Goal: Task Accomplishment & Management: Complete application form

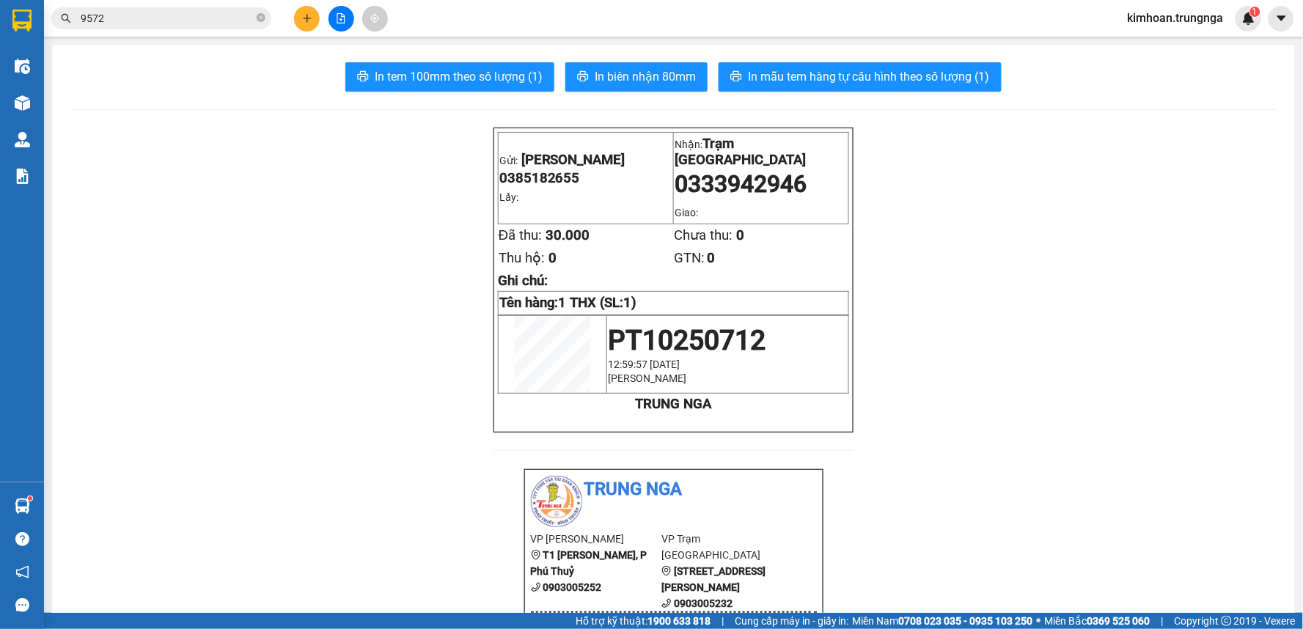
click at [302, 21] on icon "plus" at bounding box center [307, 18] width 10 height 10
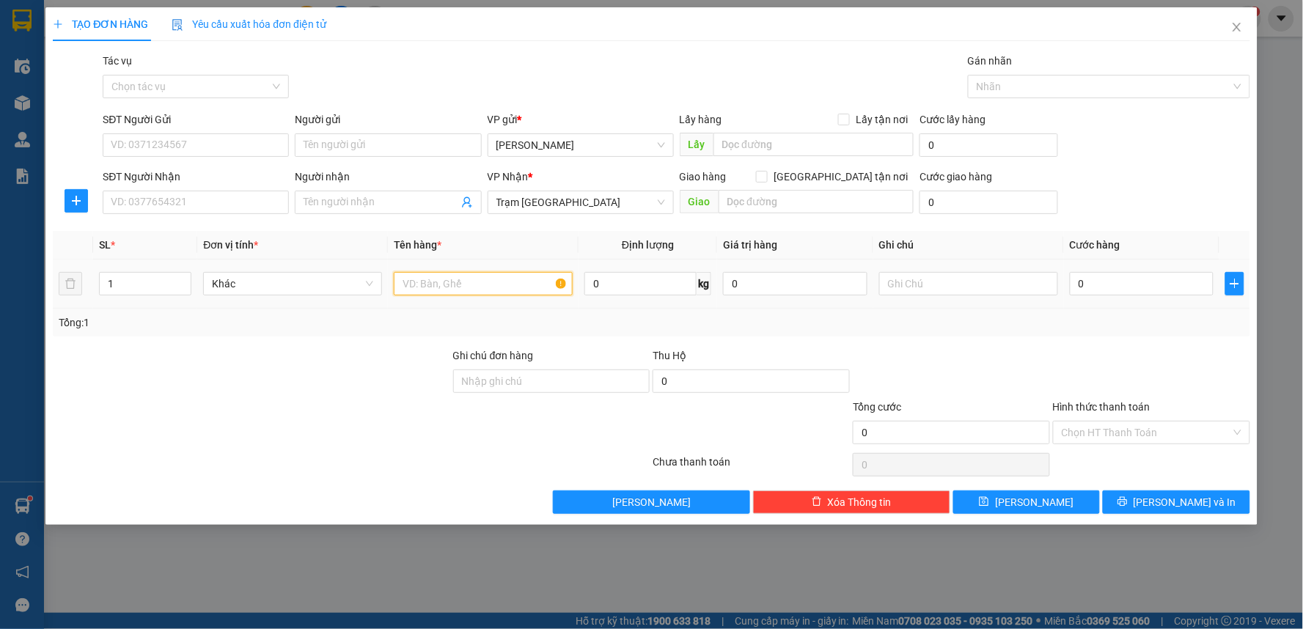
click at [522, 279] on input "text" at bounding box center [483, 283] width 179 height 23
type input "2"
type input "1"
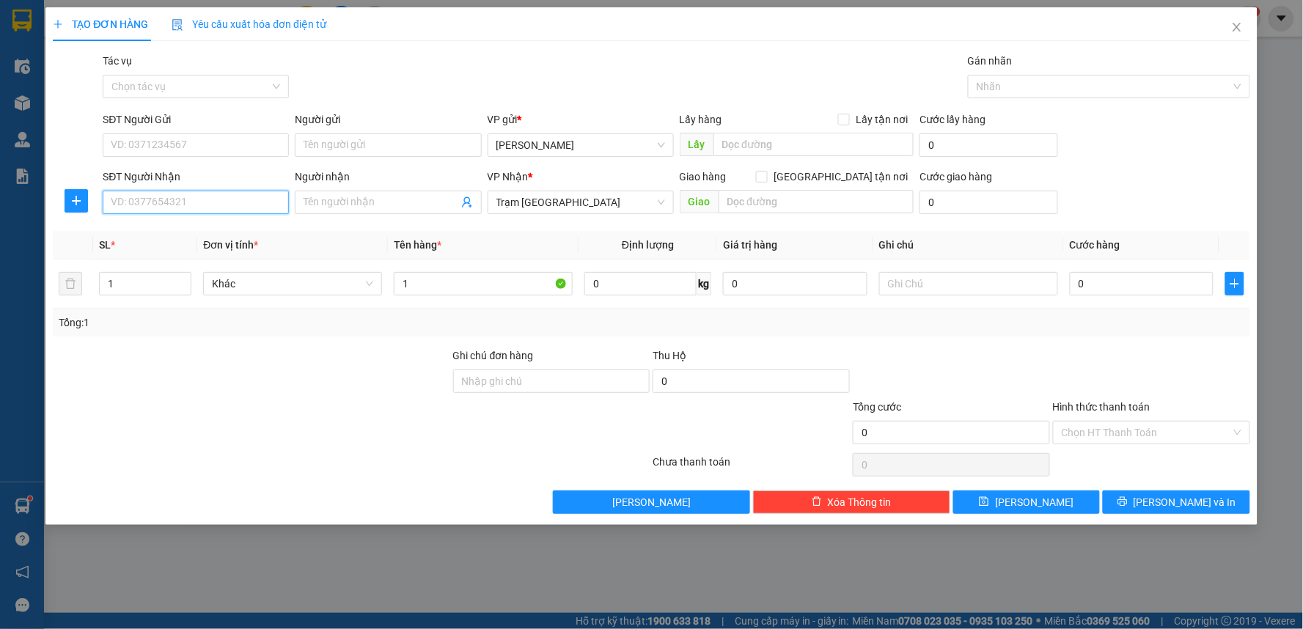
click at [228, 199] on input "SĐT Người Nhận" at bounding box center [196, 202] width 186 height 23
type input "0949320502"
click at [253, 237] on div "0949320502" at bounding box center [195, 232] width 169 height 16
type input "60.000"
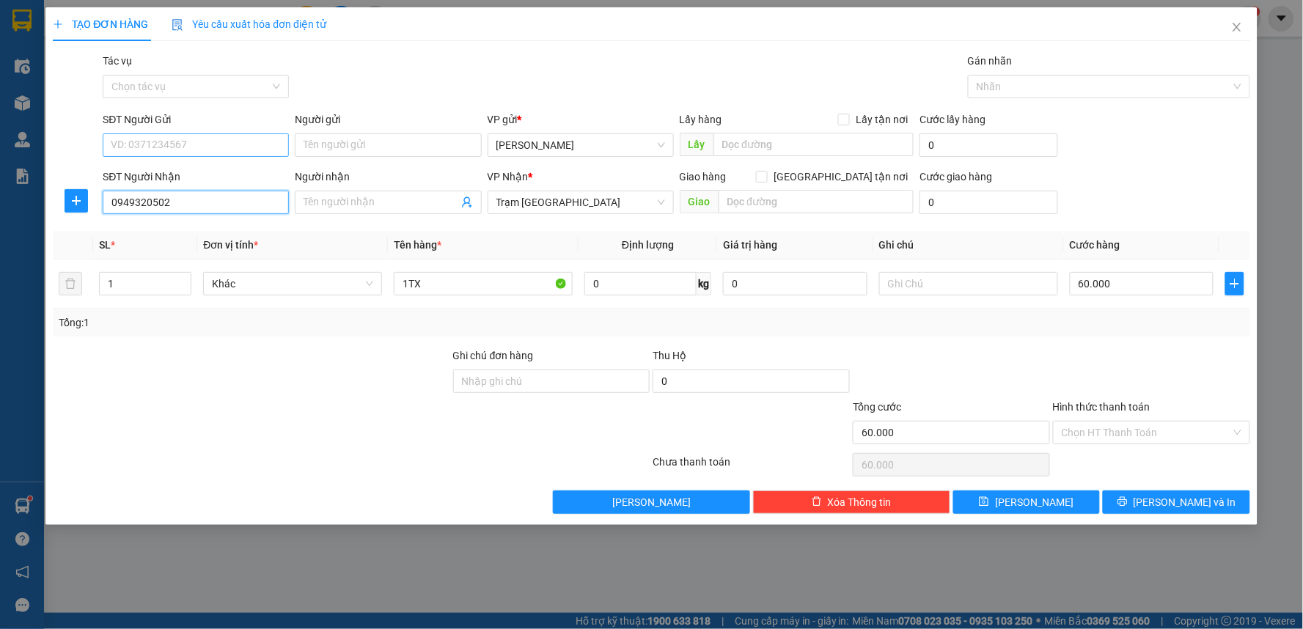
type input "0949320502"
click at [228, 134] on input "SĐT Người Gửi" at bounding box center [196, 144] width 186 height 23
click at [139, 180] on div "0905639263" at bounding box center [195, 174] width 169 height 16
type input "0905639263"
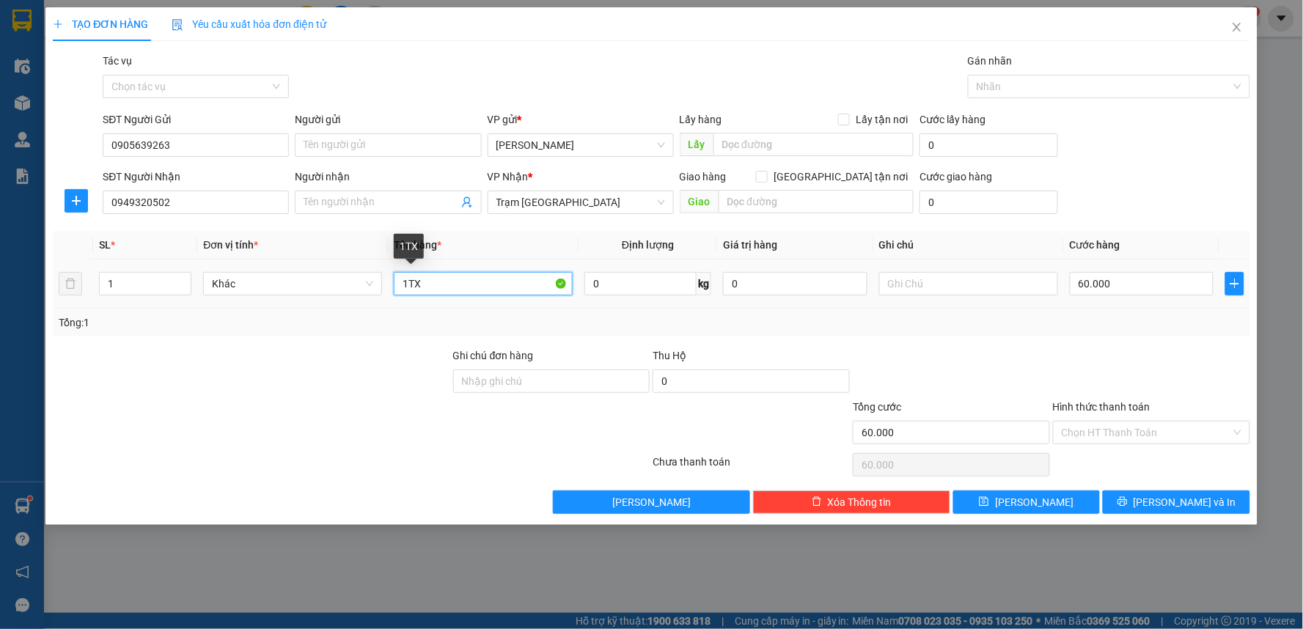
click at [409, 283] on input "1TX" at bounding box center [483, 283] width 179 height 23
type input "1 TX"
click at [1116, 290] on input "60.000" at bounding box center [1142, 283] width 144 height 23
type input "4"
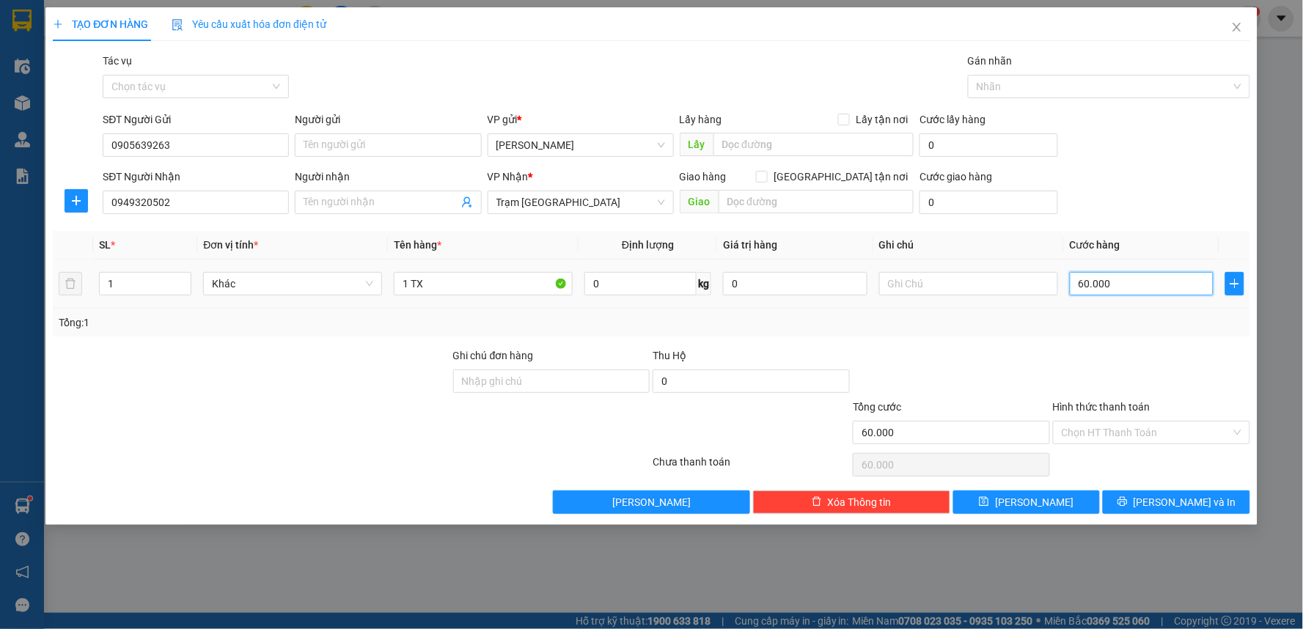
type input "4"
type input "40"
type input "40.000"
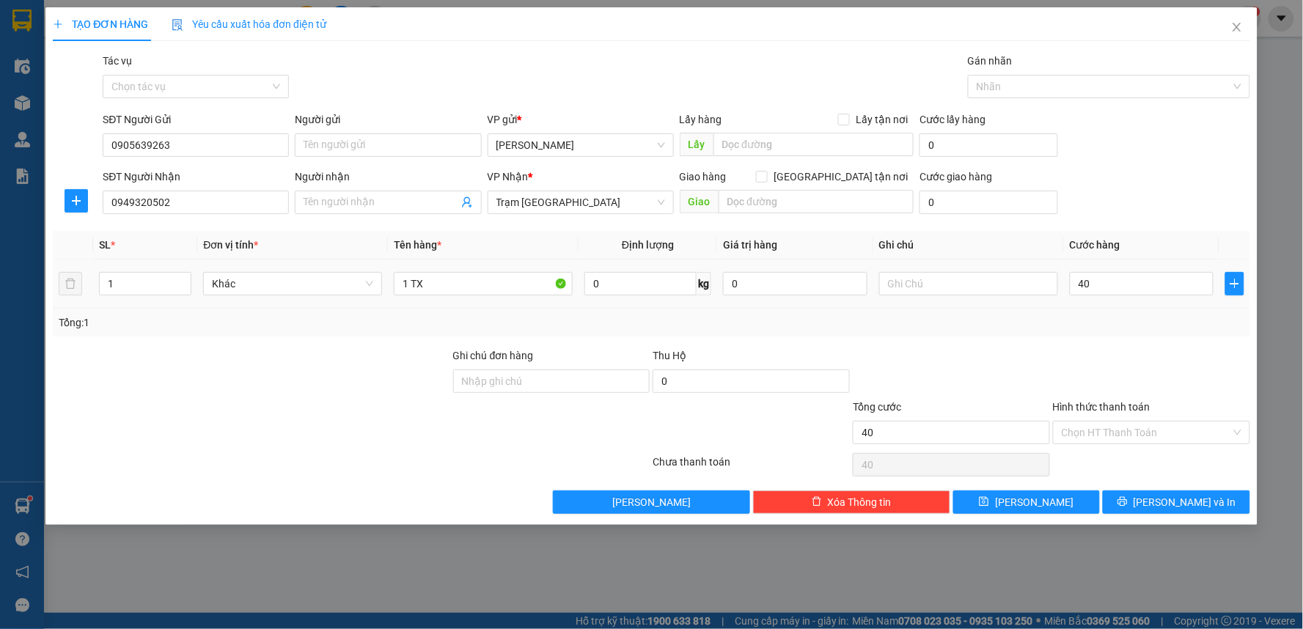
type input "40.000"
click at [1123, 334] on div "Tổng: 1" at bounding box center [652, 323] width 1198 height 28
click at [1132, 429] on input "Hình thức thanh toán" at bounding box center [1146, 433] width 169 height 22
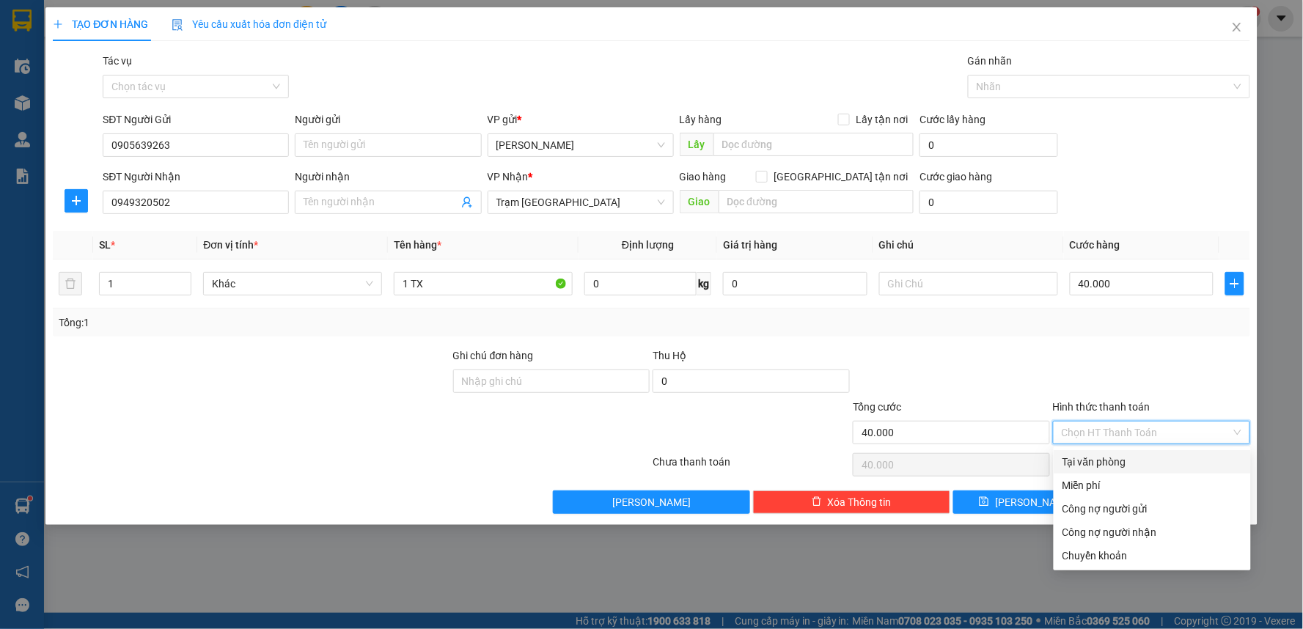
click at [1130, 470] on div "Tại văn phòng" at bounding box center [1152, 461] width 197 height 23
type input "0"
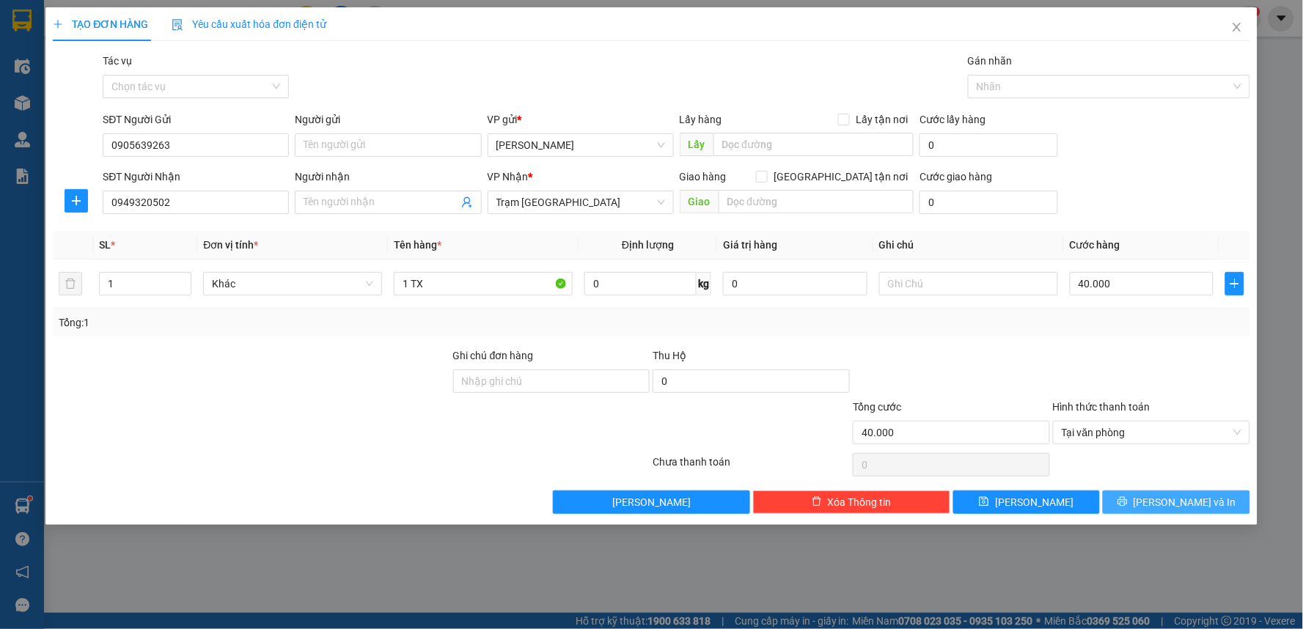
click at [1169, 494] on span "[PERSON_NAME] và In" at bounding box center [1185, 502] width 103 height 16
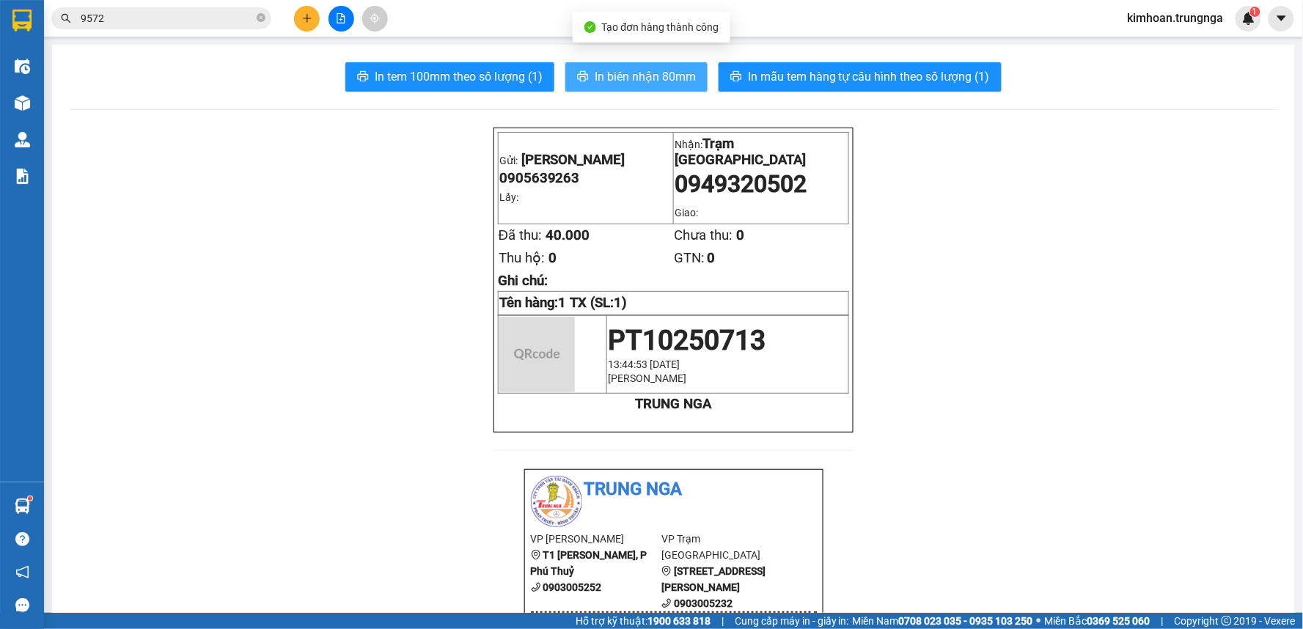
click at [620, 69] on span "In biên nhận 80mm" at bounding box center [645, 76] width 101 height 18
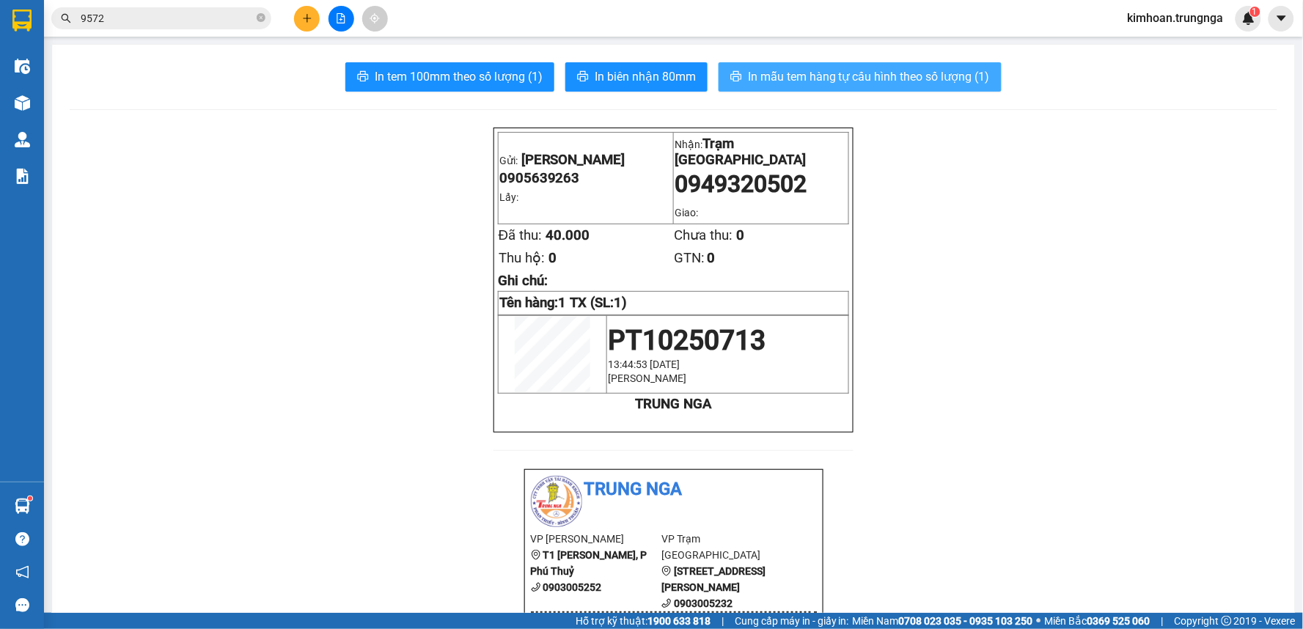
click at [782, 72] on span "In mẫu tem hàng tự cấu hình theo số lượng (1)" at bounding box center [869, 76] width 242 height 18
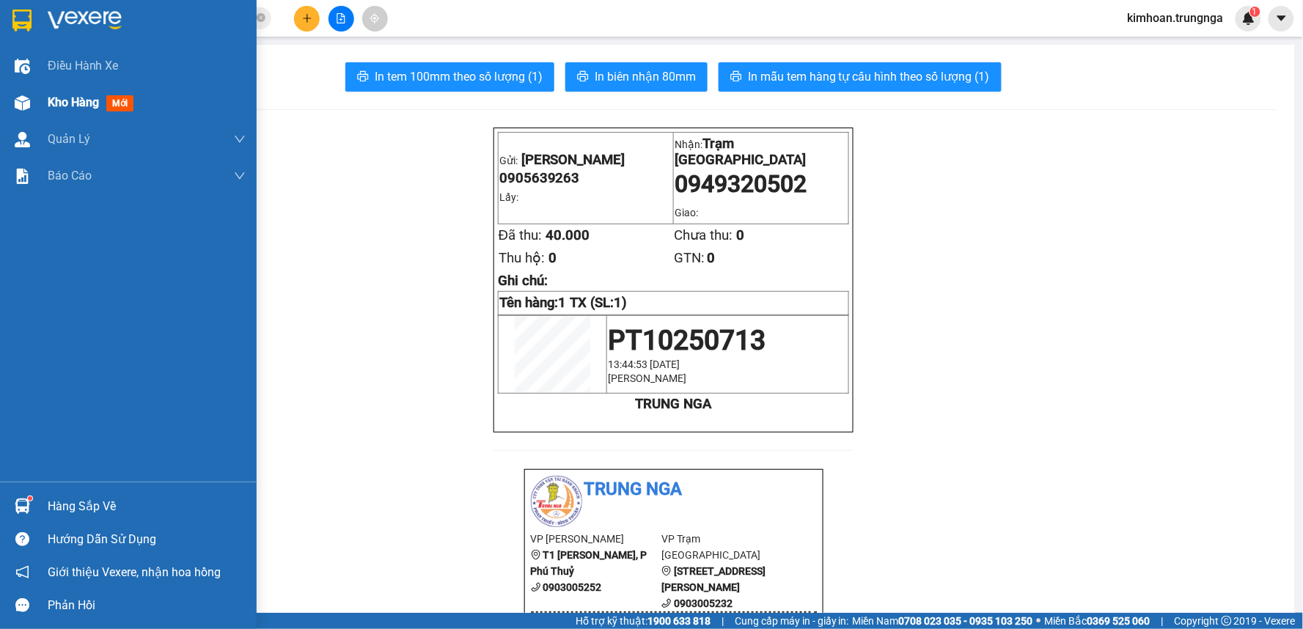
click at [33, 104] on div at bounding box center [23, 103] width 26 height 26
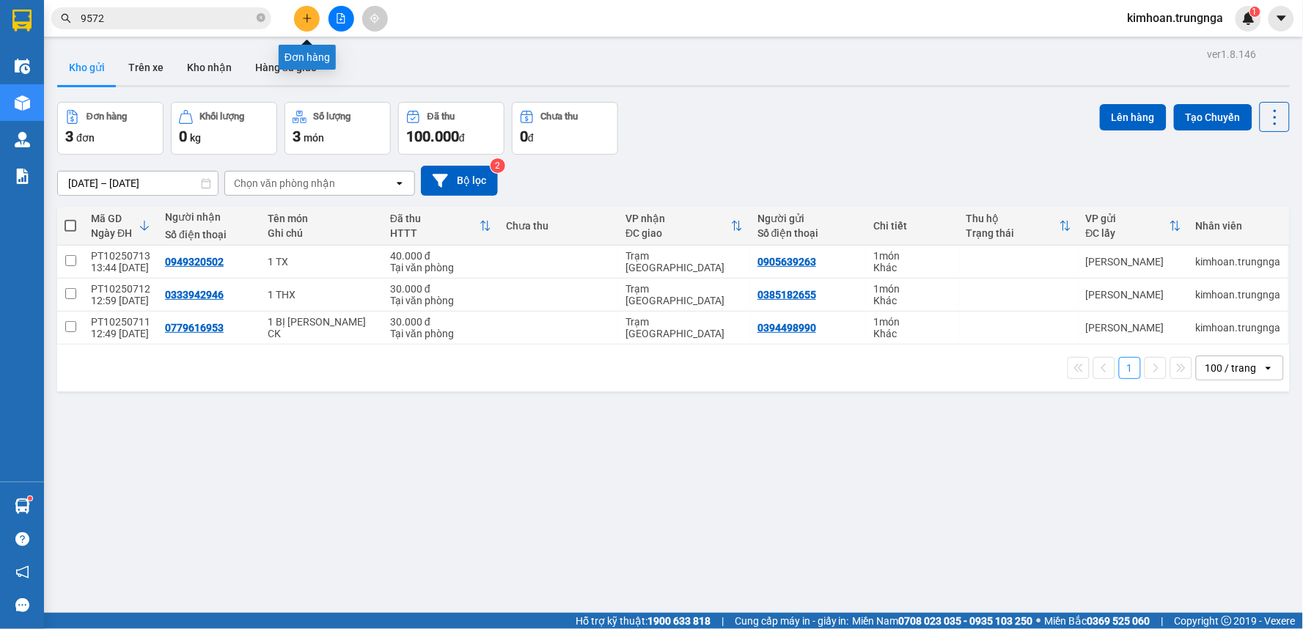
click at [311, 23] on icon "plus" at bounding box center [307, 18] width 10 height 10
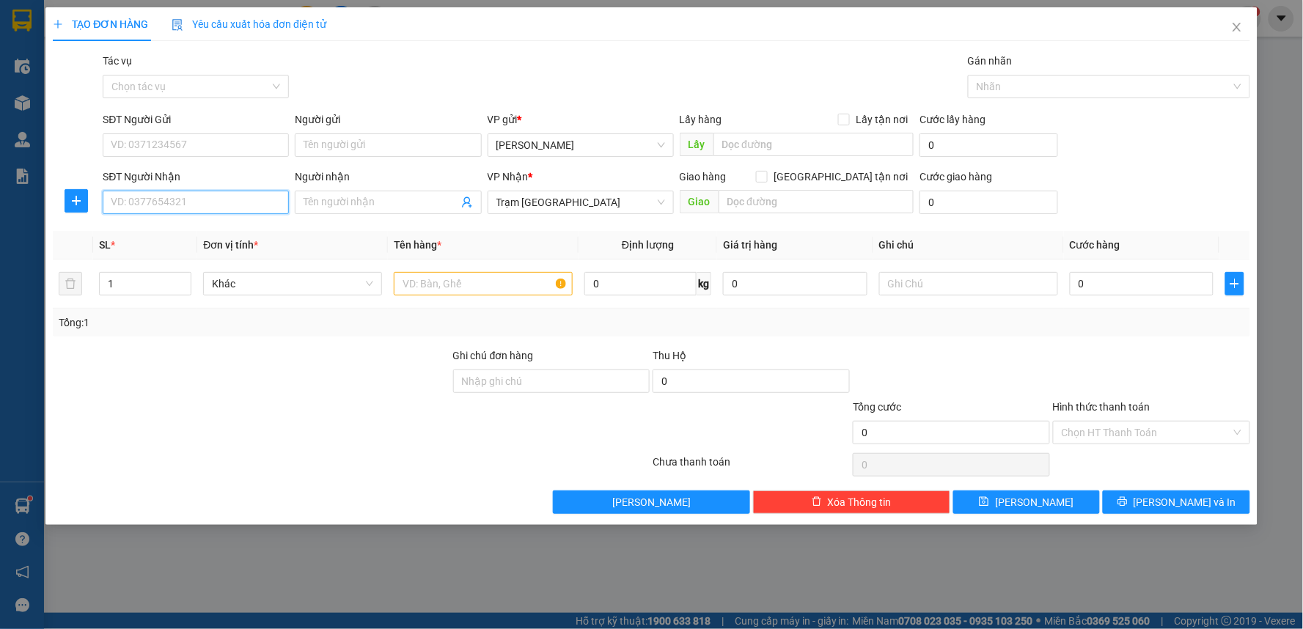
click at [216, 199] on input "SĐT Người Nhận" at bounding box center [196, 202] width 186 height 23
click at [204, 232] on div "0565252568" at bounding box center [195, 232] width 169 height 16
type input "0565252568"
type input "40.000"
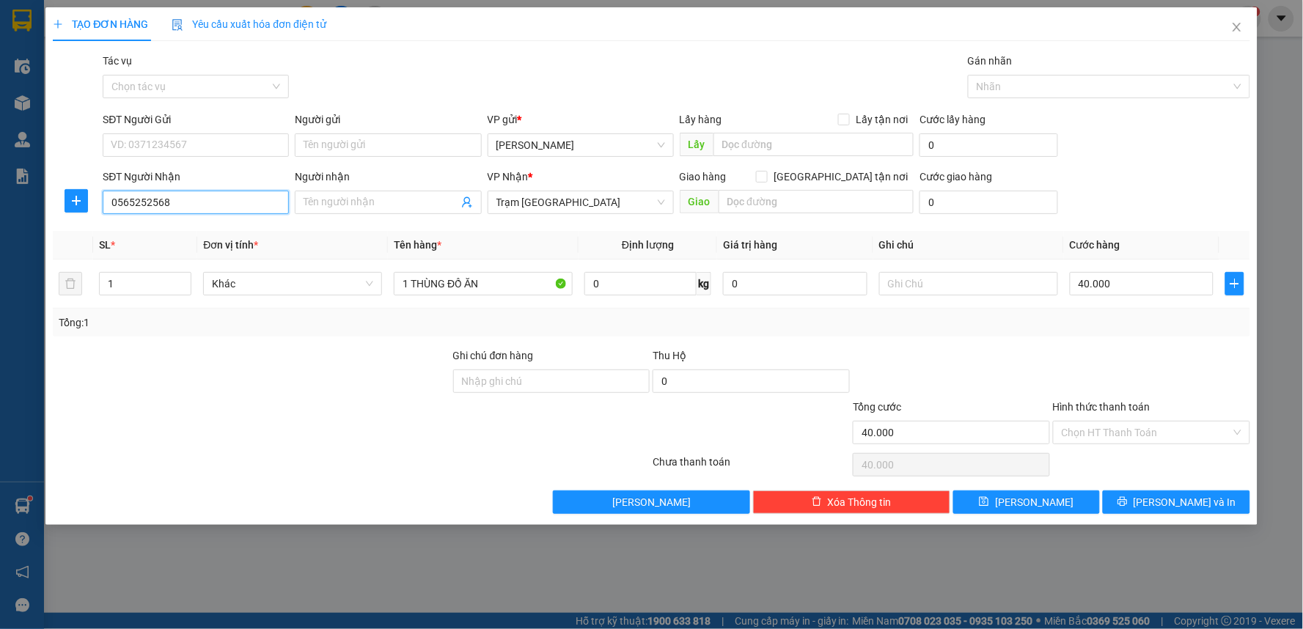
type input "0565252568"
click at [225, 159] on div "SĐT Người Gửi VD: 0371234567" at bounding box center [196, 136] width 186 height 51
click at [236, 144] on input "SĐT Người Gửi" at bounding box center [196, 144] width 186 height 23
click at [184, 170] on div "0765254942" at bounding box center [195, 174] width 169 height 16
type input "0765254942"
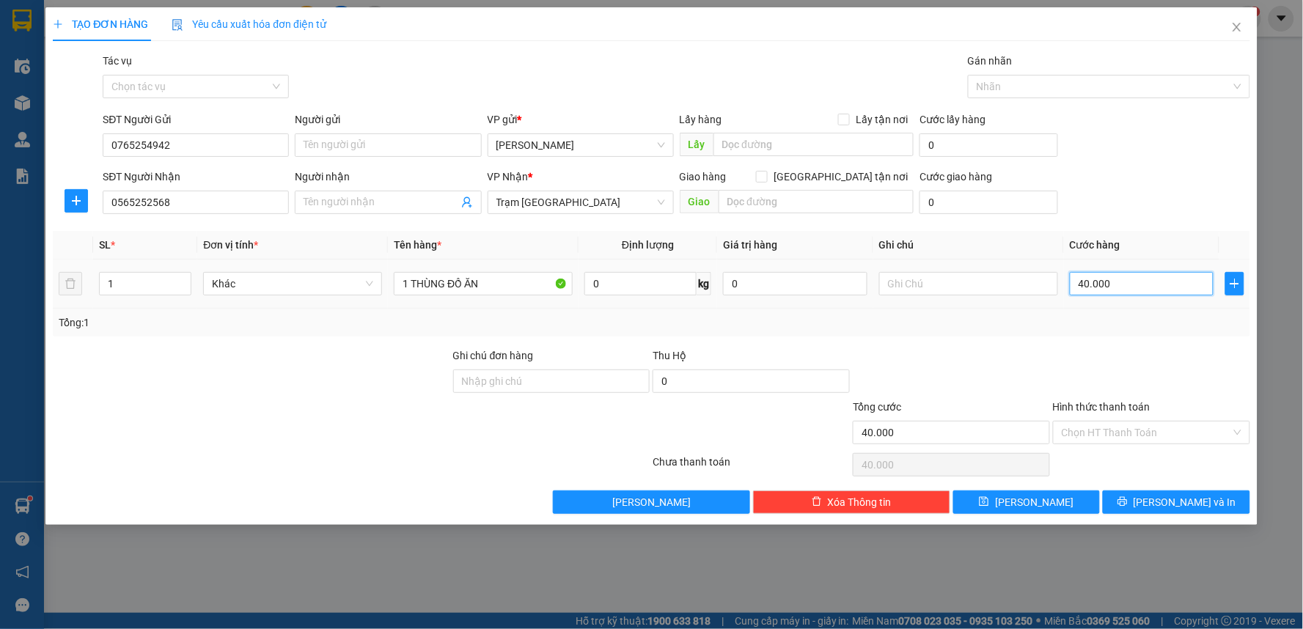
click at [1086, 277] on input "40.000" at bounding box center [1142, 283] width 144 height 23
type input "5"
type input "50"
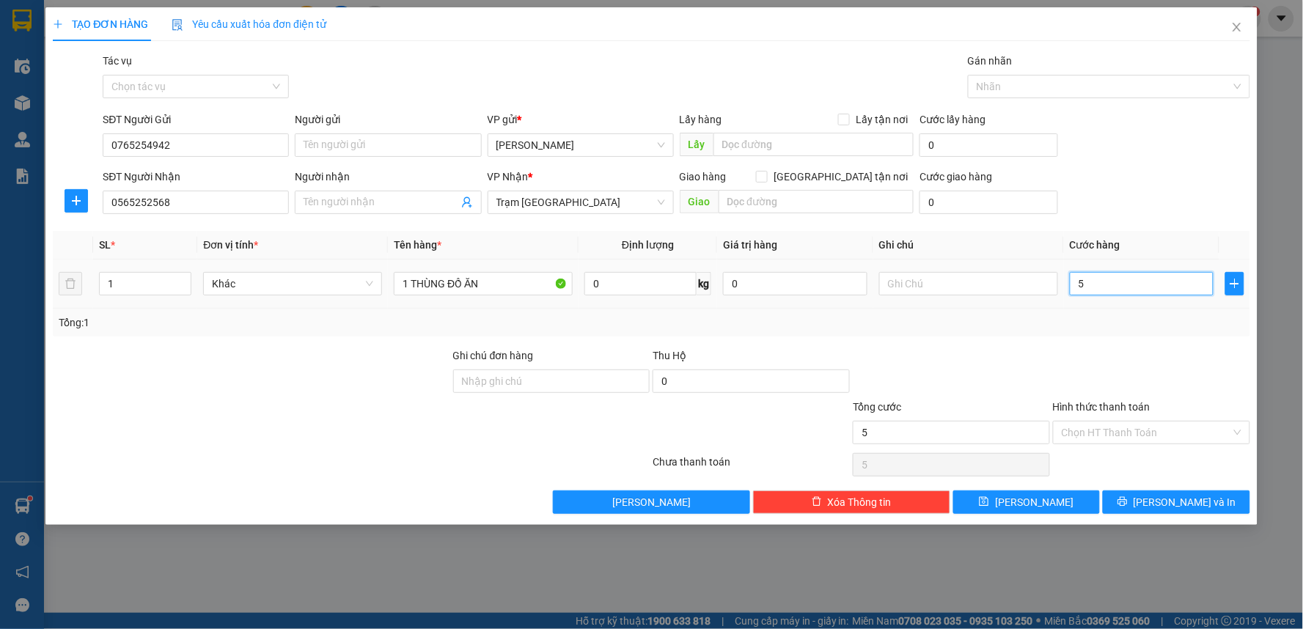
type input "50"
type input "50.000"
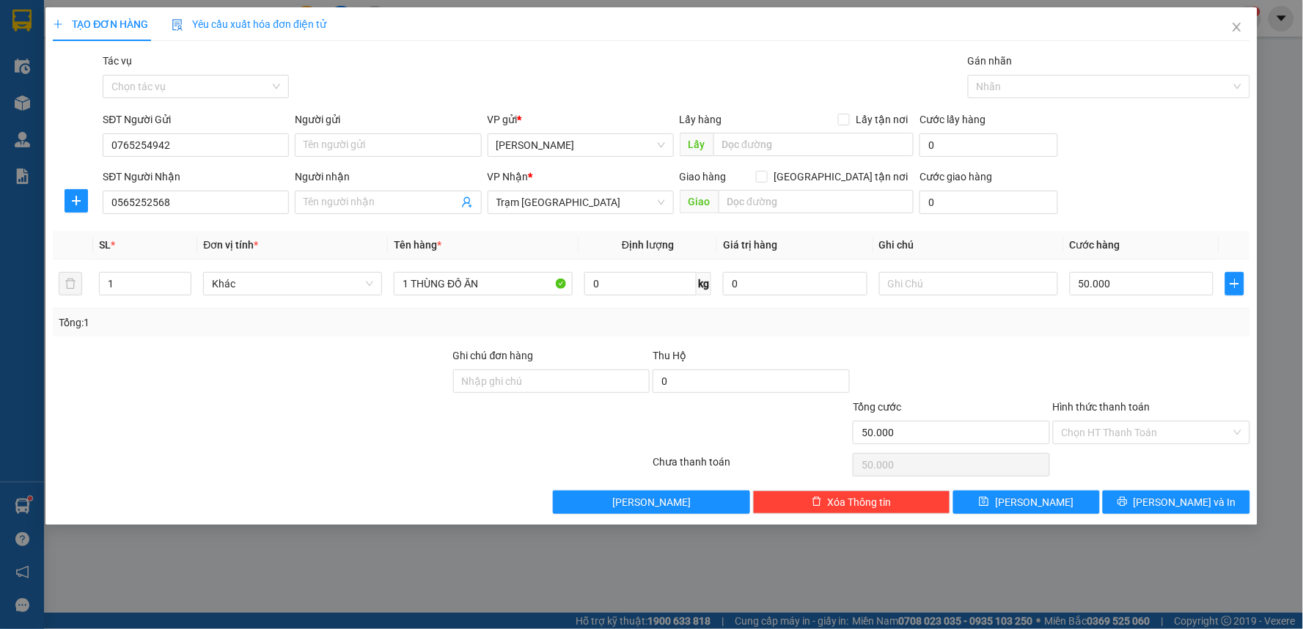
click at [1071, 340] on div "Transit Pickup Surcharge Ids Transit Deliver Surcharge Ids Transit Deliver Surc…" at bounding box center [652, 283] width 1198 height 461
click at [1133, 442] on input "Hình thức thanh toán" at bounding box center [1146, 433] width 169 height 22
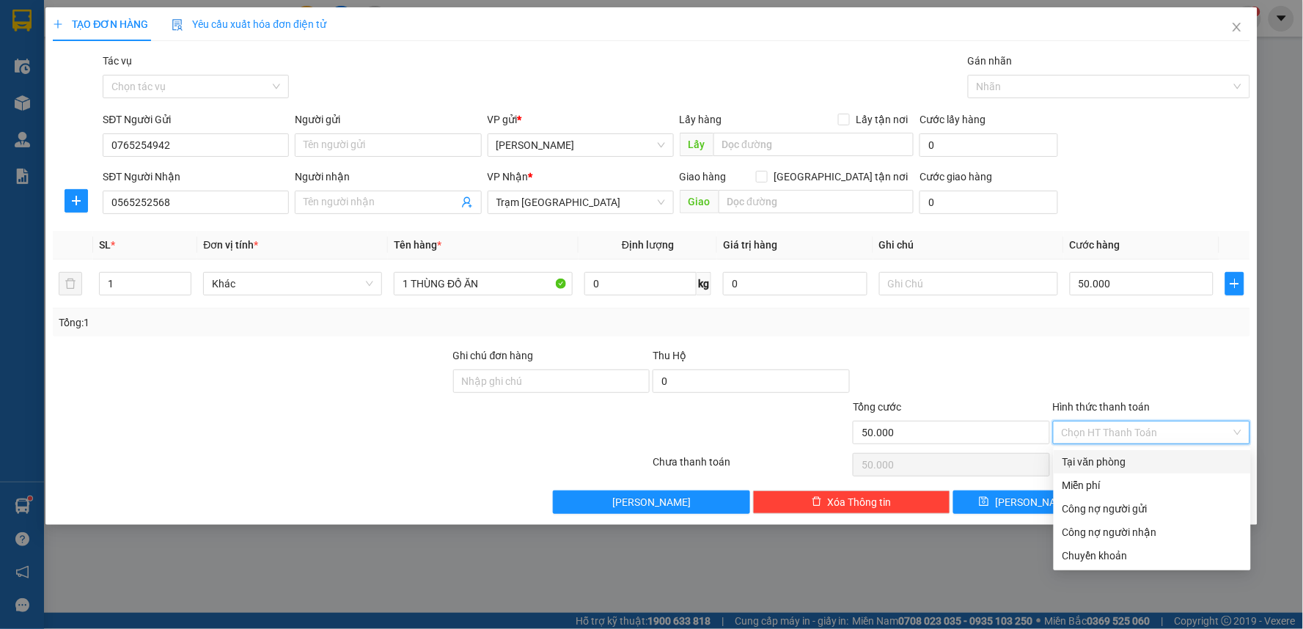
click at [1116, 461] on div "Tại văn phòng" at bounding box center [1153, 462] width 180 height 16
type input "0"
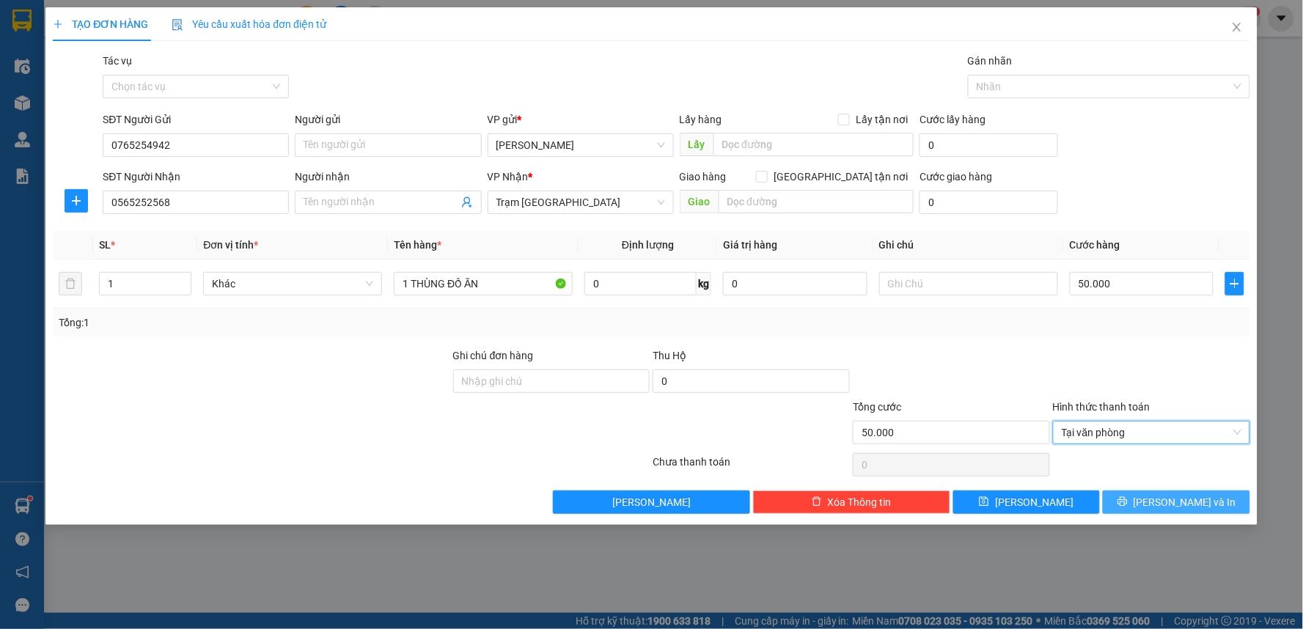
click at [1179, 511] on button "[PERSON_NAME] và In" at bounding box center [1176, 502] width 147 height 23
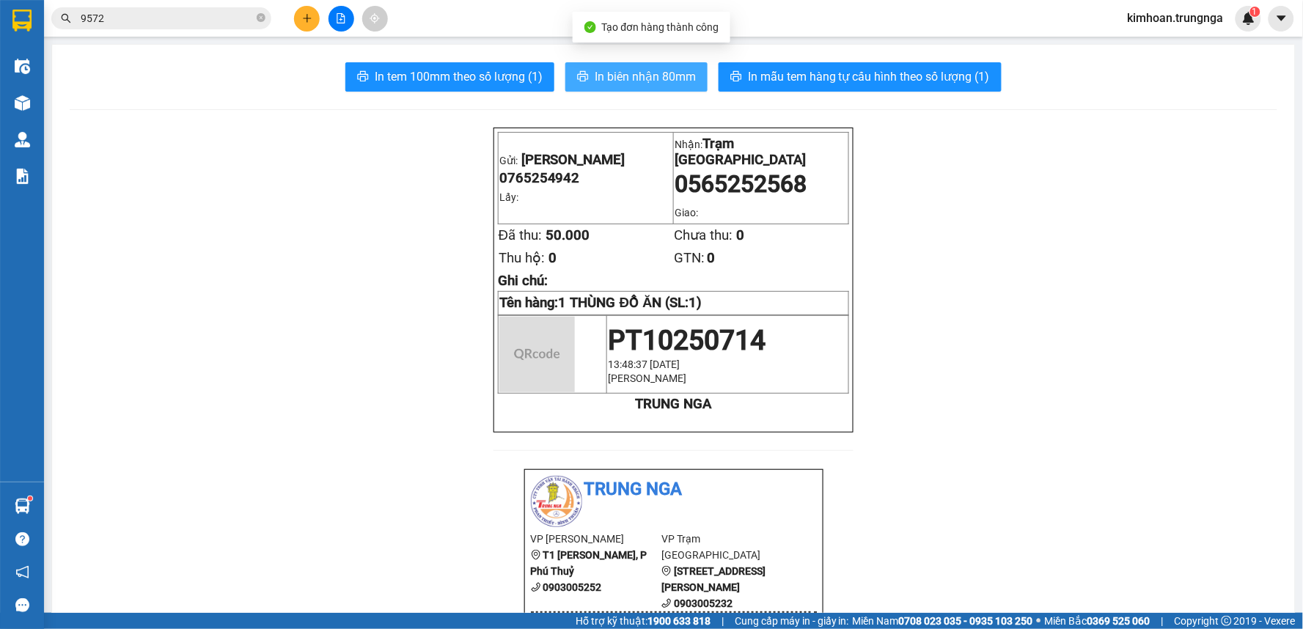
click at [621, 62] on button "In biên nhận 80mm" at bounding box center [637, 76] width 142 height 29
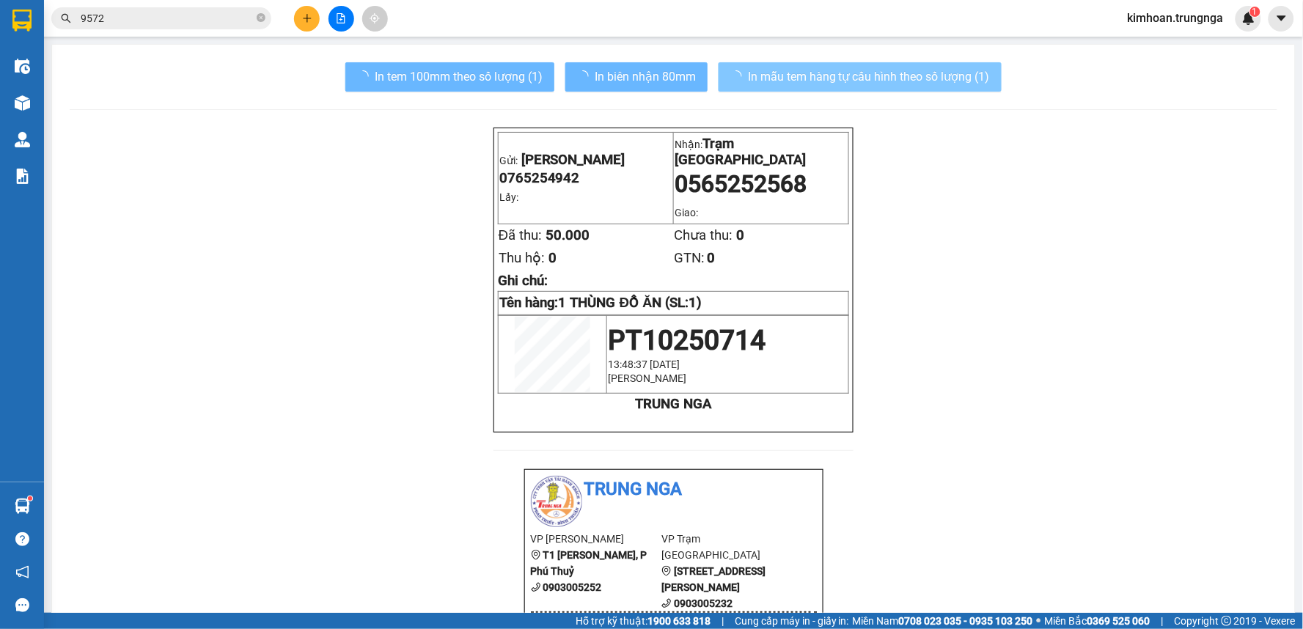
click at [827, 78] on span "In mẫu tem hàng tự cấu hình theo số lượng (1)" at bounding box center [869, 76] width 242 height 18
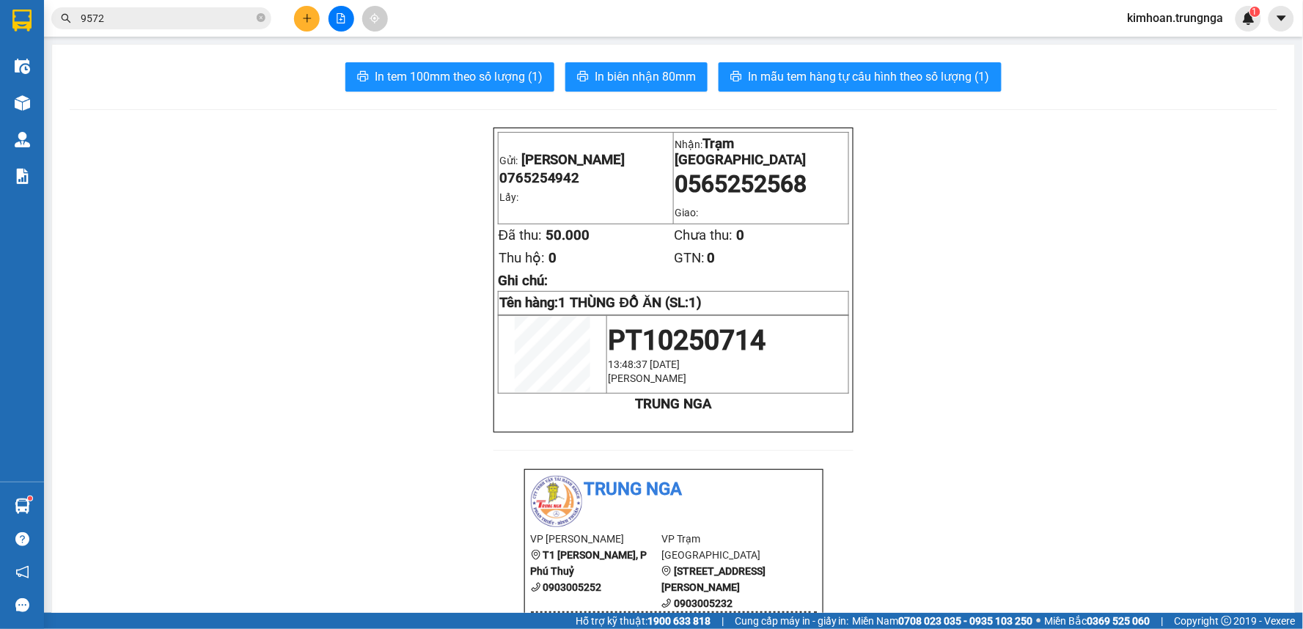
click at [305, 20] on icon "plus" at bounding box center [307, 18] width 10 height 10
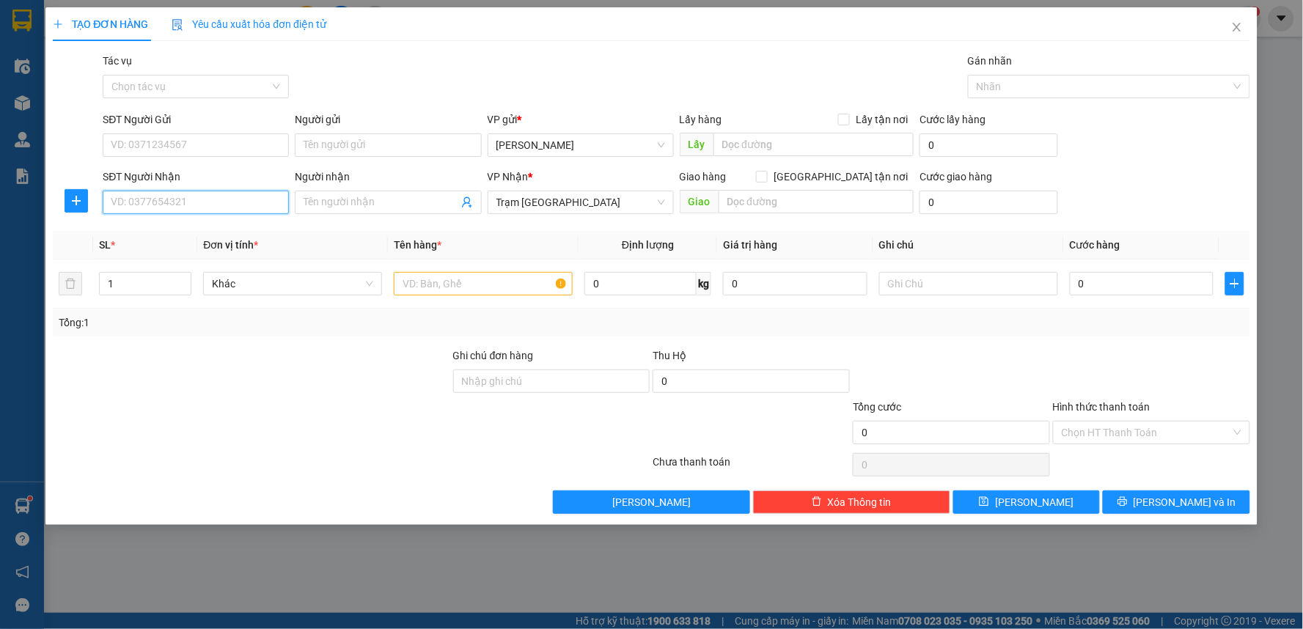
click at [200, 200] on input "SĐT Người Nhận" at bounding box center [196, 202] width 186 height 23
click at [136, 238] on div "0903010256" at bounding box center [195, 232] width 169 height 16
type input "0903010256"
type input "50.000"
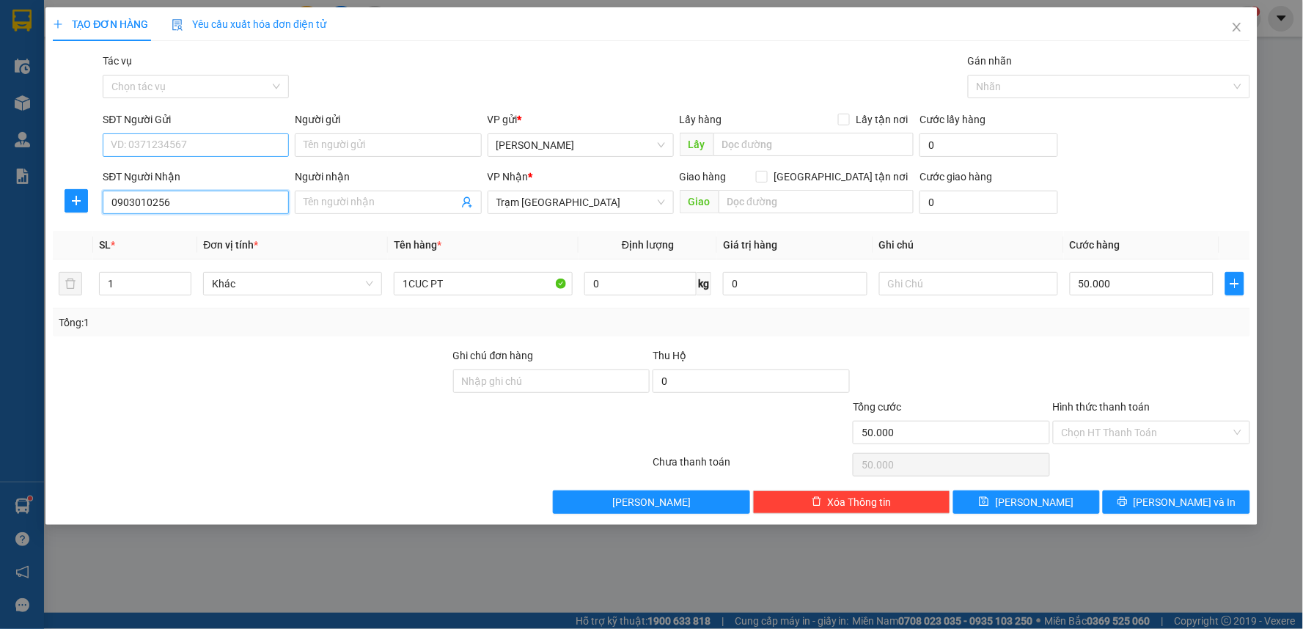
type input "0903010256"
click at [225, 150] on input "SĐT Người Gửi" at bounding box center [196, 144] width 186 height 23
type input "0933080465"
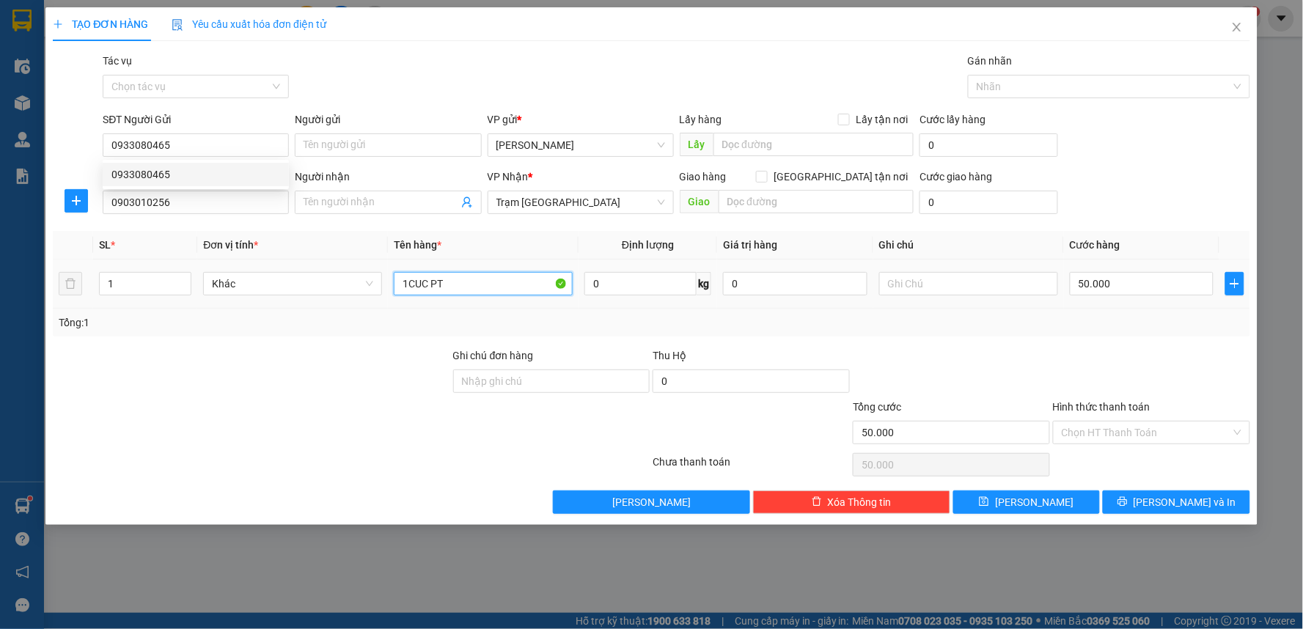
click at [413, 280] on input "1CUC PT" at bounding box center [483, 283] width 179 height 23
click at [411, 282] on input "1CUC PT" at bounding box center [483, 283] width 179 height 23
click at [409, 282] on input "1CUC PT" at bounding box center [483, 283] width 179 height 23
type input "1 CUC PT"
click at [1132, 288] on input "50.000" at bounding box center [1142, 283] width 144 height 23
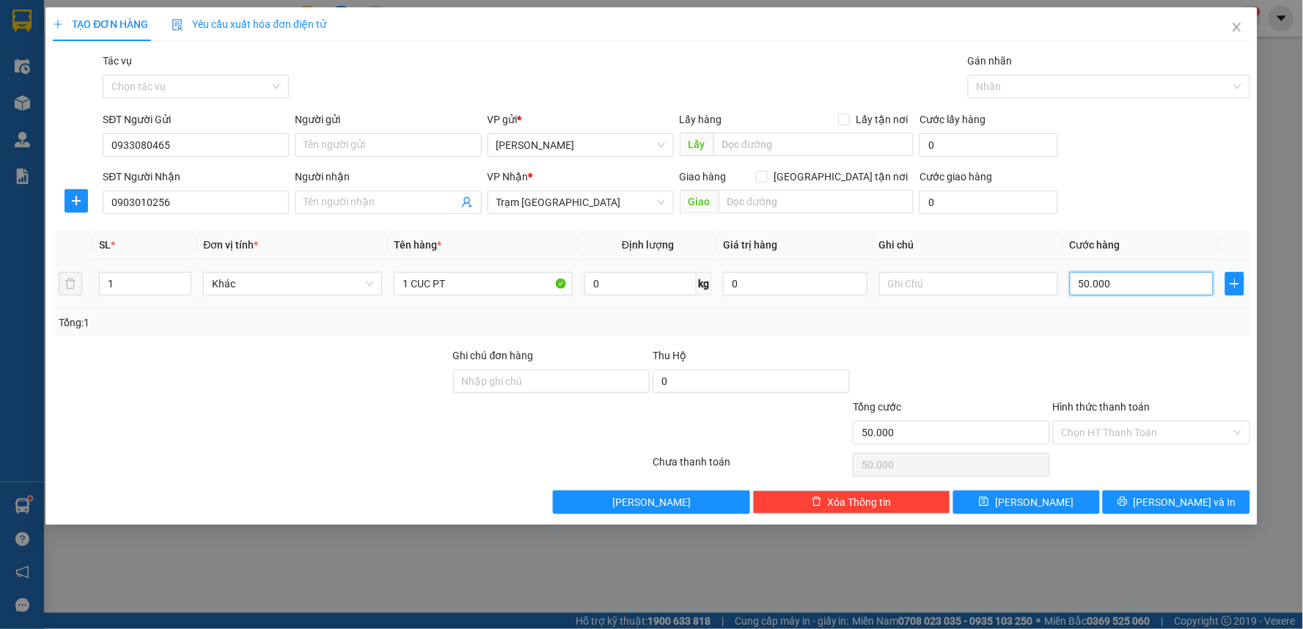
type input "4"
type input "40"
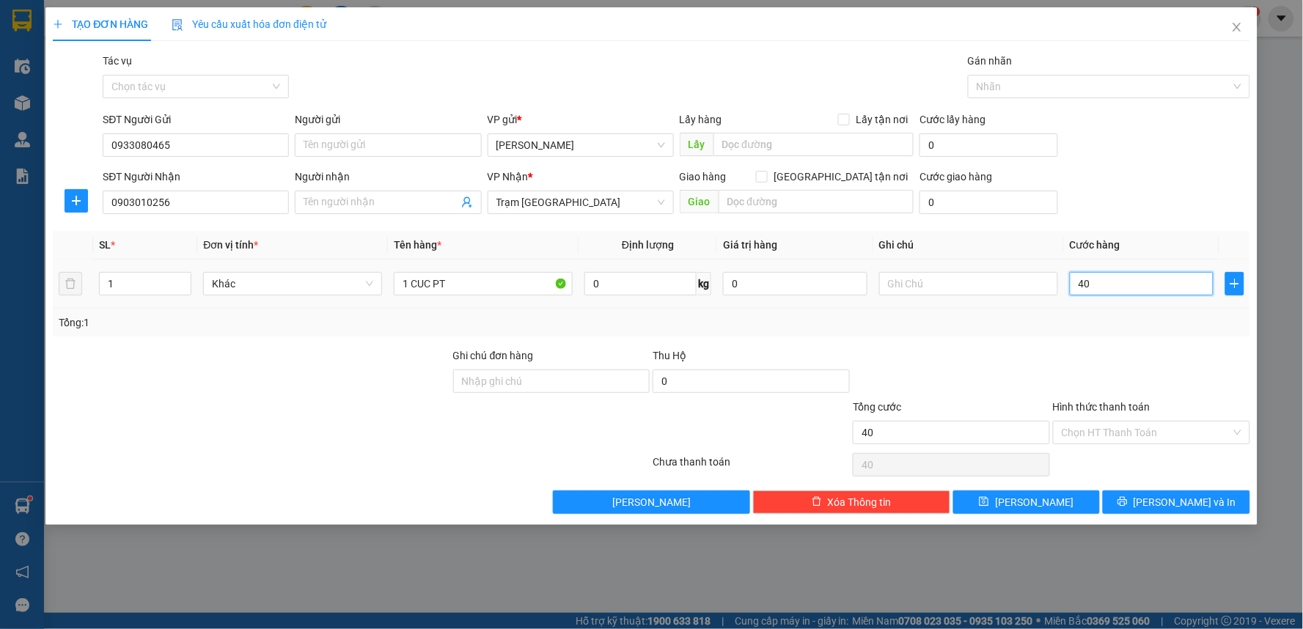
type input "40"
type input "40.000"
click at [1116, 343] on div "Transit Pickup Surcharge Ids Transit Deliver Surcharge Ids Transit Deliver Surc…" at bounding box center [652, 283] width 1198 height 461
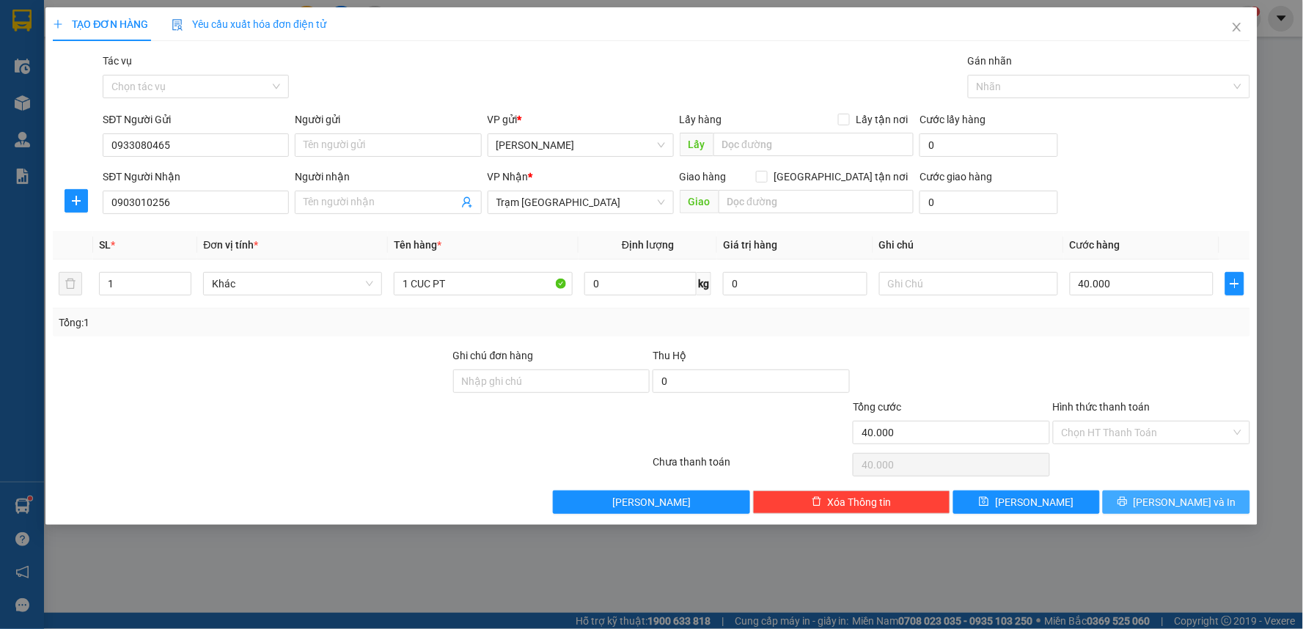
click at [1128, 508] on span "printer" at bounding box center [1123, 503] width 10 height 12
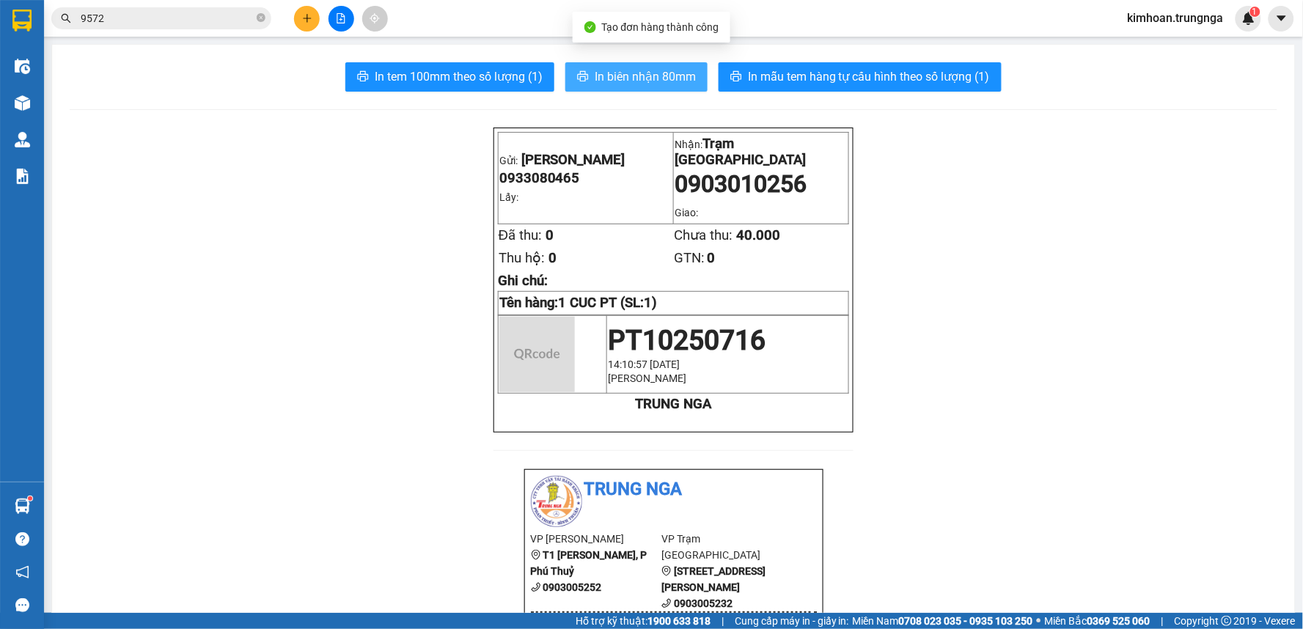
click at [644, 65] on button "In biên nhận 80mm" at bounding box center [637, 76] width 142 height 29
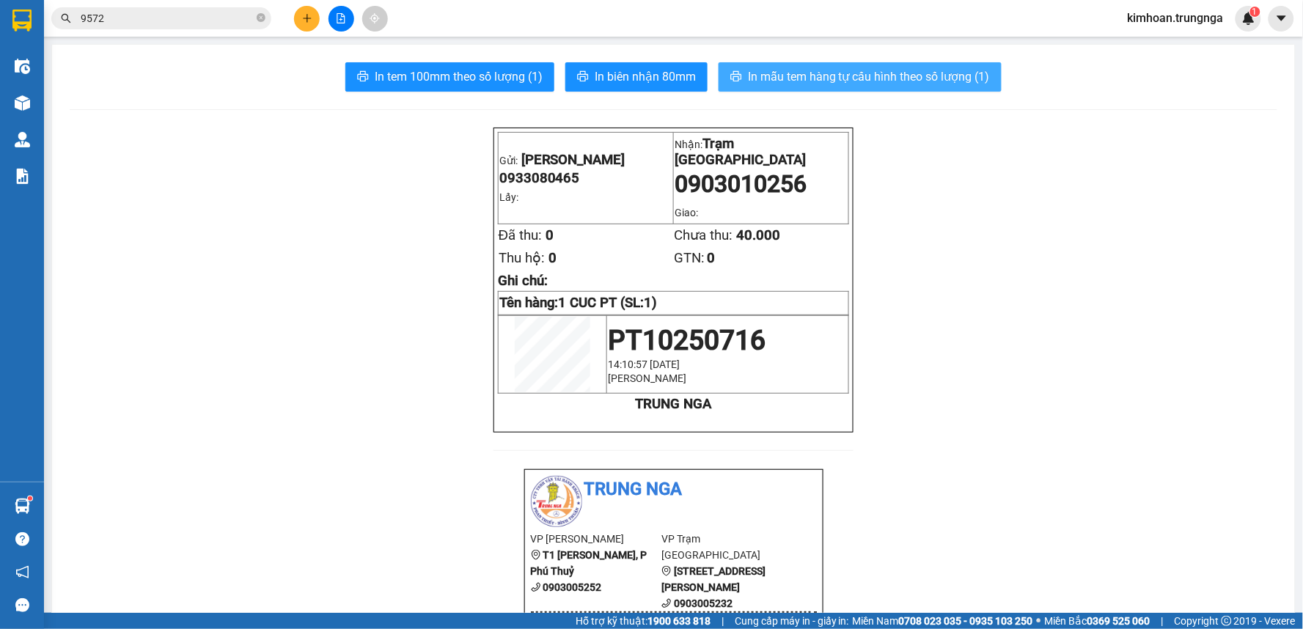
click at [773, 81] on span "In mẫu tem hàng tự cấu hình theo số lượng (1)" at bounding box center [869, 76] width 242 height 18
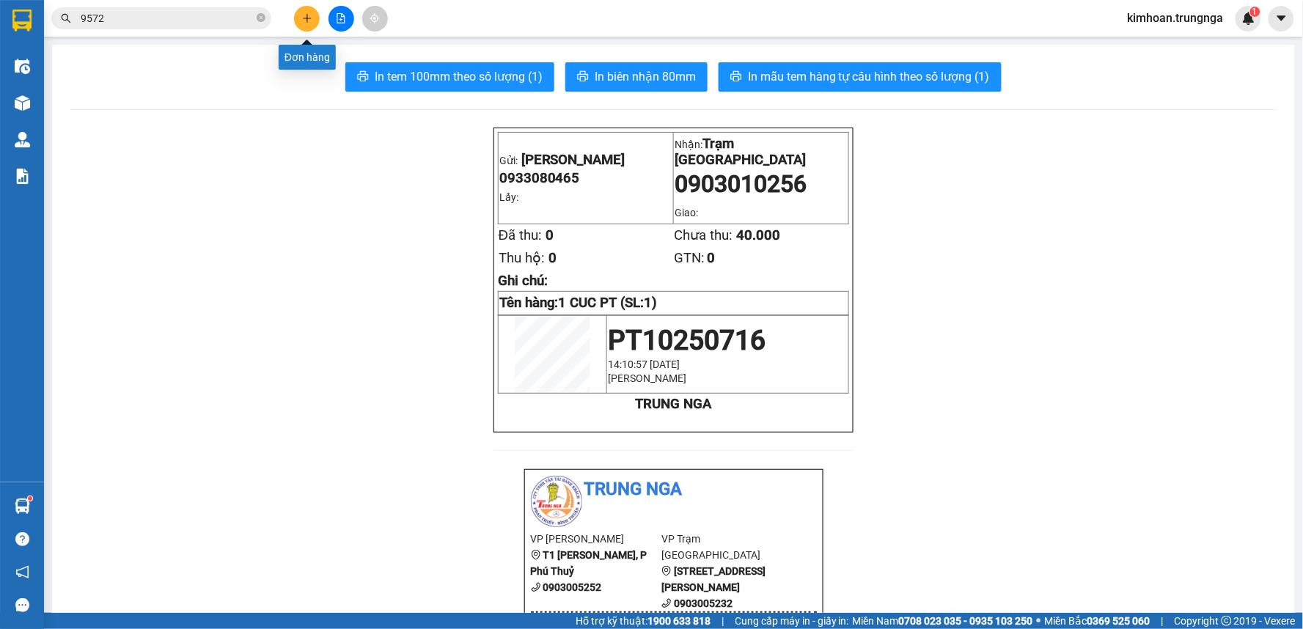
click at [304, 18] on icon "plus" at bounding box center [307, 18] width 8 height 1
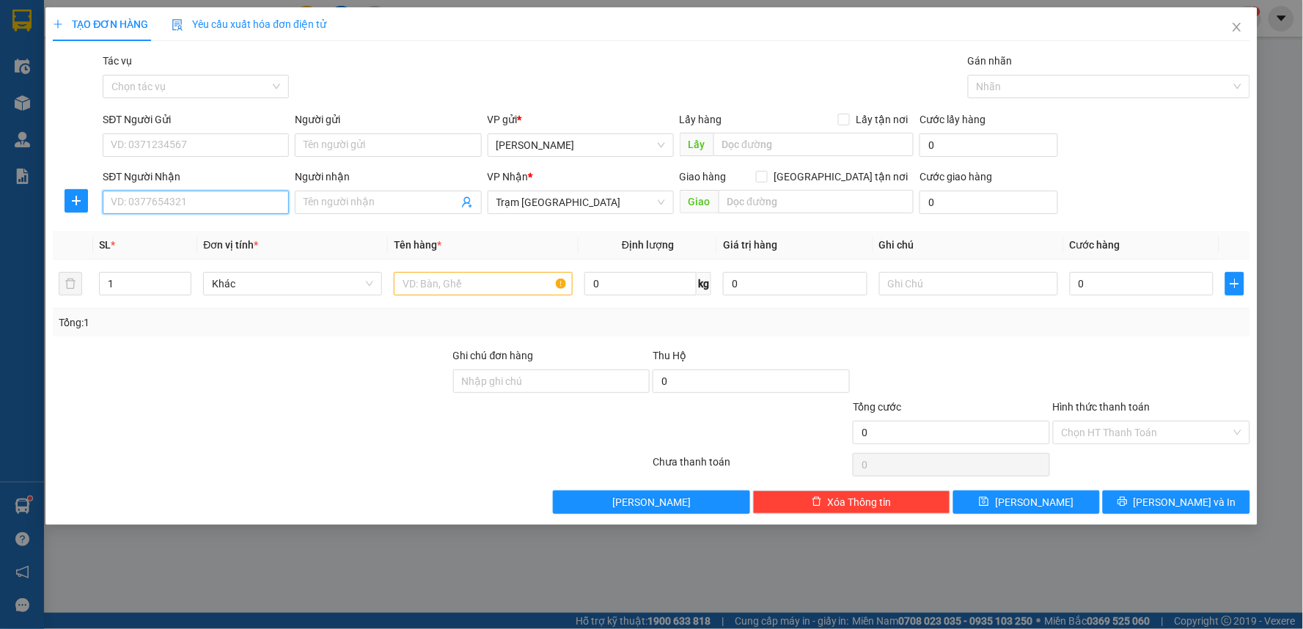
click at [235, 202] on input "SĐT Người Nhận" at bounding box center [196, 202] width 186 height 23
type input "0931246662"
click at [169, 233] on div "0931246662" at bounding box center [195, 232] width 169 height 16
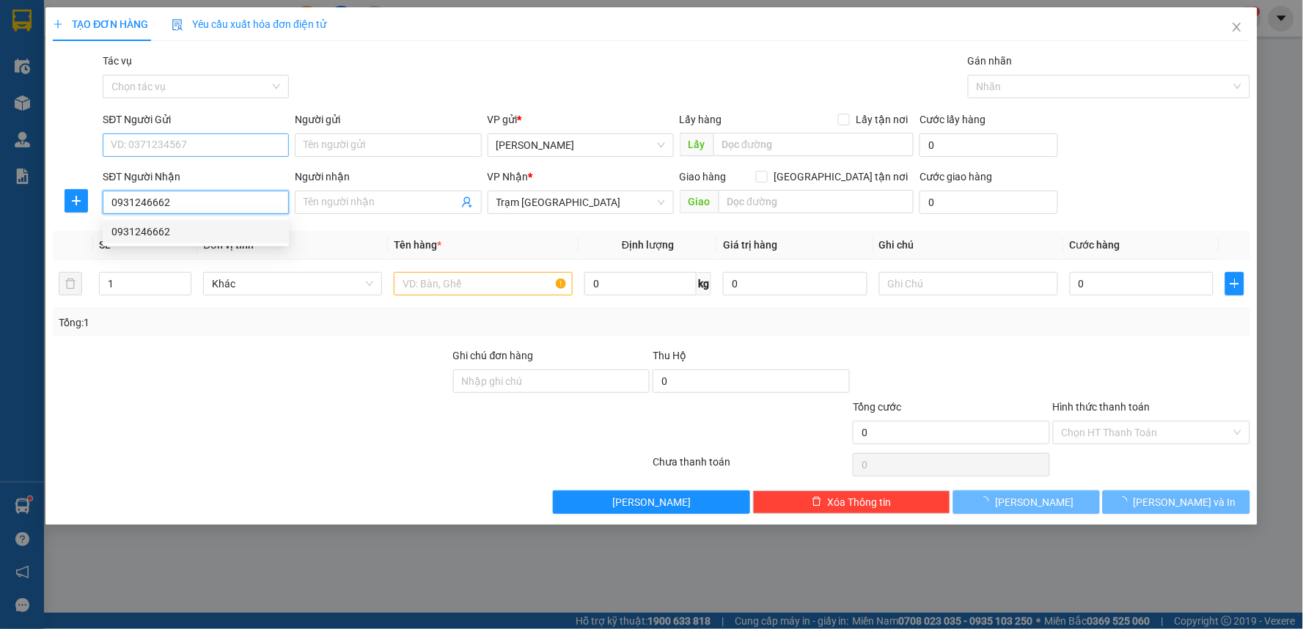
type input "100.000"
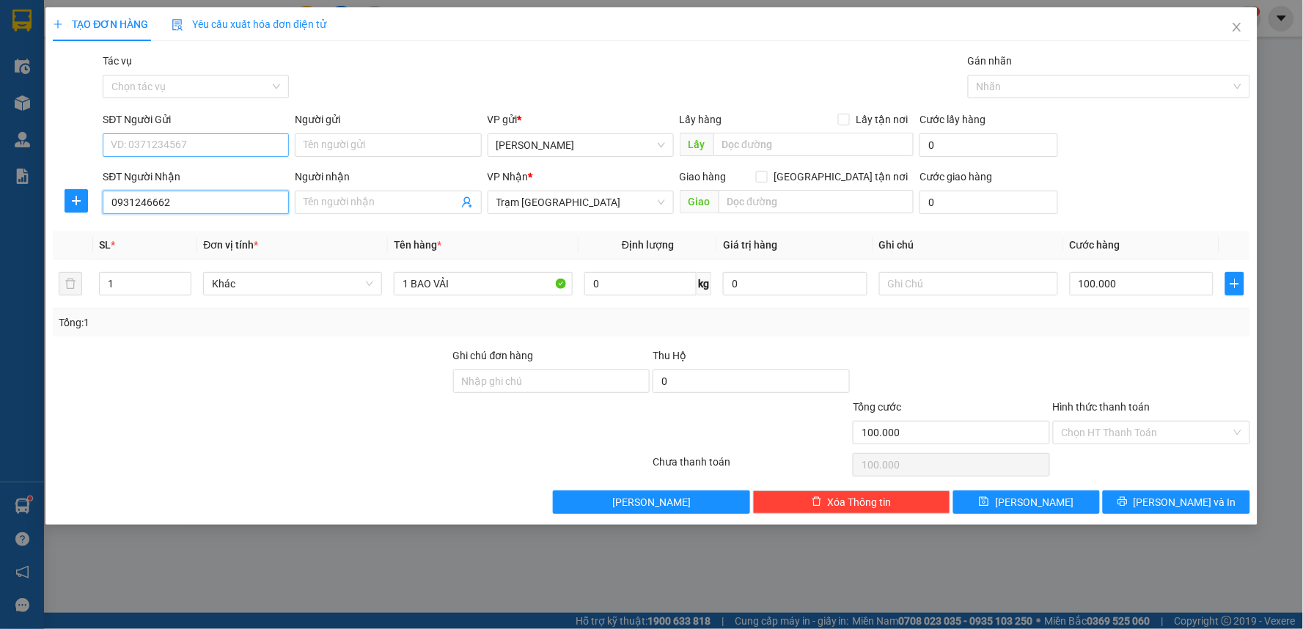
type input "0931246662"
click at [180, 143] on input "SĐT Người Gửi" at bounding box center [196, 144] width 186 height 23
click at [177, 178] on div "0784272668 - thi" at bounding box center [195, 174] width 169 height 16
type input "0784272668"
type input "thi"
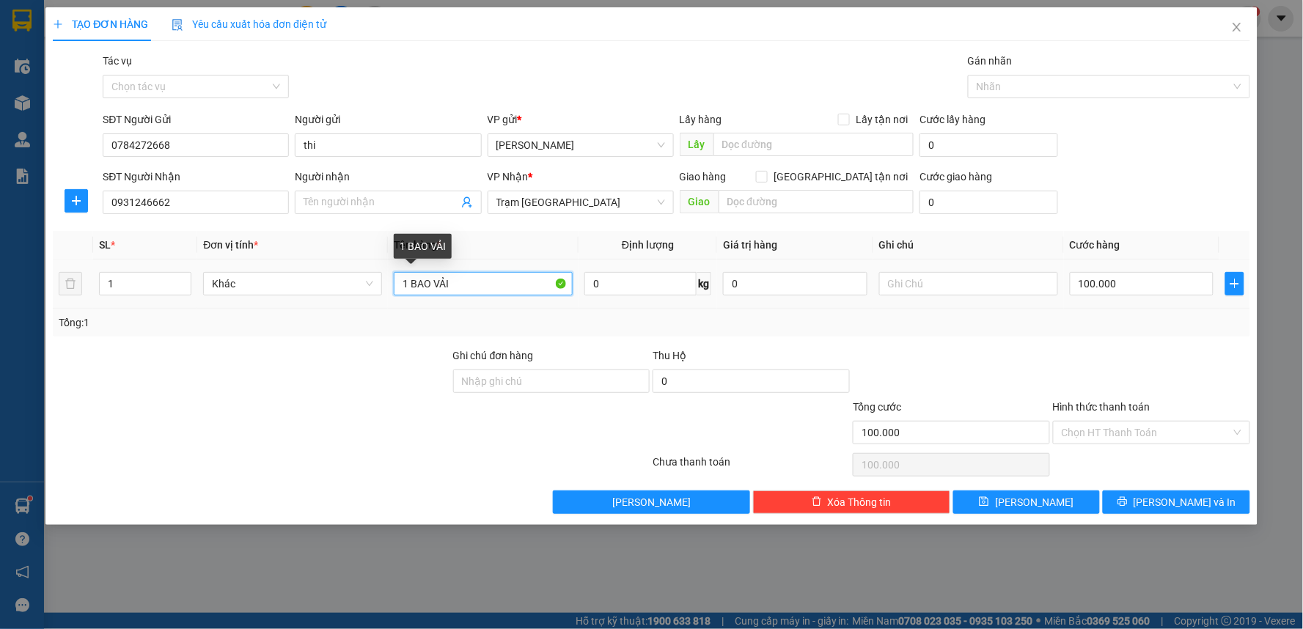
drag, startPoint x: 459, startPoint y: 282, endPoint x: 416, endPoint y: 285, distance: 43.4
click at [416, 285] on input "1 BAO VẢI" at bounding box center [483, 283] width 179 height 23
type input "2"
click at [180, 279] on span "up" at bounding box center [183, 280] width 9 height 9
click at [409, 280] on input "1 BAO VẢI" at bounding box center [483, 283] width 179 height 23
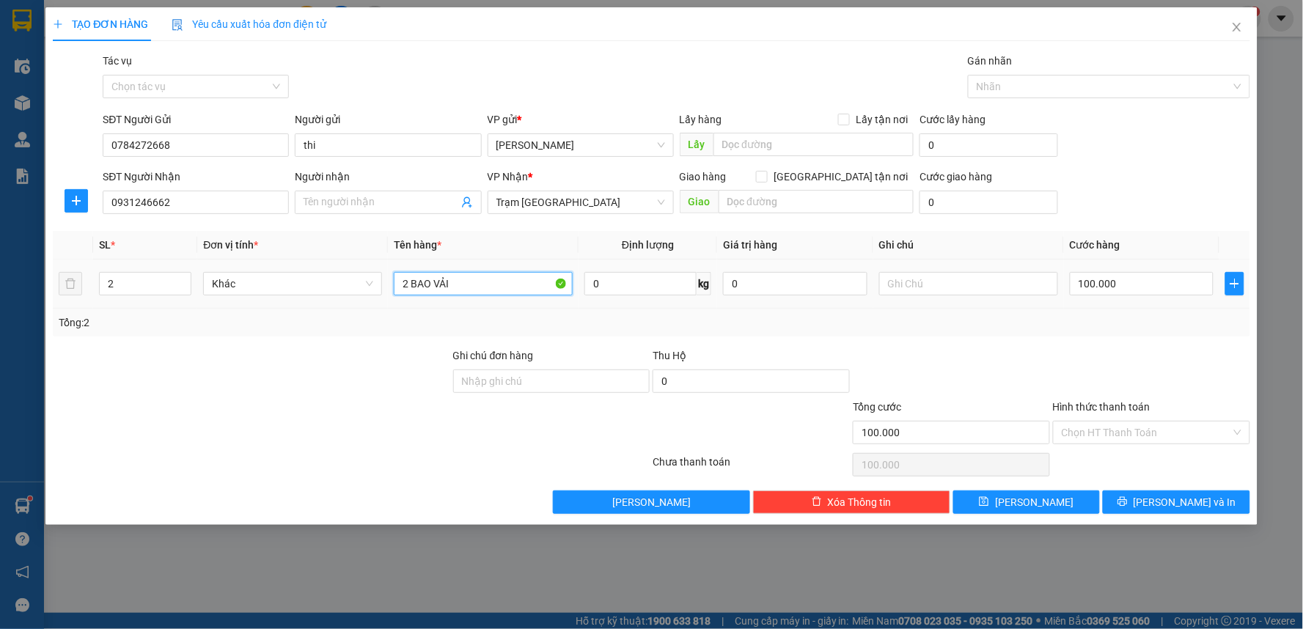
click at [497, 288] on input "2 BAO VẢI" at bounding box center [483, 283] width 179 height 23
type input "2 BAO"
click at [1199, 282] on input "100.000" at bounding box center [1142, 283] width 144 height 23
type input "1"
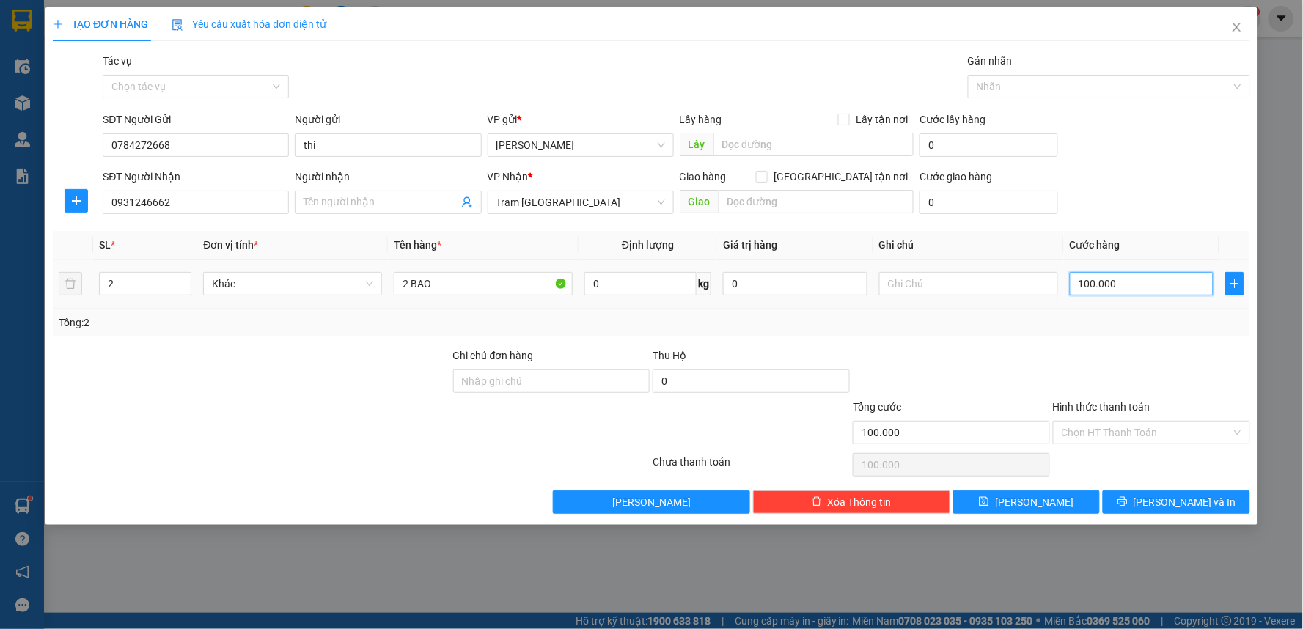
type input "1"
type input "15"
type input "1"
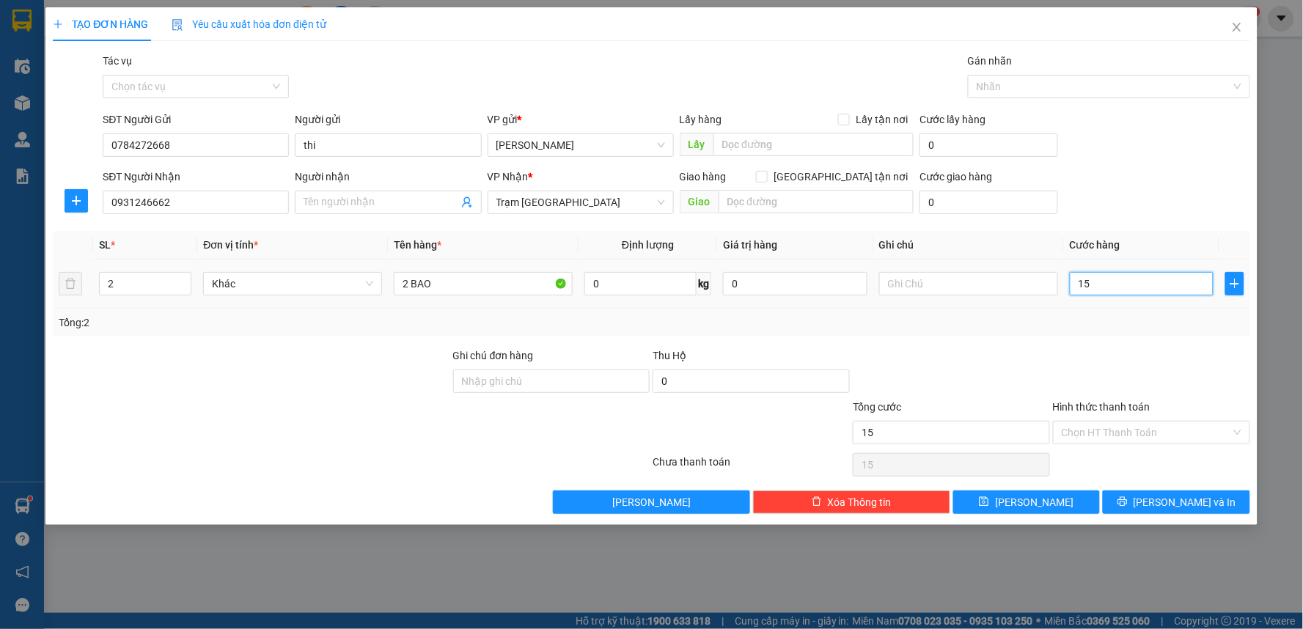
type input "1"
type input "16"
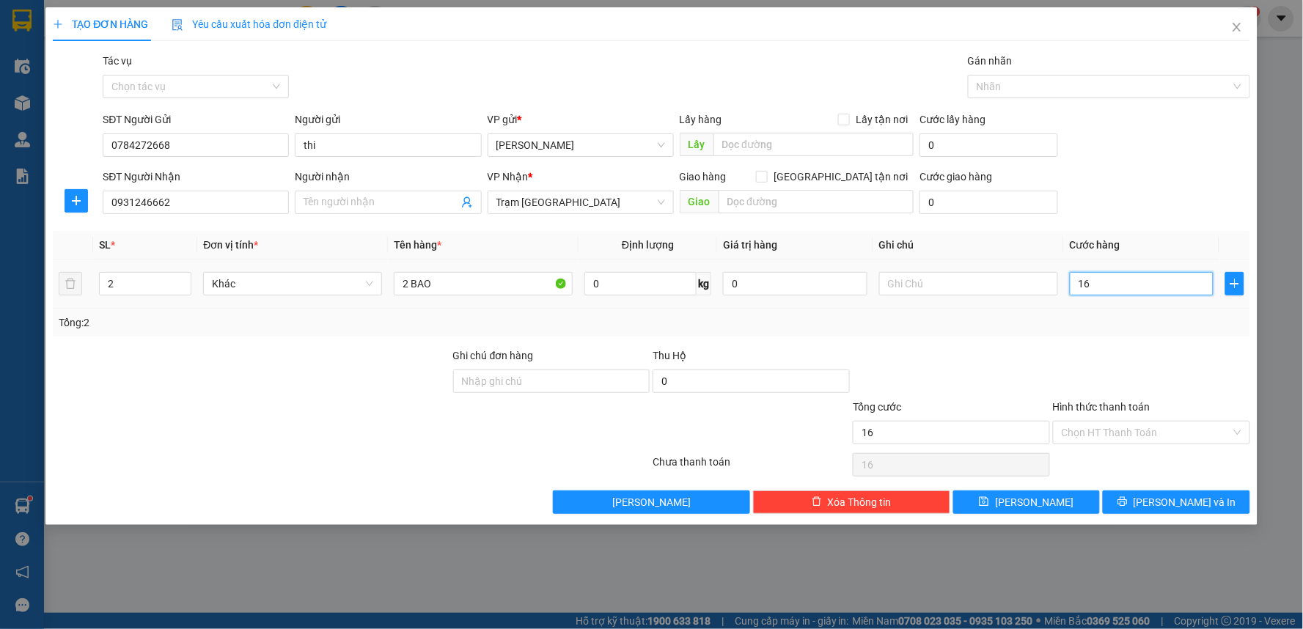
type input "160"
type input "160.000"
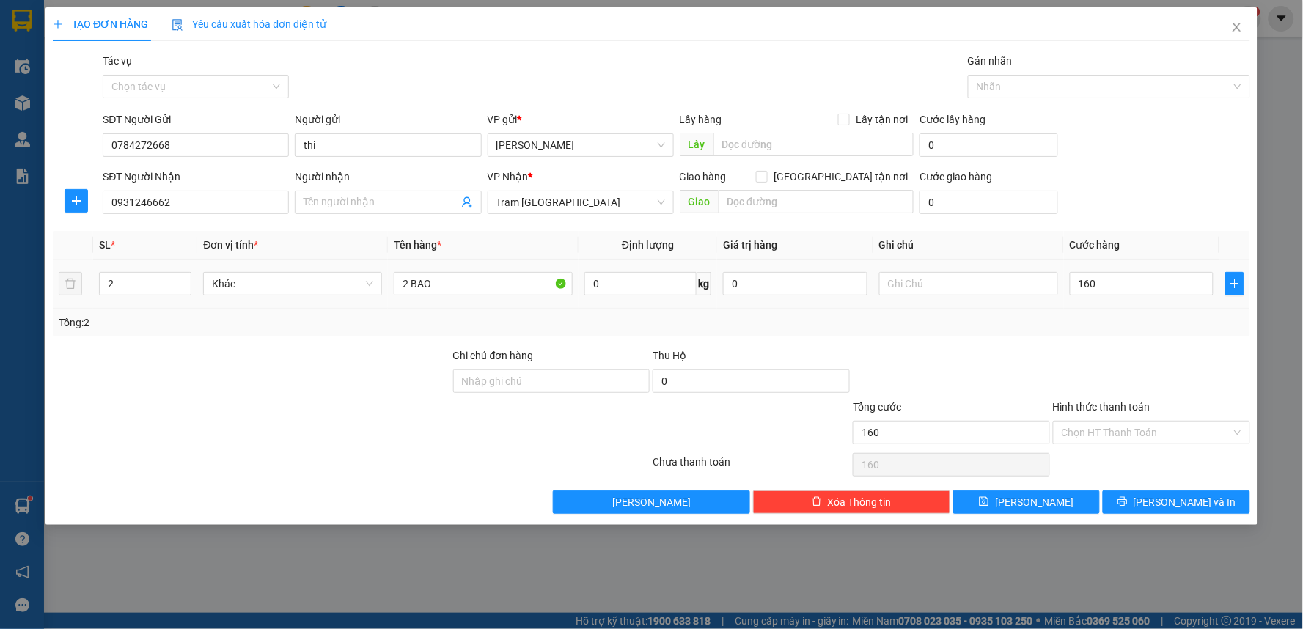
type input "160.000"
click at [1127, 332] on div "Tổng: 2" at bounding box center [652, 323] width 1198 height 28
click at [1128, 502] on icon "printer" at bounding box center [1123, 502] width 10 height 10
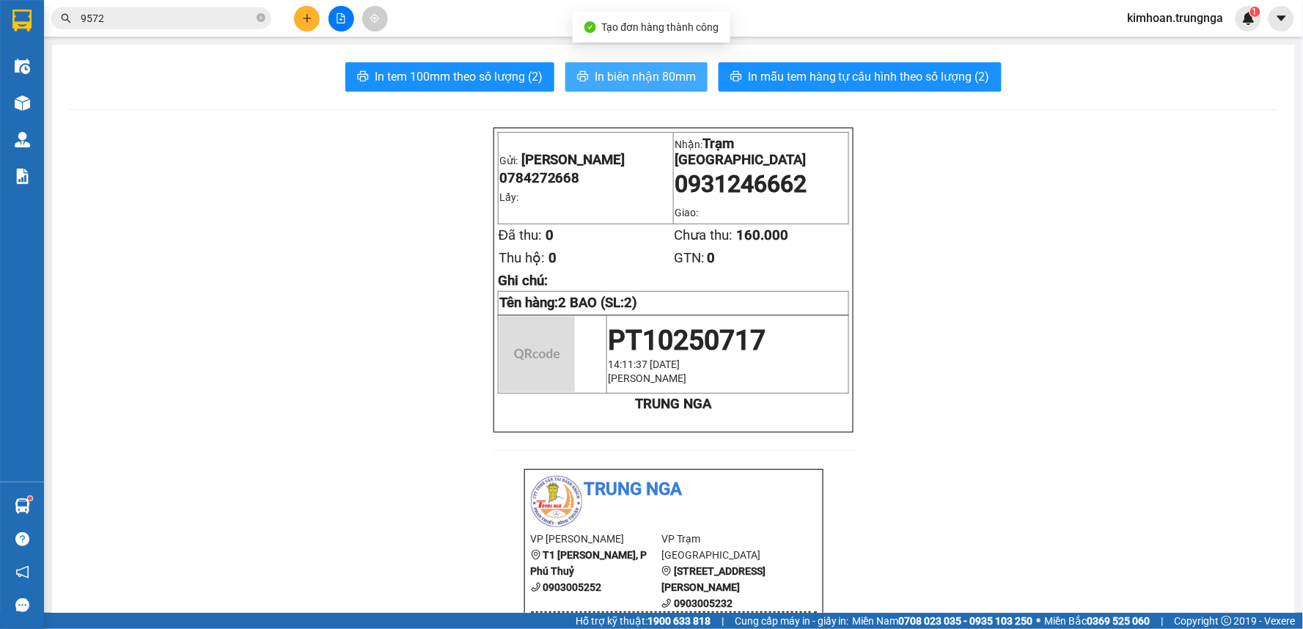
click at [653, 84] on span "In biên nhận 80mm" at bounding box center [645, 76] width 101 height 18
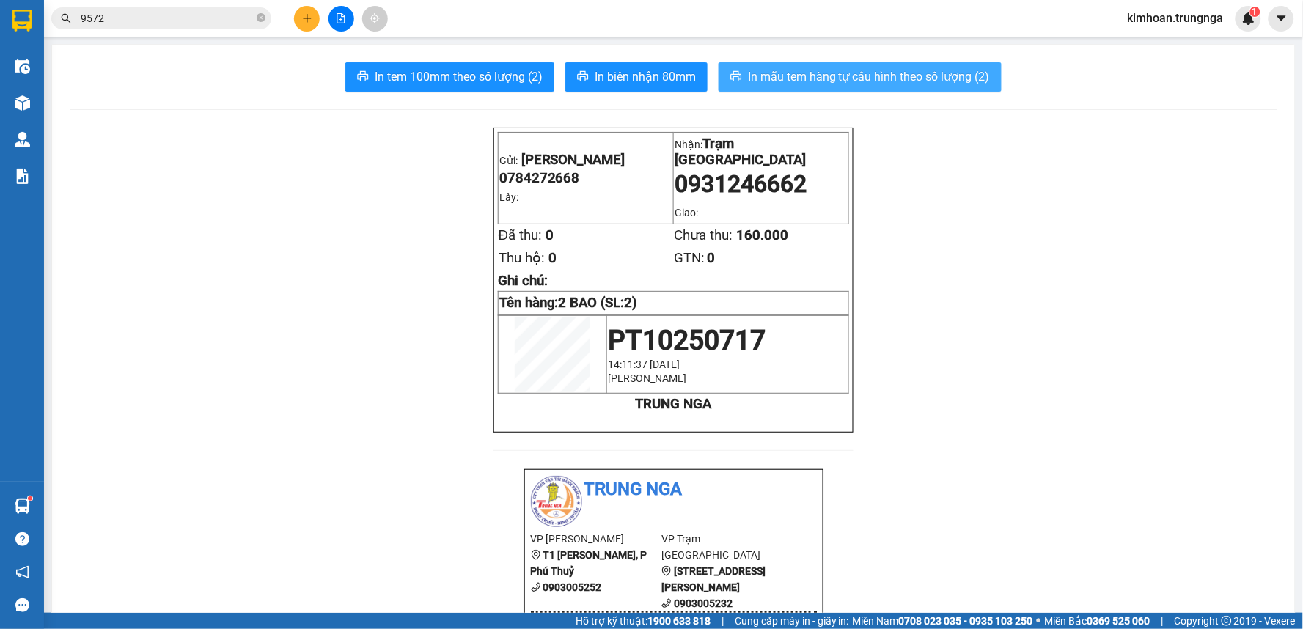
click at [792, 78] on span "In mẫu tem hàng tự cấu hình theo số lượng (2)" at bounding box center [869, 76] width 242 height 18
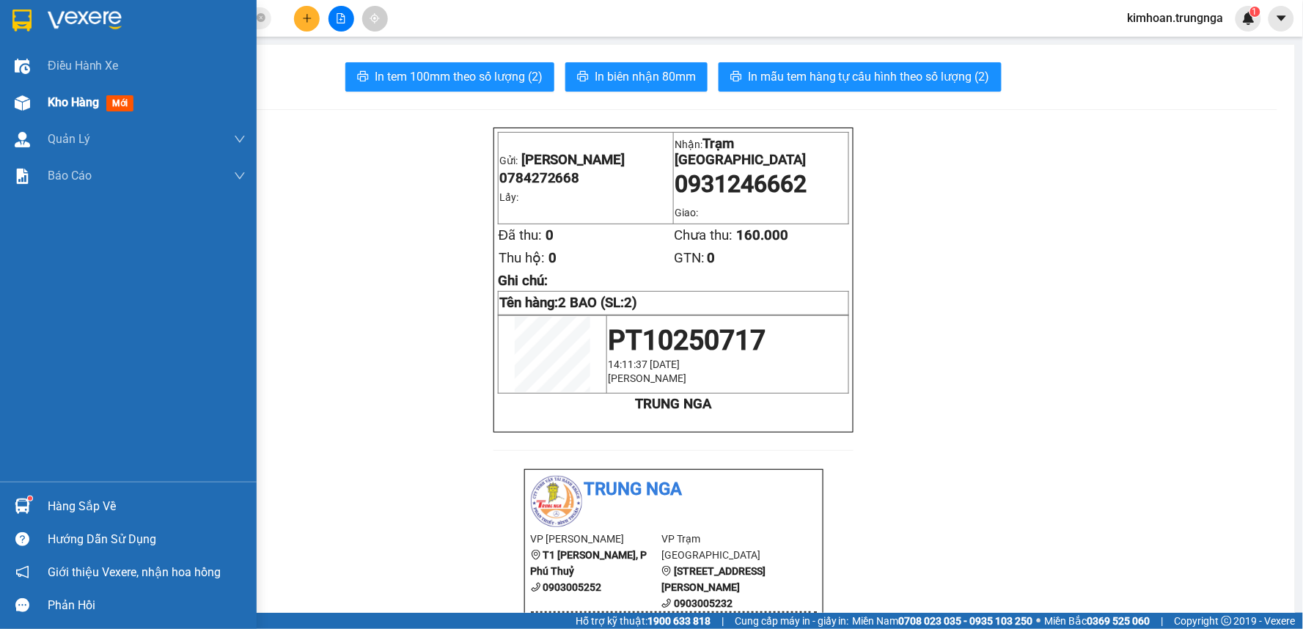
click at [73, 107] on span "Kho hàng" at bounding box center [73, 102] width 51 height 14
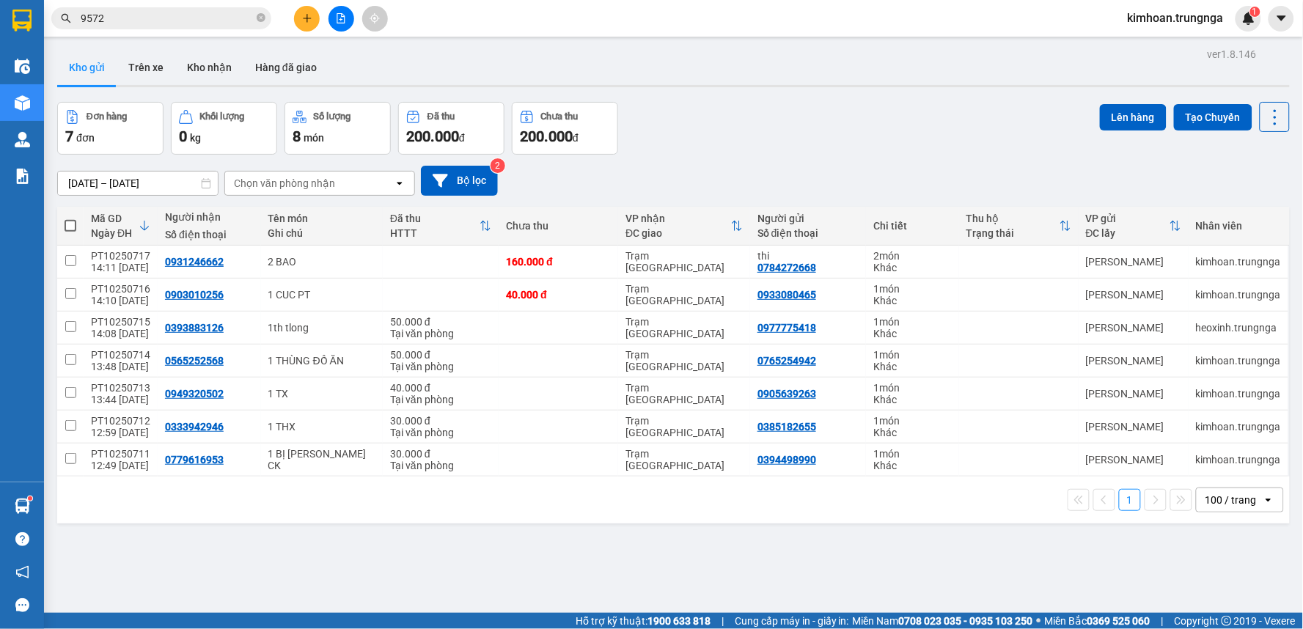
drag, startPoint x: 109, startPoint y: 13, endPoint x: 194, endPoint y: 56, distance: 95.8
click at [114, 18] on input "9572" at bounding box center [167, 18] width 173 height 16
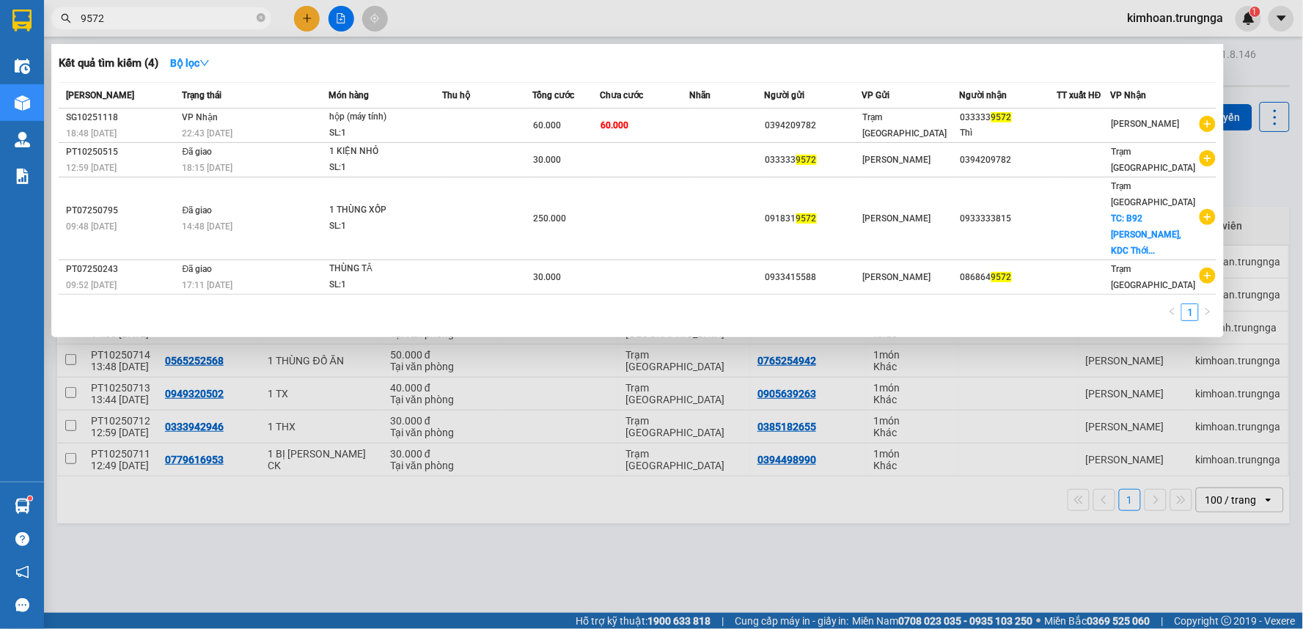
drag, startPoint x: 519, startPoint y: 22, endPoint x: 299, endPoint y: 81, distance: 228.6
click at [517, 22] on div at bounding box center [651, 314] width 1303 height 629
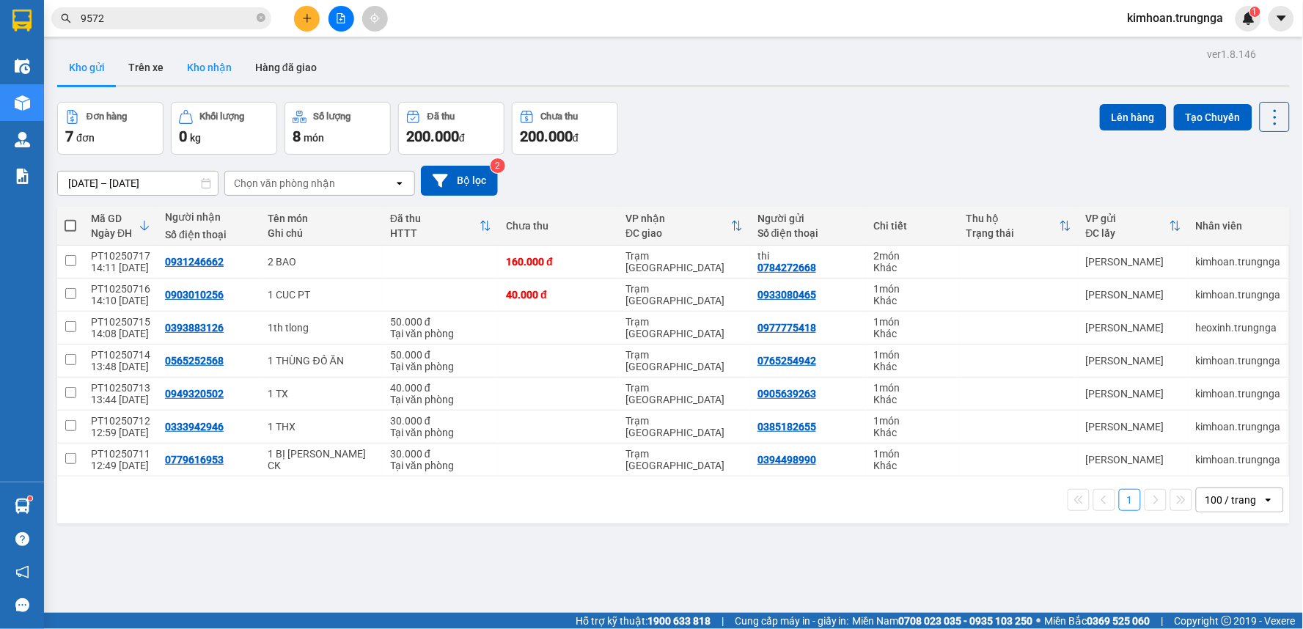
click at [228, 72] on button "Kho nhận" at bounding box center [209, 67] width 68 height 35
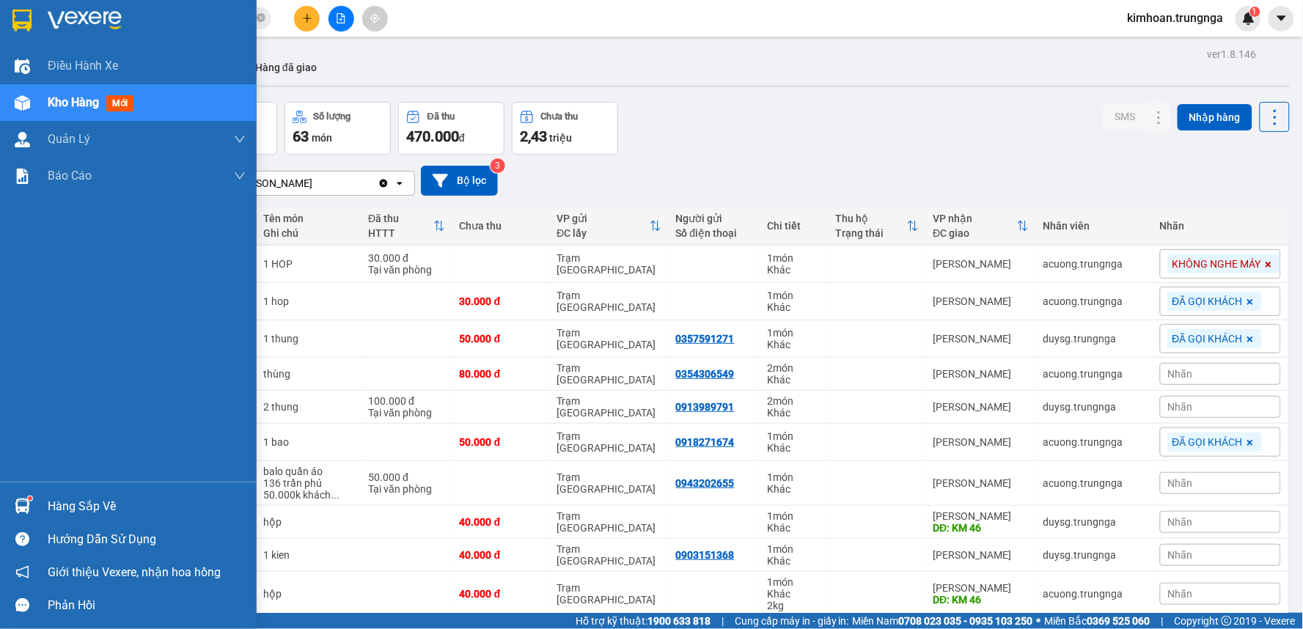
click at [60, 505] on div "Hàng sắp về" at bounding box center [147, 507] width 198 height 22
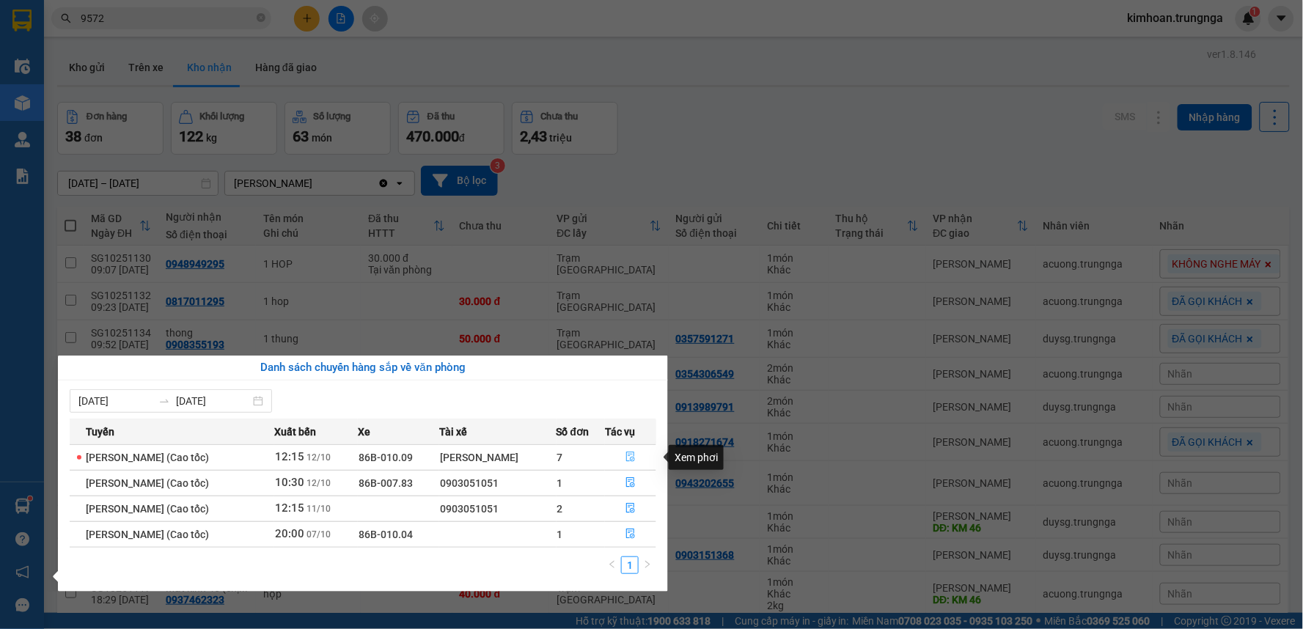
click at [634, 460] on icon "file-done" at bounding box center [631, 457] width 10 height 10
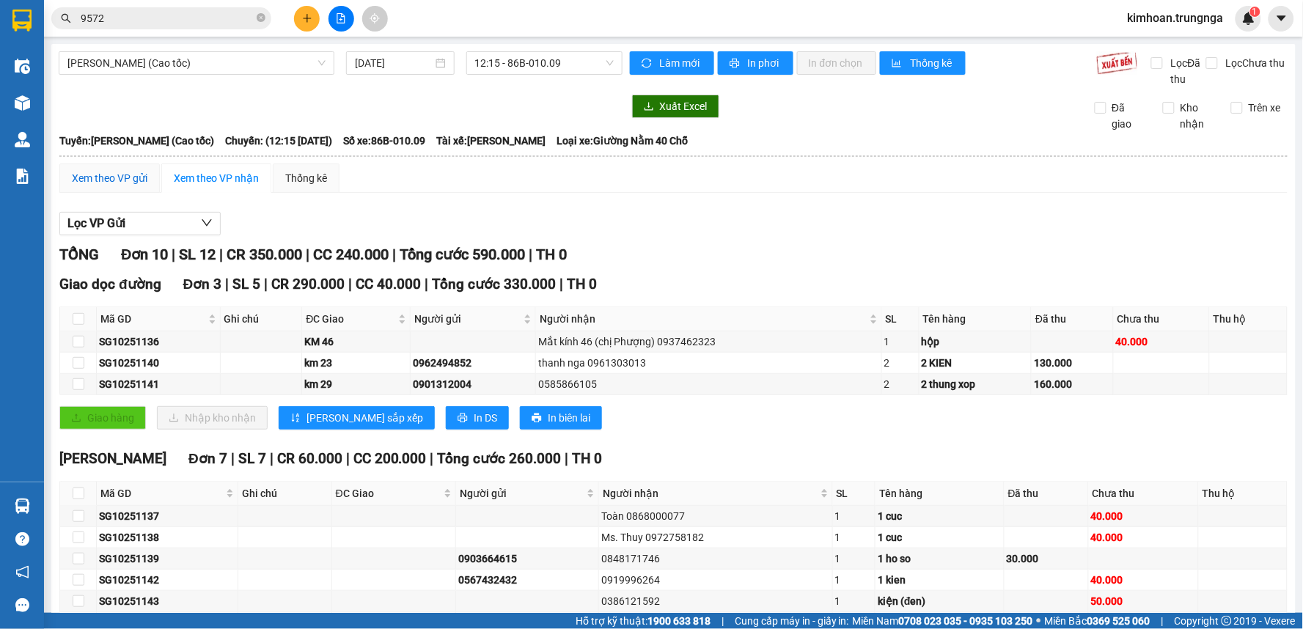
click at [112, 174] on div "Xem theo VP gửi" at bounding box center [110, 178] width 76 height 16
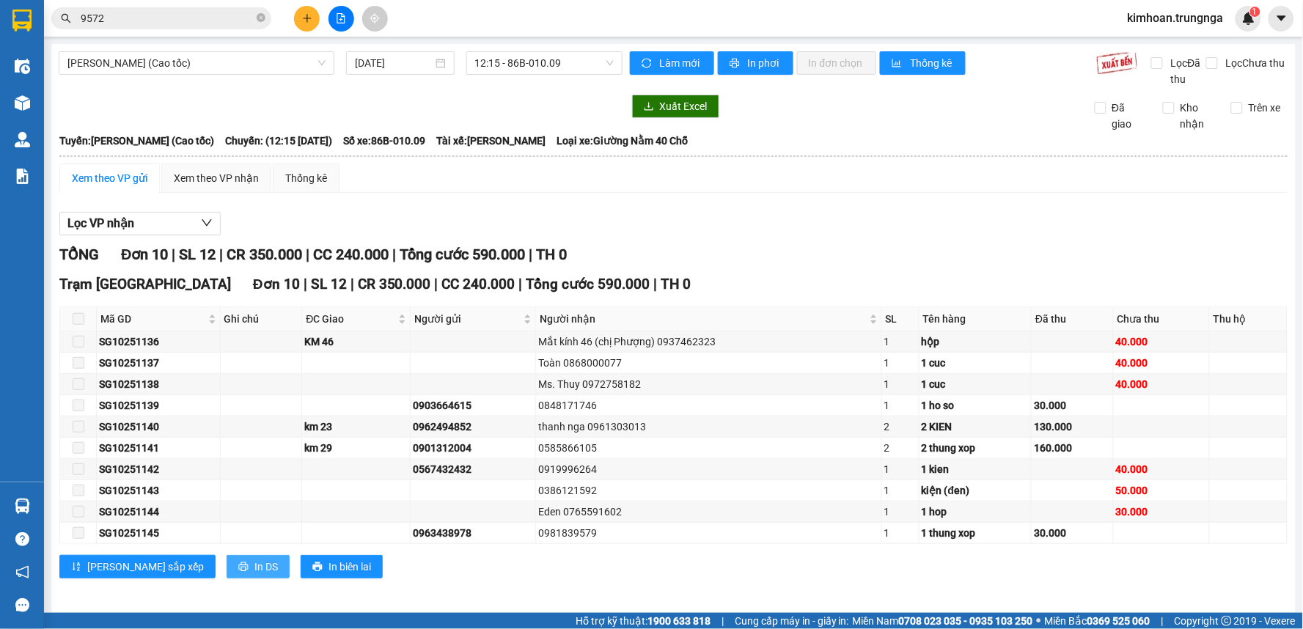
click at [227, 573] on button "In DS" at bounding box center [258, 566] width 63 height 23
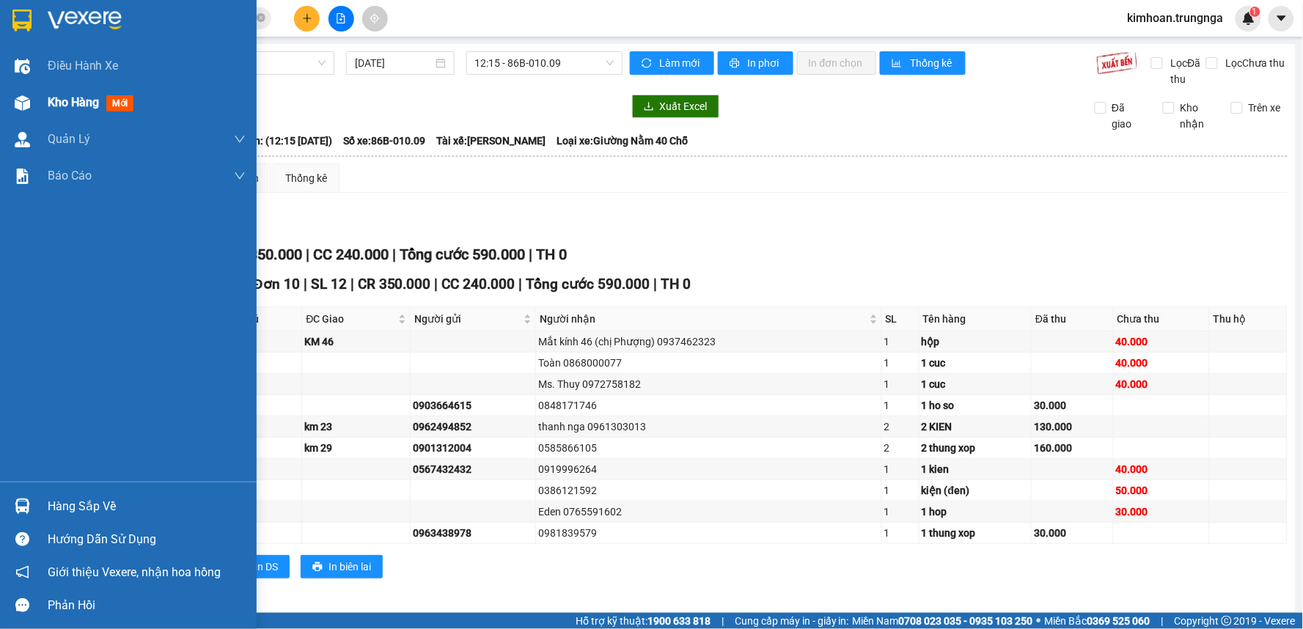
click at [15, 98] on img at bounding box center [22, 102] width 15 height 15
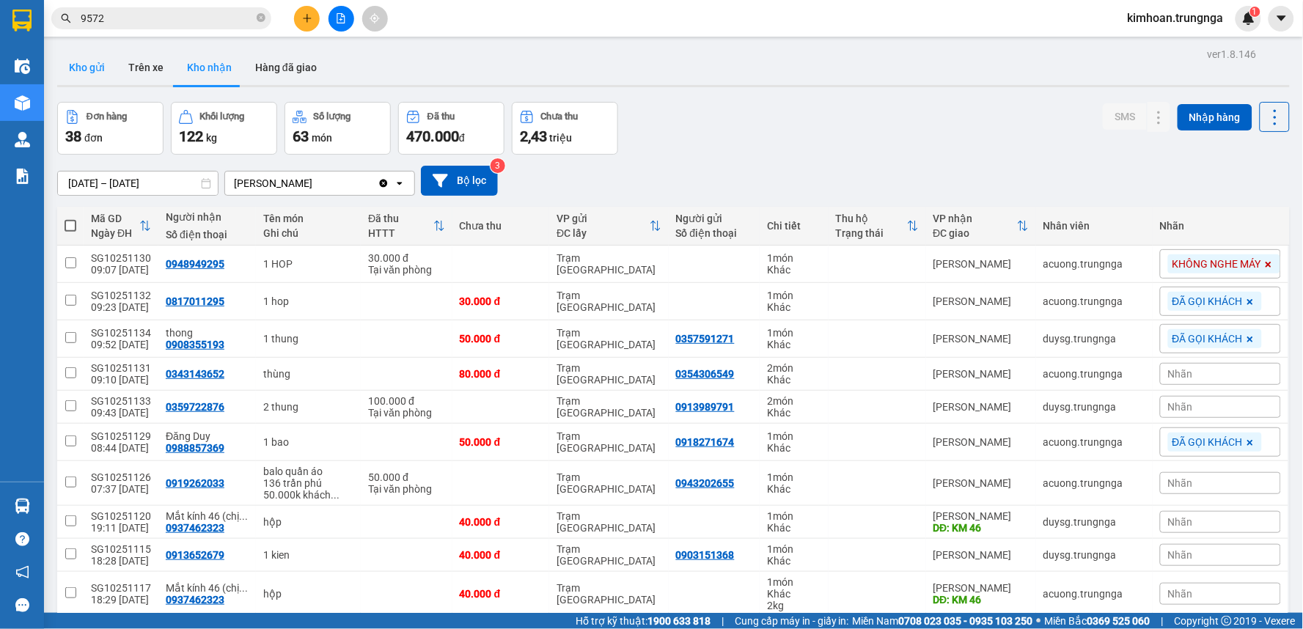
click at [106, 66] on button "Kho gửi" at bounding box center [86, 67] width 59 height 35
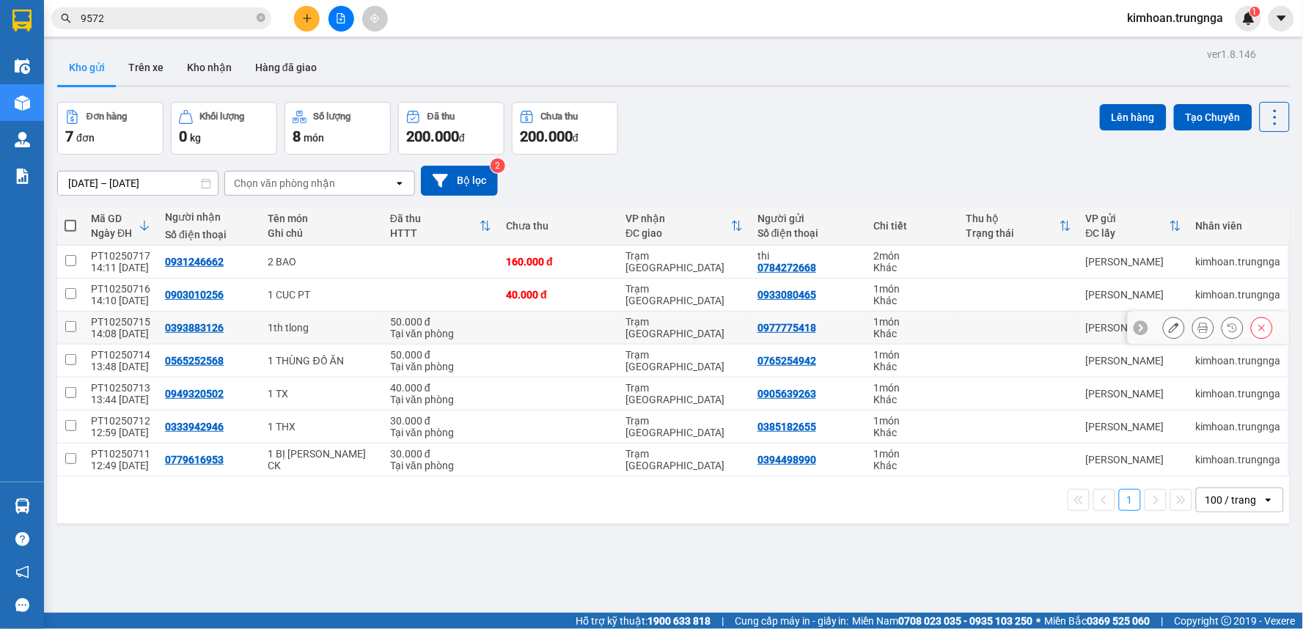
click at [1197, 330] on button at bounding box center [1203, 328] width 21 height 26
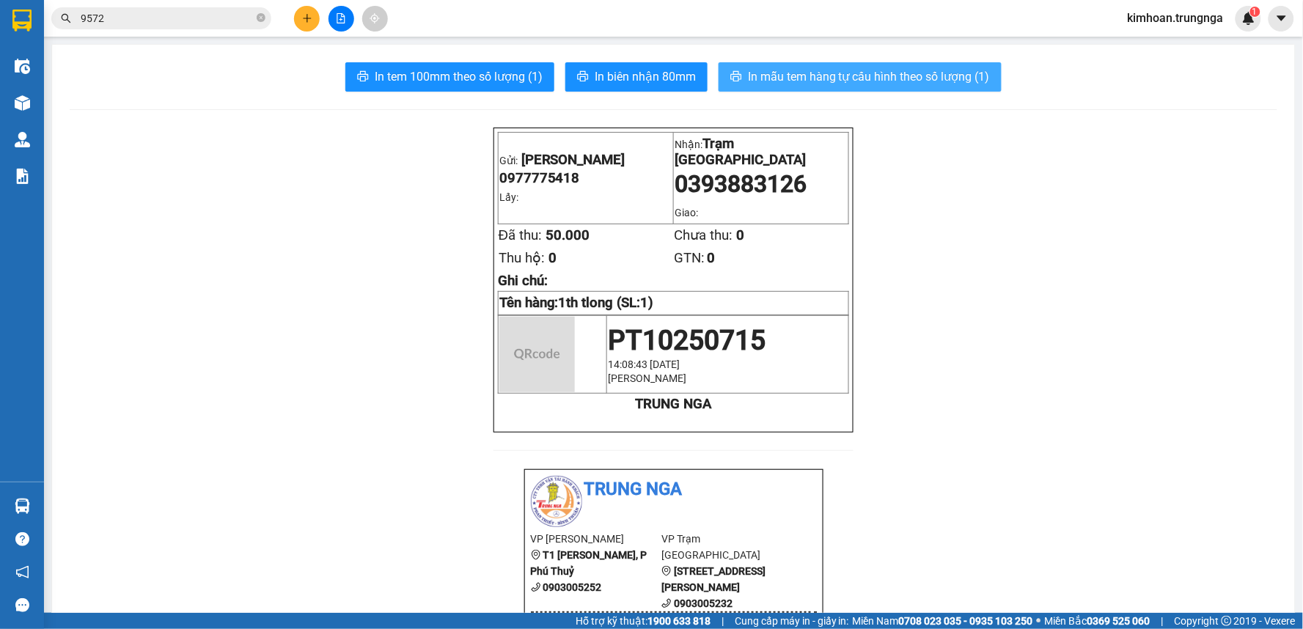
click at [859, 76] on span "In mẫu tem hàng tự cấu hình theo số lượng (1)" at bounding box center [869, 76] width 242 height 18
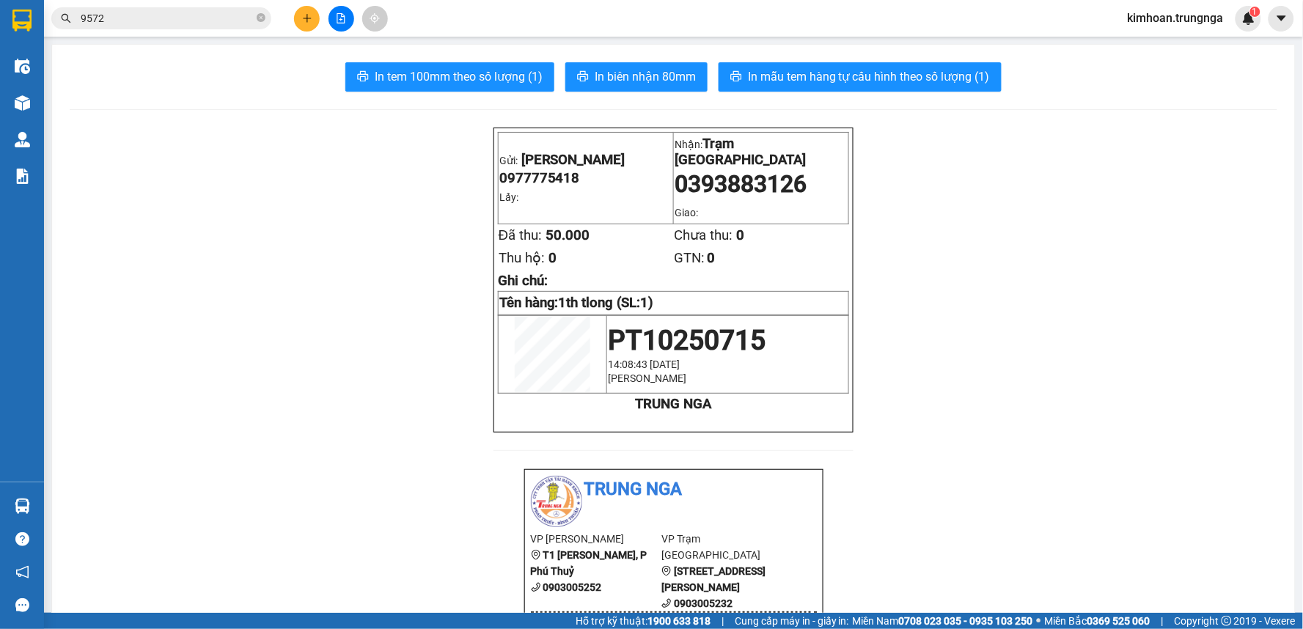
click at [298, 17] on button at bounding box center [307, 19] width 26 height 26
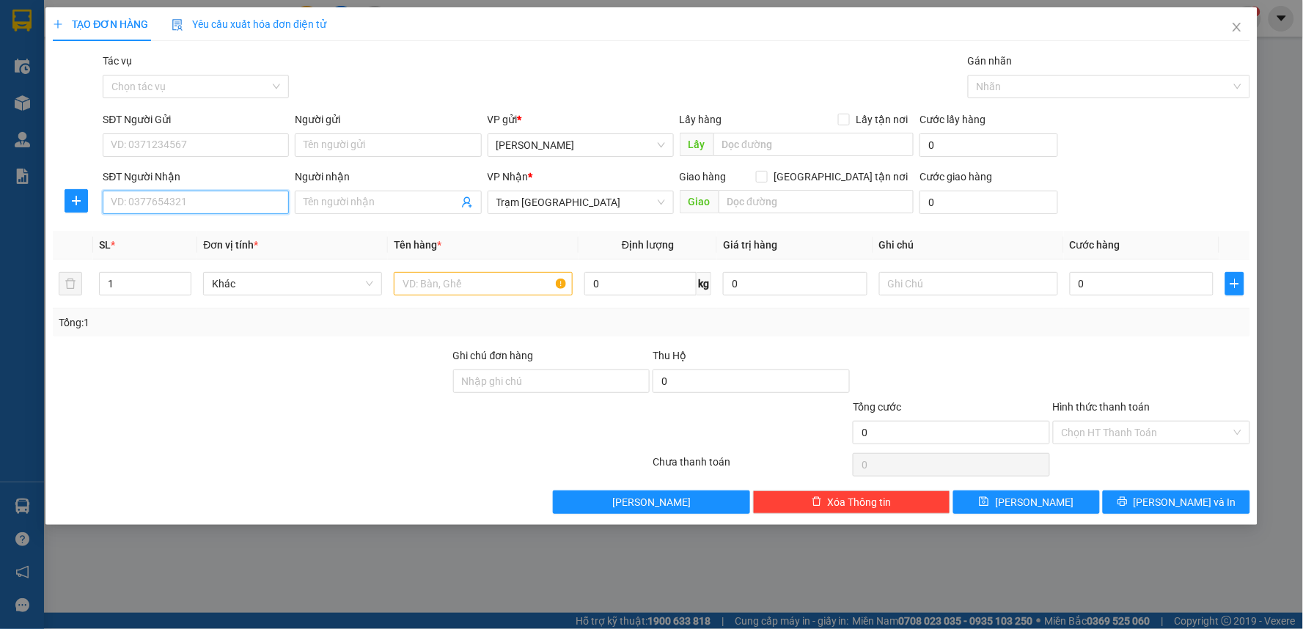
click at [195, 200] on input "SĐT Người Nhận" at bounding box center [196, 202] width 186 height 23
type input "0924243495"
click at [206, 224] on div "0924243495" at bounding box center [195, 232] width 169 height 16
type input "120.000"
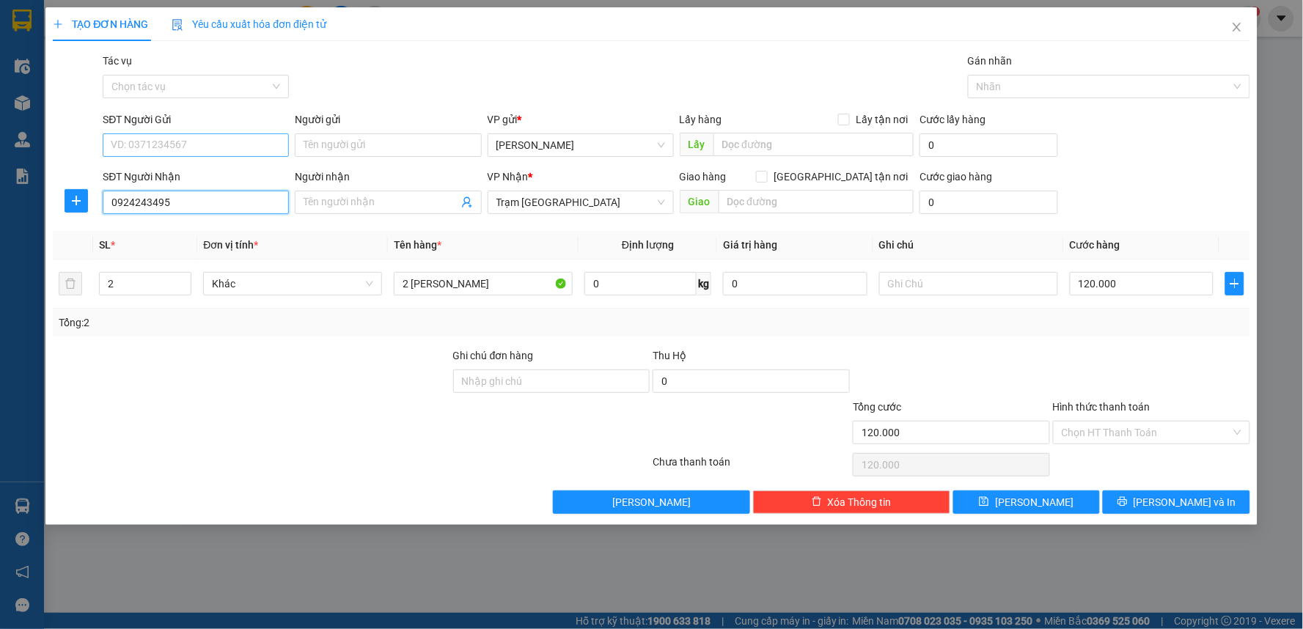
type input "0924243495"
click at [204, 149] on input "SĐT Người Gửi" at bounding box center [196, 144] width 186 height 23
type input "1"
click at [181, 286] on icon "down" at bounding box center [183, 288] width 5 height 5
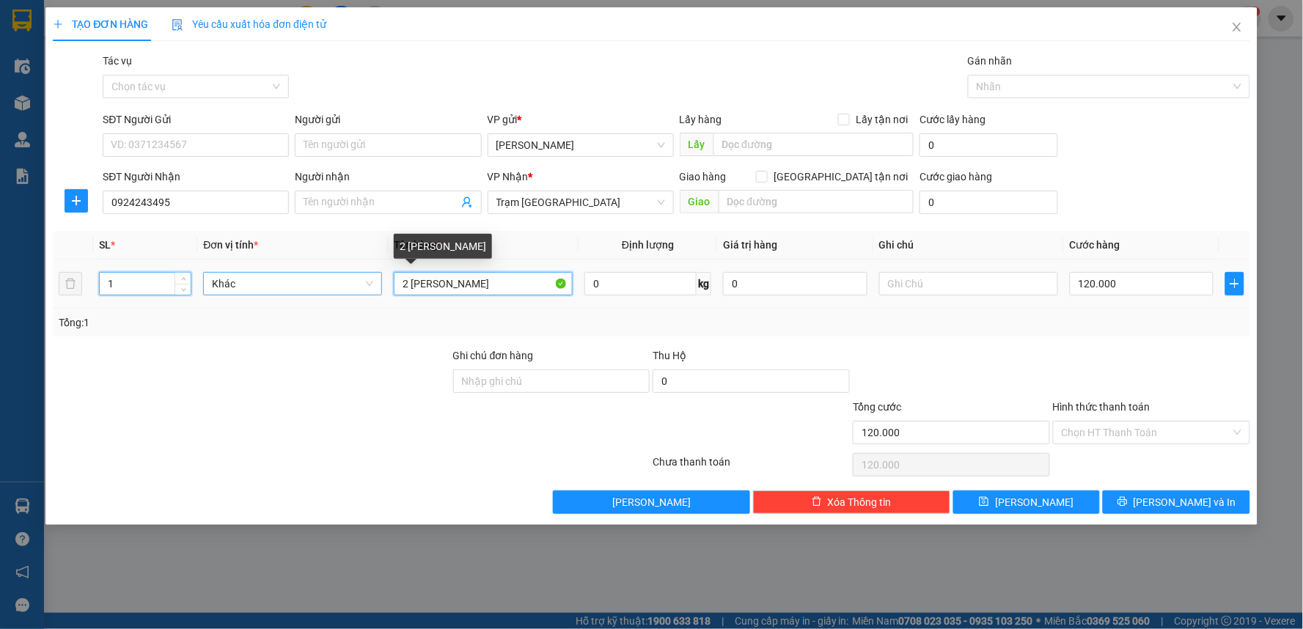
drag, startPoint x: 420, startPoint y: 275, endPoint x: 355, endPoint y: 279, distance: 65.4
click at [355, 279] on tr "1 Khác 2 KI THANH LONG 0 kg 0 120.000" at bounding box center [652, 284] width 1198 height 49
drag, startPoint x: 521, startPoint y: 283, endPoint x: 434, endPoint y: 287, distance: 86.6
click at [434, 287] on input "1 THX THANH LONG" at bounding box center [483, 283] width 179 height 23
type input "1 THX"
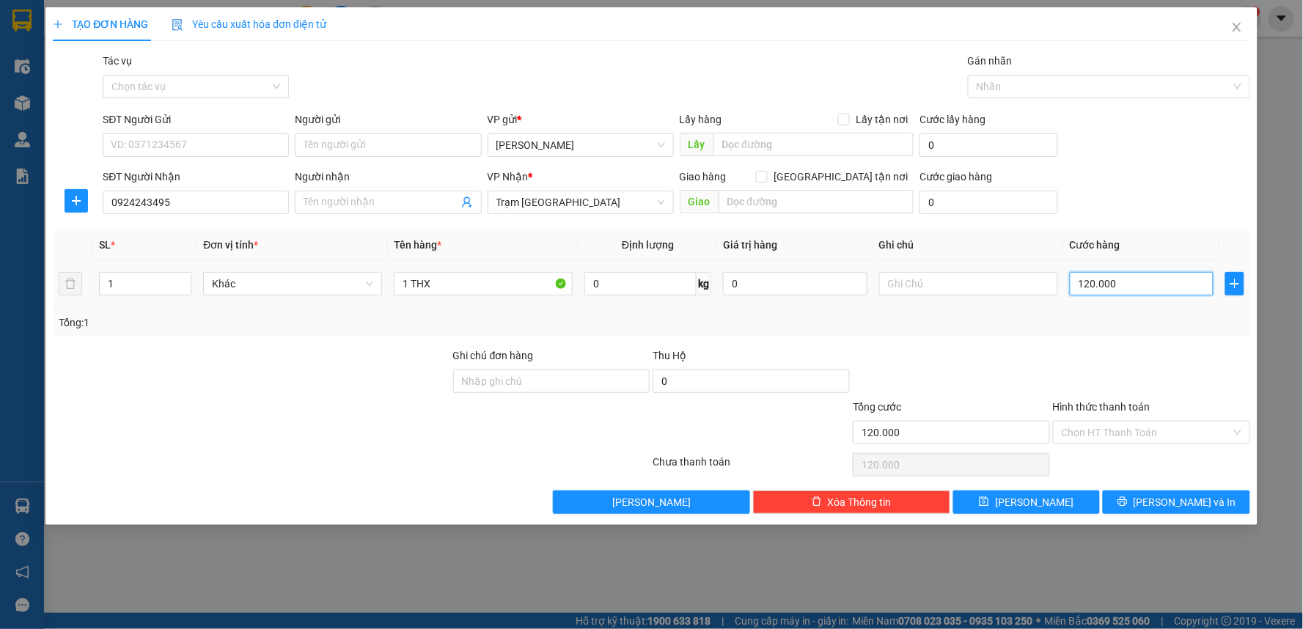
click at [1121, 285] on input "120.000" at bounding box center [1142, 283] width 144 height 23
click at [1093, 328] on div "Tổng: 1" at bounding box center [652, 323] width 1186 height 16
drag, startPoint x: 1111, startPoint y: 420, endPoint x: 1111, endPoint y: 429, distance: 9.5
click at [1112, 420] on div "Hình thức thanh toán" at bounding box center [1151, 410] width 197 height 22
click at [1110, 435] on input "Hình thức thanh toán" at bounding box center [1146, 433] width 169 height 22
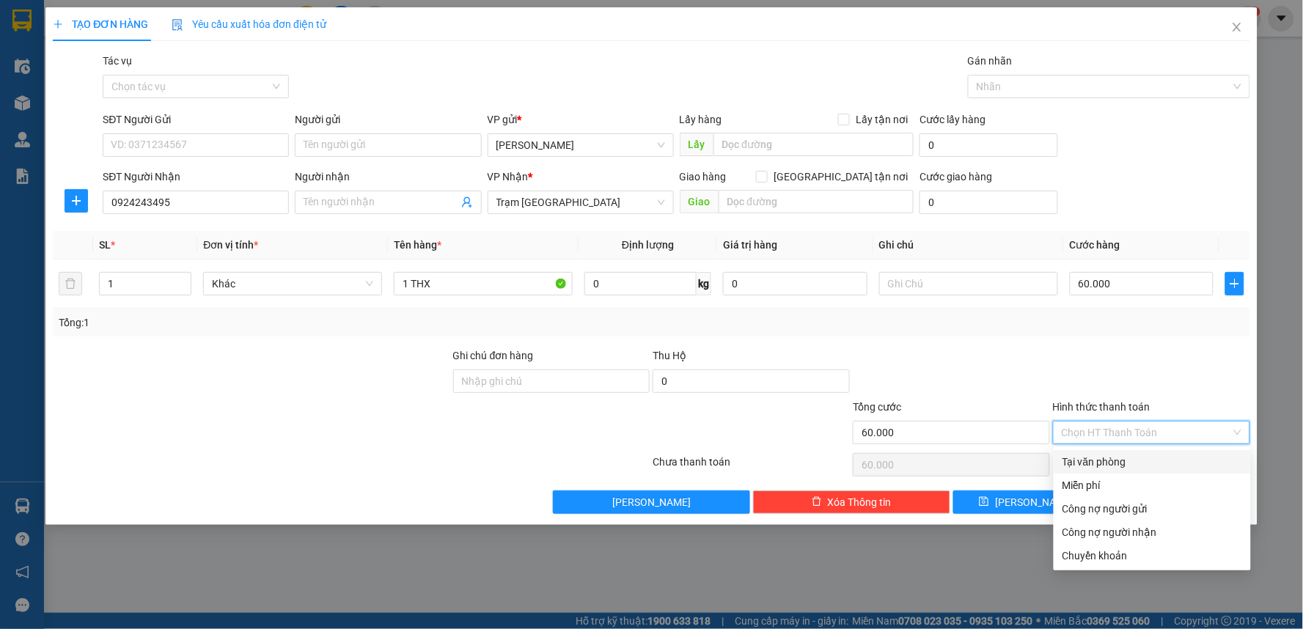
click at [1105, 451] on div "Tại văn phòng" at bounding box center [1152, 461] width 197 height 23
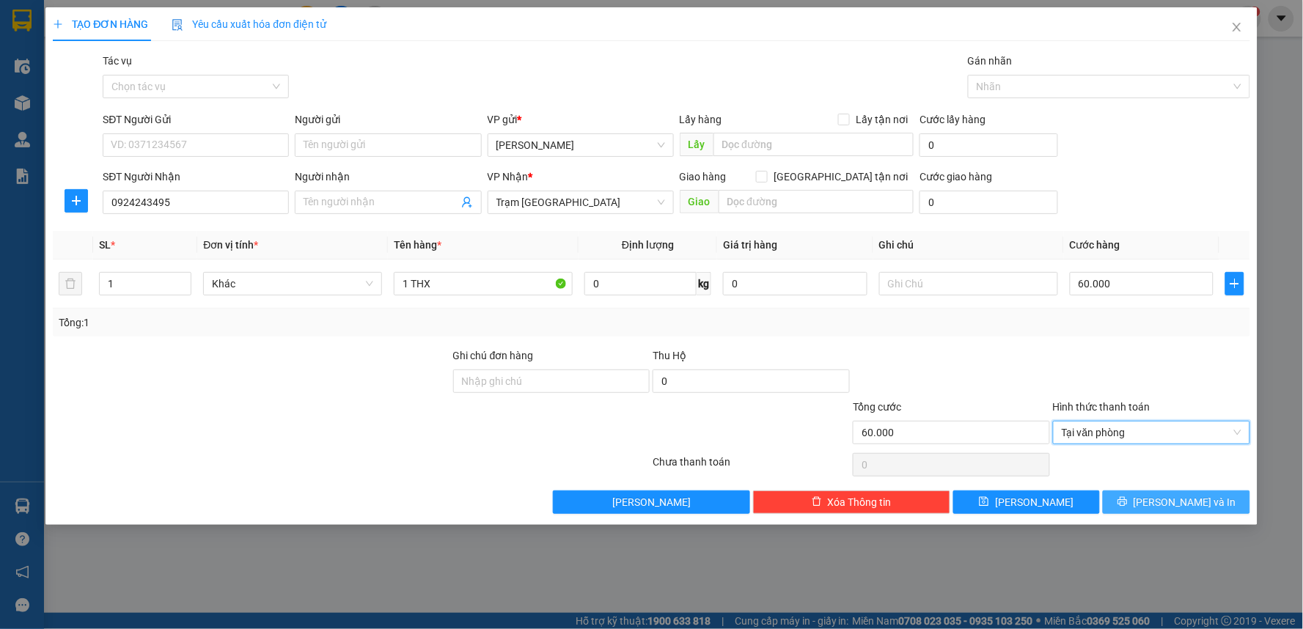
click at [1163, 507] on button "[PERSON_NAME] và In" at bounding box center [1176, 502] width 147 height 23
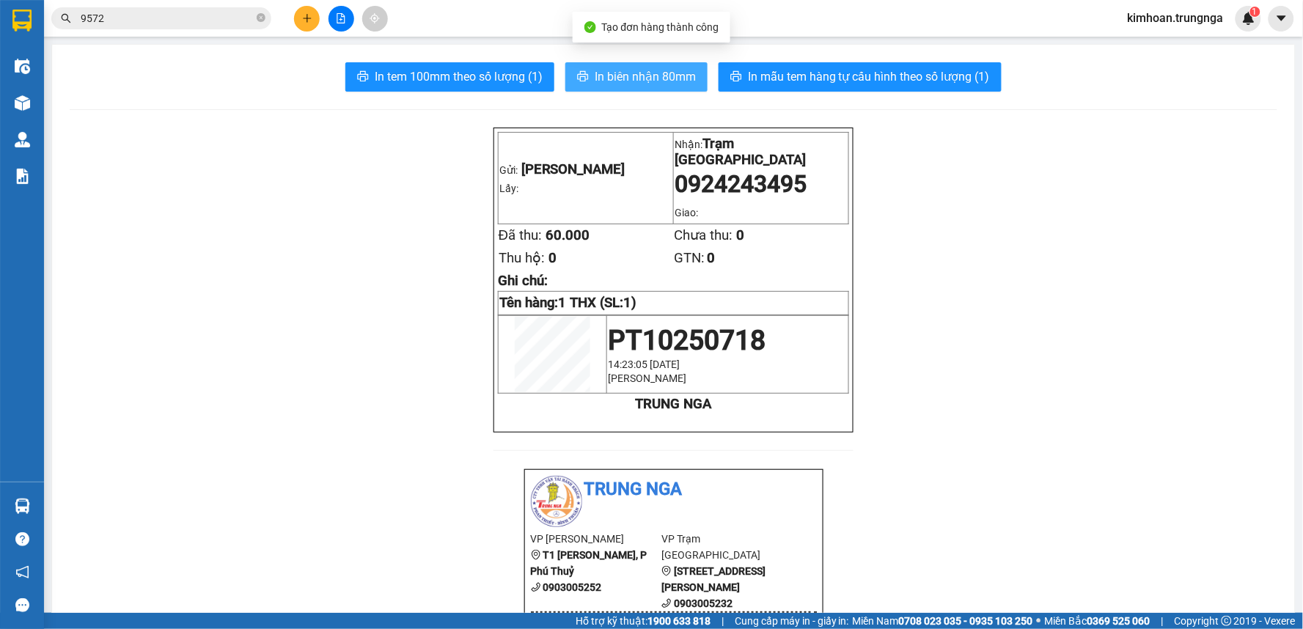
click at [609, 74] on span "In biên nhận 80mm" at bounding box center [645, 76] width 101 height 18
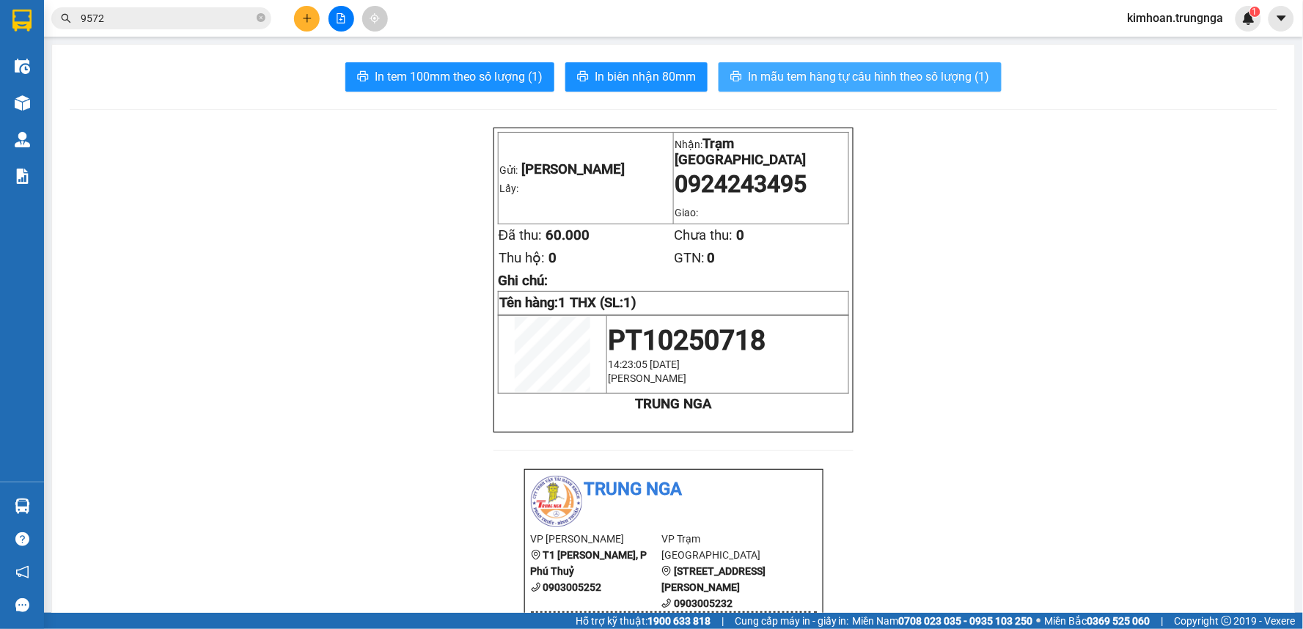
click at [868, 87] on button "In mẫu tem hàng tự cấu hình theo số lượng (1)" at bounding box center [860, 76] width 283 height 29
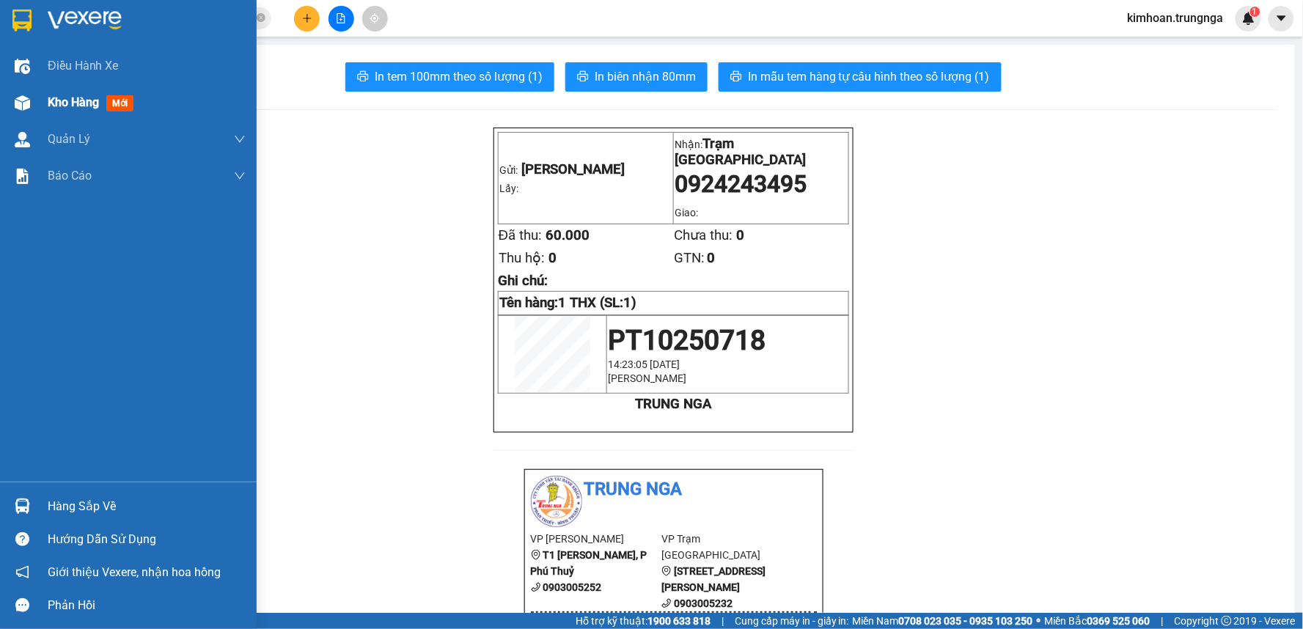
click at [29, 103] on div at bounding box center [23, 103] width 26 height 26
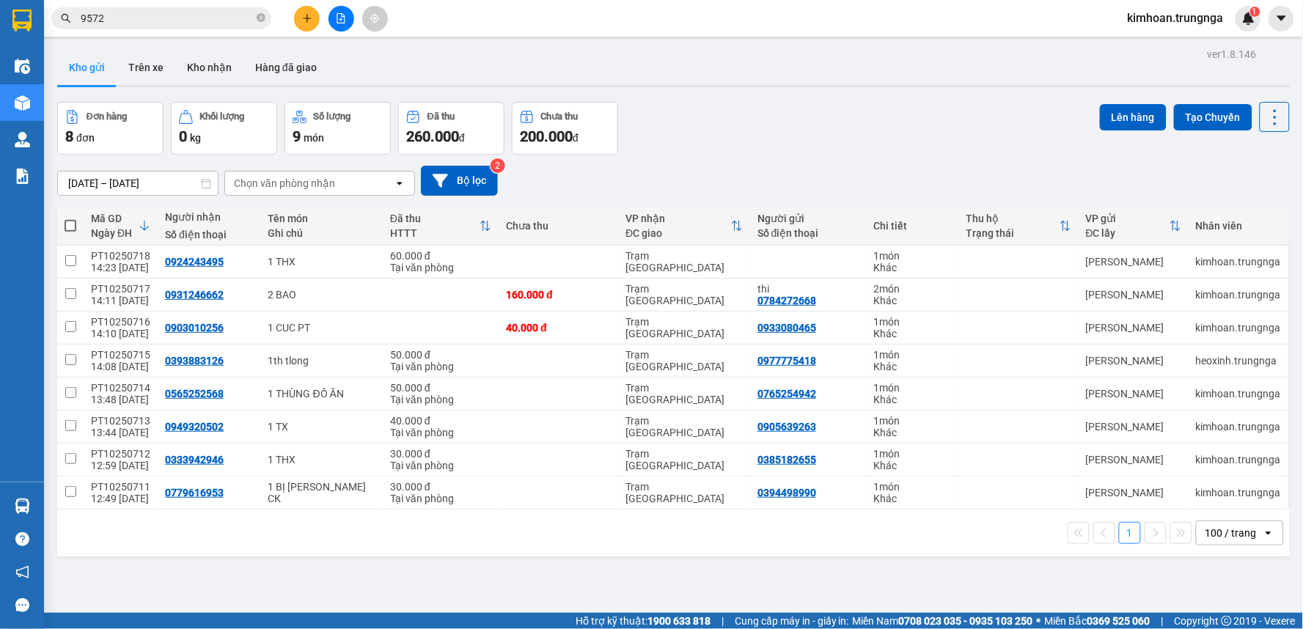
click at [76, 221] on span at bounding box center [71, 226] width 12 height 12
click at [70, 219] on input "checkbox" at bounding box center [70, 219] width 0 height 0
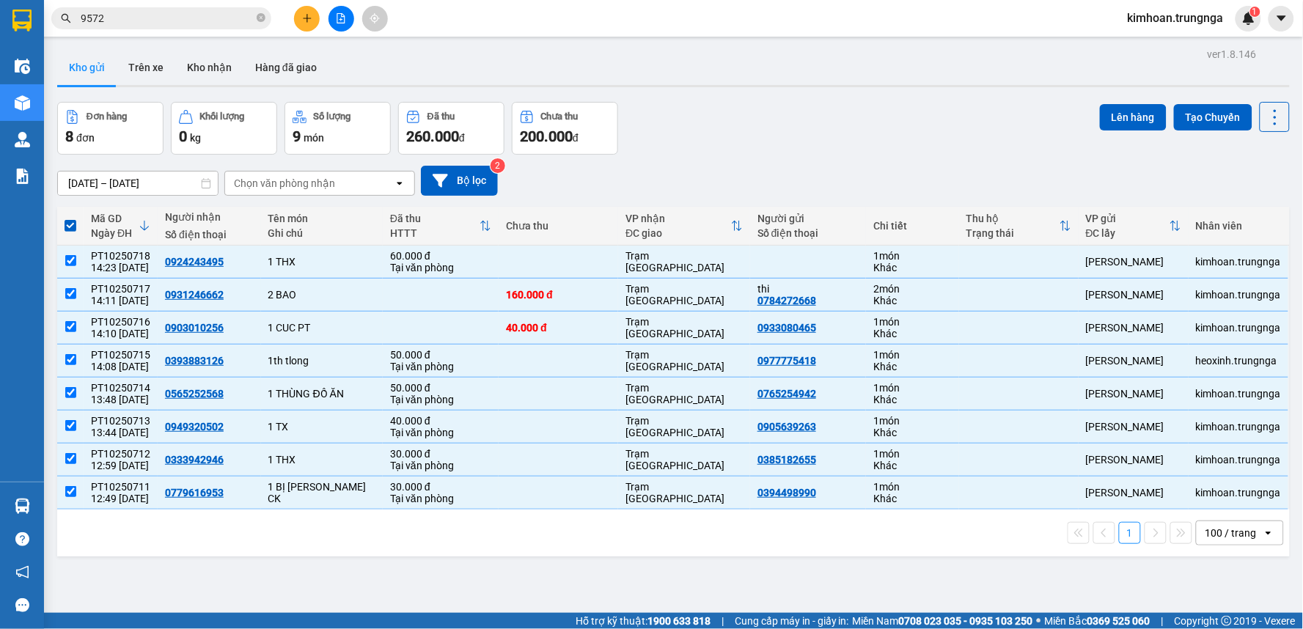
click at [1125, 103] on div "Lên hàng Tạo Chuyến" at bounding box center [1195, 117] width 190 height 30
click at [1112, 111] on button "Lên hàng" at bounding box center [1133, 117] width 67 height 26
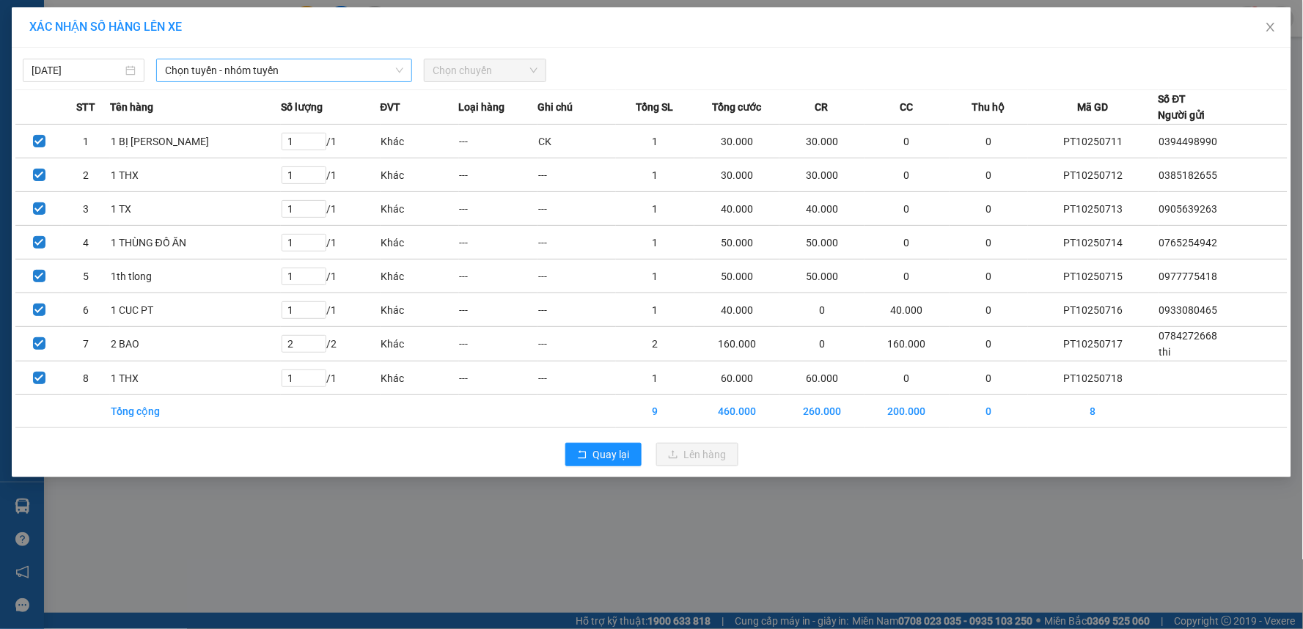
click at [318, 71] on span "Chọn tuyến - nhóm tuyến" at bounding box center [284, 70] width 238 height 22
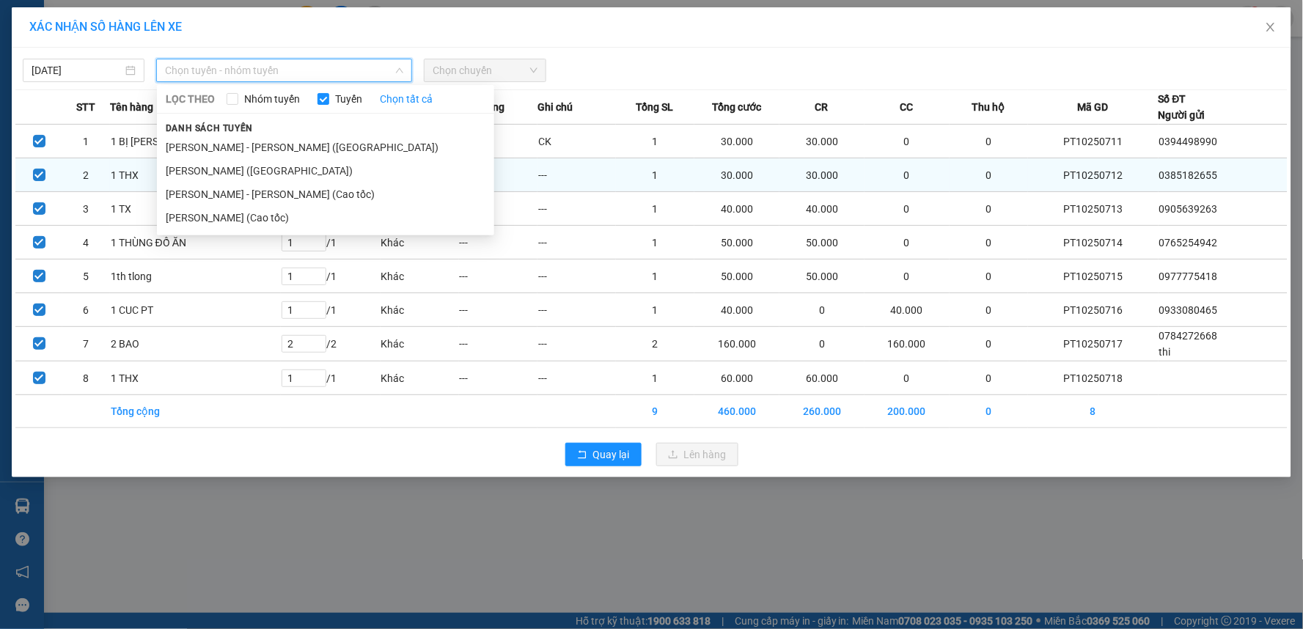
click at [265, 196] on li "Phan Thiết - Hồ Chí Minh (Cao tốc)" at bounding box center [325, 194] width 337 height 23
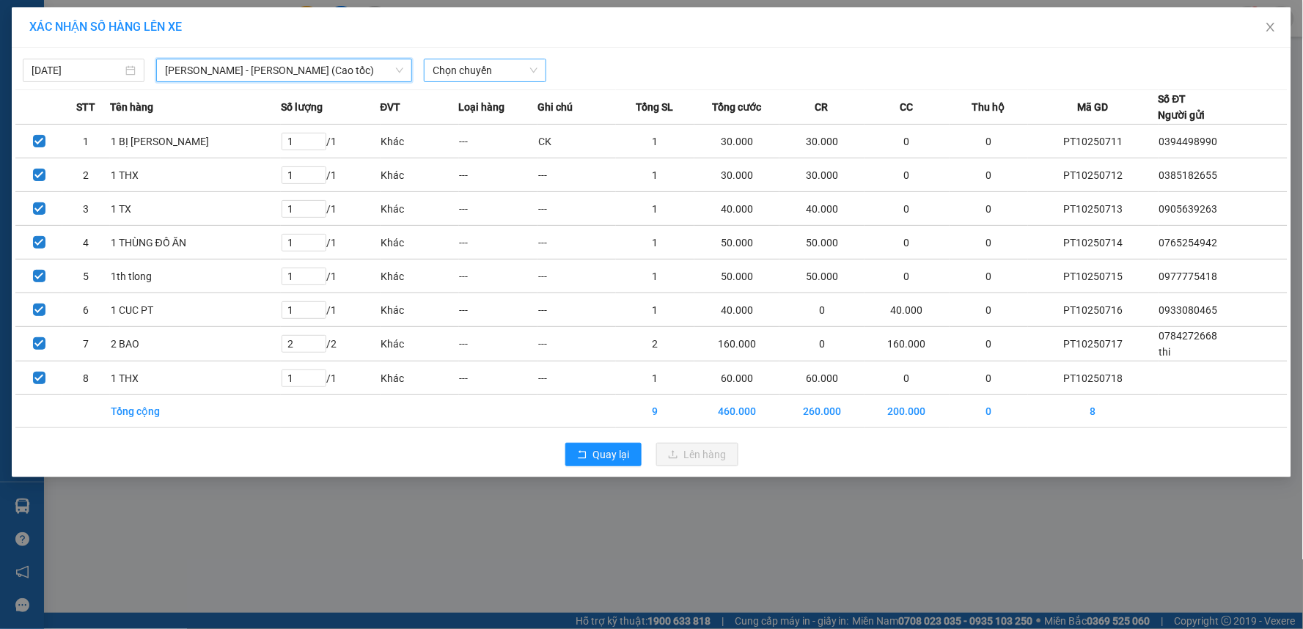
click at [483, 79] on span "Chọn chuyến" at bounding box center [485, 70] width 104 height 22
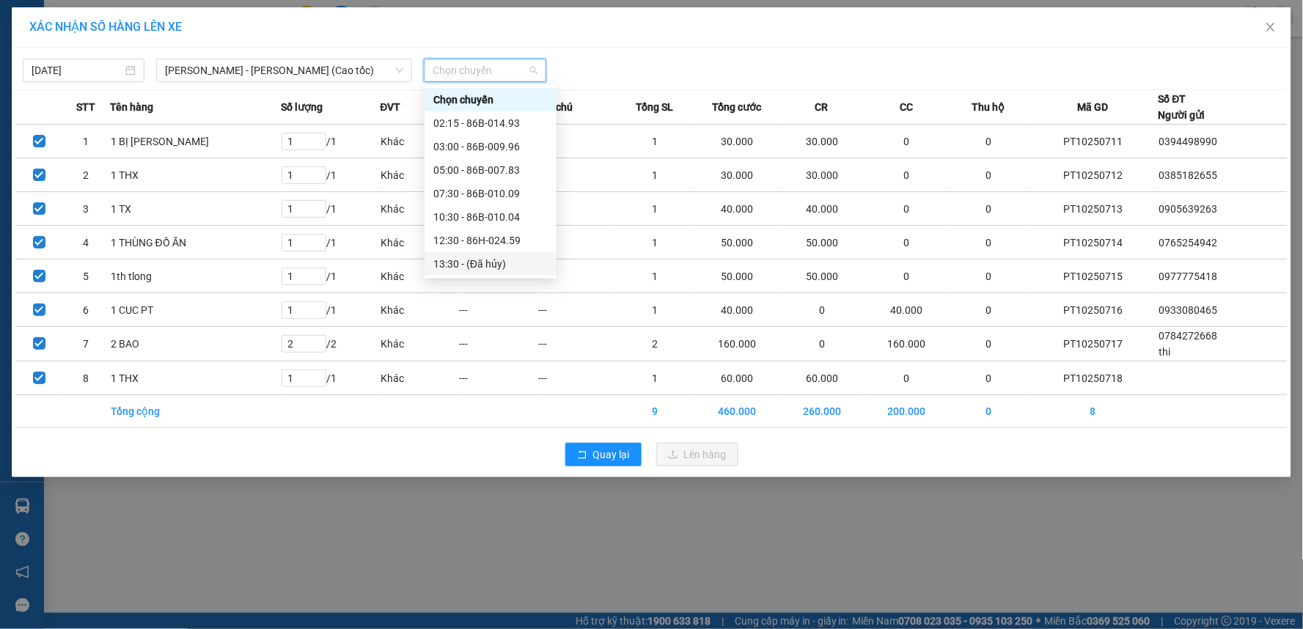
click at [473, 279] on div "14:30 - 86B-012.82" at bounding box center [490, 287] width 114 height 16
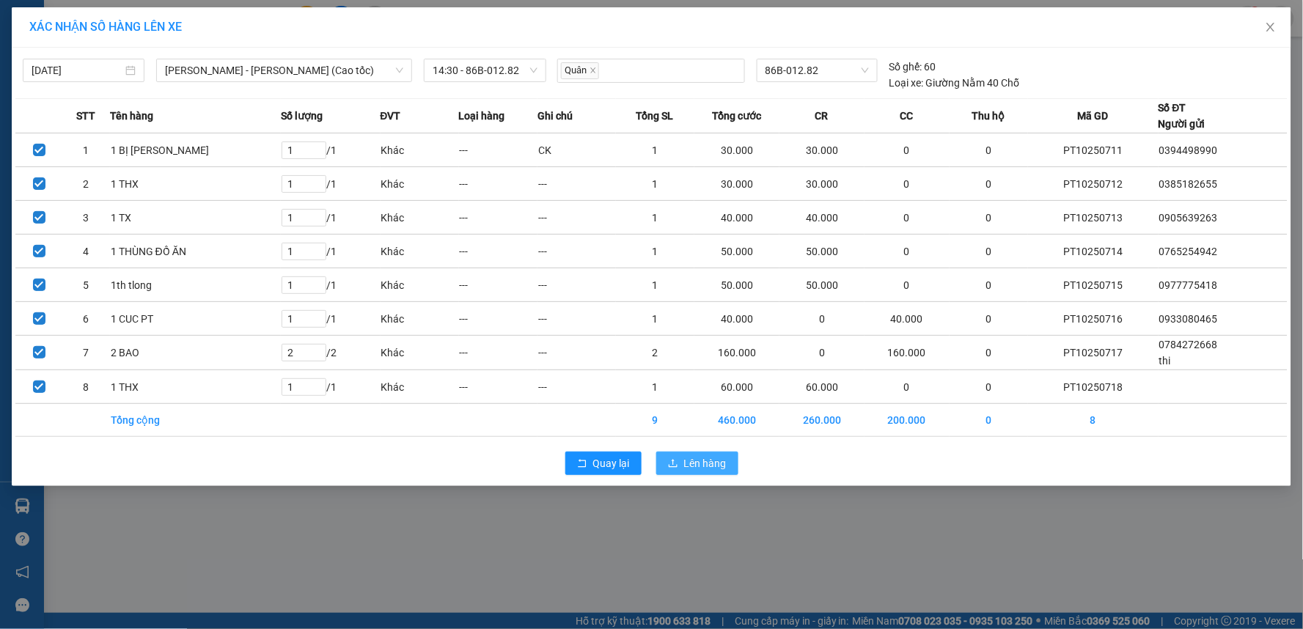
click at [703, 464] on span "Lên hàng" at bounding box center [705, 463] width 43 height 16
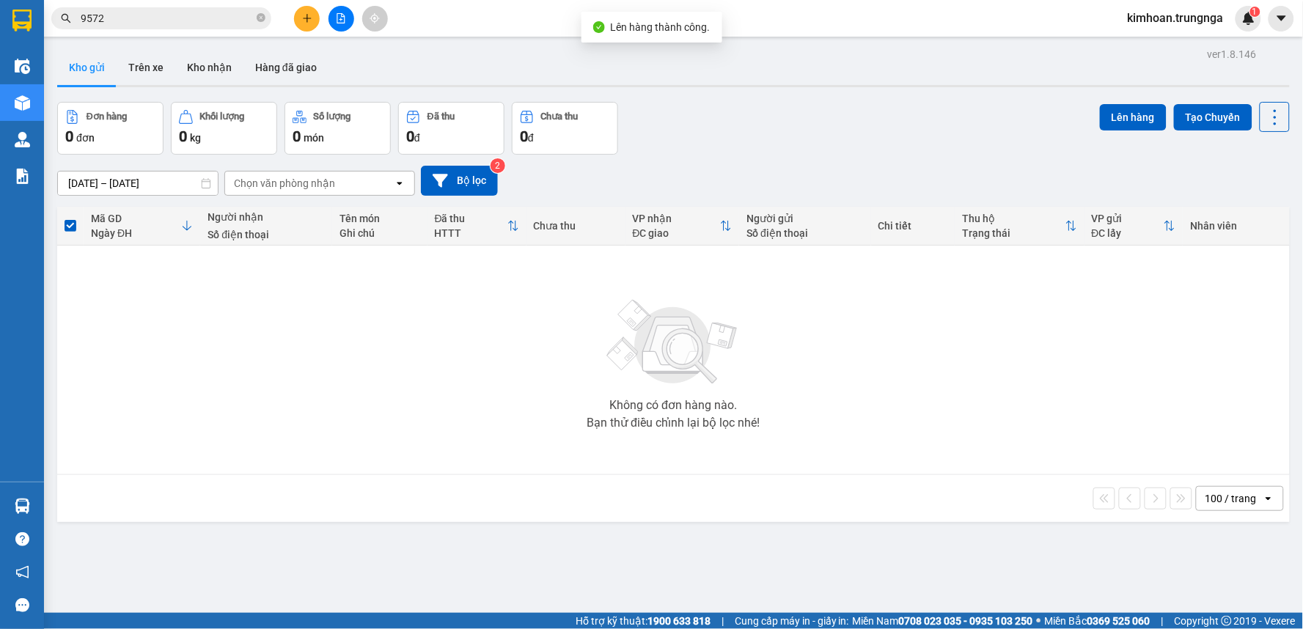
click at [337, 26] on button at bounding box center [342, 19] width 26 height 26
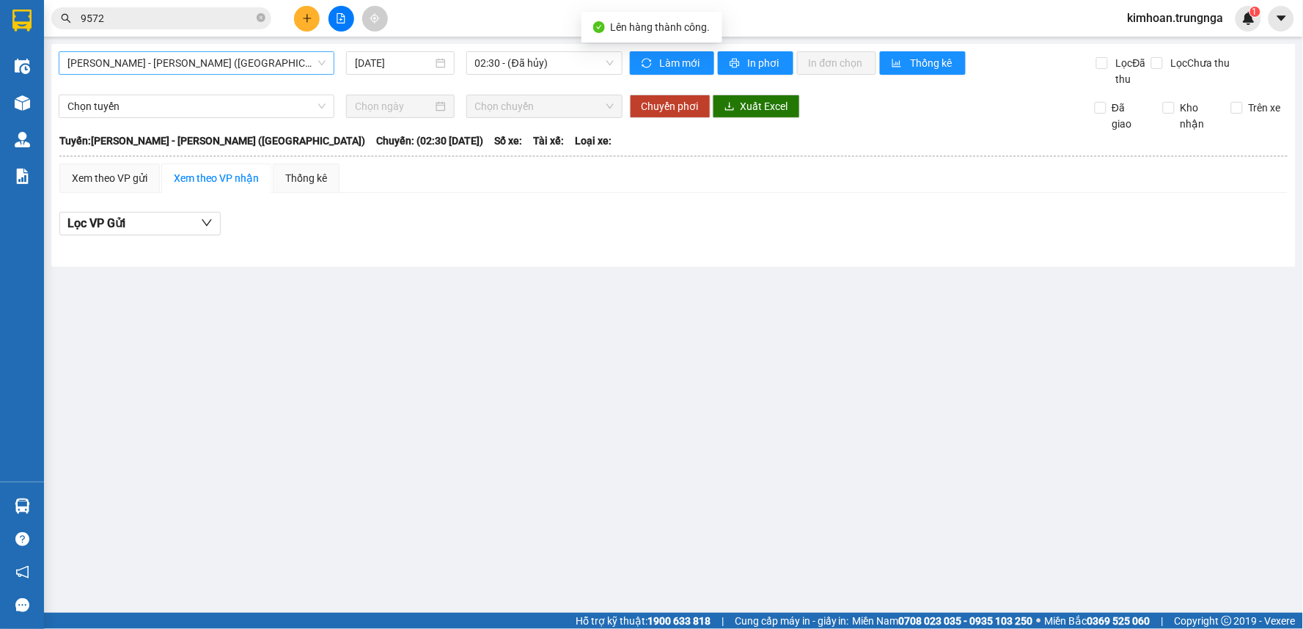
click at [235, 66] on span "Phan Thiết - Hồ Chí Minh (Ghế)" at bounding box center [196, 63] width 258 height 22
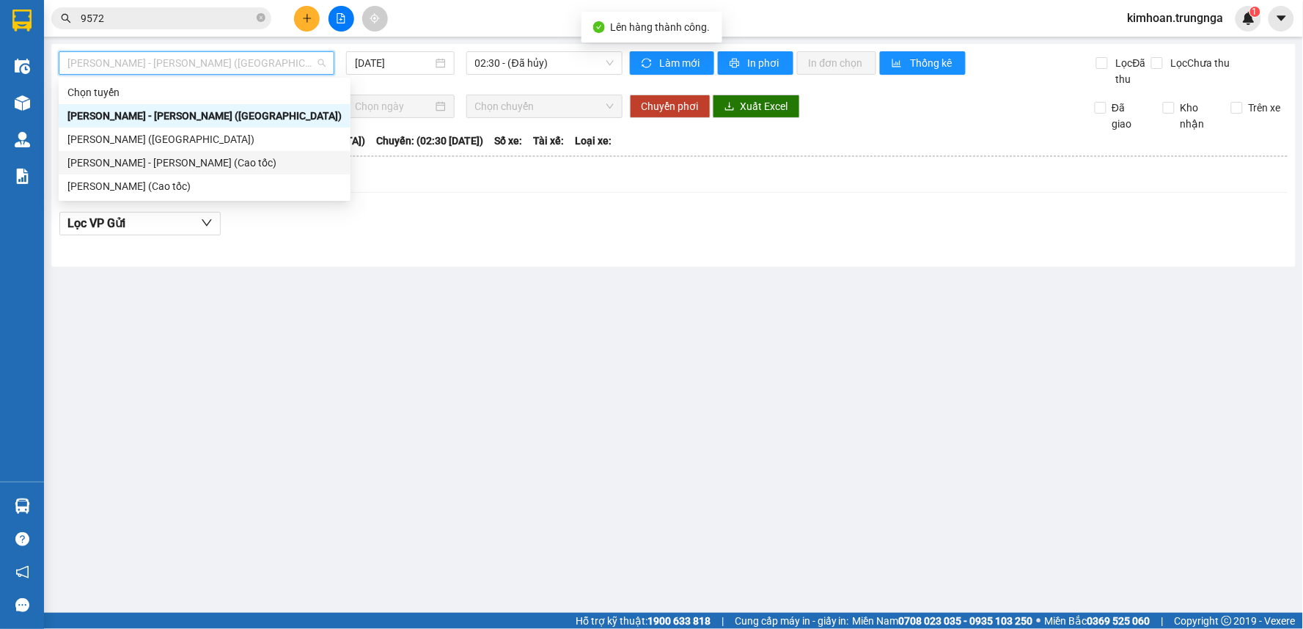
click at [178, 171] on div "Phan Thiết - Hồ Chí Minh (Cao tốc)" at bounding box center [205, 162] width 292 height 23
type input "[DATE]"
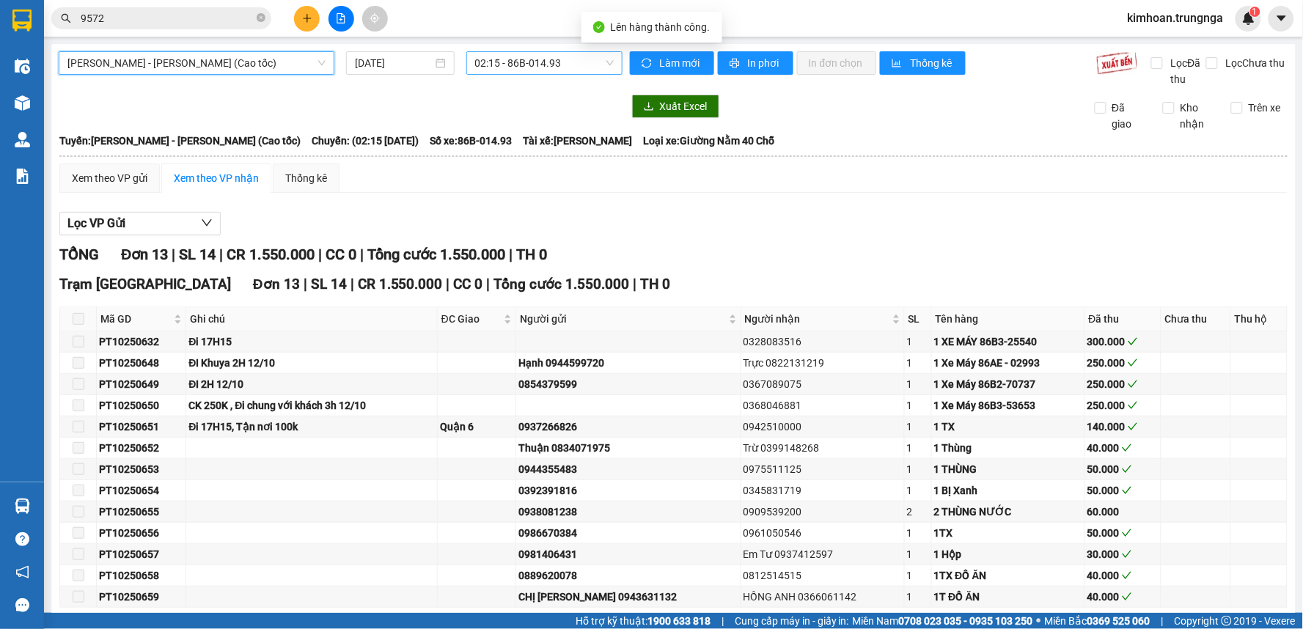
click at [475, 62] on span "02:15 - 86B-014.93" at bounding box center [544, 63] width 139 height 22
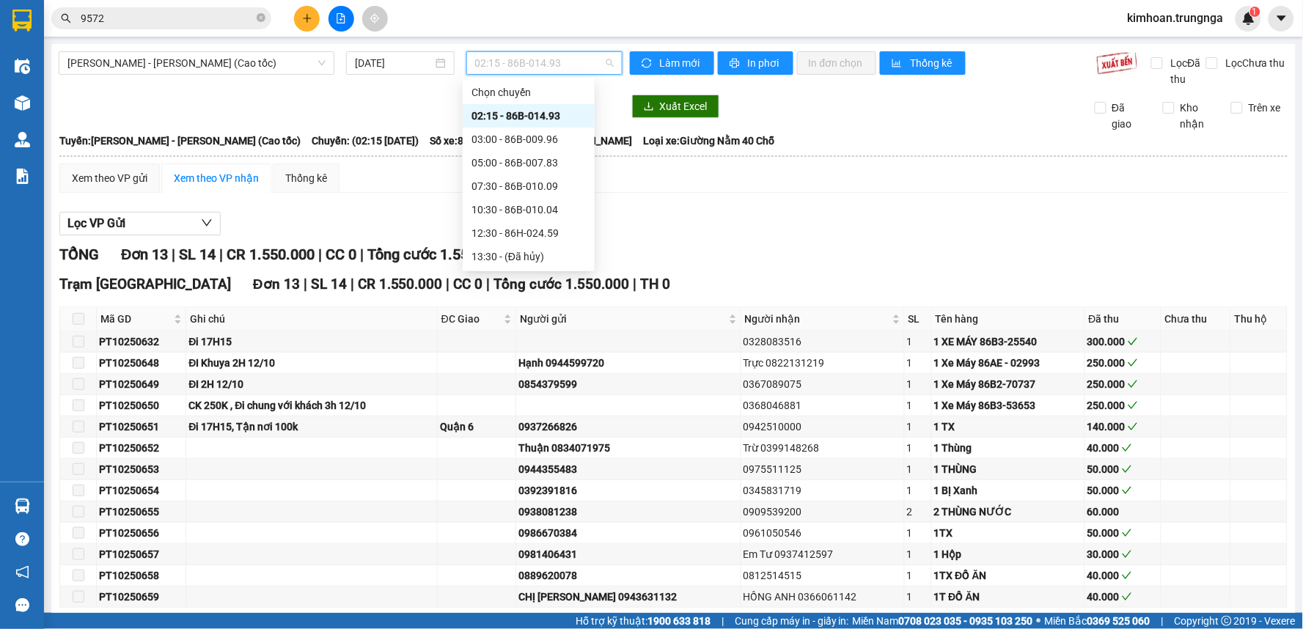
click at [494, 272] on div "14:30 - 86B-012.82" at bounding box center [529, 280] width 114 height 16
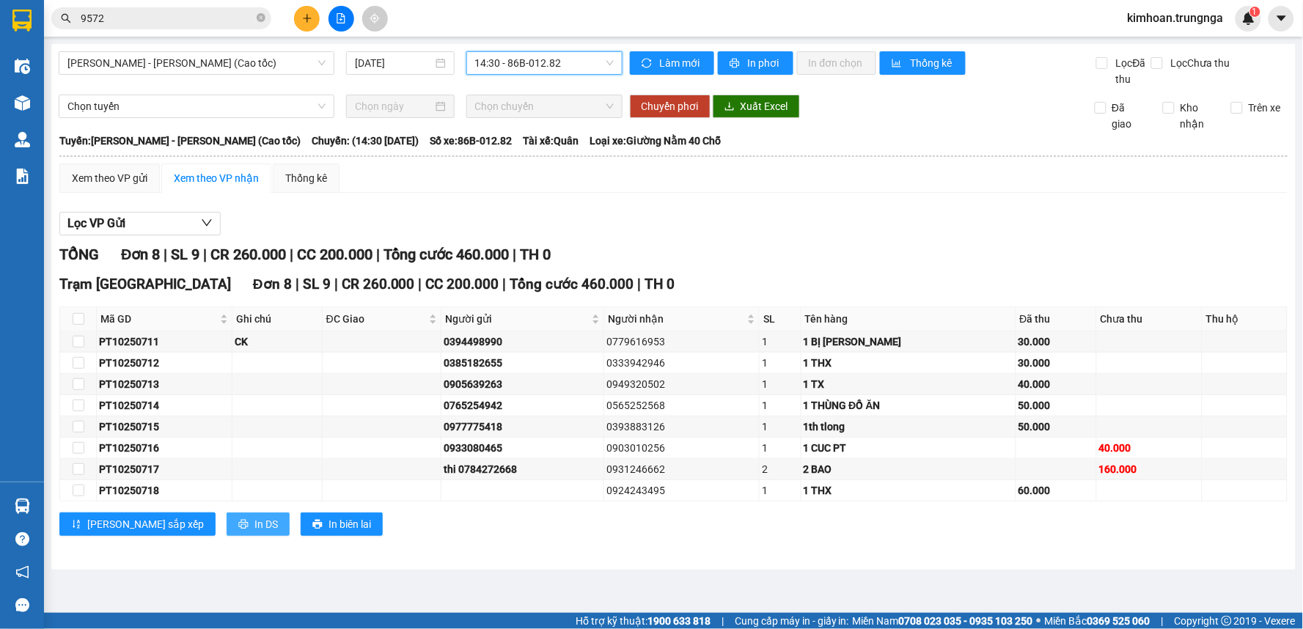
click at [227, 516] on button "In DS" at bounding box center [258, 524] width 63 height 23
click at [318, 18] on button at bounding box center [307, 19] width 26 height 26
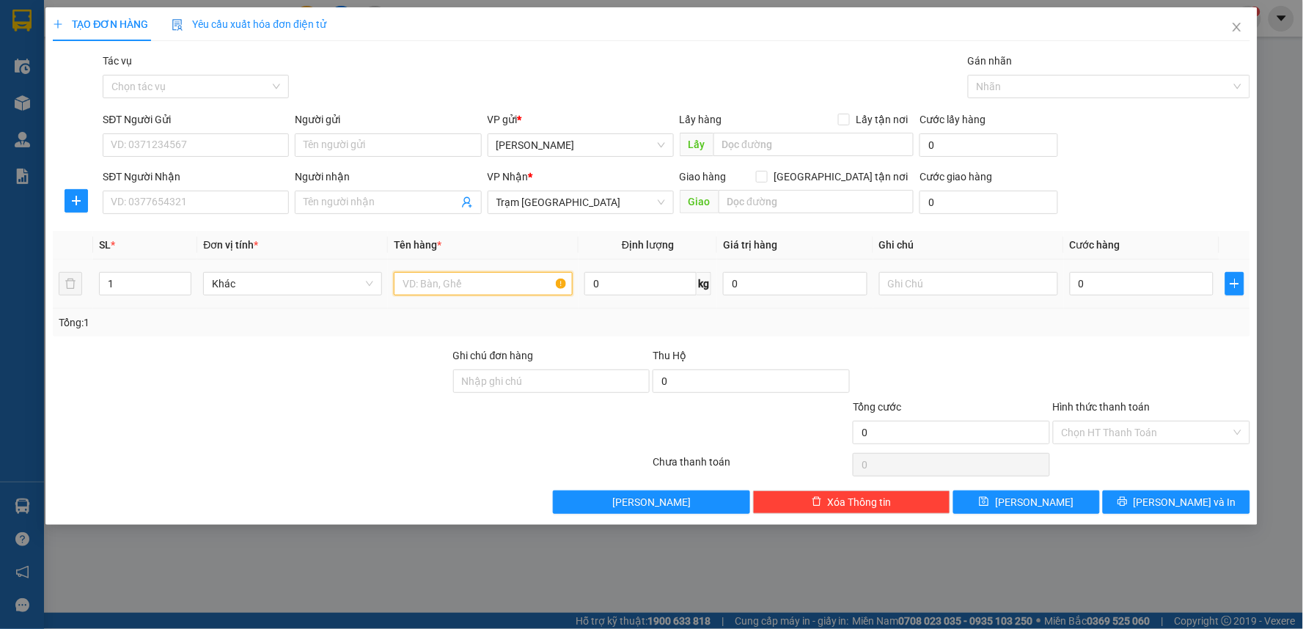
click at [422, 290] on input "text" at bounding box center [483, 283] width 179 height 23
type input "1 THX"
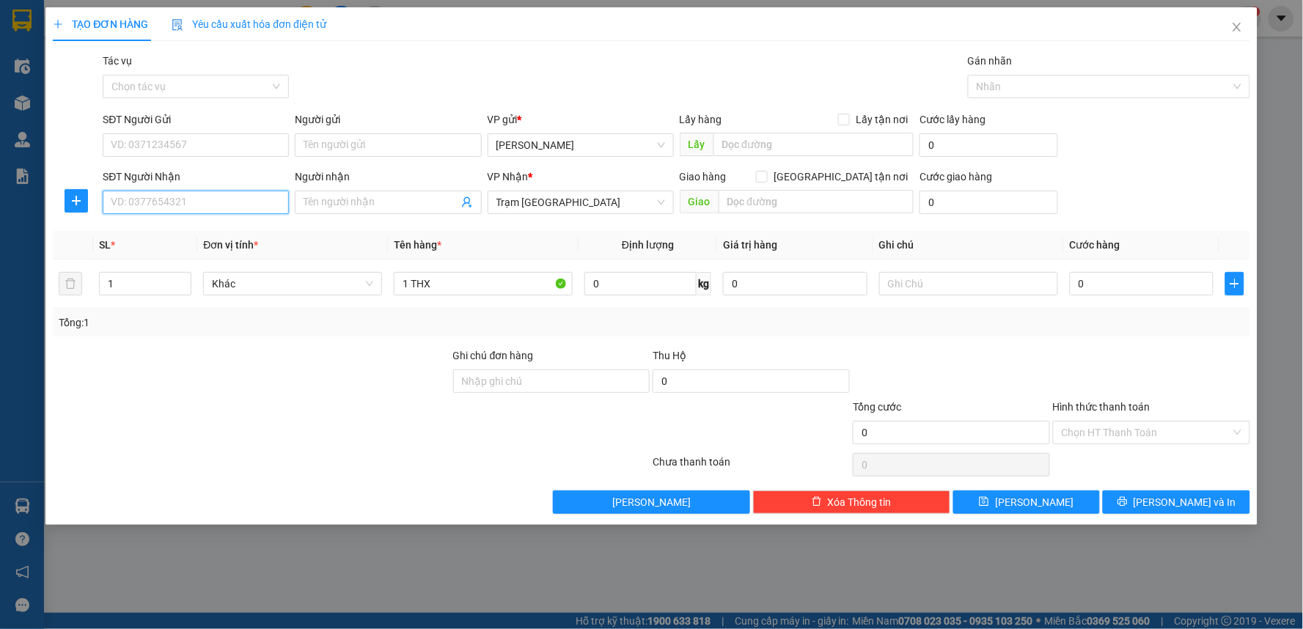
click at [204, 204] on input "SĐT Người Nhận" at bounding box center [196, 202] width 186 height 23
type input "0854258229"
click at [181, 150] on input "SĐT Người Gửi" at bounding box center [196, 144] width 186 height 23
type input "0359318315"
click at [339, 144] on input "Người gửi" at bounding box center [388, 144] width 186 height 23
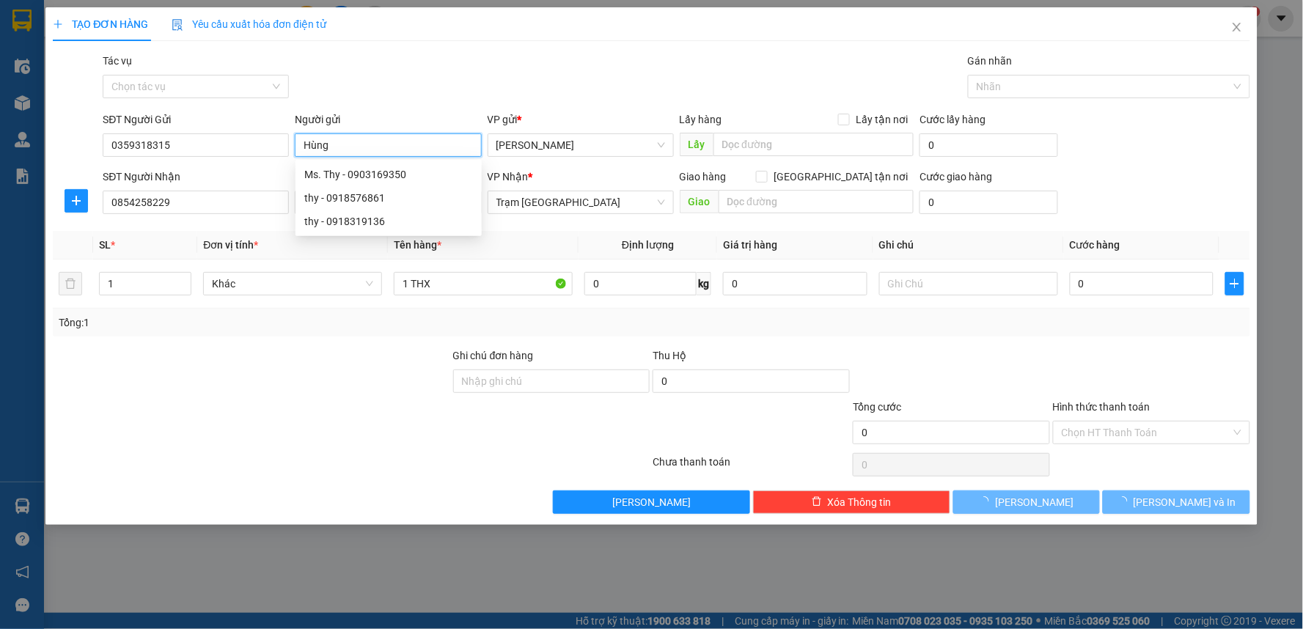
type input "Hùng"
click at [391, 109] on div "Transit Pickup Surcharge Ids Transit Deliver Surcharge Ids Transit Deliver Surc…" at bounding box center [652, 283] width 1198 height 461
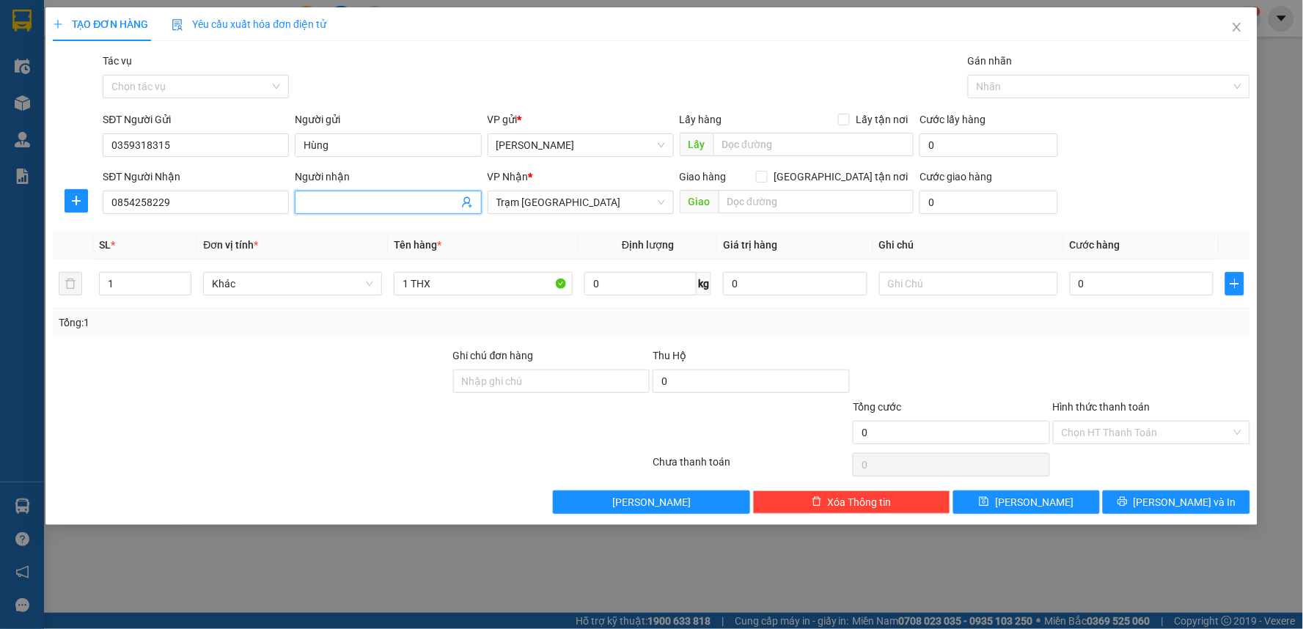
click at [396, 200] on input "Người nhận" at bounding box center [381, 202] width 154 height 16
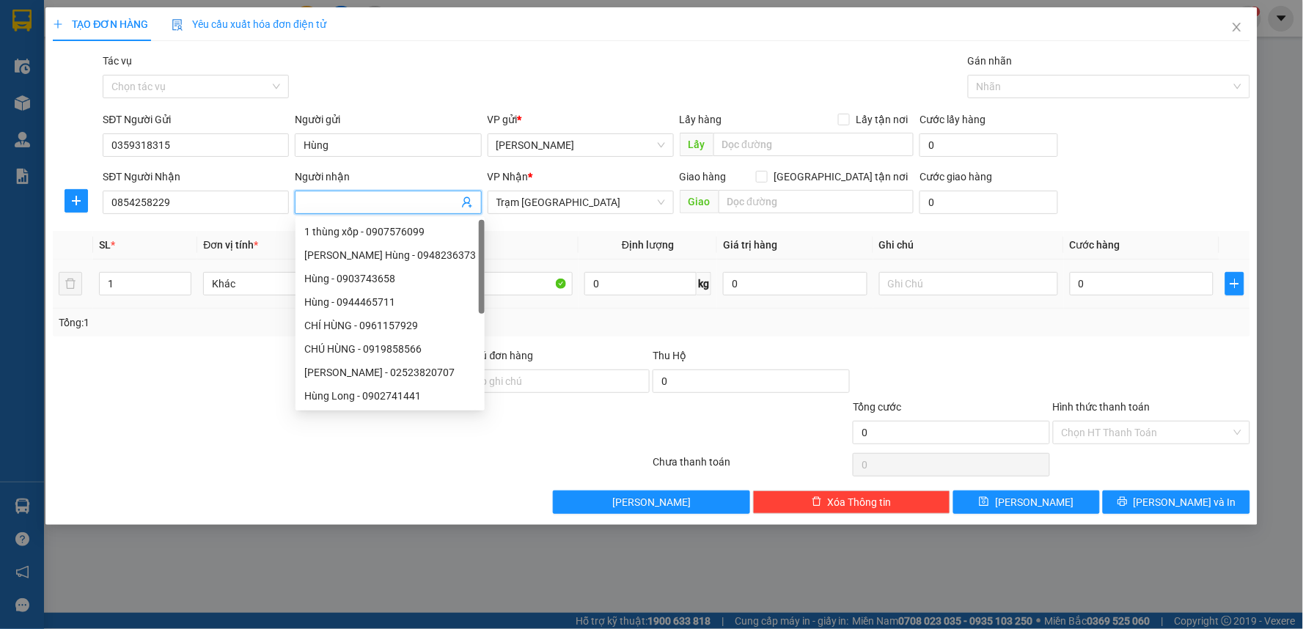
click at [637, 334] on div "Tổng: 1" at bounding box center [652, 323] width 1198 height 28
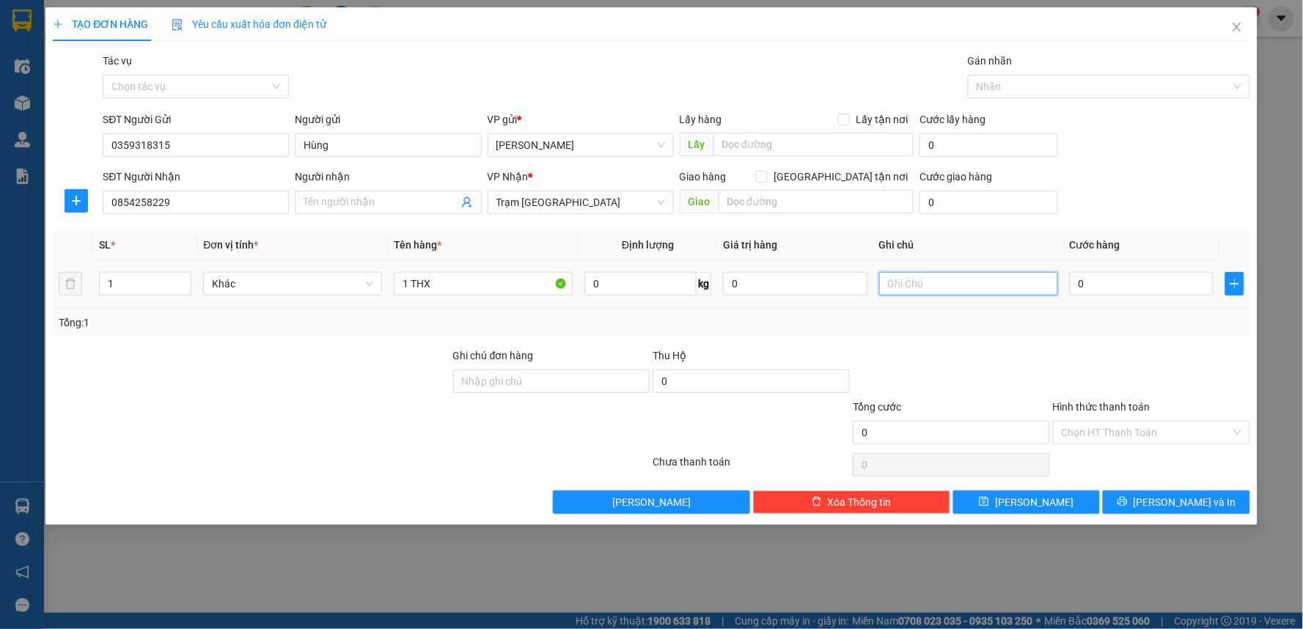
click at [935, 286] on input "text" at bounding box center [968, 283] width 179 height 23
type input "2"
click at [1141, 292] on input "0" at bounding box center [1142, 283] width 144 height 23
type input "3"
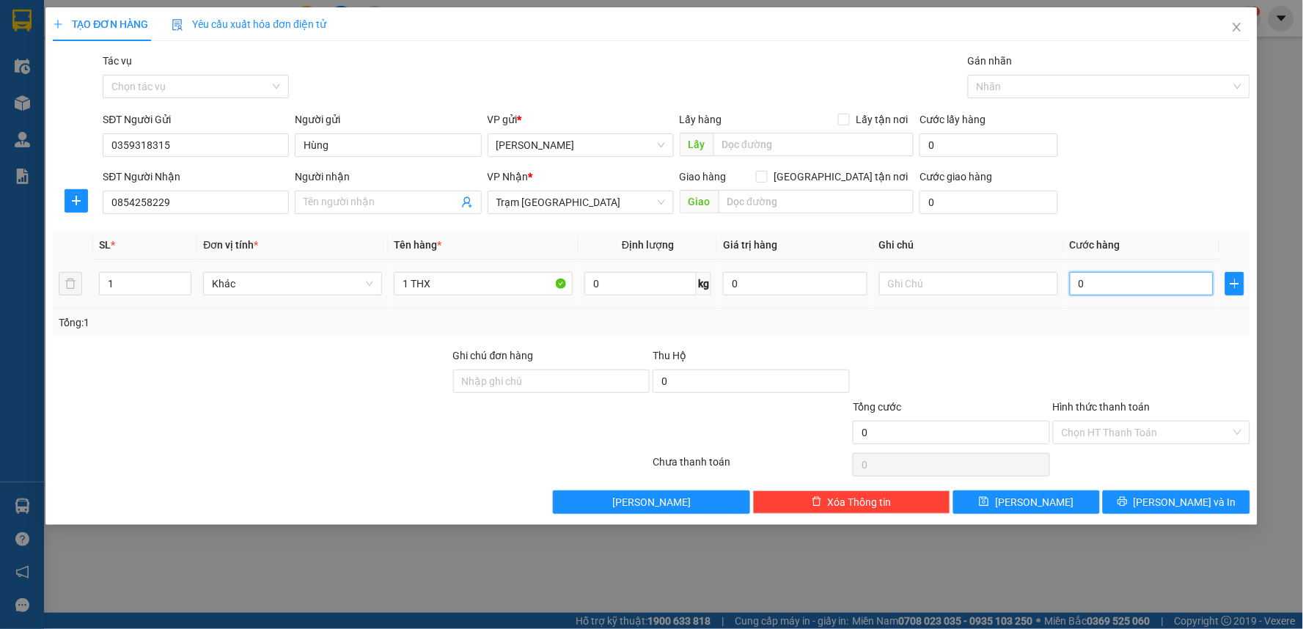
type input "3"
type input "30"
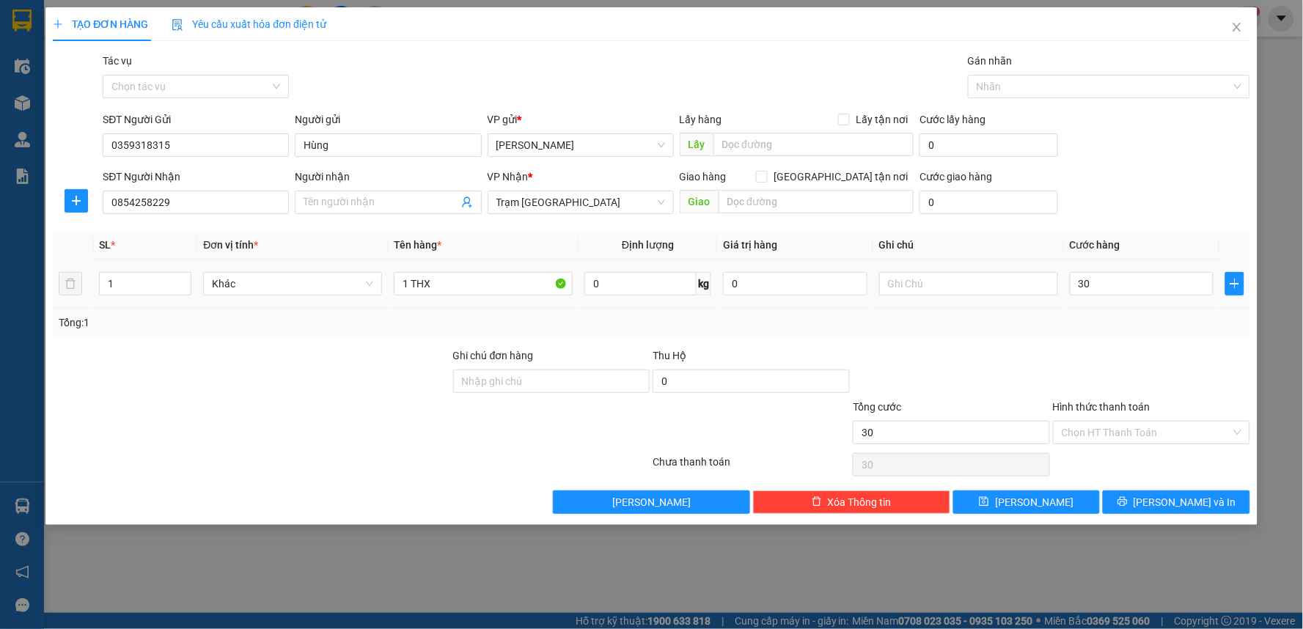
type input "30.000"
click at [1014, 362] on div at bounding box center [952, 373] width 200 height 51
click at [1241, 25] on icon "close" at bounding box center [1238, 27] width 12 height 12
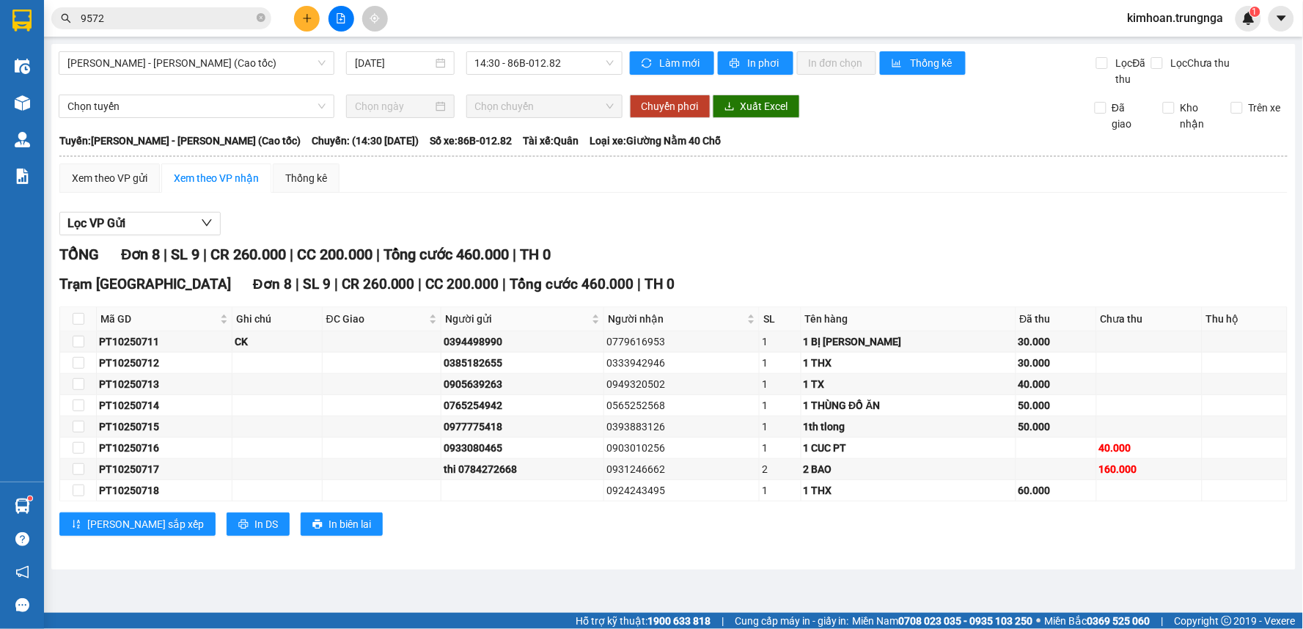
click at [1204, 24] on span "kimhoan.trungnga" at bounding box center [1176, 18] width 120 height 18
click at [1165, 38] on span "Đăng xuất" at bounding box center [1182, 45] width 89 height 16
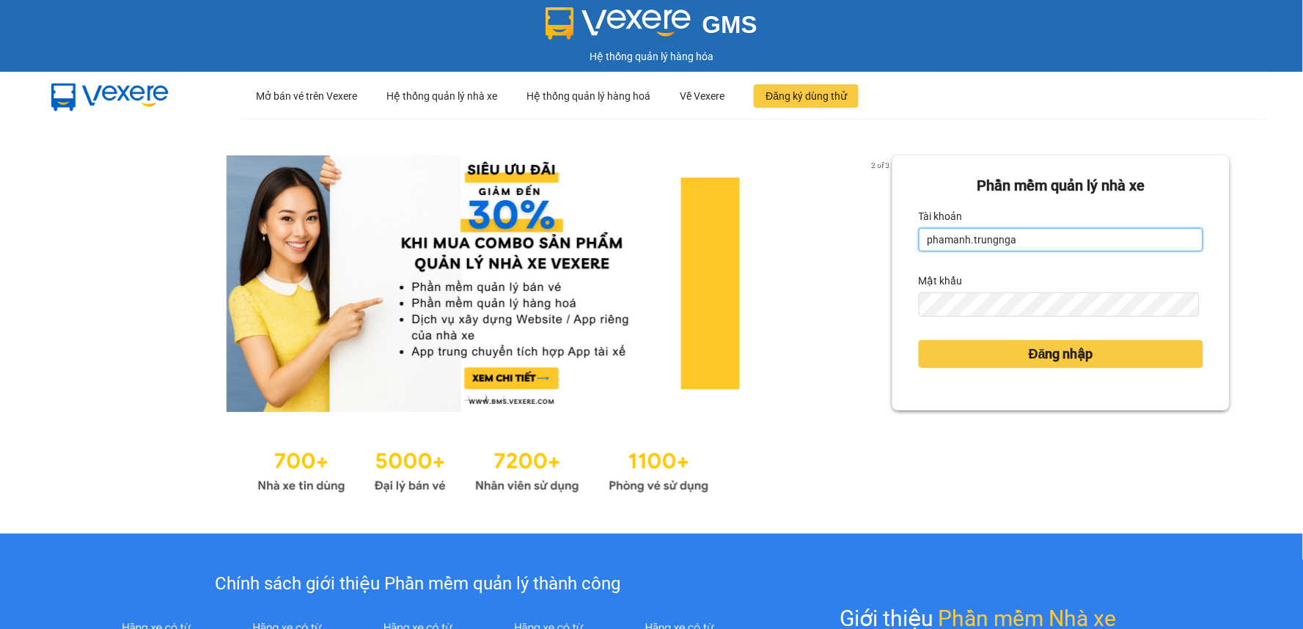
click at [1102, 236] on input "phamanh.trungnga" at bounding box center [1061, 239] width 285 height 23
type input "quynhquynh.trungnga"
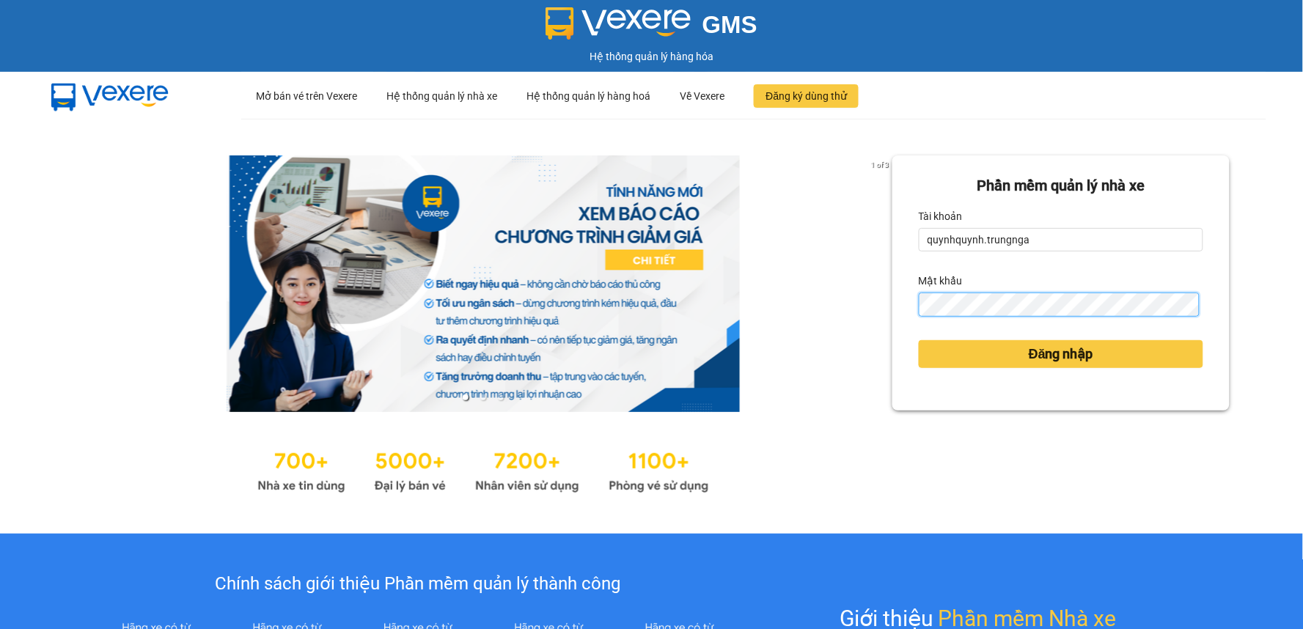
click at [919, 340] on button "Đăng nhập" at bounding box center [1061, 354] width 285 height 28
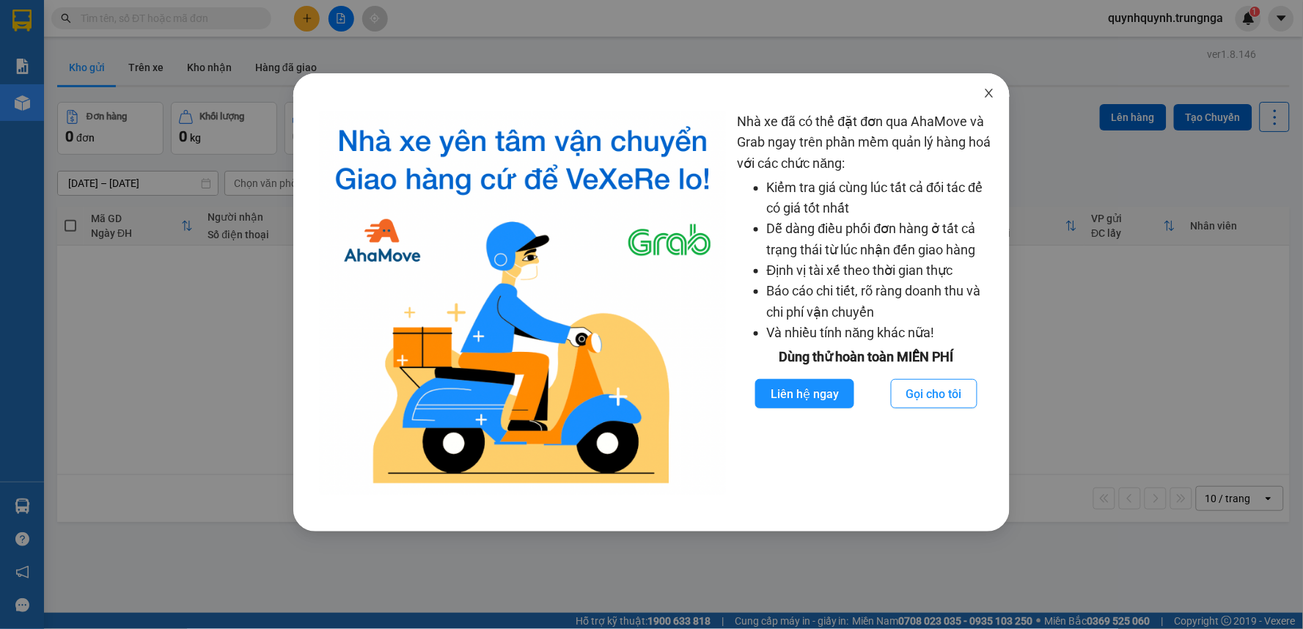
click at [988, 100] on span "Close" at bounding box center [989, 93] width 41 height 41
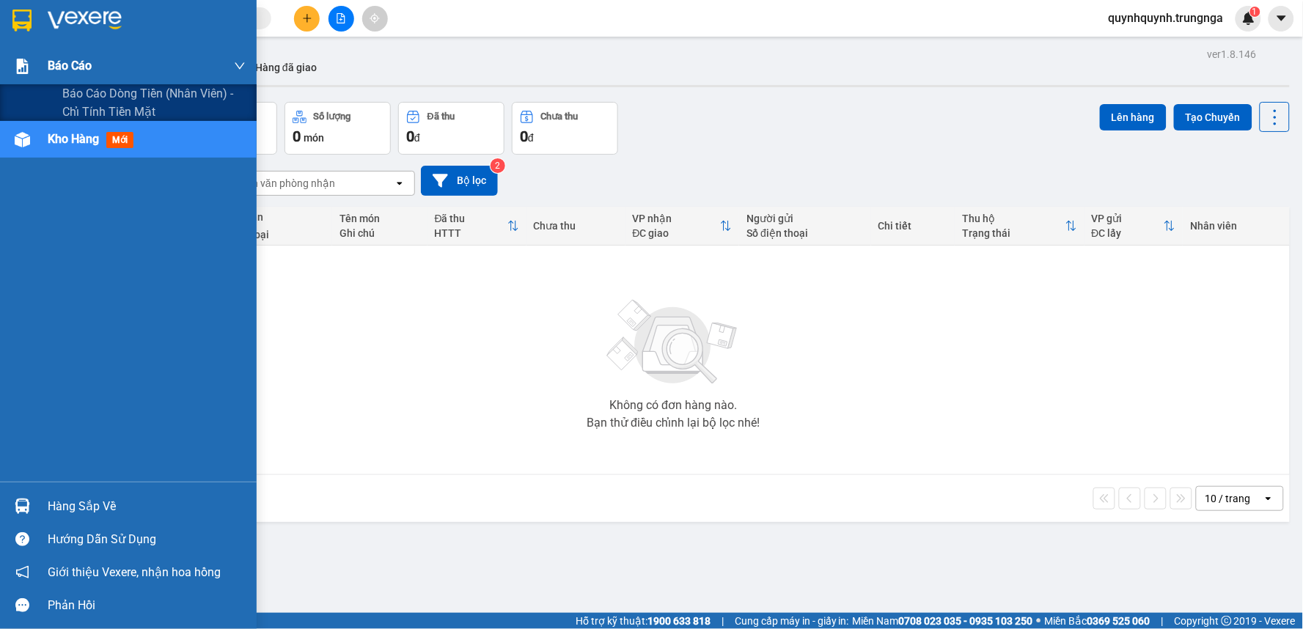
click at [84, 71] on span "Báo cáo" at bounding box center [70, 65] width 44 height 18
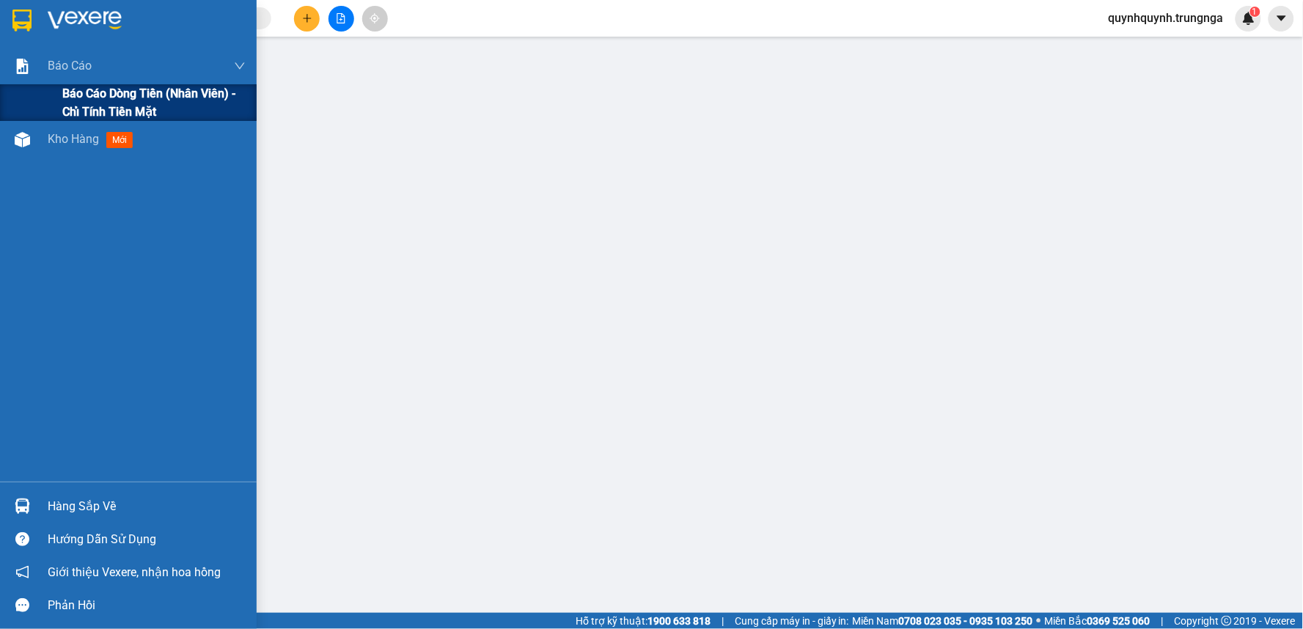
click at [92, 96] on span "Báo cáo dòng tiền (nhân viên) - chỉ tính tiền mặt" at bounding box center [153, 102] width 183 height 37
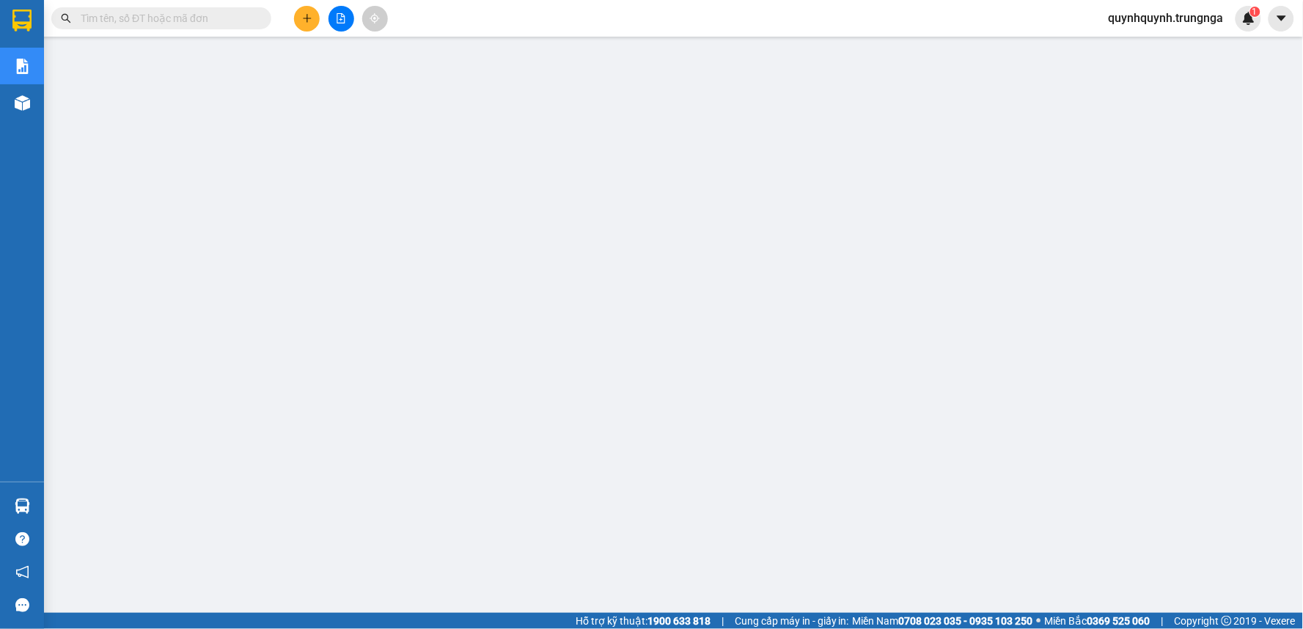
click at [1163, 22] on span "quynhquynh.trungnga" at bounding box center [1166, 18] width 139 height 18
click at [1149, 43] on span "Đăng xuất" at bounding box center [1172, 45] width 111 height 16
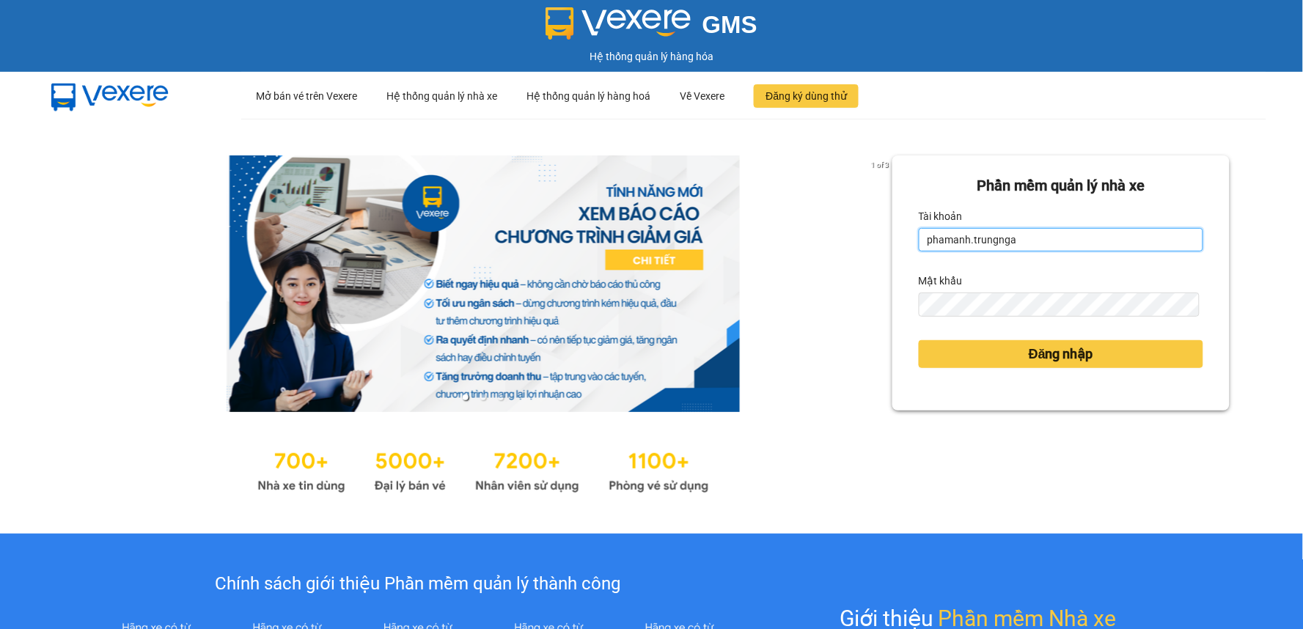
click at [944, 240] on input "phamanh.trungnga" at bounding box center [1061, 239] width 285 height 23
type input "ngoctram.trungnga"
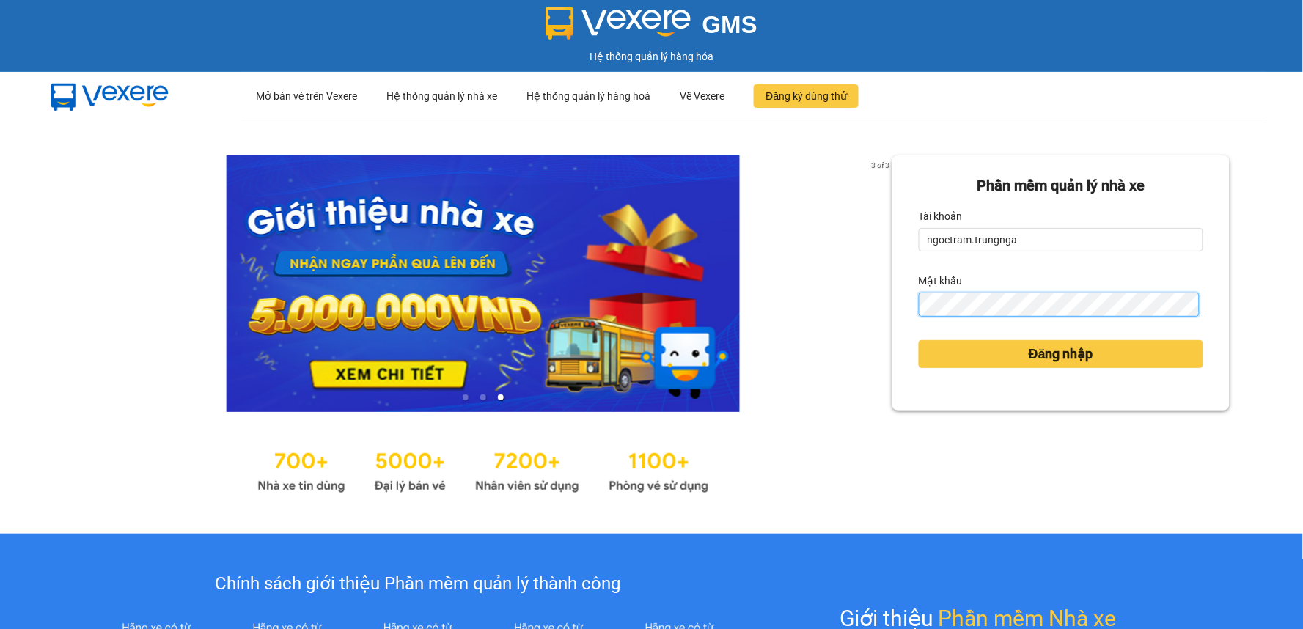
click at [919, 340] on button "Đăng nhập" at bounding box center [1061, 354] width 285 height 28
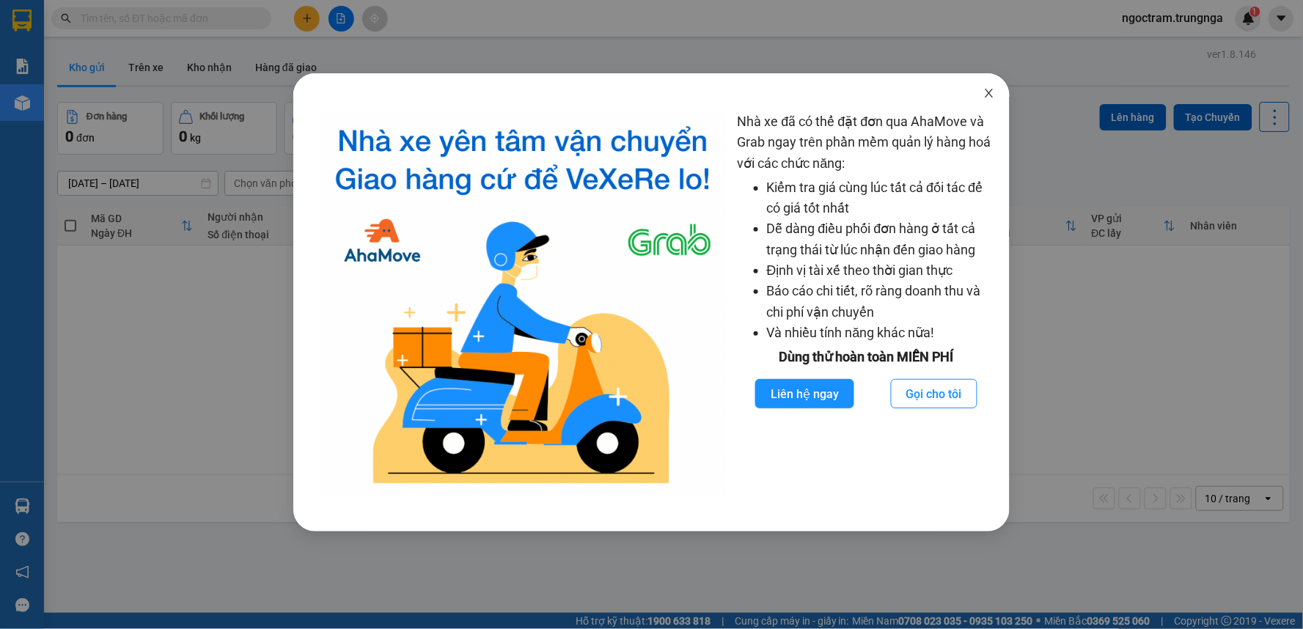
click at [991, 94] on icon "close" at bounding box center [990, 93] width 12 height 12
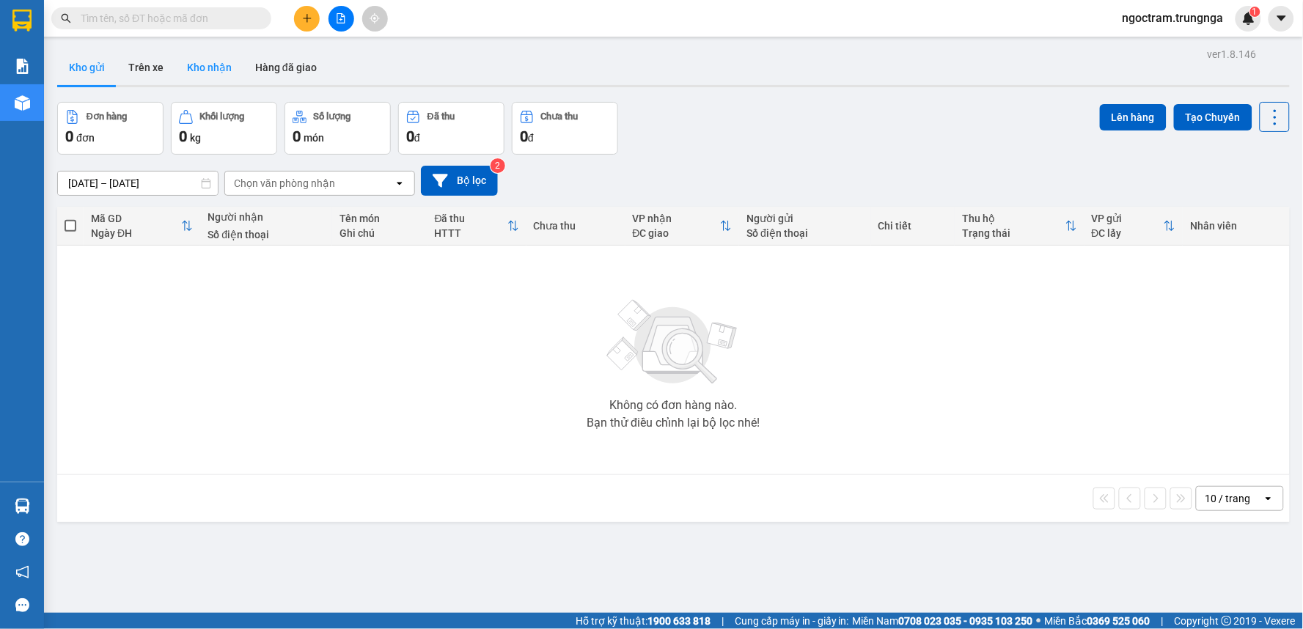
click at [197, 63] on button "Kho nhận" at bounding box center [209, 67] width 68 height 35
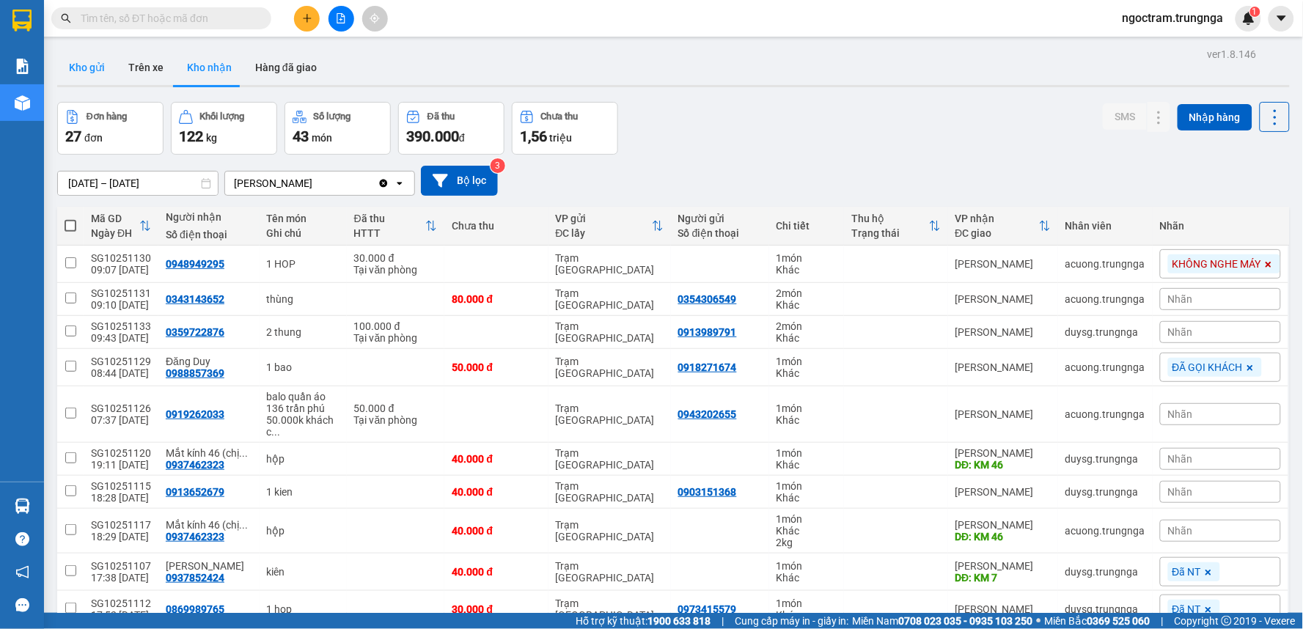
click at [84, 62] on button "Kho gửi" at bounding box center [86, 67] width 59 height 35
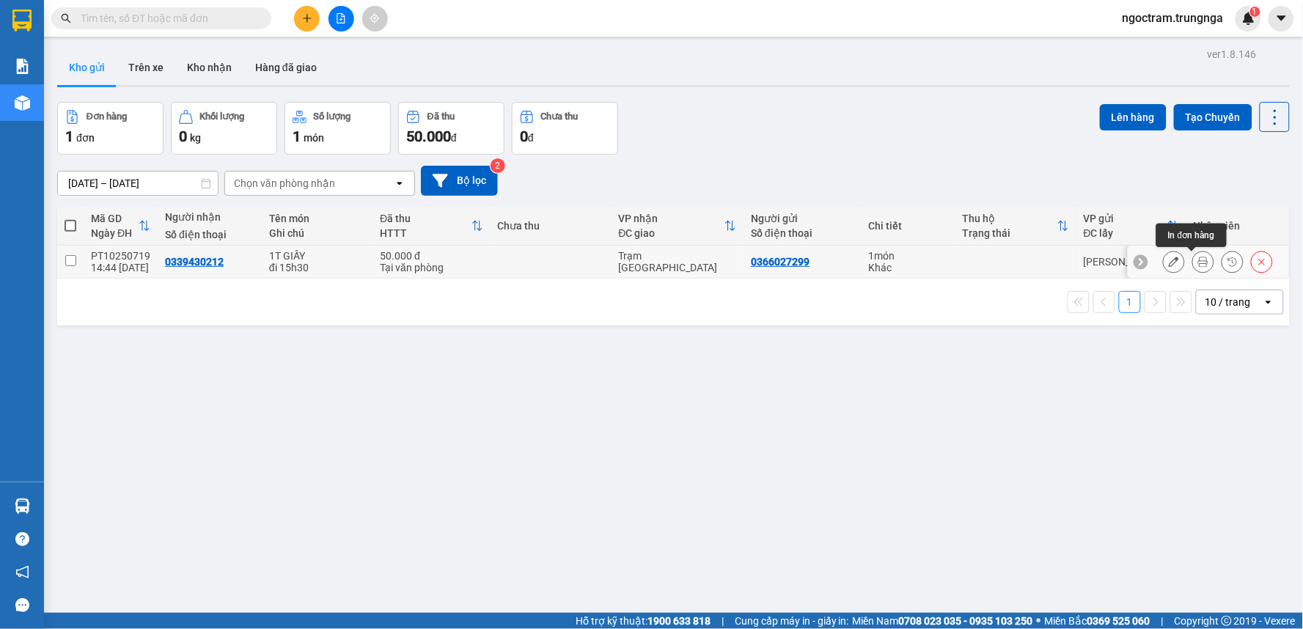
click at [1199, 266] on icon at bounding box center [1204, 262] width 10 height 10
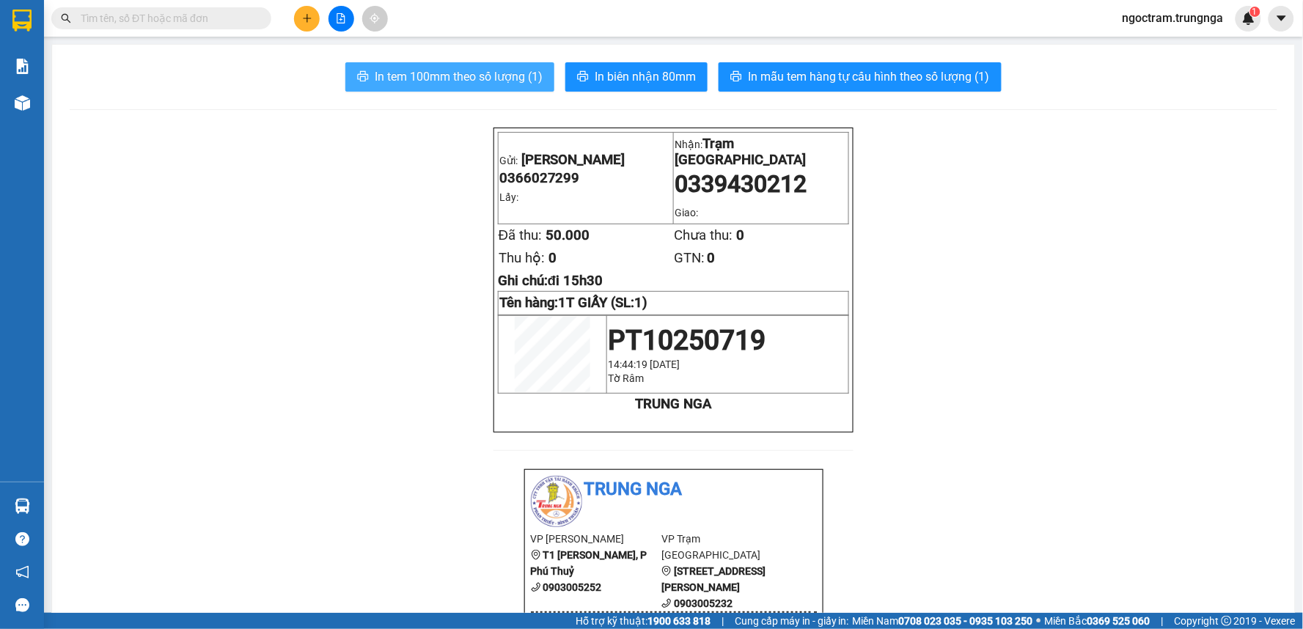
click at [490, 78] on span "In tem 100mm theo số lượng (1)" at bounding box center [459, 76] width 168 height 18
click at [303, 10] on button at bounding box center [307, 19] width 26 height 26
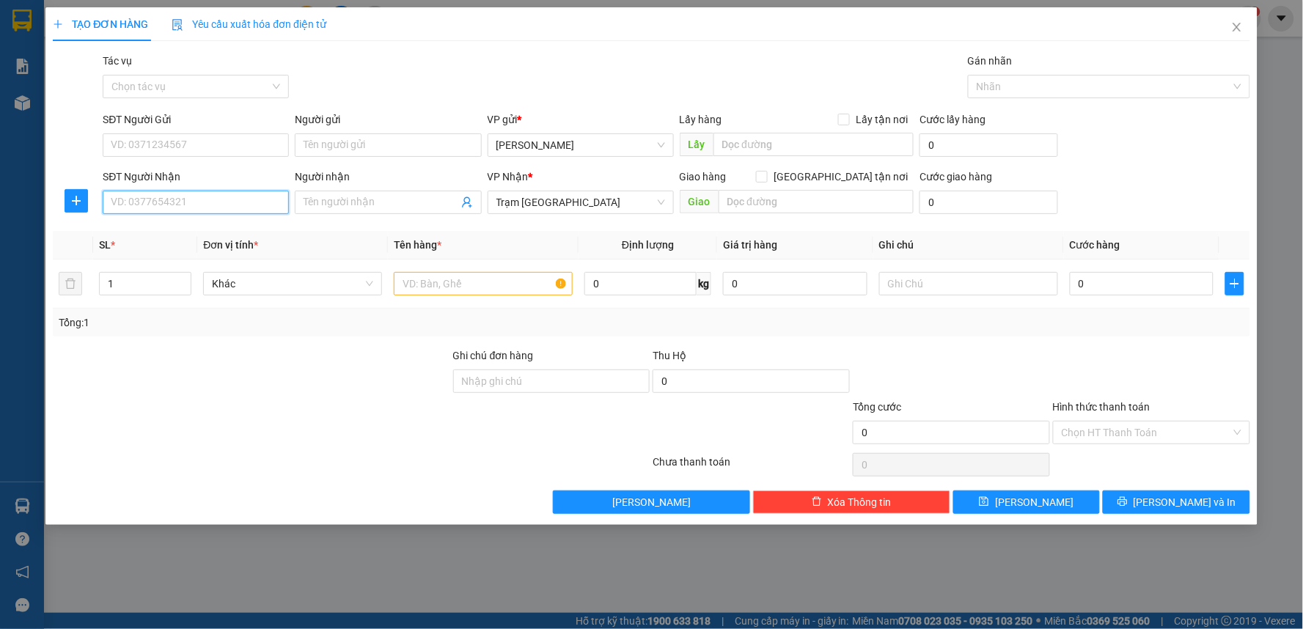
drag, startPoint x: 177, startPoint y: 205, endPoint x: 187, endPoint y: 204, distance: 10.4
click at [177, 204] on input "SĐT Người Nhận" at bounding box center [196, 202] width 186 height 23
type input "0765723302"
click at [203, 140] on input "SĐT Người Gửi" at bounding box center [196, 144] width 186 height 23
type input "0383061022"
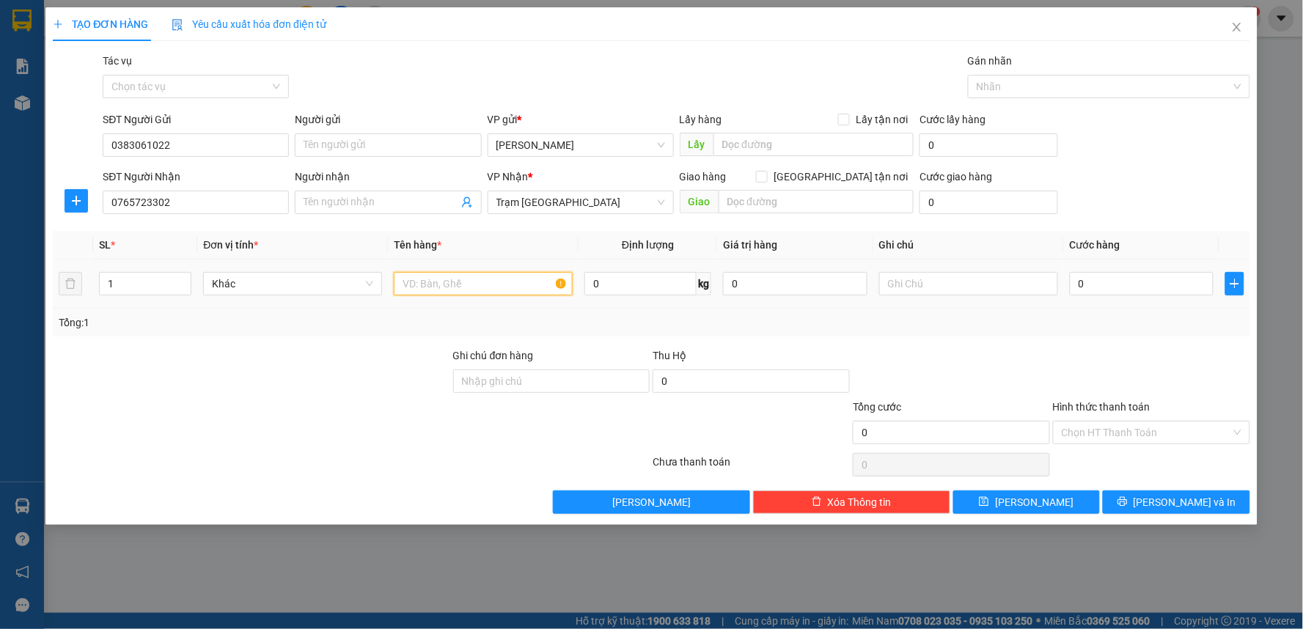
click at [472, 282] on input "text" at bounding box center [483, 283] width 179 height 23
type input "1 BỊCH DÉP"
click at [1090, 284] on input "0" at bounding box center [1142, 283] width 144 height 23
type input "3"
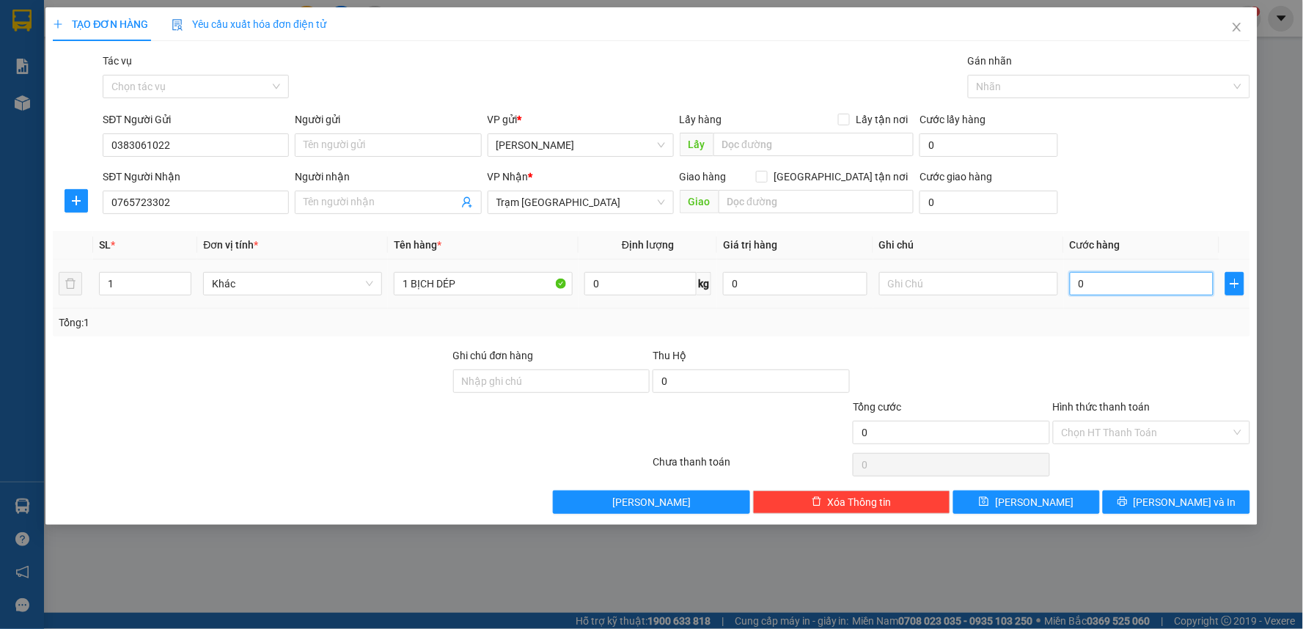
type input "3"
type input "30"
type input "30.000"
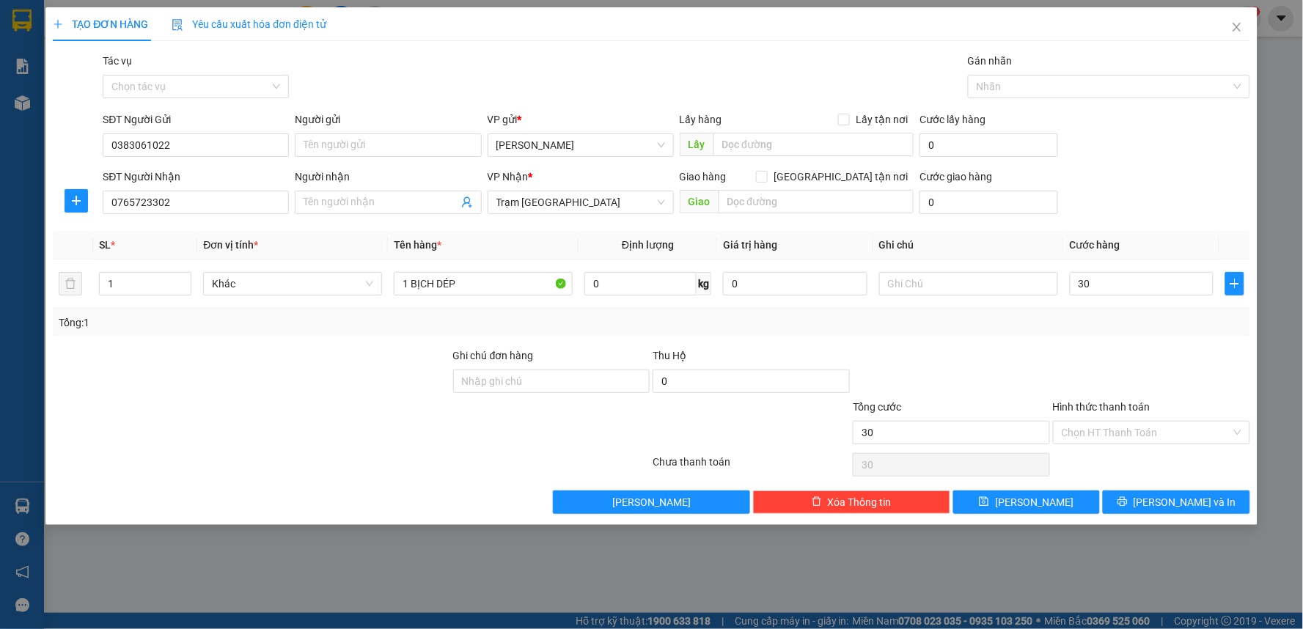
type input "30.000"
click at [1087, 354] on div at bounding box center [1152, 373] width 200 height 51
click at [1097, 428] on input "Hình thức thanh toán" at bounding box center [1146, 433] width 169 height 22
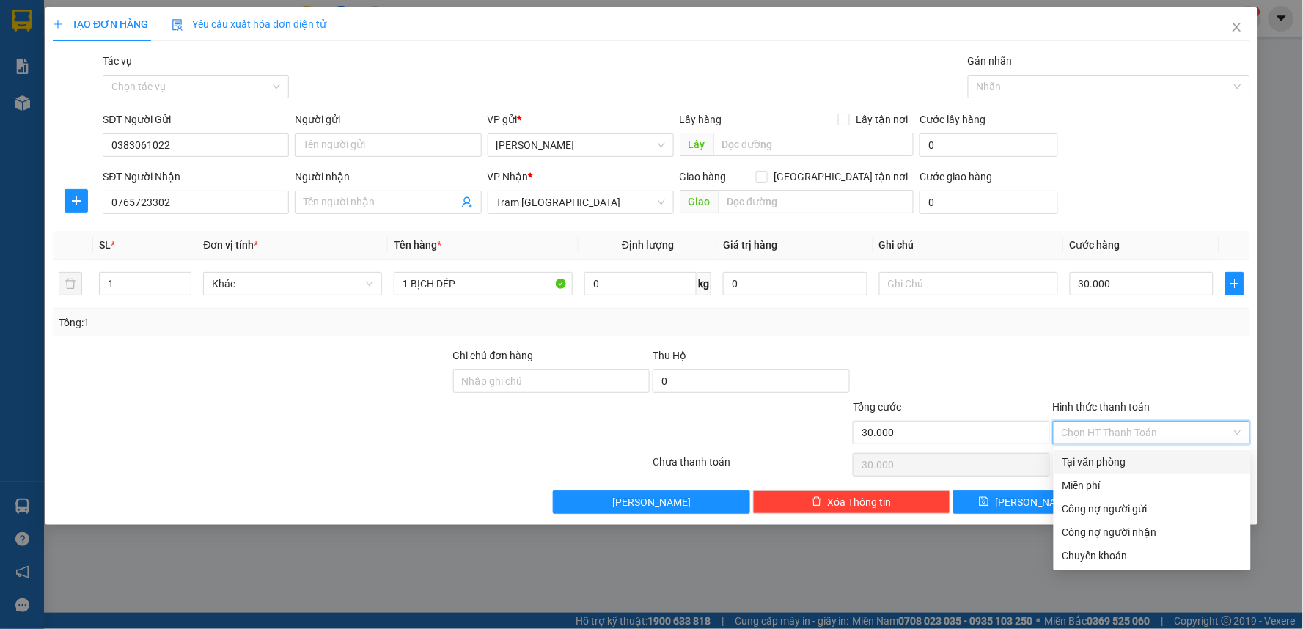
click at [1099, 458] on div "Tại văn phòng" at bounding box center [1153, 462] width 180 height 16
type input "0"
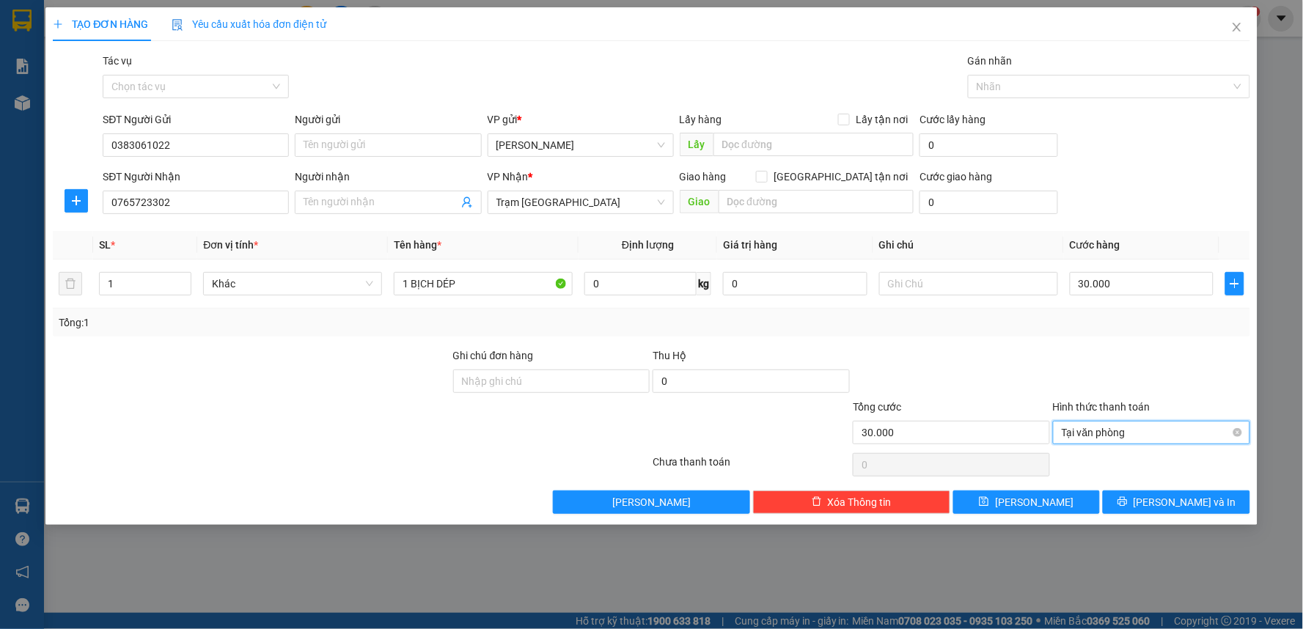
click at [1097, 437] on span "Tại văn phòng" at bounding box center [1152, 433] width 180 height 22
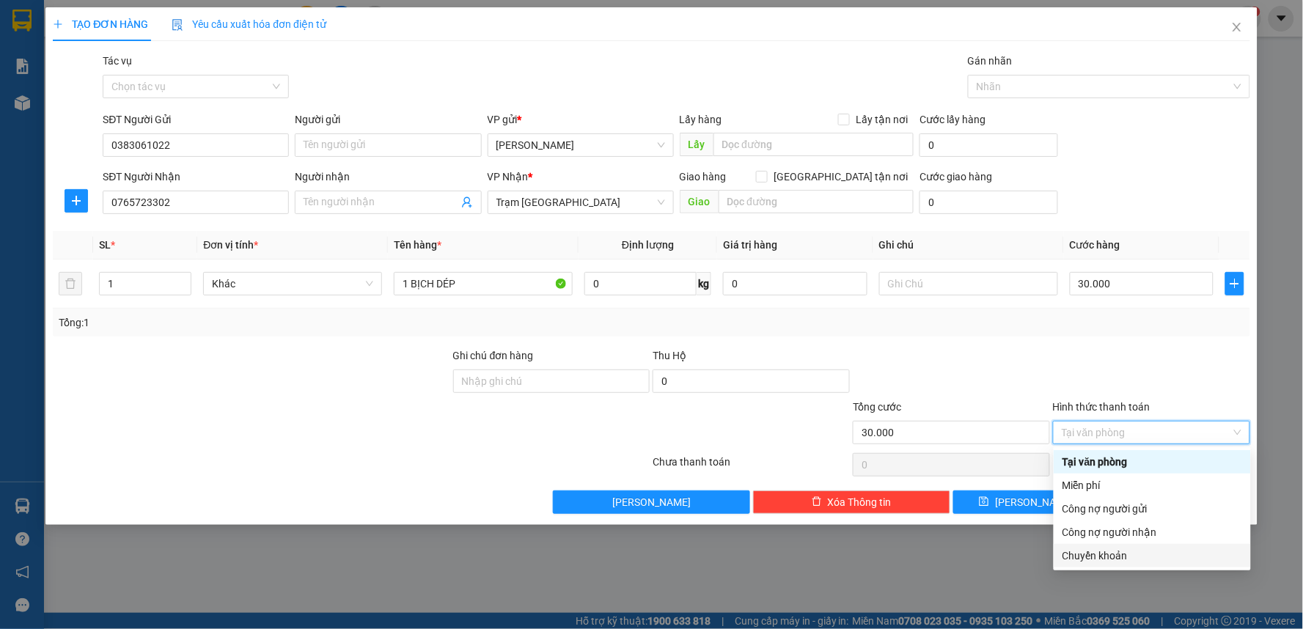
click at [1088, 555] on div "Chuyển khoản" at bounding box center [1153, 556] width 180 height 16
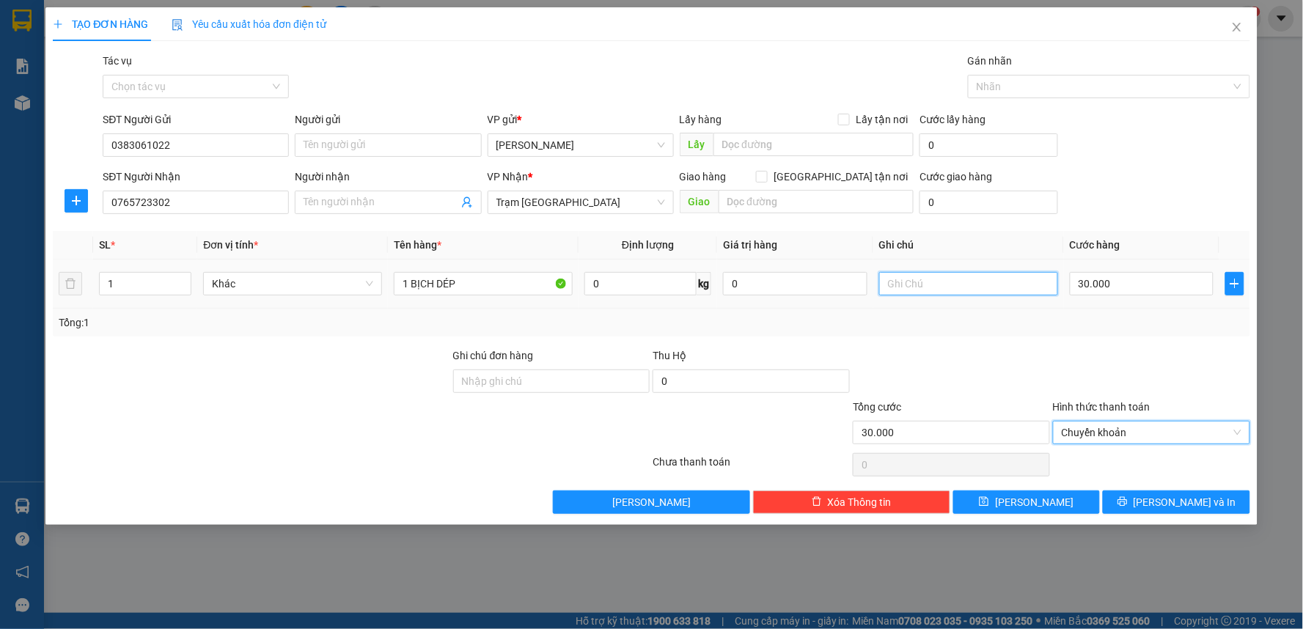
click at [939, 289] on input "text" at bounding box center [968, 283] width 179 height 23
type input "CK"
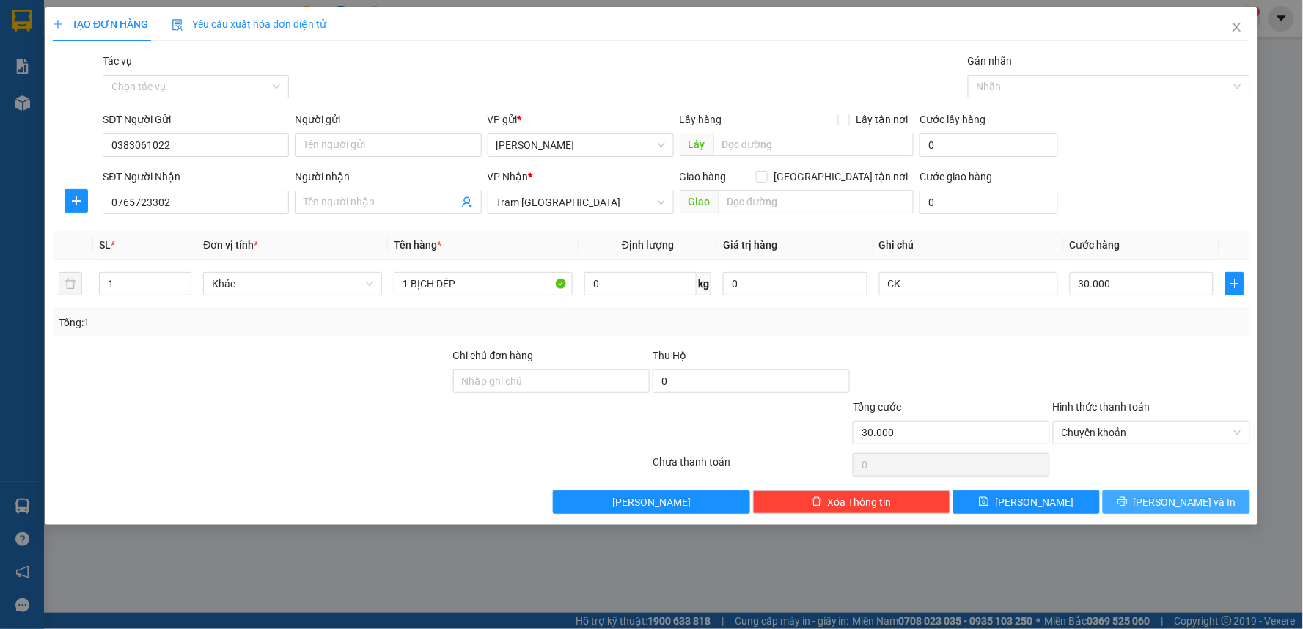
click at [1141, 502] on button "[PERSON_NAME] và In" at bounding box center [1176, 502] width 147 height 23
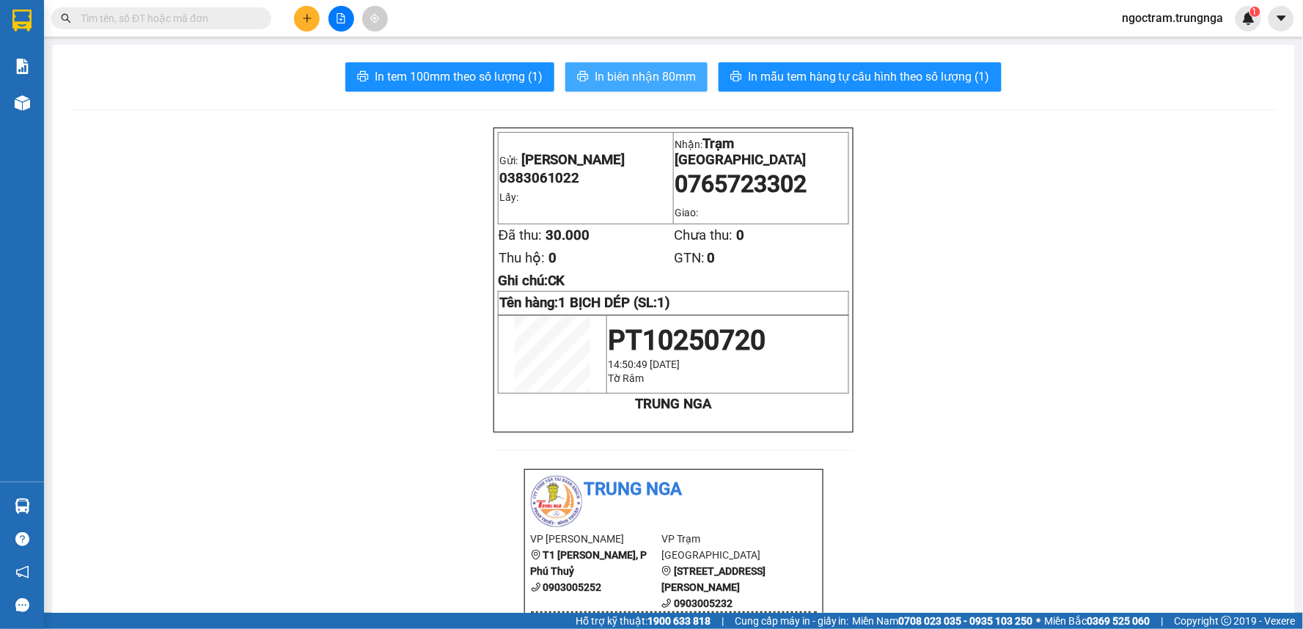
click at [679, 74] on span "In biên nhận 80mm" at bounding box center [645, 76] width 101 height 18
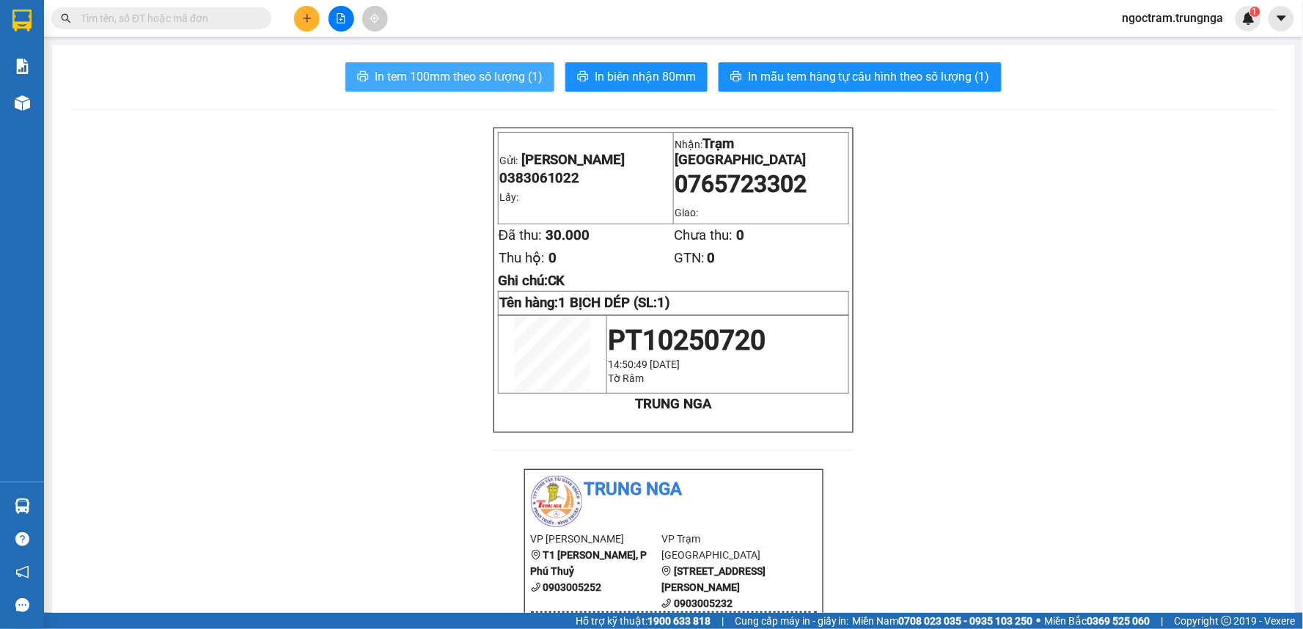
click at [475, 70] on span "In tem 100mm theo số lượng (1)" at bounding box center [459, 76] width 168 height 18
click at [313, 20] on button at bounding box center [307, 19] width 26 height 26
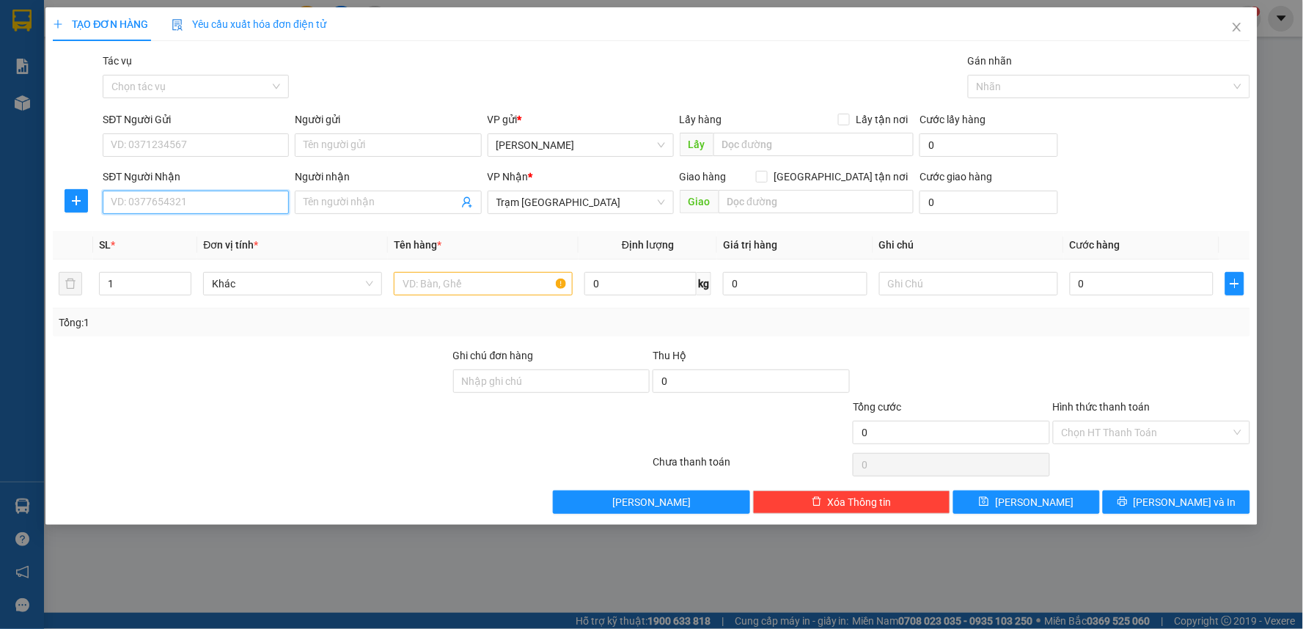
click at [184, 196] on input "SĐT Người Nhận" at bounding box center [196, 202] width 186 height 23
type input "0779616953"
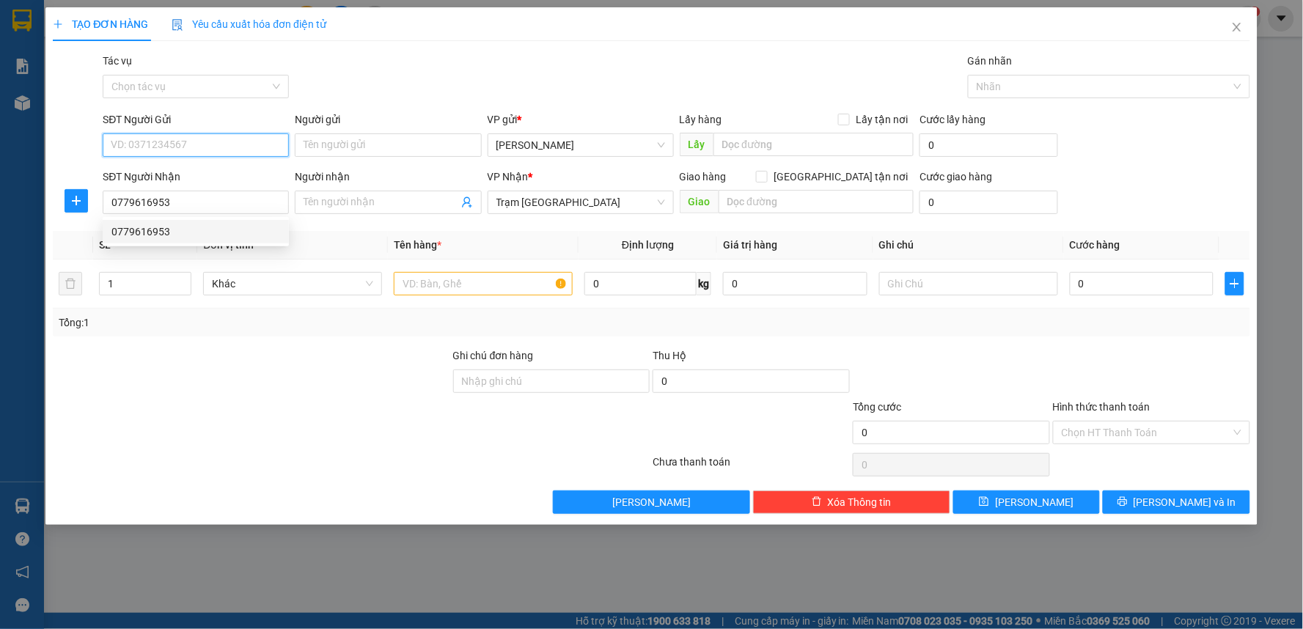
click at [194, 148] on input "SĐT Người Gửi" at bounding box center [196, 144] width 186 height 23
type input "0394498990"
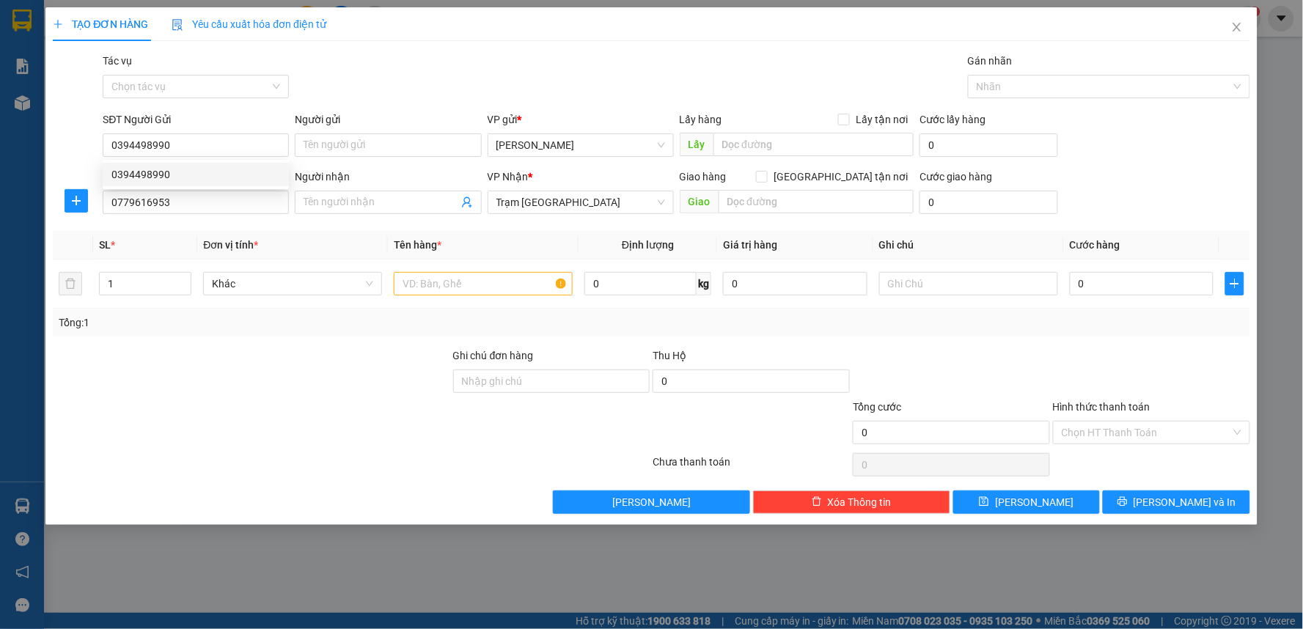
click at [486, 257] on th "Tên hàng *" at bounding box center [483, 245] width 191 height 29
click at [490, 288] on input "text" at bounding box center [483, 283] width 179 height 23
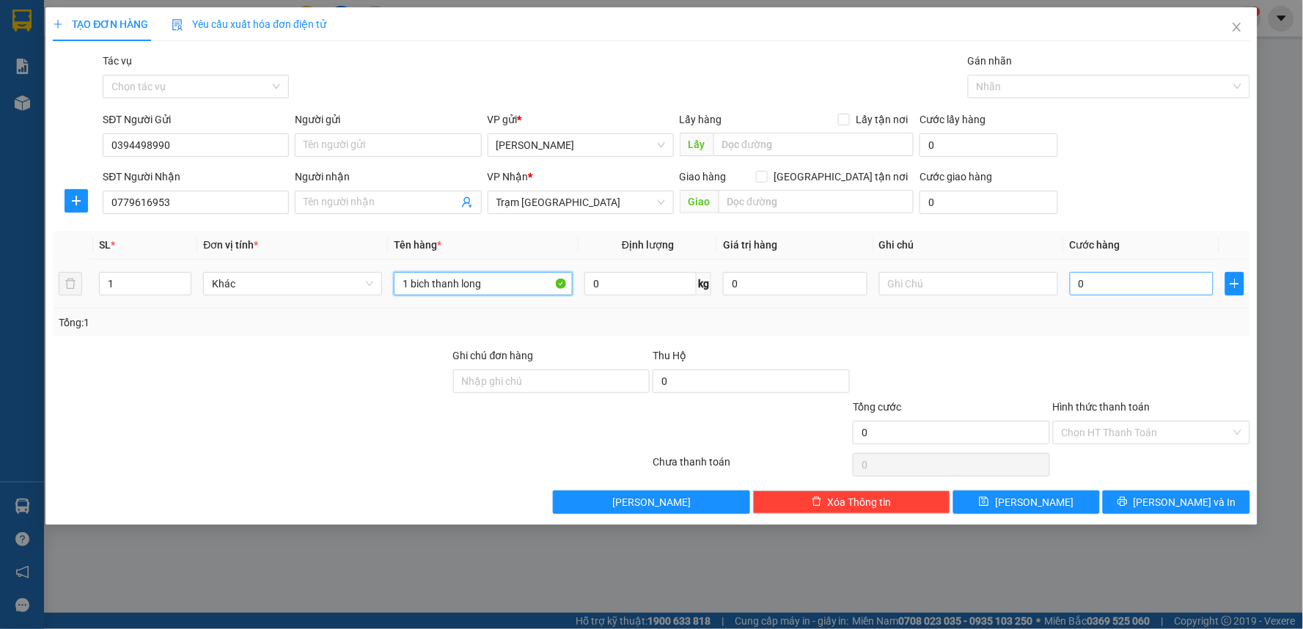
type input "1 bich thanh long"
type input "3"
type input "30"
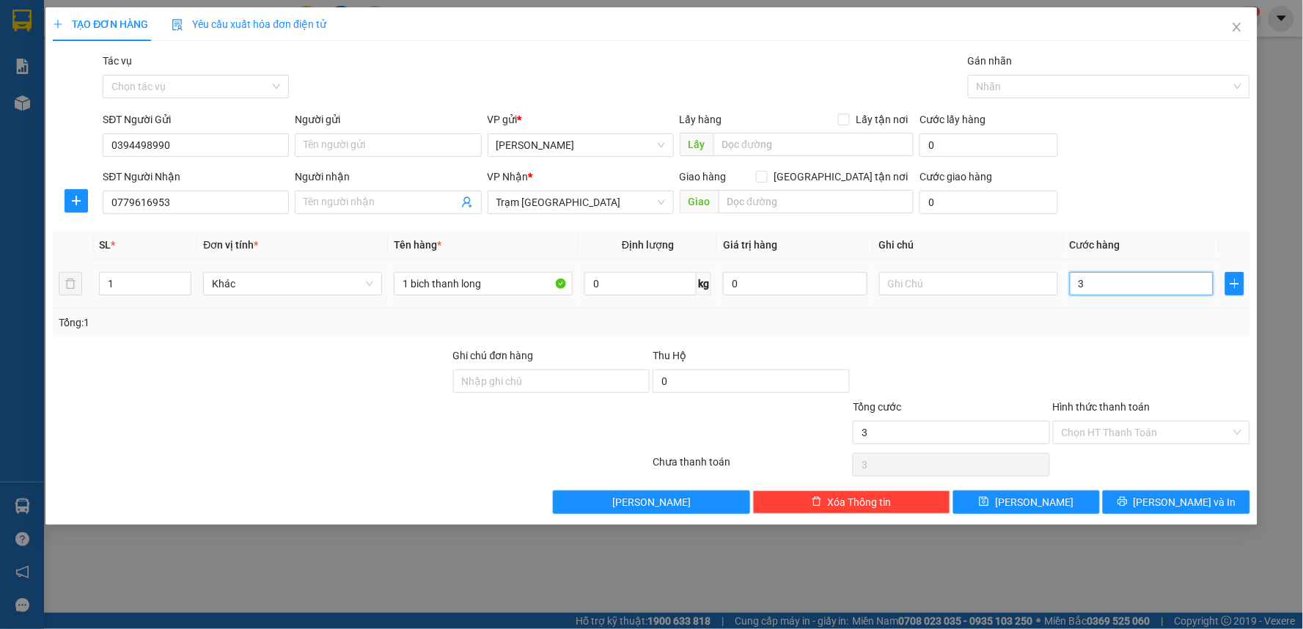
type input "30"
type input "30.000"
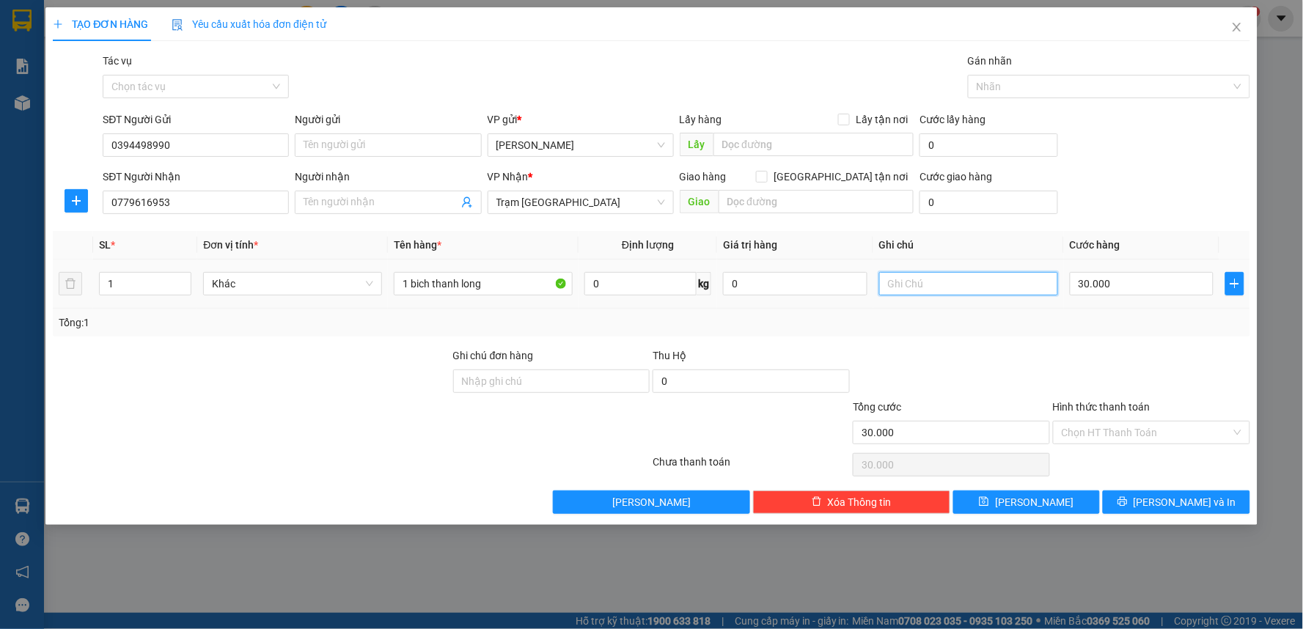
click at [1039, 274] on input "text" at bounding box center [968, 283] width 179 height 23
type input "ck"
click at [1093, 430] on input "Hình thức thanh toán" at bounding box center [1146, 433] width 169 height 22
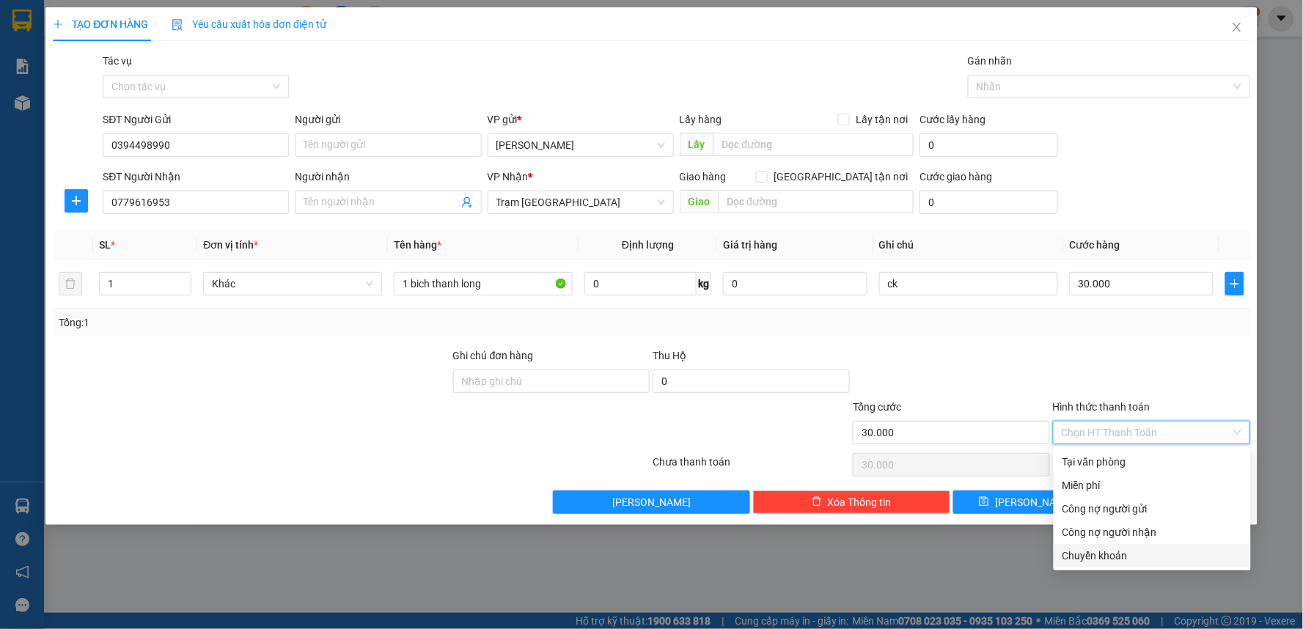
click at [1061, 555] on div "Chuyển khoản" at bounding box center [1152, 555] width 197 height 23
type input "0"
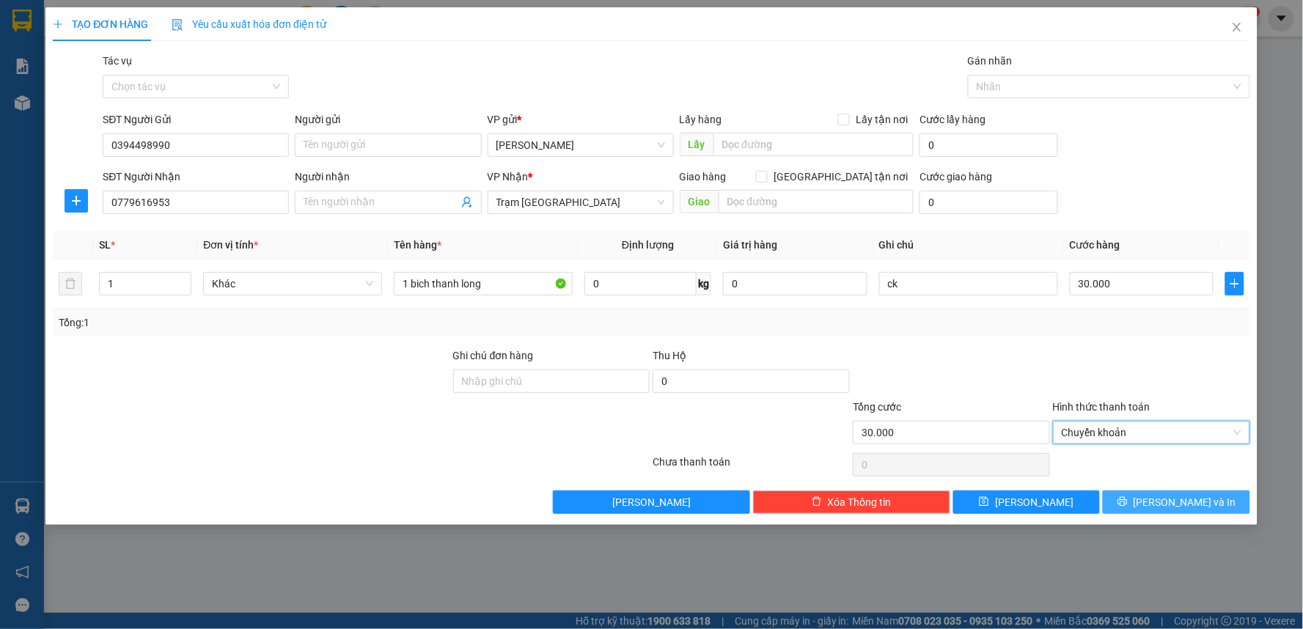
click at [1171, 501] on span "[PERSON_NAME] và In" at bounding box center [1185, 502] width 103 height 16
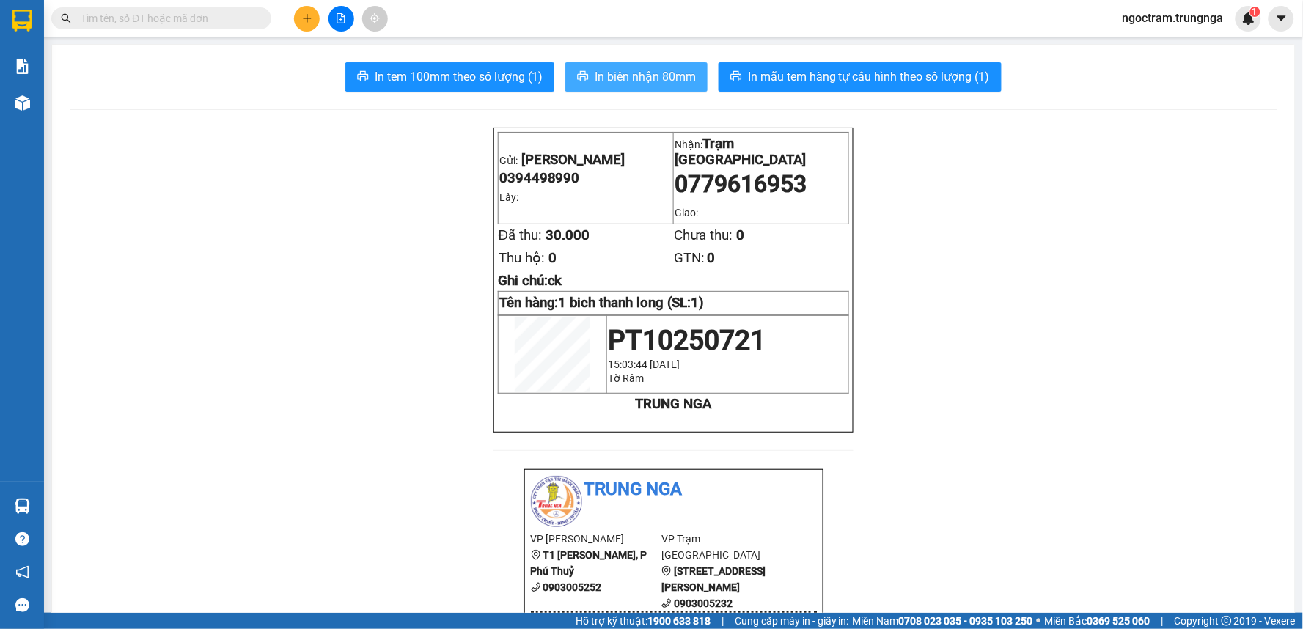
click at [618, 84] on span "In biên nhận 80mm" at bounding box center [645, 76] width 101 height 18
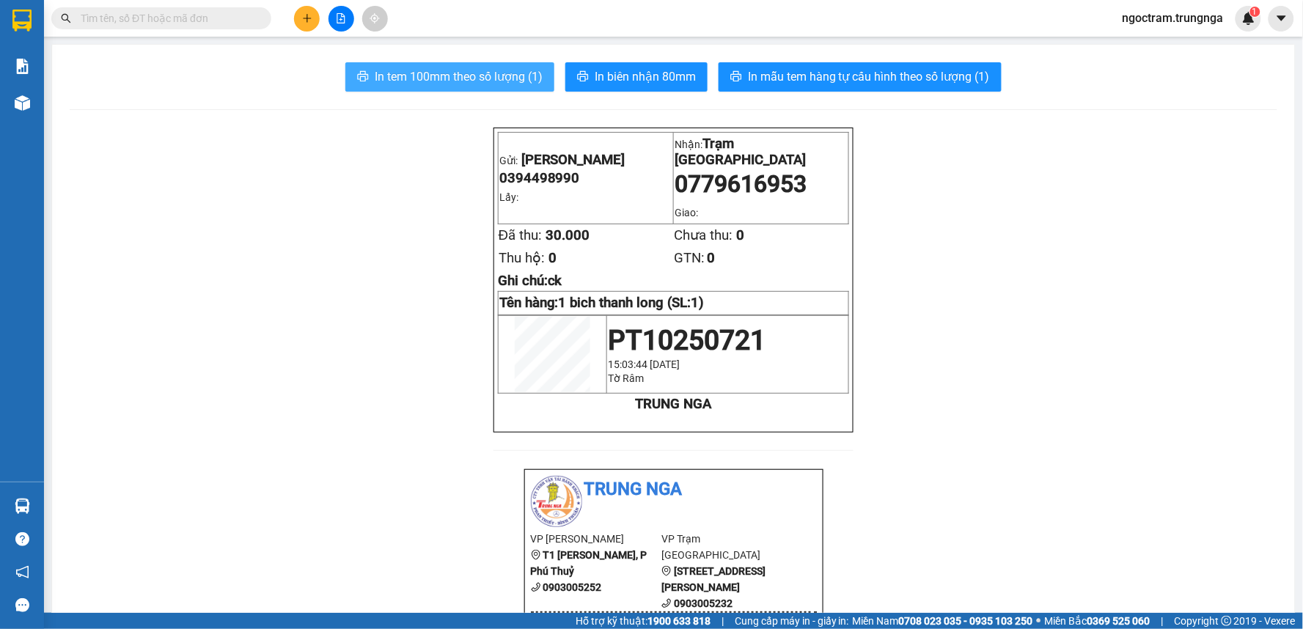
click at [409, 68] on span "In tem 100mm theo số lượng (1)" at bounding box center [459, 76] width 168 height 18
click at [425, 83] on span "In tem 100mm theo số lượng (1)" at bounding box center [459, 76] width 168 height 18
click at [302, 19] on icon "plus" at bounding box center [307, 18] width 10 height 10
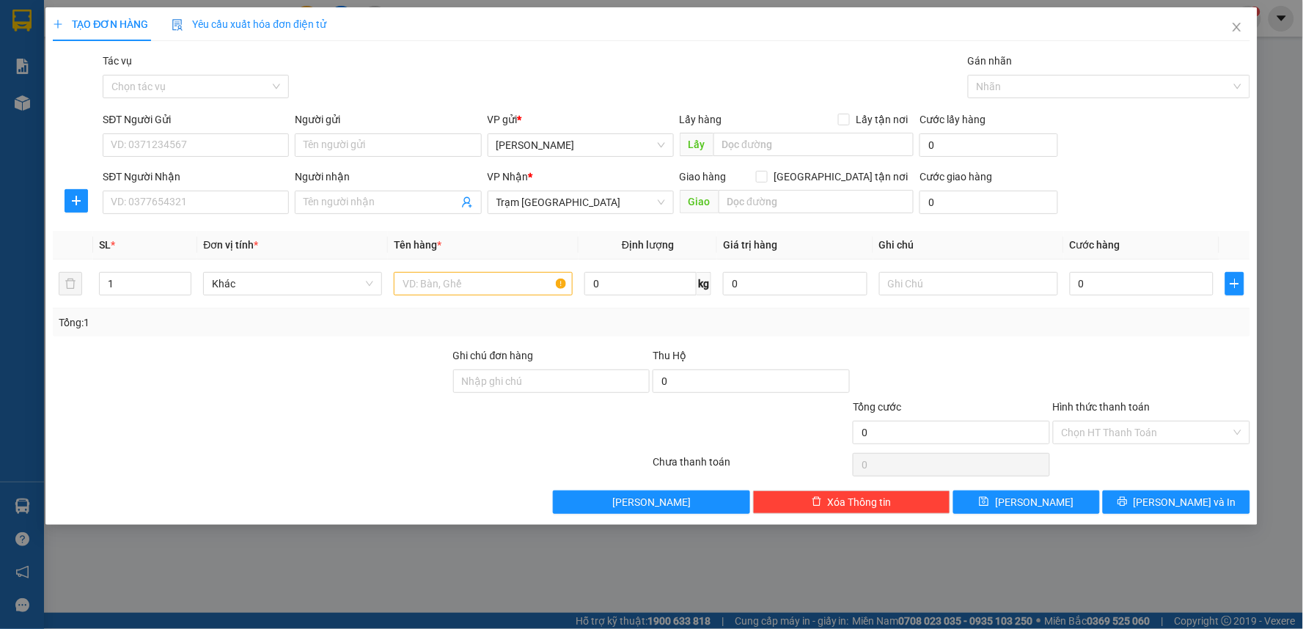
click at [194, 189] on div "SĐT Người Nhận" at bounding box center [196, 180] width 186 height 22
click at [194, 208] on input "SĐT Người Nhận" at bounding box center [196, 202] width 186 height 23
click at [228, 209] on input "096215490" at bounding box center [196, 202] width 186 height 23
click at [225, 202] on input "096215490" at bounding box center [196, 202] width 186 height 23
click at [231, 202] on input "096215490" at bounding box center [196, 202] width 186 height 23
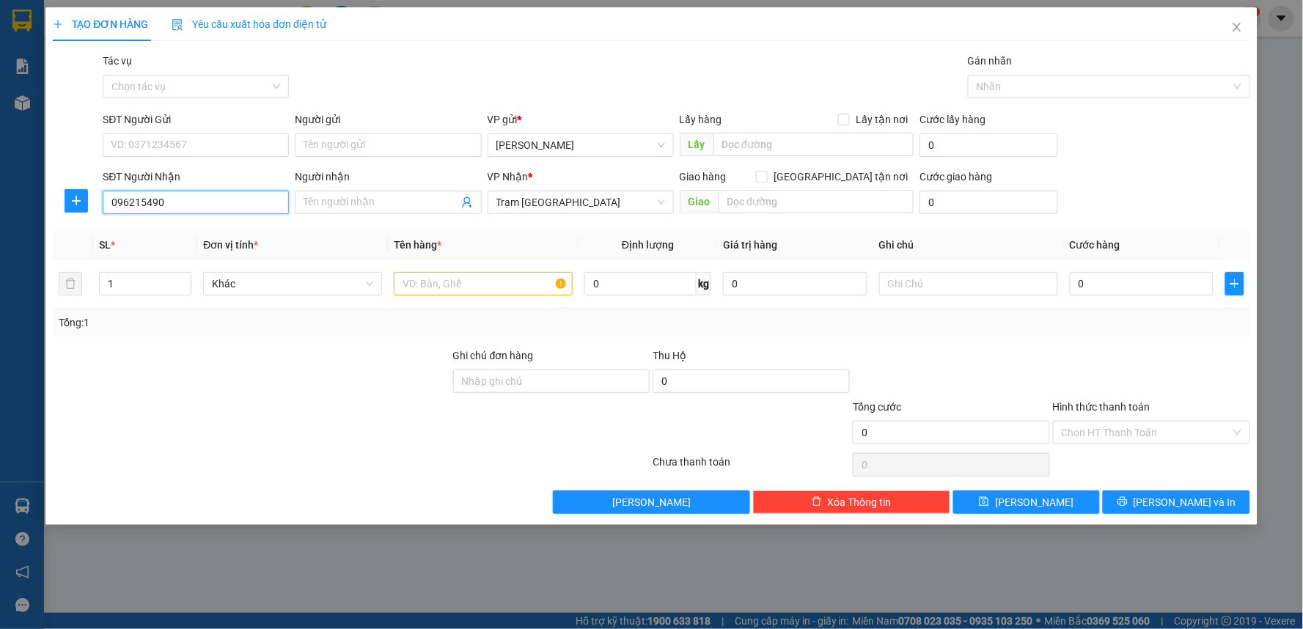
click at [240, 200] on input "096215490" at bounding box center [196, 202] width 186 height 23
type input "0962154907"
click at [446, 291] on input "text" at bounding box center [483, 283] width 179 height 23
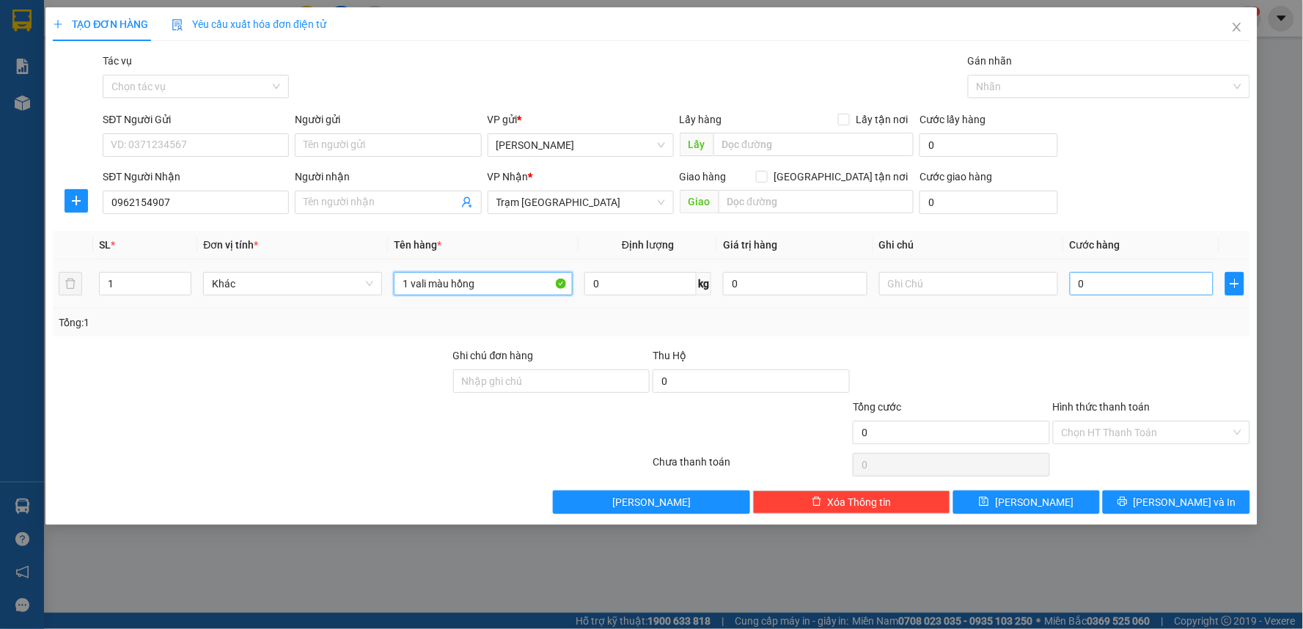
type input "1 vali màu hồng"
click at [1088, 290] on input "0" at bounding box center [1142, 283] width 144 height 23
type input "7"
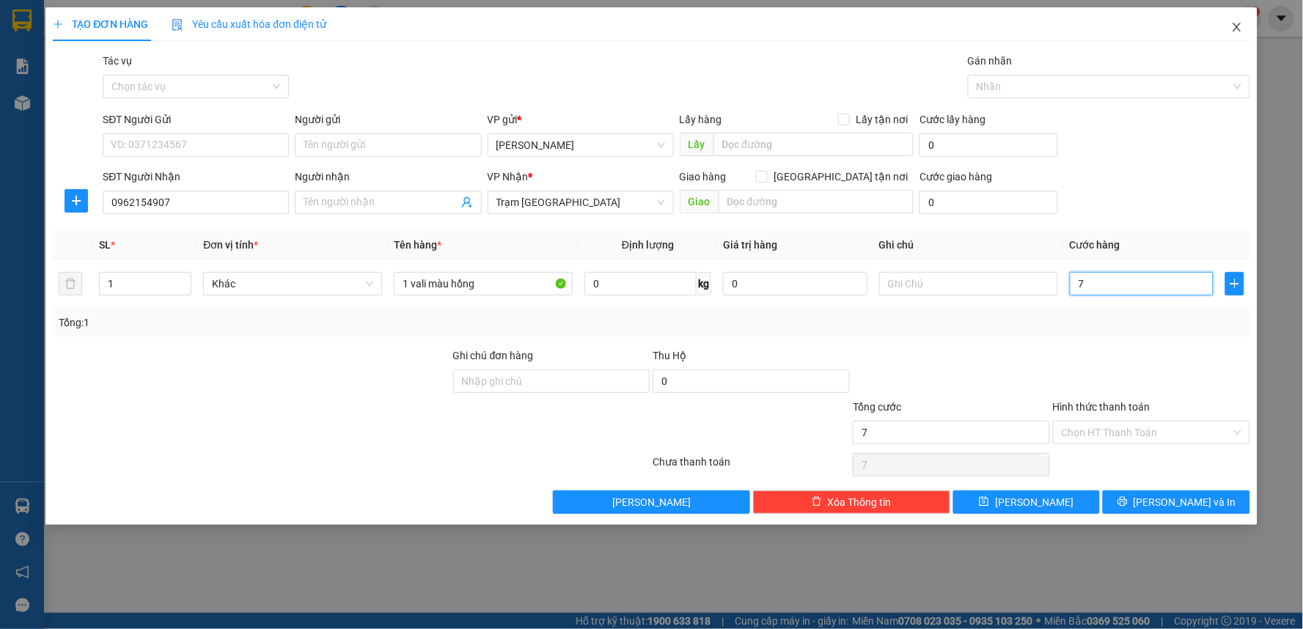
type input "70"
type input "70.000"
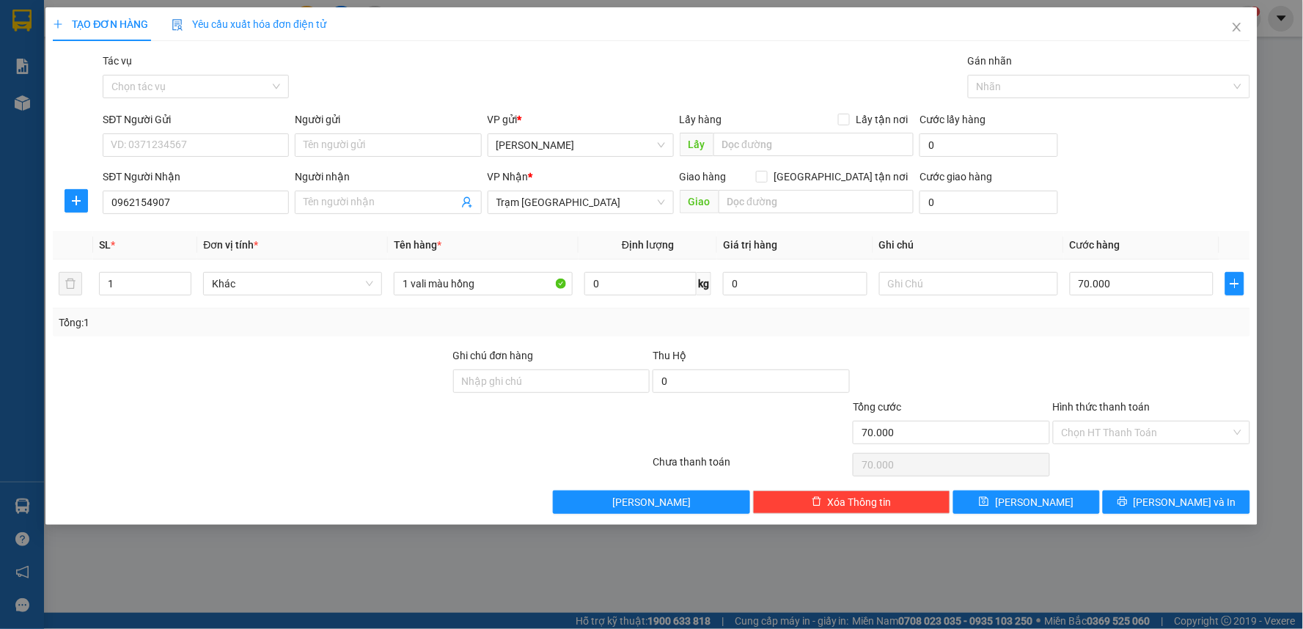
click at [1023, 333] on div "Tổng: 1" at bounding box center [652, 323] width 1198 height 28
click at [1072, 434] on input "Hình thức thanh toán" at bounding box center [1146, 433] width 169 height 22
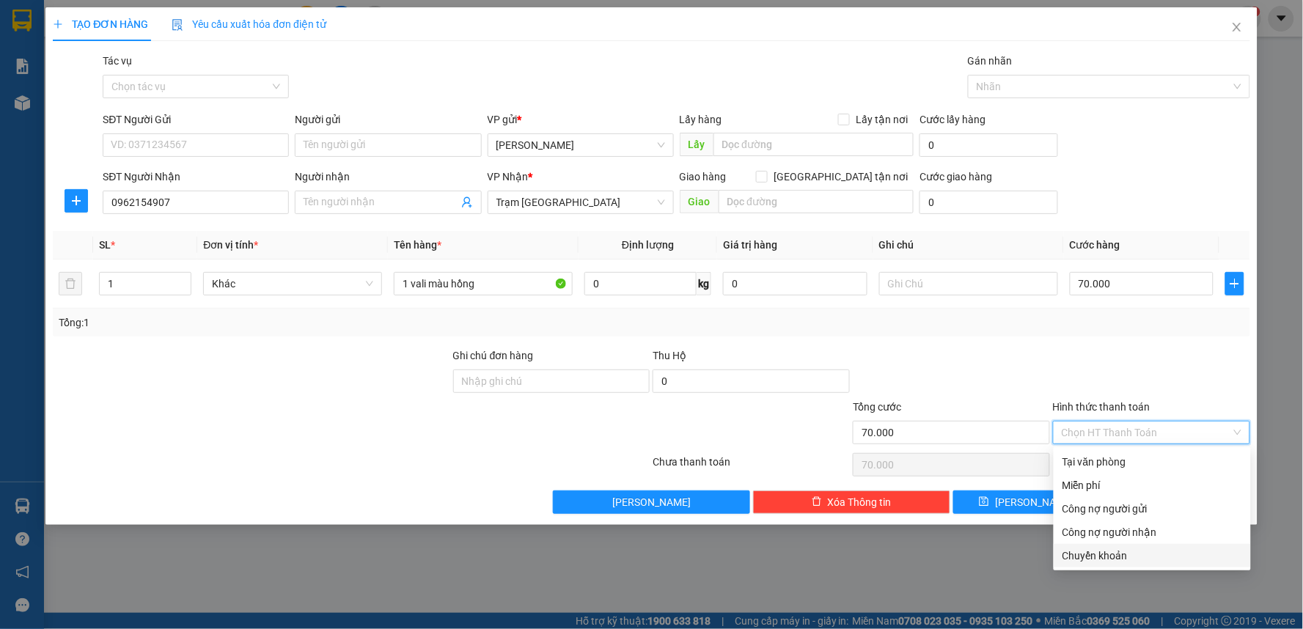
click at [1079, 559] on div "Chuyển khoản" at bounding box center [1153, 556] width 180 height 16
type input "0"
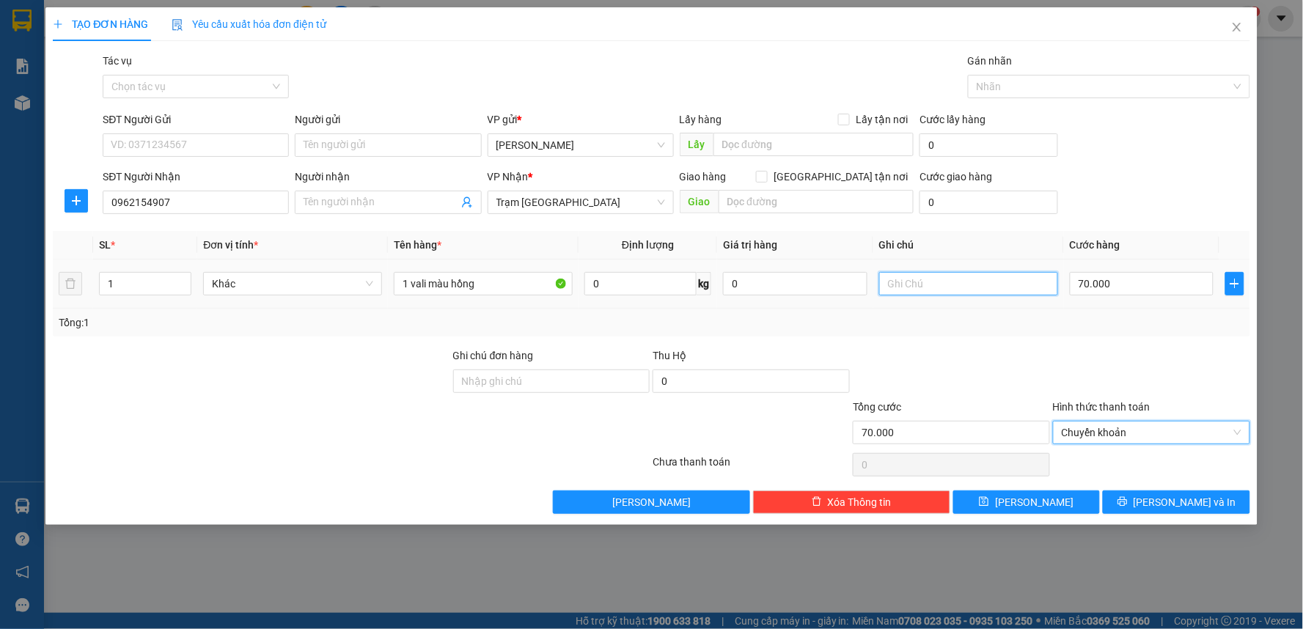
click at [940, 292] on input "text" at bounding box center [968, 283] width 179 height 23
type input "ck"
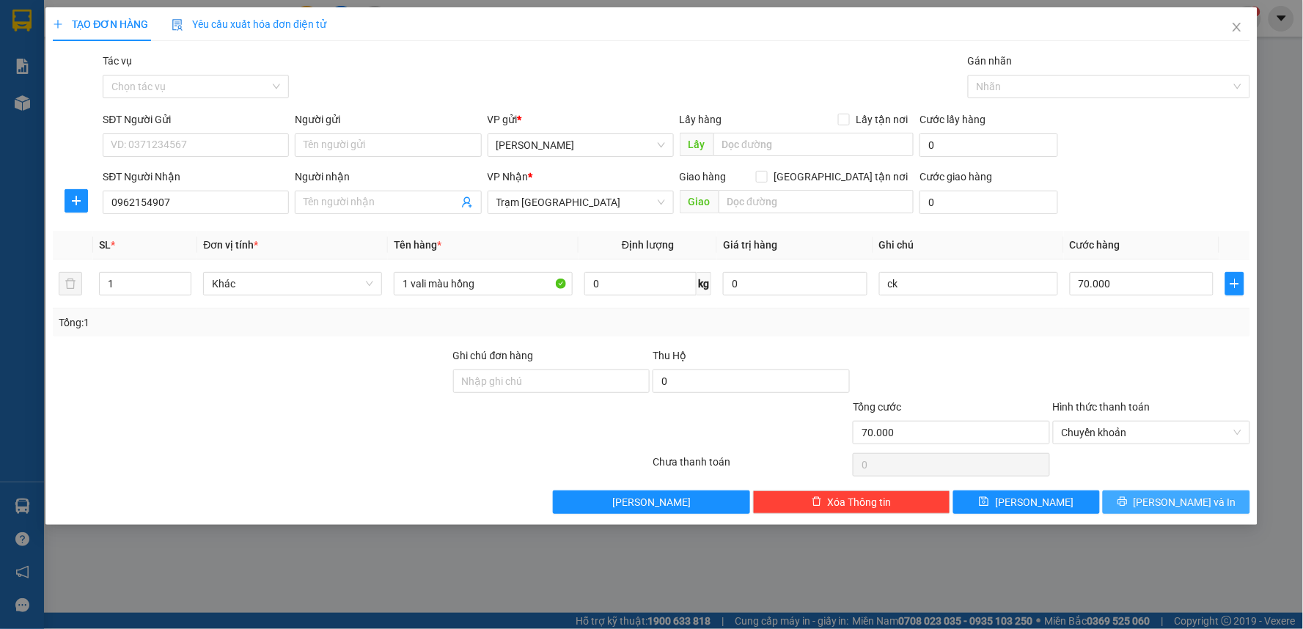
click at [1169, 497] on span "[PERSON_NAME] và In" at bounding box center [1185, 502] width 103 height 16
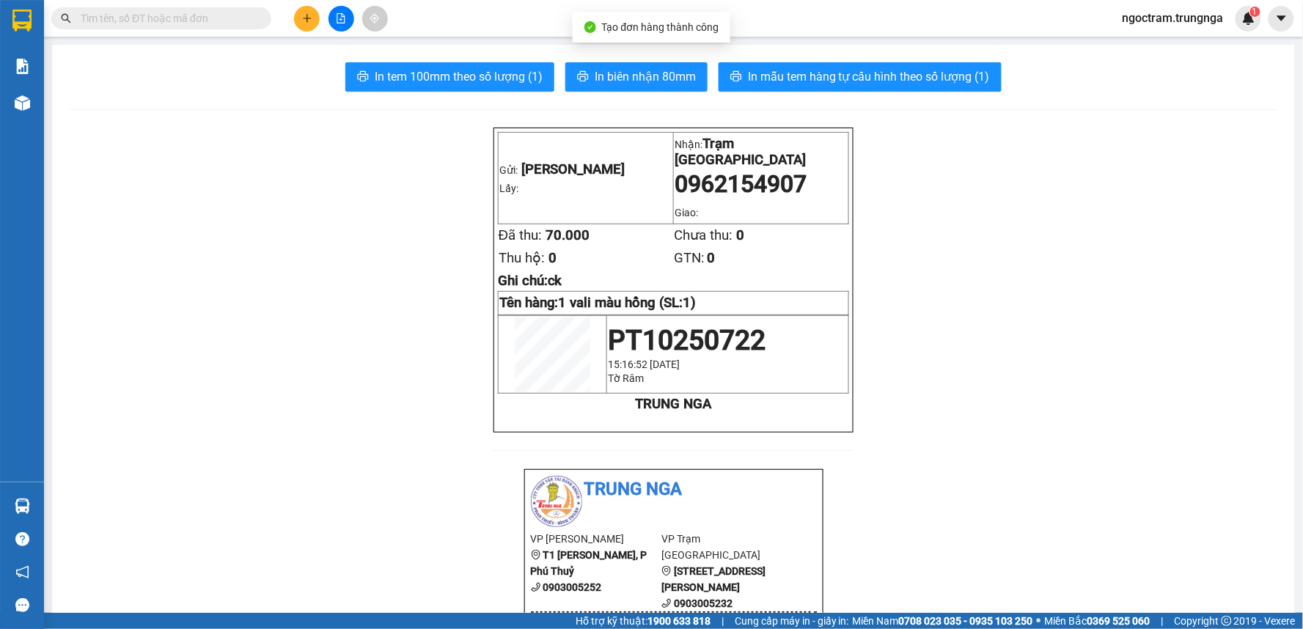
click at [669, 90] on button "In biên nhận 80mm" at bounding box center [637, 76] width 142 height 29
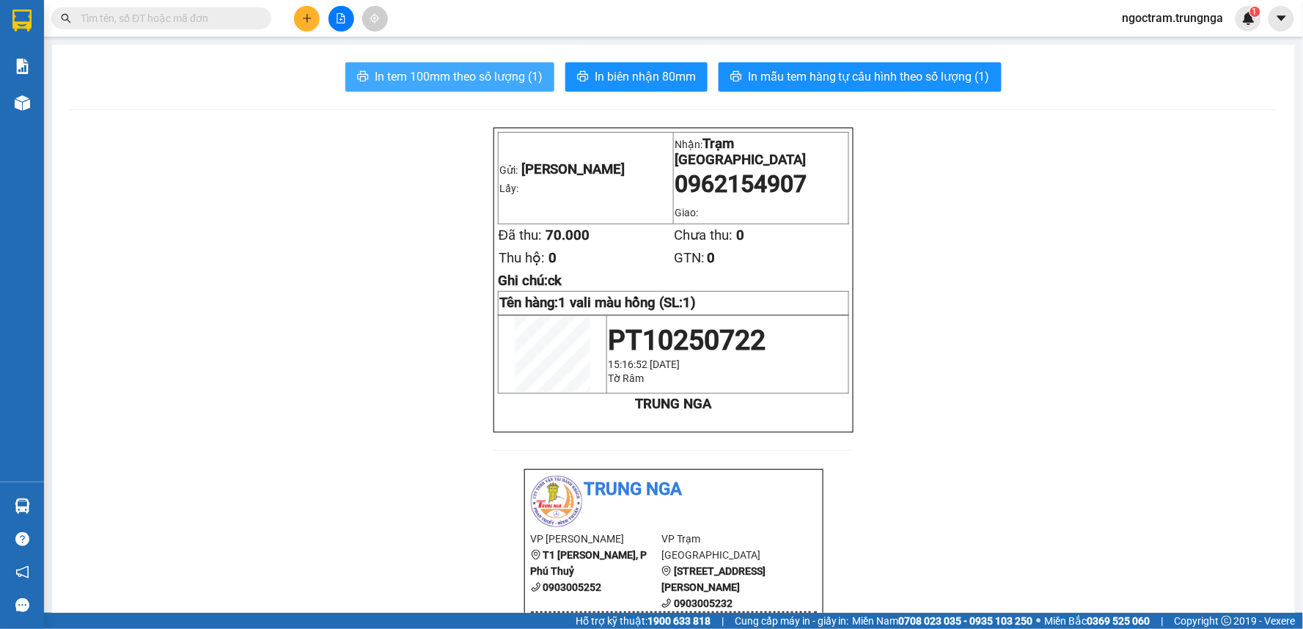
click at [422, 67] on span "In tem 100mm theo số lượng (1)" at bounding box center [459, 76] width 168 height 18
click at [475, 75] on span "In tem 100mm theo số lượng (1)" at bounding box center [459, 76] width 168 height 18
click at [307, 15] on icon "plus" at bounding box center [307, 18] width 1 height 8
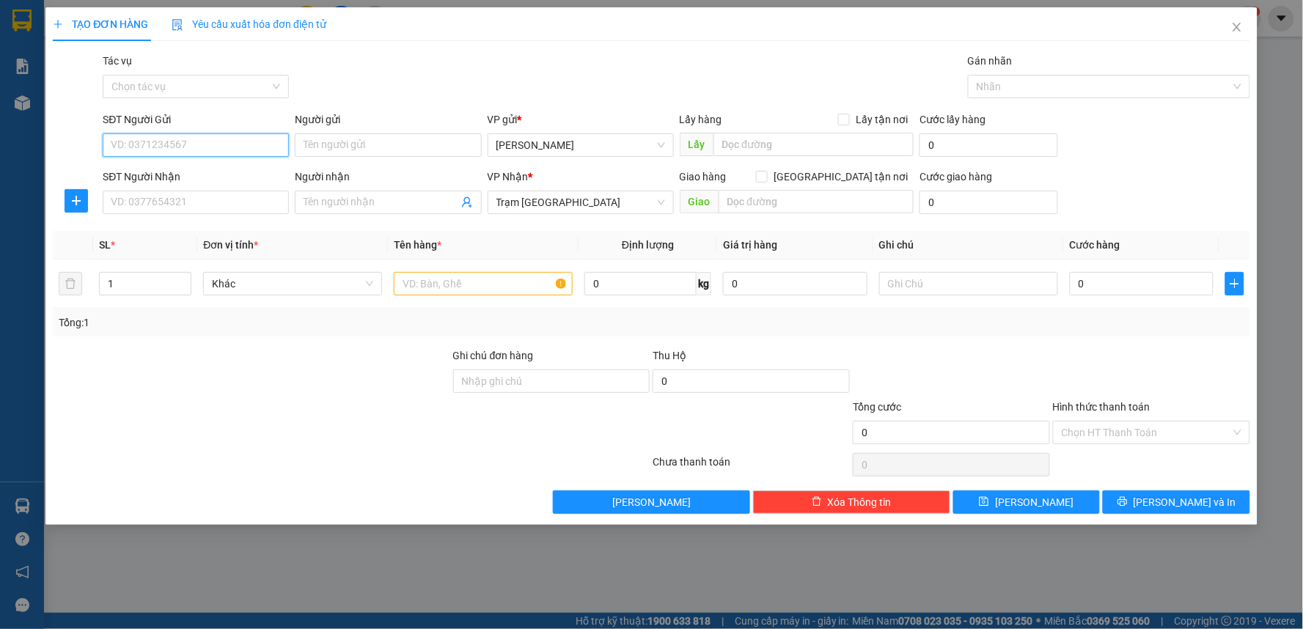
click at [248, 145] on input "SĐT Người Gửi" at bounding box center [196, 144] width 186 height 23
click at [156, 203] on input "SĐT Người Nhận" at bounding box center [196, 202] width 186 height 23
type input "0903038154"
click at [165, 144] on input "SĐT Người Gửi" at bounding box center [196, 144] width 186 height 23
click at [452, 289] on input "text" at bounding box center [483, 283] width 179 height 23
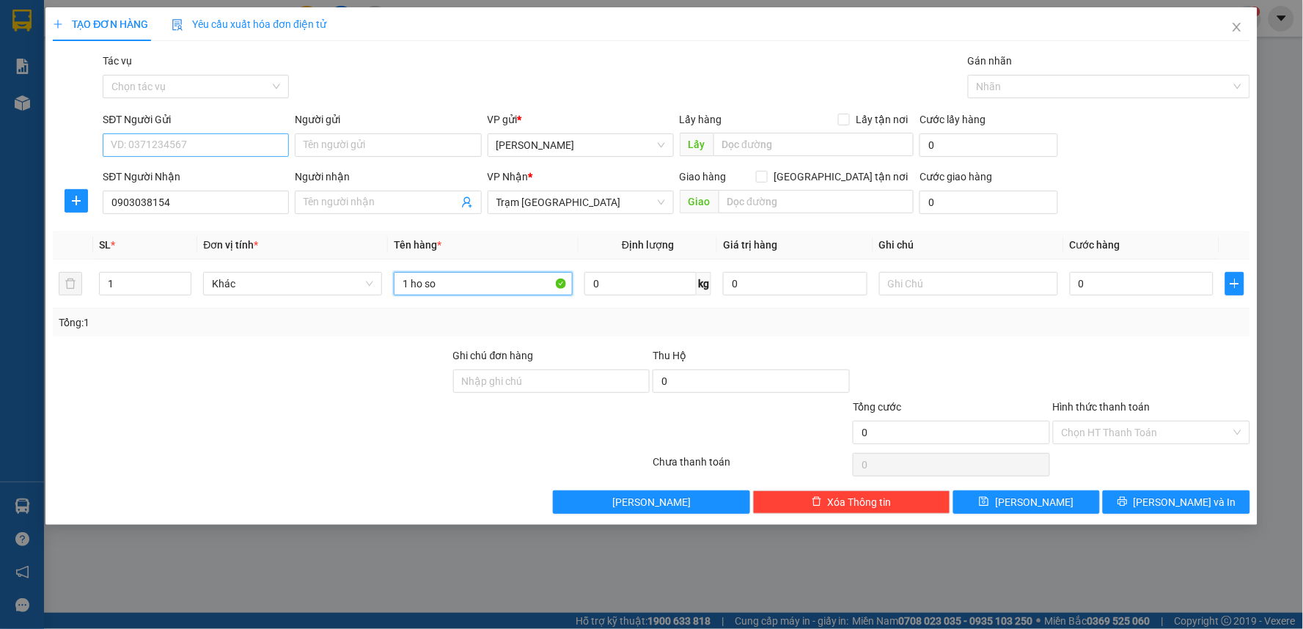
type input "1 ho so"
click at [175, 142] on input "SĐT Người Gửi" at bounding box center [196, 144] width 186 height 23
type input "0917980086"
click at [1121, 289] on input "0" at bounding box center [1142, 283] width 144 height 23
type input "3"
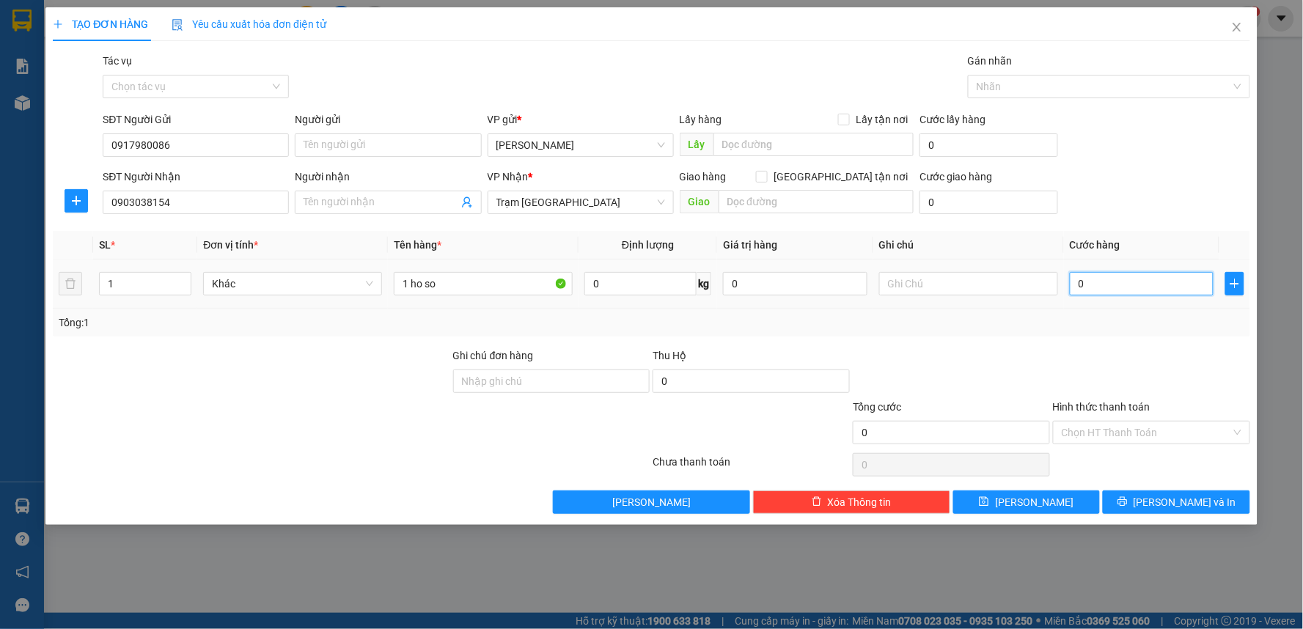
type input "3"
type input "30"
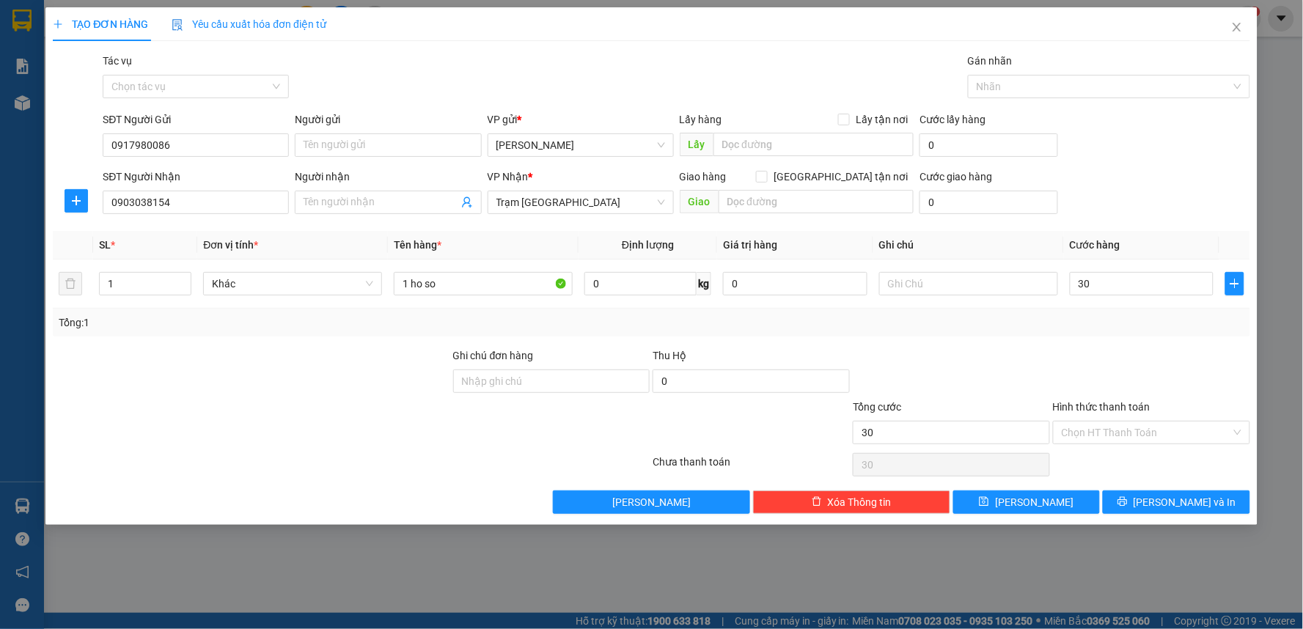
type input "30.000"
click at [1096, 361] on div at bounding box center [1152, 373] width 200 height 51
click at [1177, 511] on button "[PERSON_NAME] và In" at bounding box center [1176, 502] width 147 height 23
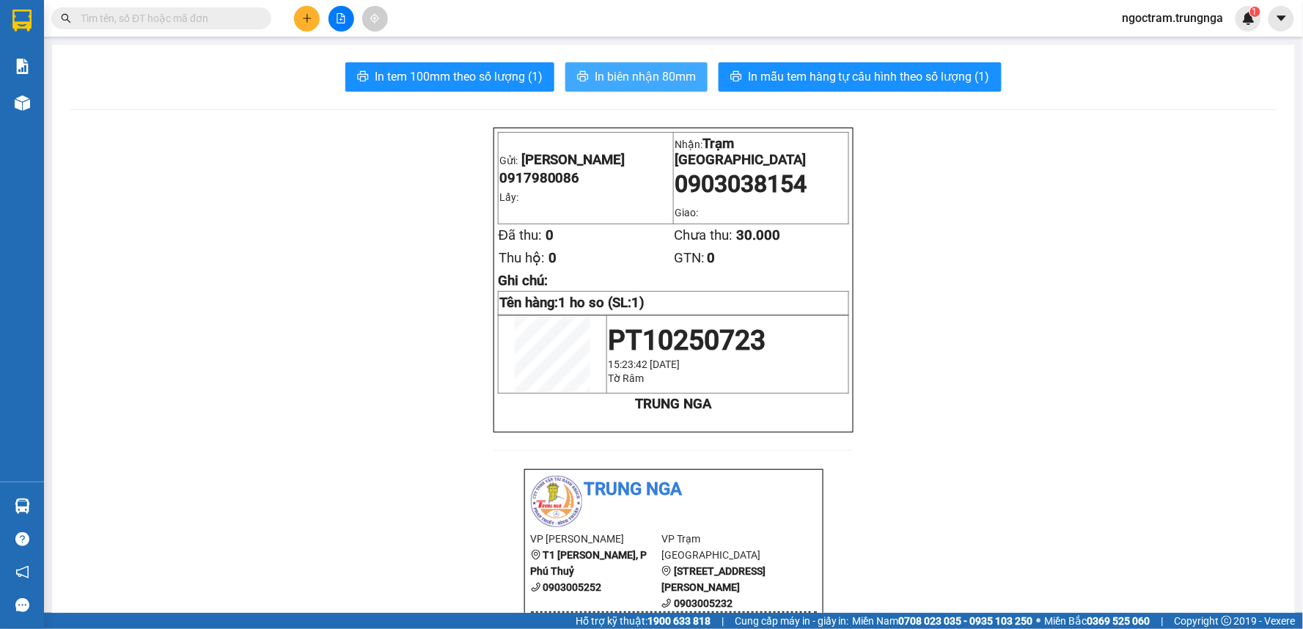
click at [605, 76] on span "In biên nhận 80mm" at bounding box center [645, 76] width 101 height 18
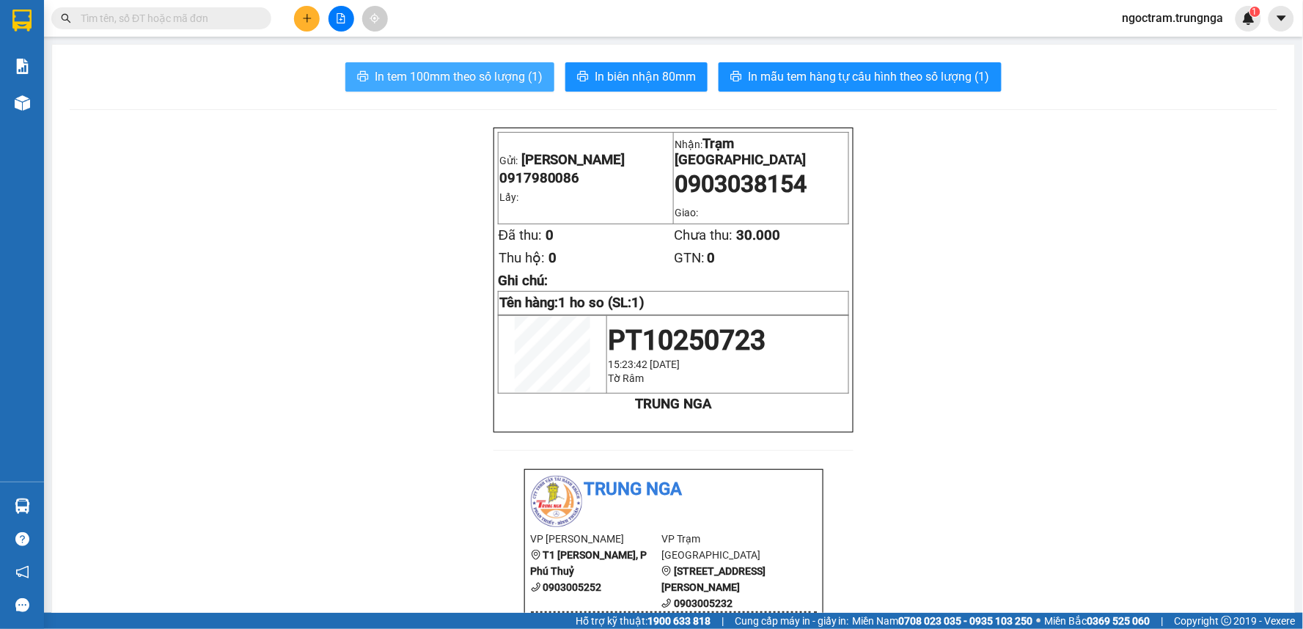
click at [473, 75] on span "In tem 100mm theo số lượng (1)" at bounding box center [459, 76] width 168 height 18
click at [486, 78] on span "In tem 100mm theo số lượng (1)" at bounding box center [459, 76] width 168 height 18
click at [317, 23] on button at bounding box center [307, 19] width 26 height 26
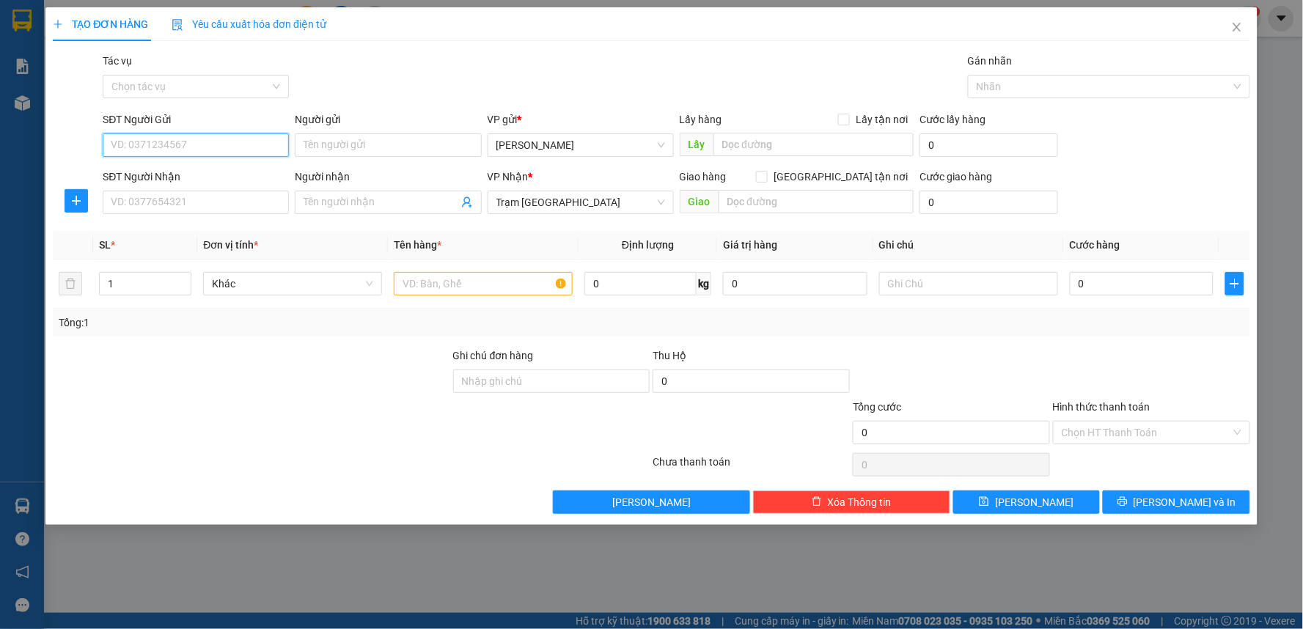
click at [239, 148] on input "SĐT Người Gửi" at bounding box center [196, 144] width 186 height 23
drag, startPoint x: 144, startPoint y: 149, endPoint x: 1303, endPoint y: 355, distance: 1176.4
click at [145, 149] on input "SĐT Người Gửi" at bounding box center [196, 144] width 186 height 23
click at [1303, 414] on div "TẠO ĐƠN HÀNG Yêu cầu xuất hóa đơn điện tử Transit Pickup Surcharge Ids Transit …" at bounding box center [651, 314] width 1303 height 629
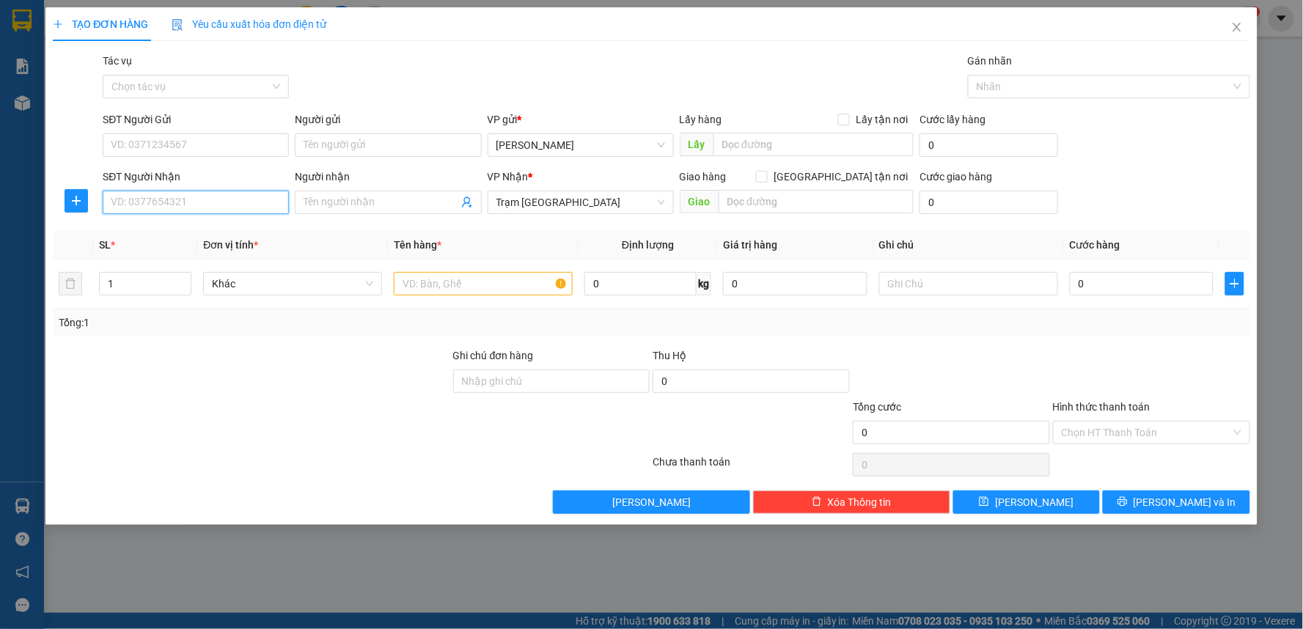
click at [202, 213] on input "SĐT Người Nhận" at bounding box center [196, 202] width 186 height 23
type input "0944034106"
click at [144, 141] on input "SĐT Người Gửi" at bounding box center [196, 144] width 186 height 23
click at [962, 280] on input "text" at bounding box center [968, 283] width 179 height 23
click at [223, 141] on input "SĐT Người Gửi" at bounding box center [196, 144] width 186 height 23
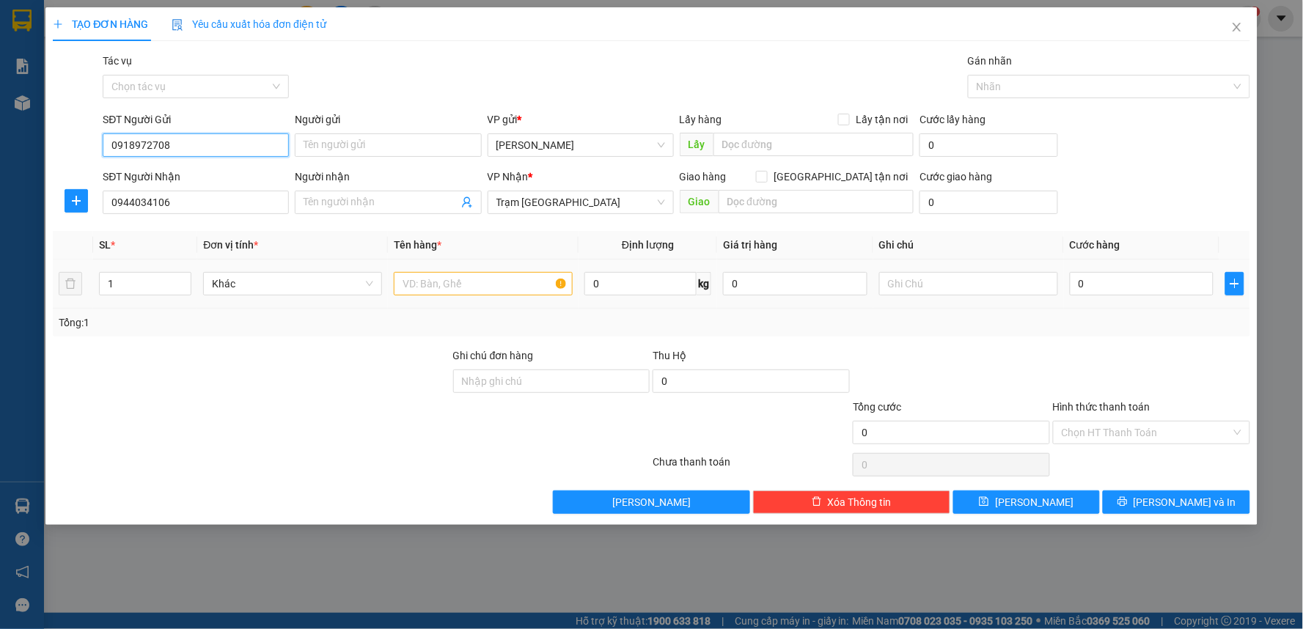
type input "0918972708"
click at [438, 282] on input "text" at bounding box center [483, 283] width 179 height 23
type input "1tx"
click at [1128, 277] on input "0" at bounding box center [1142, 283] width 144 height 23
type input "5"
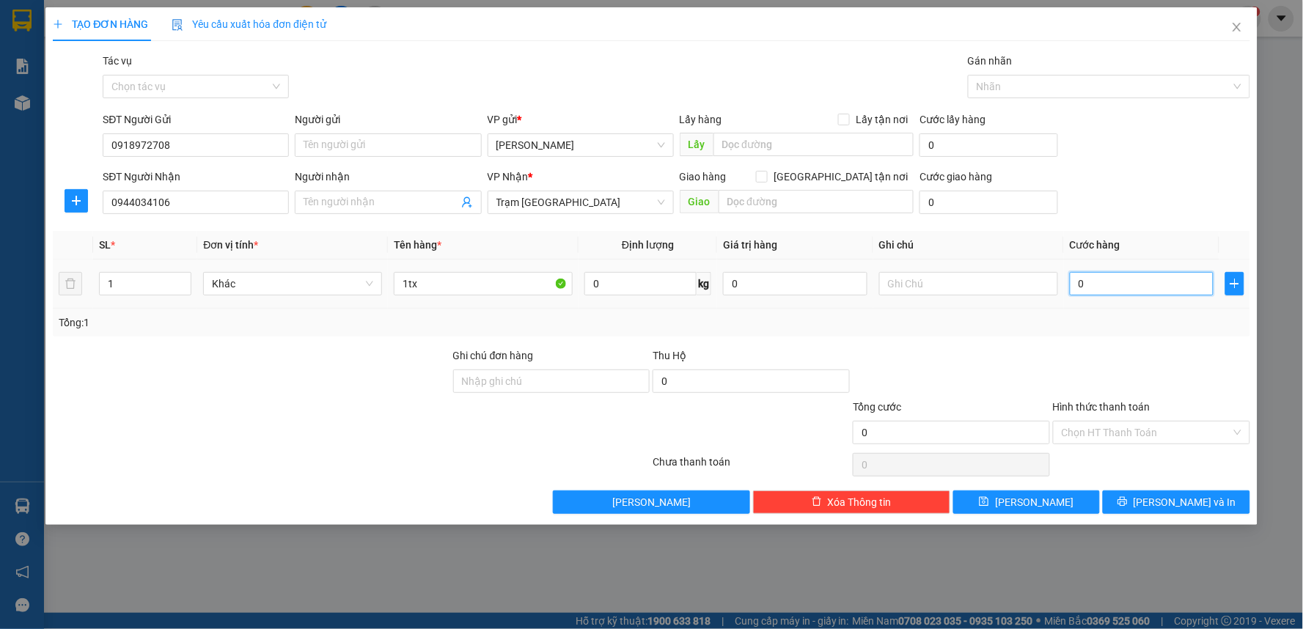
type input "5"
type input "50"
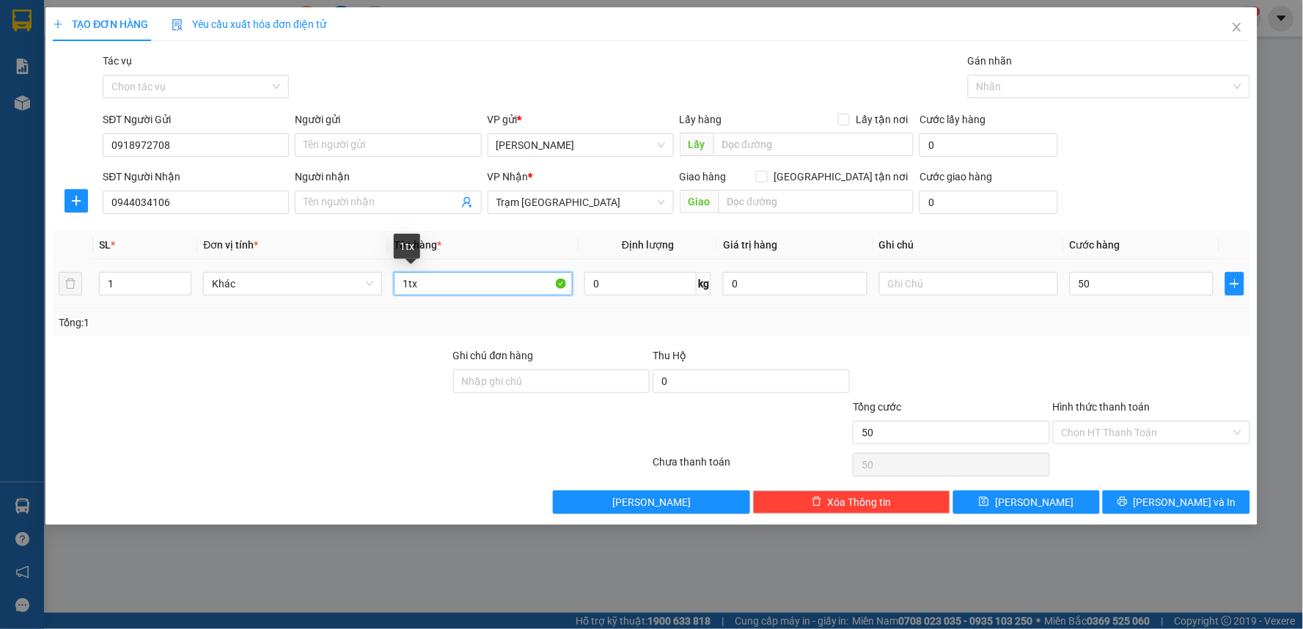
type input "50.000"
click at [415, 287] on input "1tx" at bounding box center [483, 283] width 179 height 23
type input "1 TX"
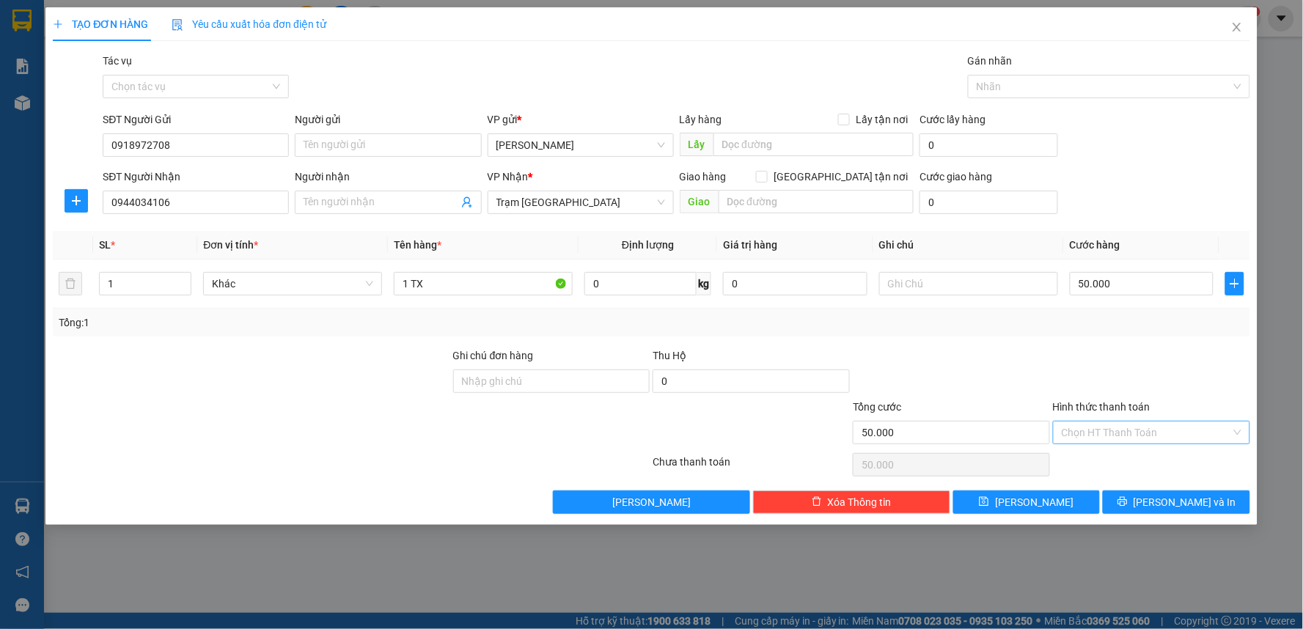
click at [1134, 440] on input "Hình thức thanh toán" at bounding box center [1146, 433] width 169 height 22
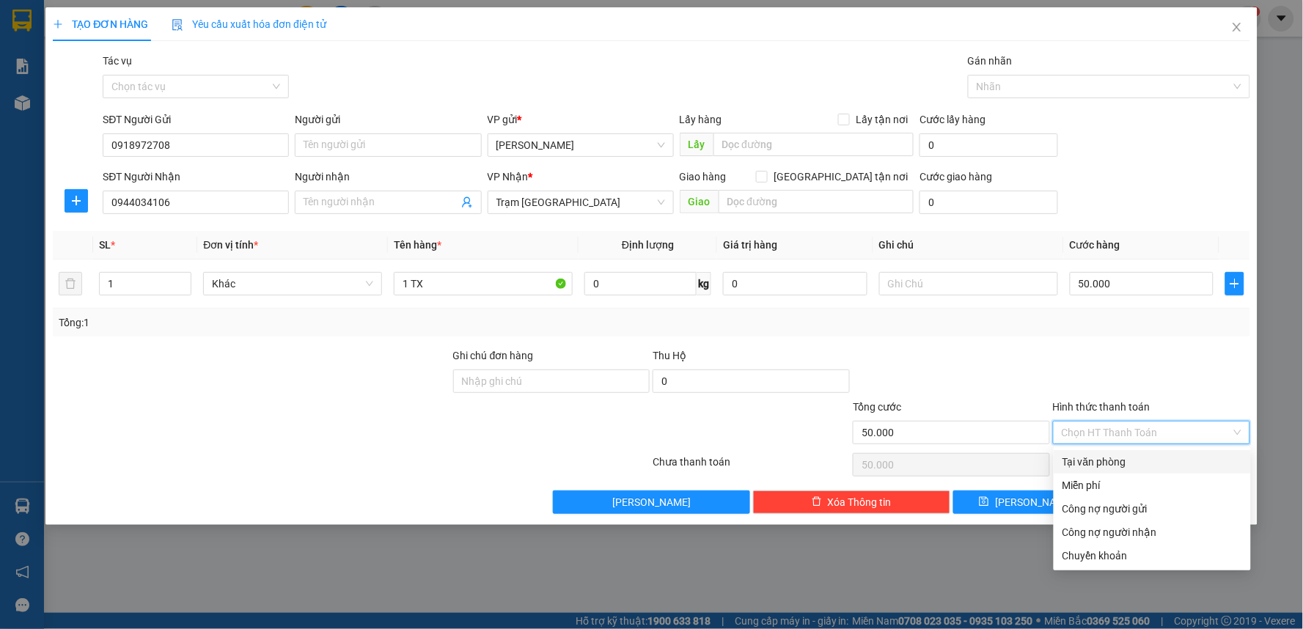
click at [1106, 464] on div "Tại văn phòng" at bounding box center [1153, 462] width 180 height 16
type input "0"
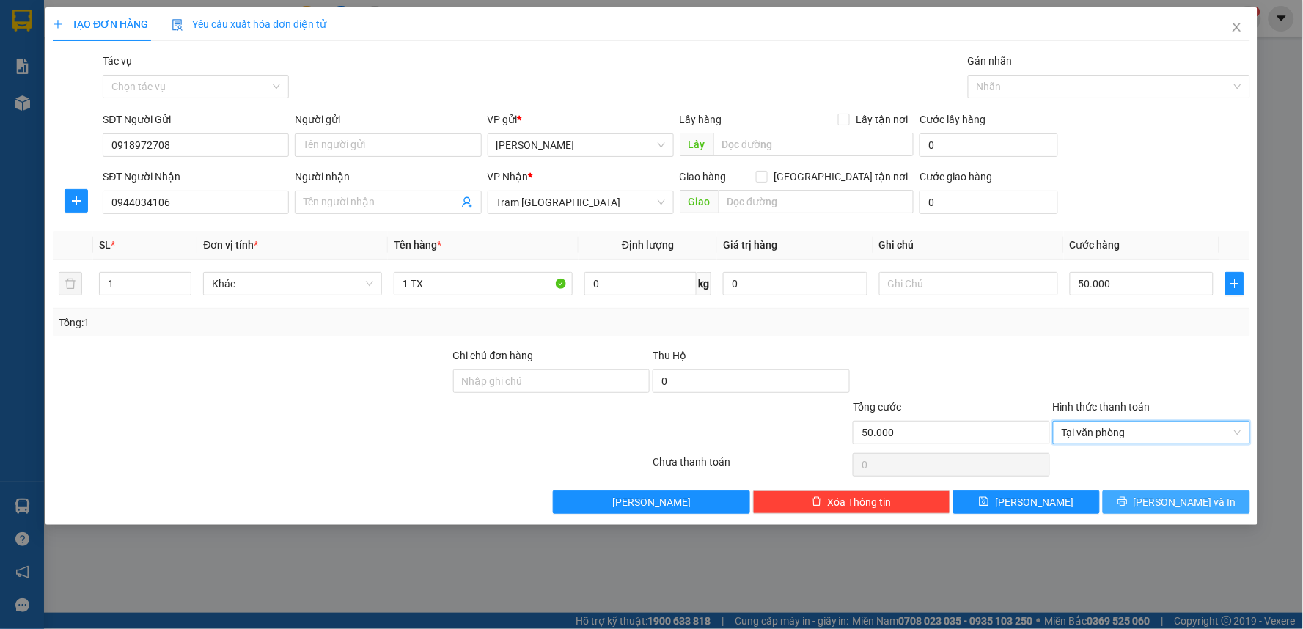
click at [1135, 497] on button "[PERSON_NAME] và In" at bounding box center [1176, 502] width 147 height 23
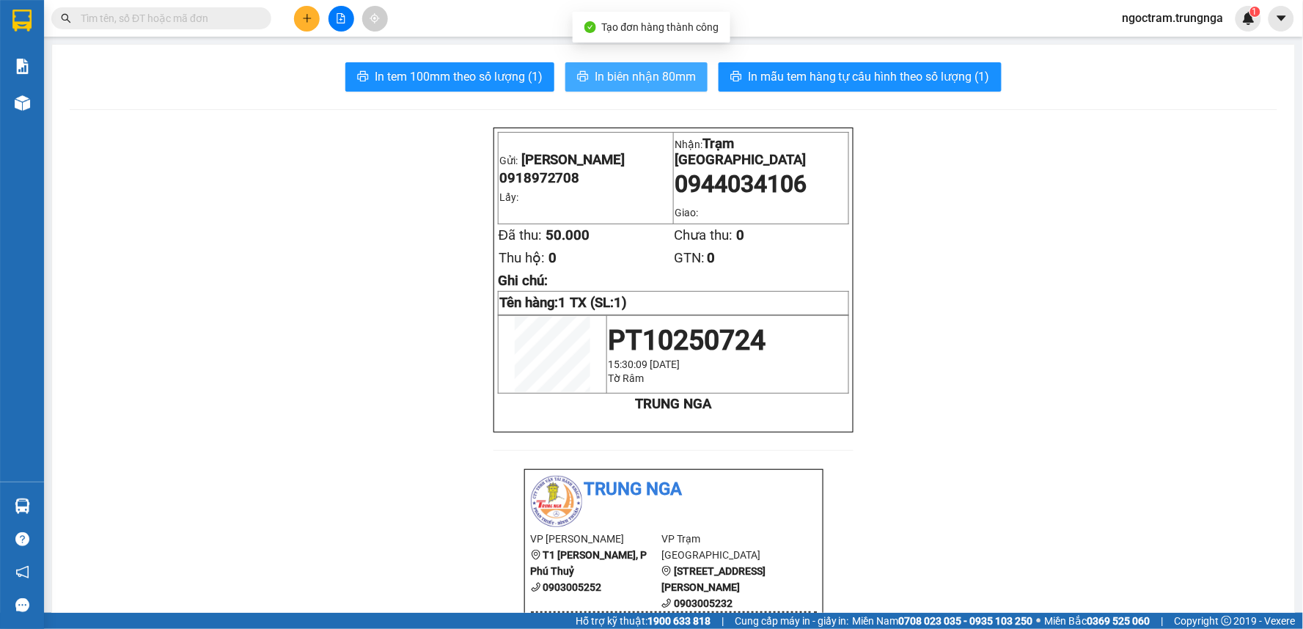
click at [644, 69] on span "In biên nhận 80mm" at bounding box center [645, 76] width 101 height 18
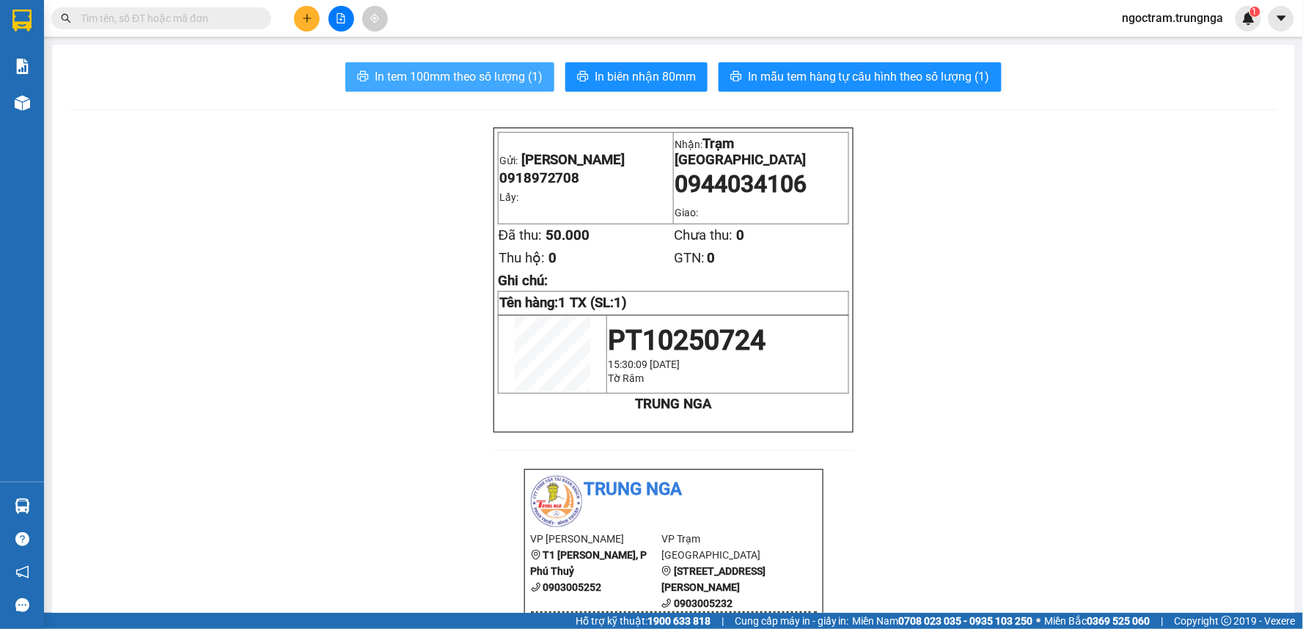
click at [433, 70] on span "In tem 100mm theo số lượng (1)" at bounding box center [459, 76] width 168 height 18
click at [494, 72] on span "In tem 100mm theo số lượng (1)" at bounding box center [459, 76] width 168 height 18
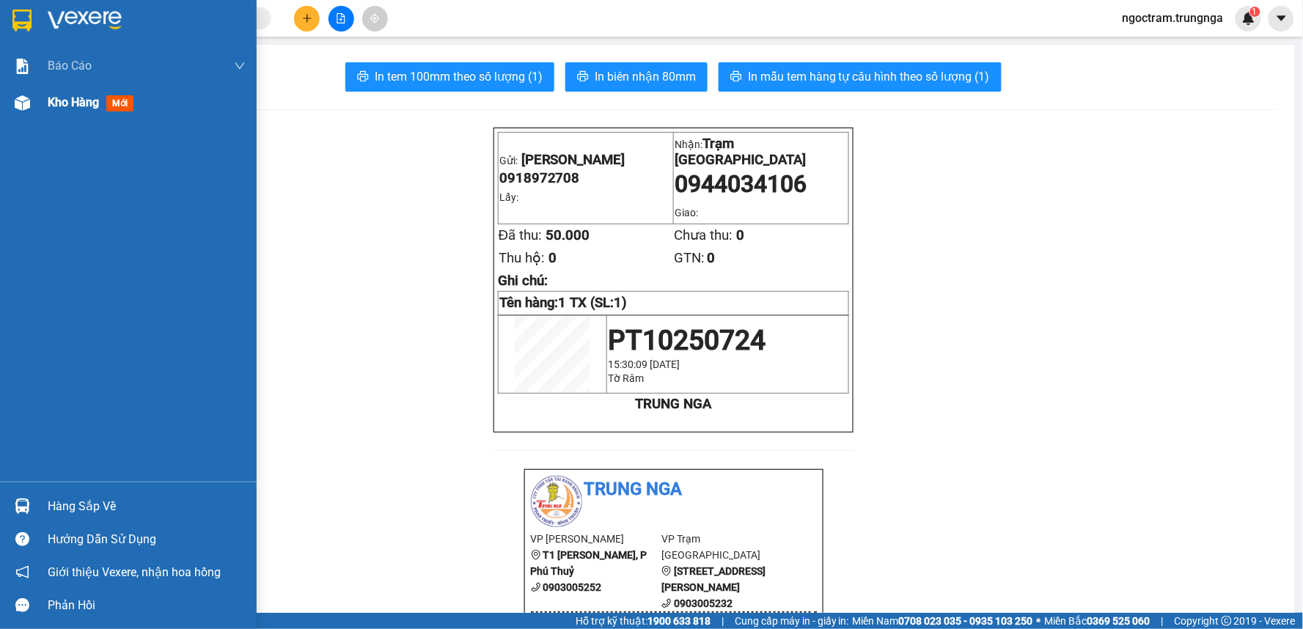
click at [52, 108] on span "Kho hàng" at bounding box center [73, 102] width 51 height 14
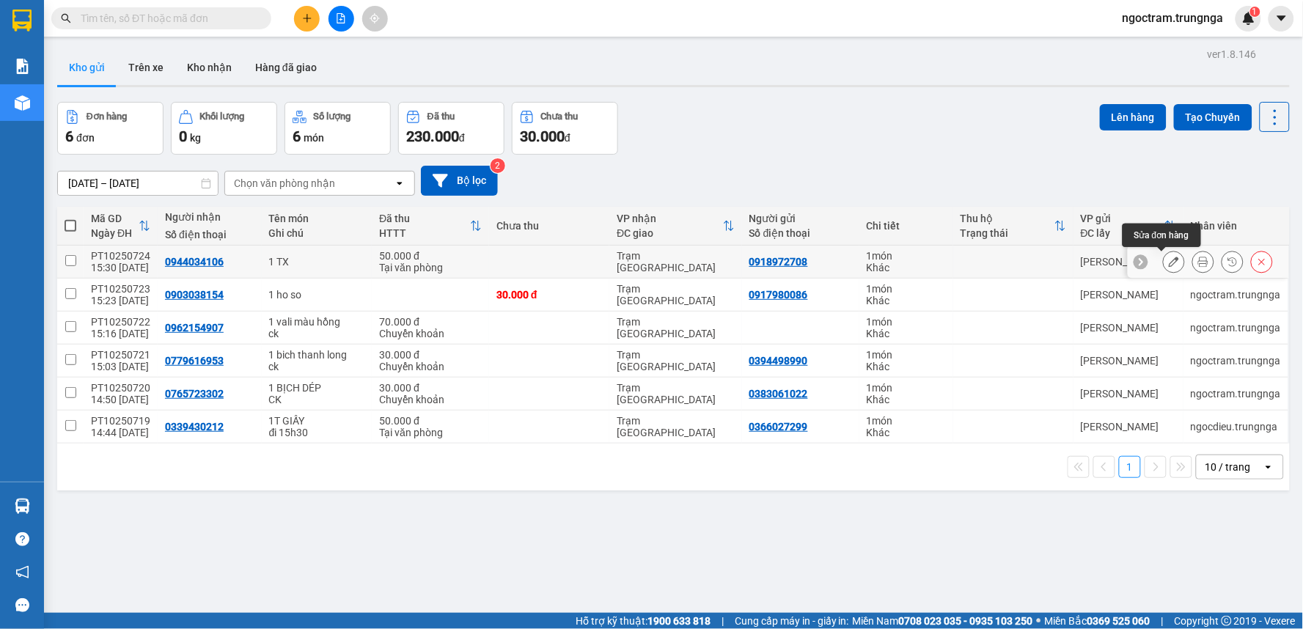
click at [1164, 262] on button at bounding box center [1174, 262] width 21 height 26
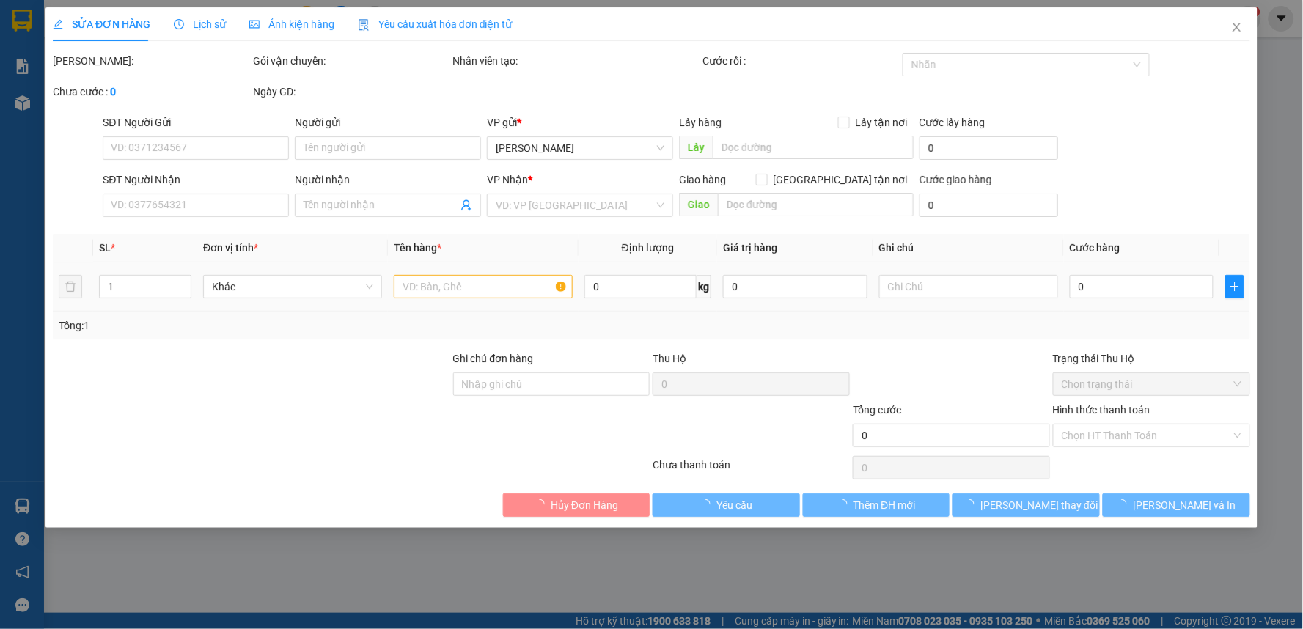
type input "0918972708"
type input "0944034106"
type input "50.000"
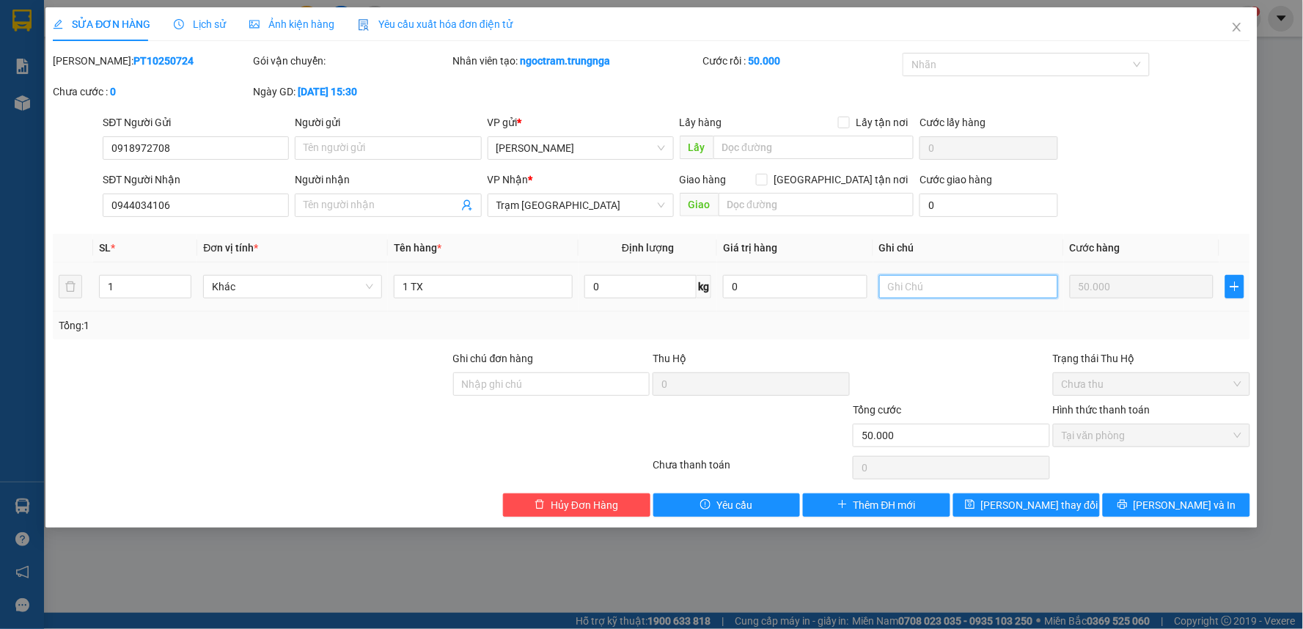
click at [910, 281] on input "text" at bounding box center [968, 286] width 179 height 23
type input "d"
type input "đi 15h30"
click at [1025, 509] on span "[PERSON_NAME] thay đổi" at bounding box center [1039, 505] width 117 height 16
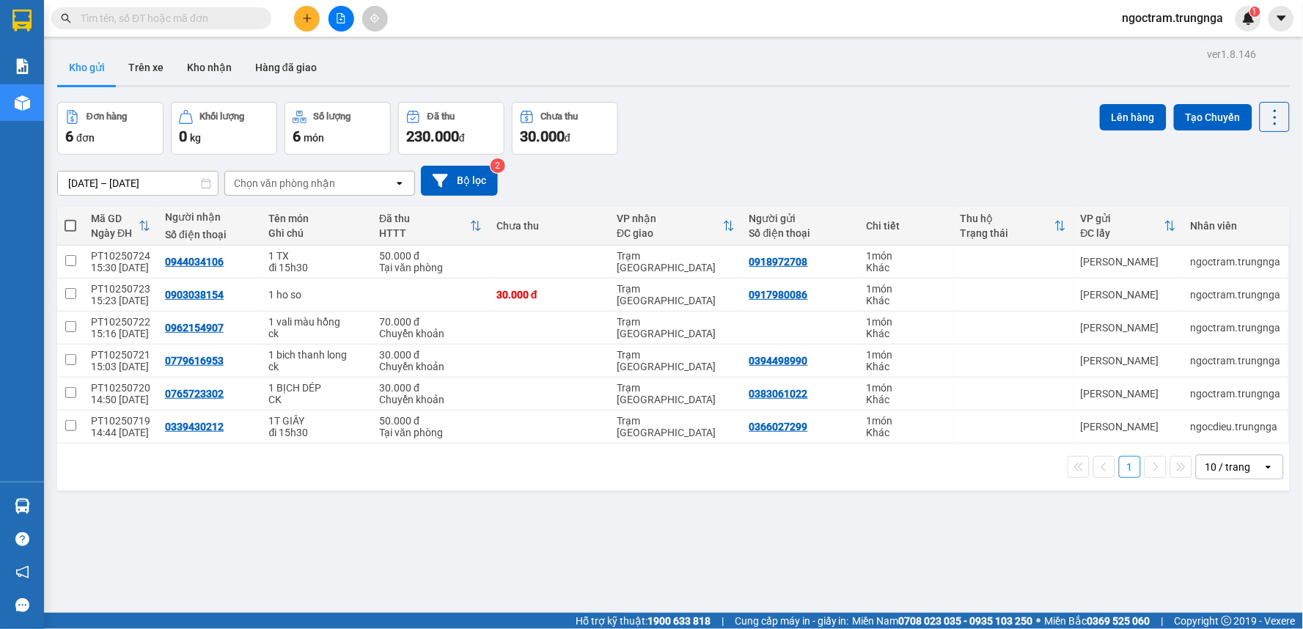
click at [307, 26] on button at bounding box center [307, 19] width 26 height 26
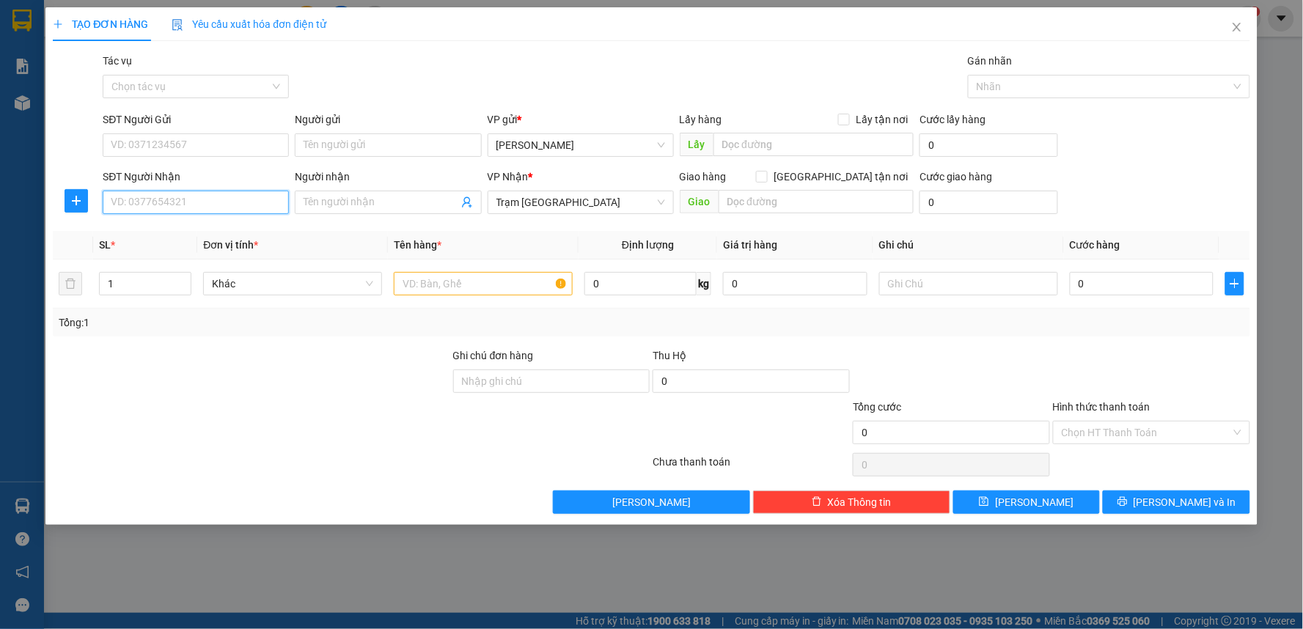
click at [150, 200] on input "SĐT Người Nhận" at bounding box center [196, 202] width 186 height 23
click at [135, 200] on input "SĐT Người Nhận" at bounding box center [196, 202] width 186 height 23
type input "0938550364"
click at [228, 227] on div "0938550364 - [GEOGRAPHIC_DATA]" at bounding box center [195, 232] width 169 height 16
type input "Giang"
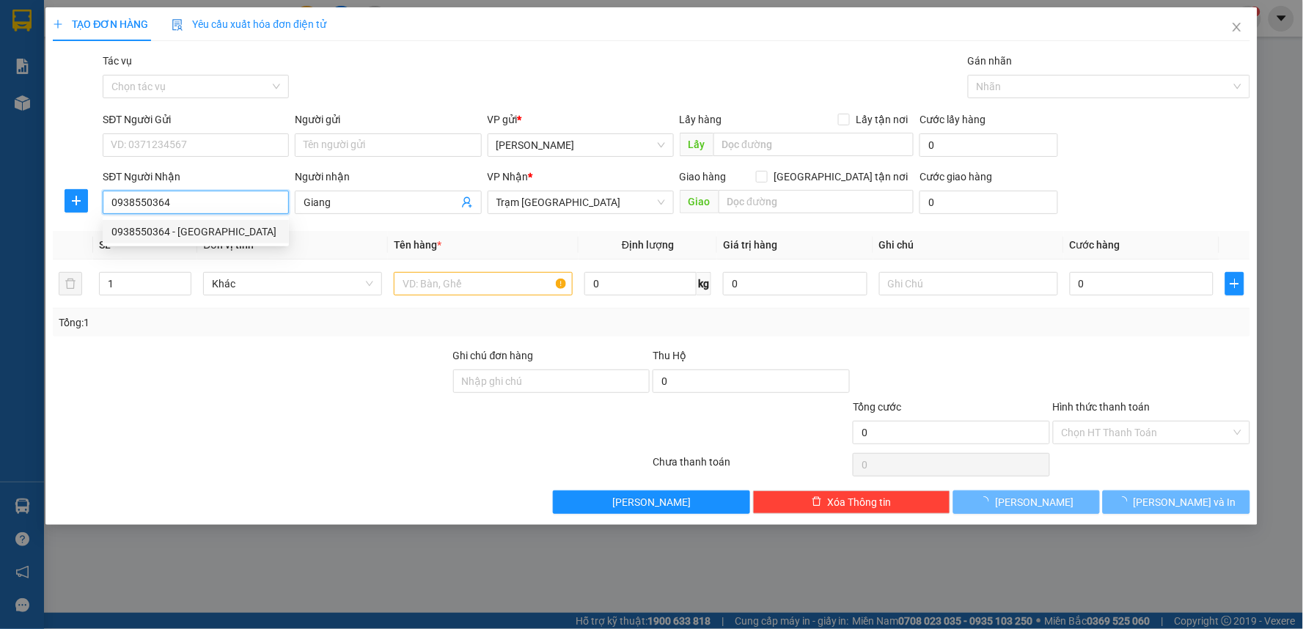
type input "30.000"
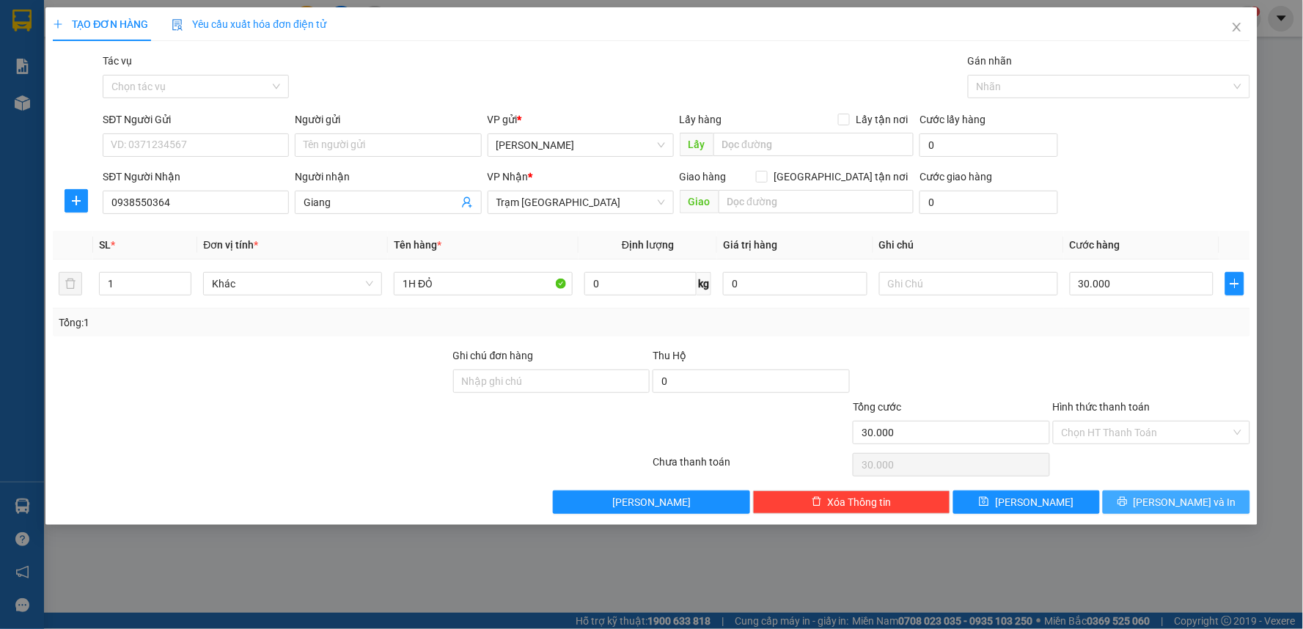
click at [1166, 507] on span "[PERSON_NAME] và In" at bounding box center [1185, 502] width 103 height 16
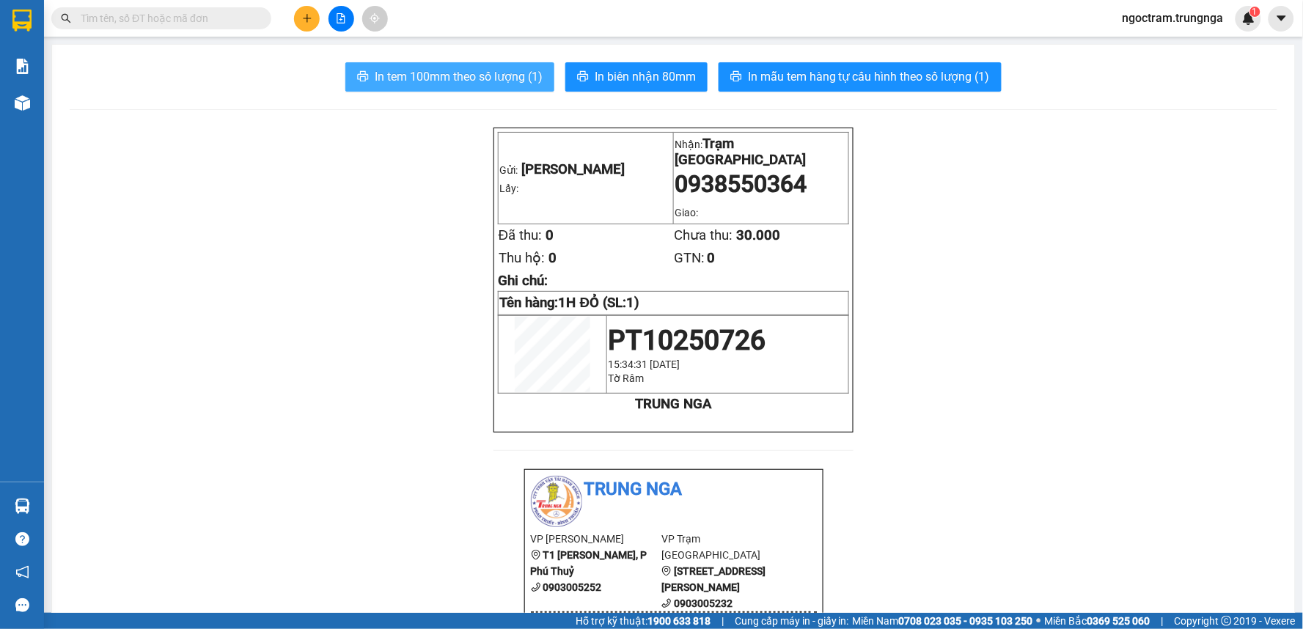
click at [411, 84] on span "In tem 100mm theo số lượng (1)" at bounding box center [459, 76] width 168 height 18
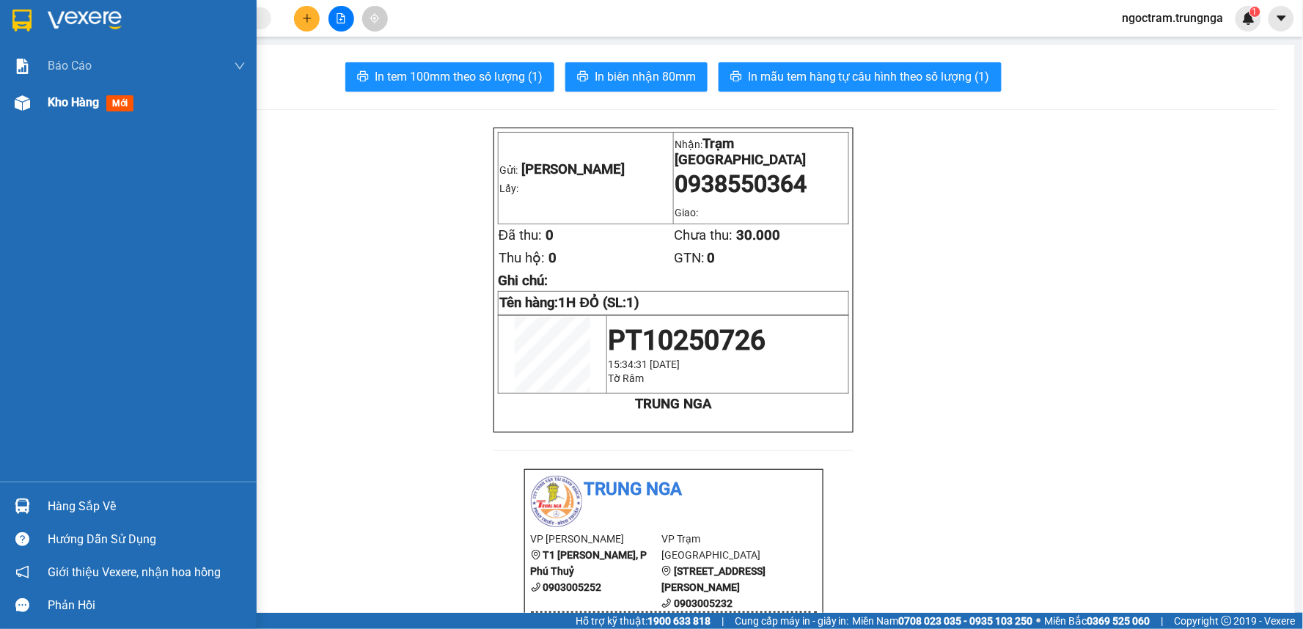
click at [67, 98] on span "Kho hàng" at bounding box center [73, 102] width 51 height 14
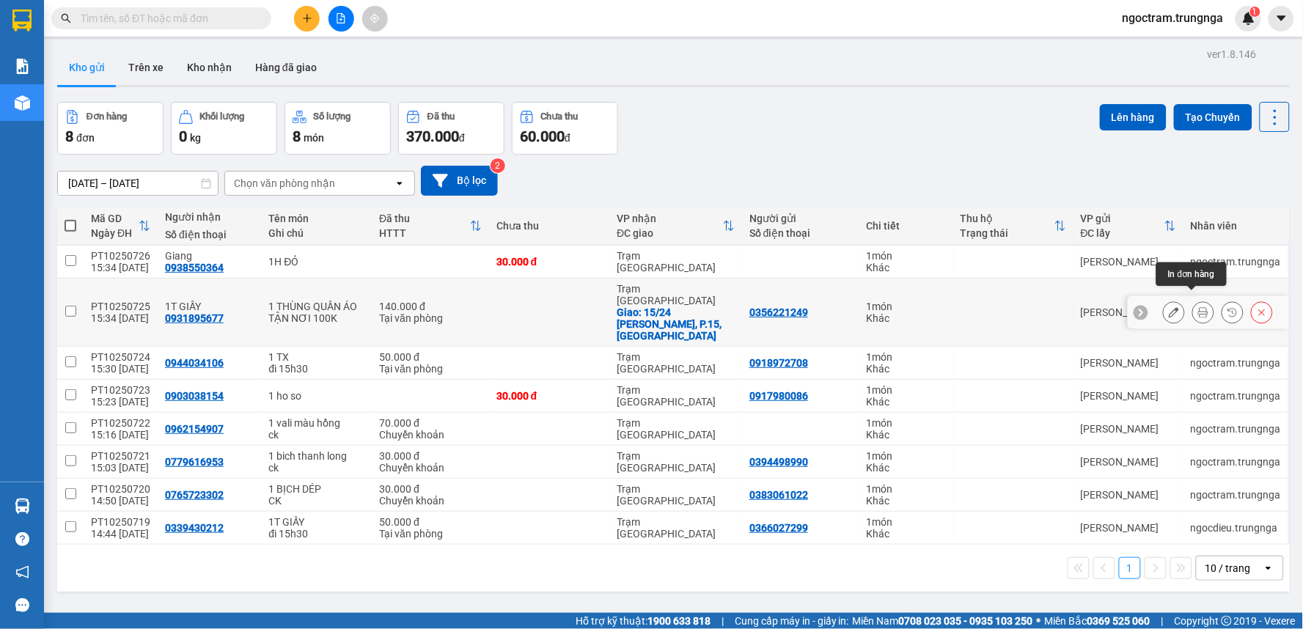
click at [1199, 307] on icon at bounding box center [1204, 312] width 10 height 10
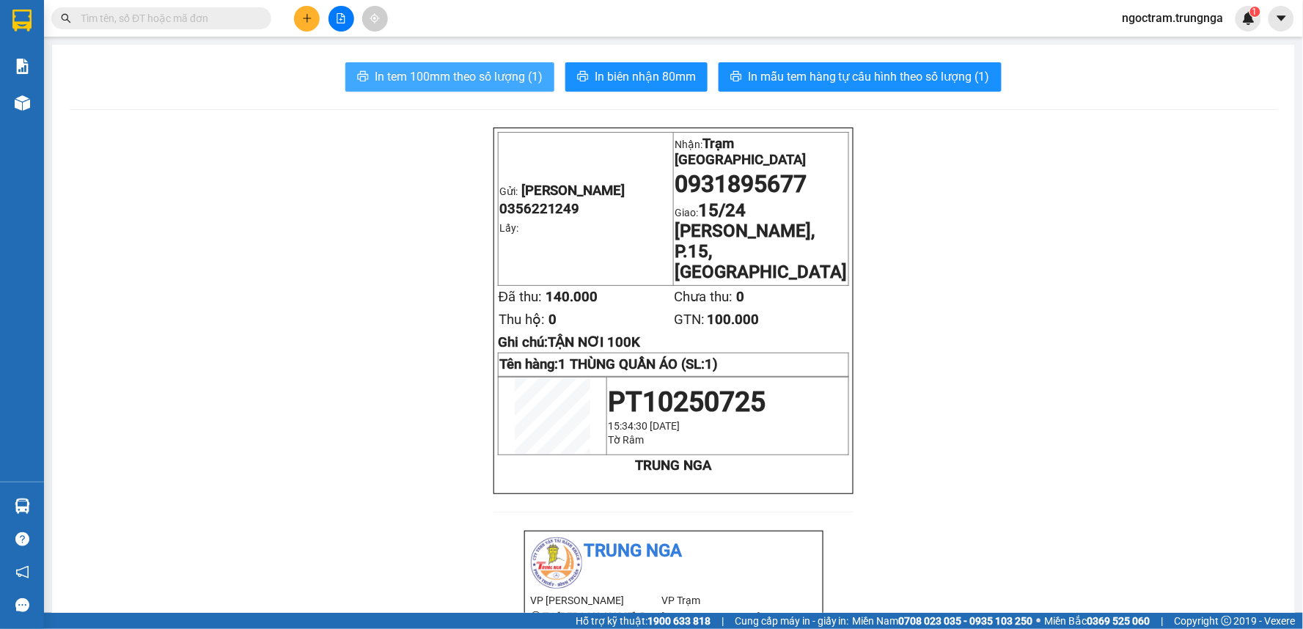
click at [464, 83] on span "In tem 100mm theo số lượng (1)" at bounding box center [459, 76] width 168 height 18
click at [398, 62] on button "In tem 100mm theo số lượng (1)" at bounding box center [449, 76] width 209 height 29
click at [403, 75] on span "In tem 100mm theo số lượng (1)" at bounding box center [459, 76] width 168 height 18
click at [200, 15] on input "text" at bounding box center [167, 18] width 173 height 16
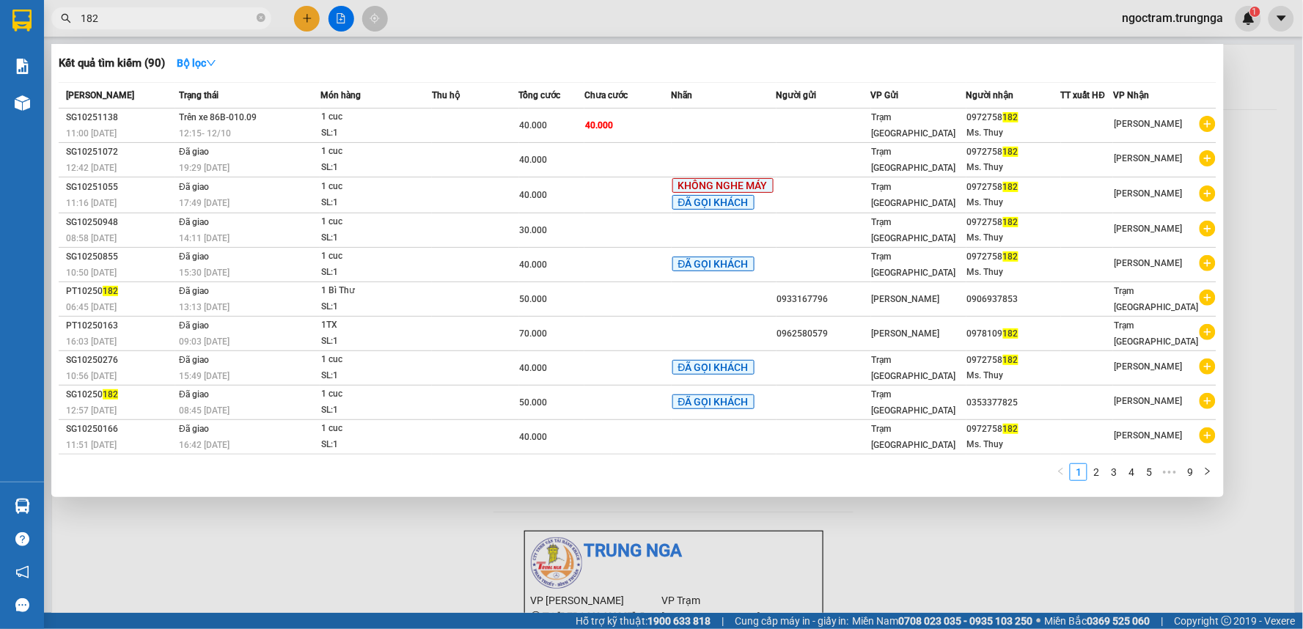
type input "182"
click at [208, 579] on div at bounding box center [651, 314] width 1303 height 629
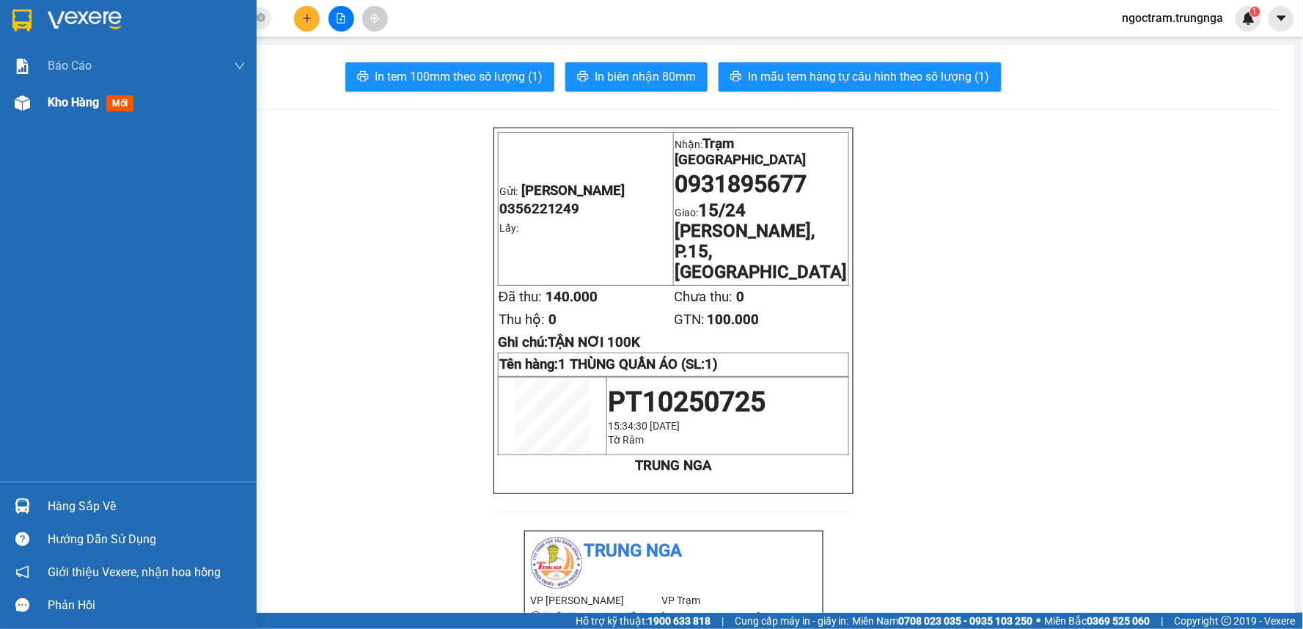
click at [25, 103] on img at bounding box center [22, 102] width 15 height 15
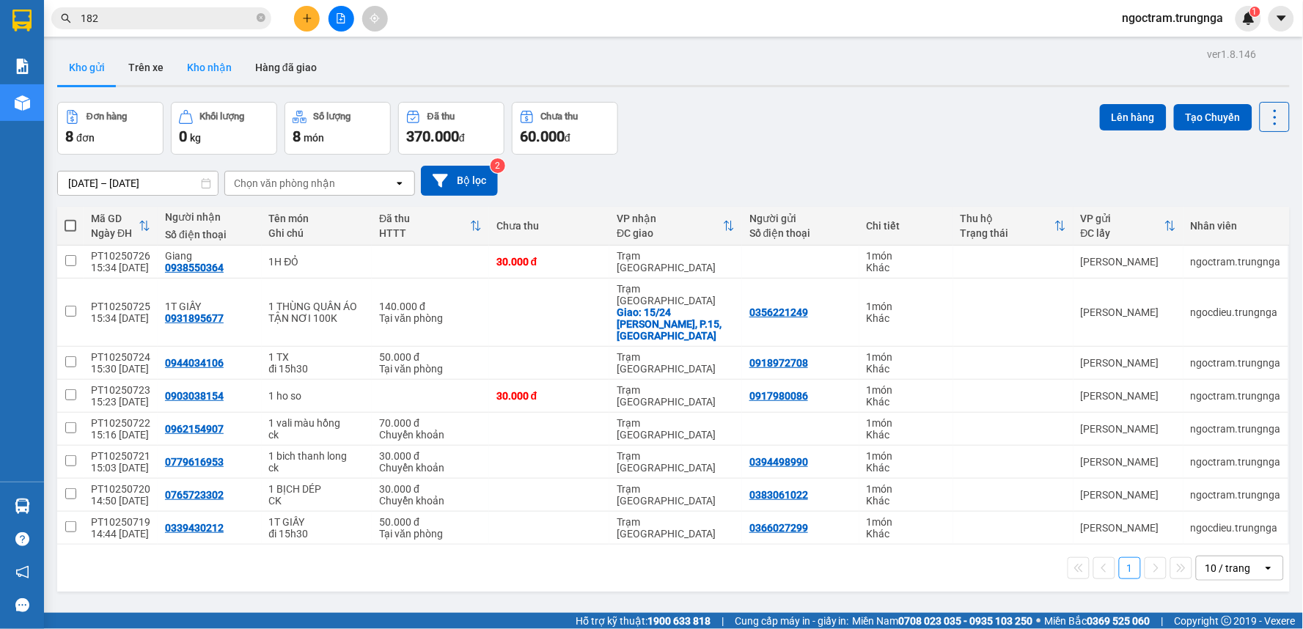
click at [230, 62] on button "Kho nhận" at bounding box center [209, 67] width 68 height 35
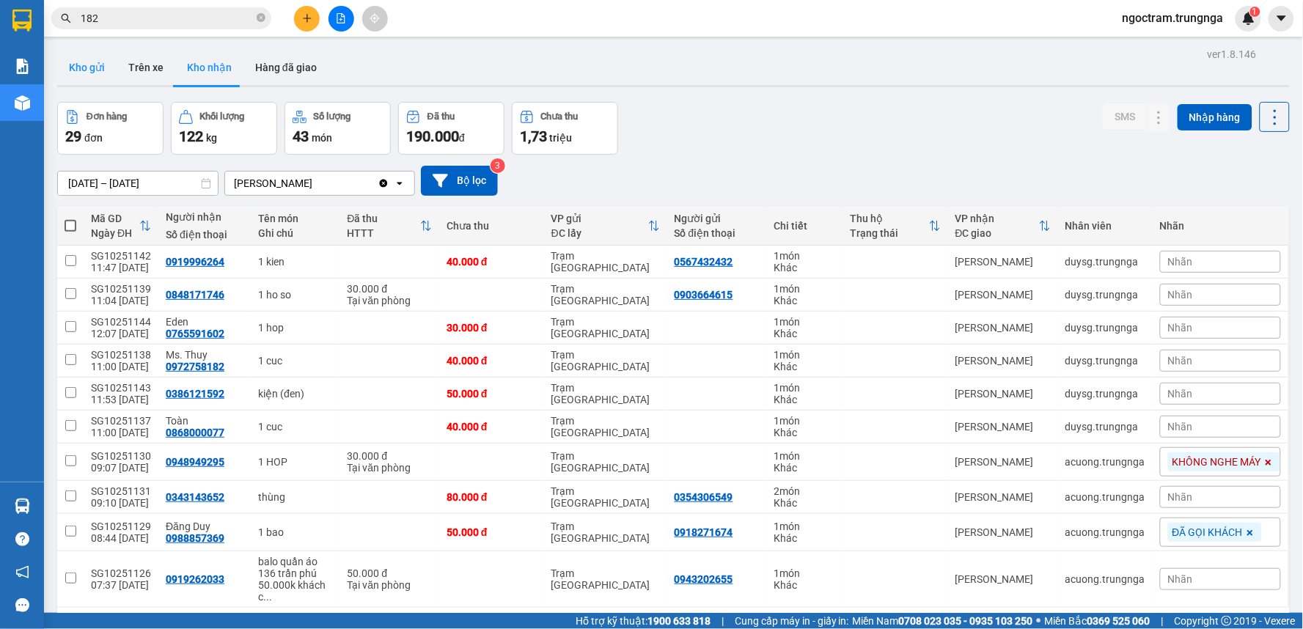
click at [100, 61] on button "Kho gửi" at bounding box center [86, 67] width 59 height 35
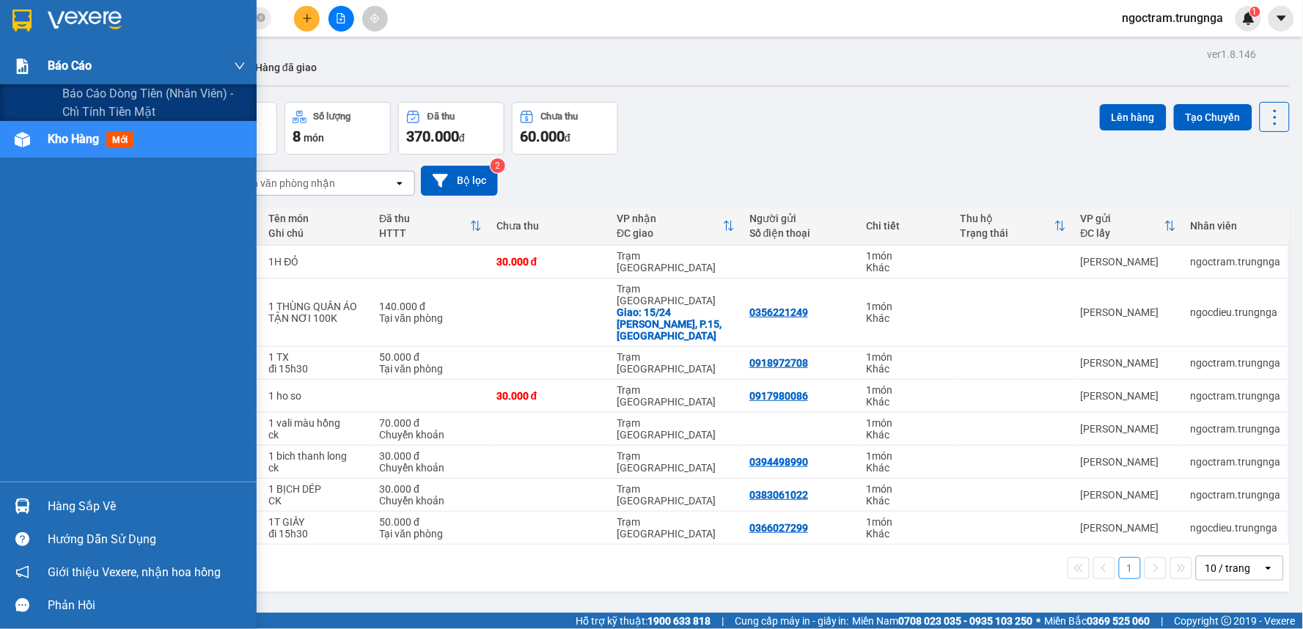
click at [22, 75] on div at bounding box center [23, 67] width 26 height 26
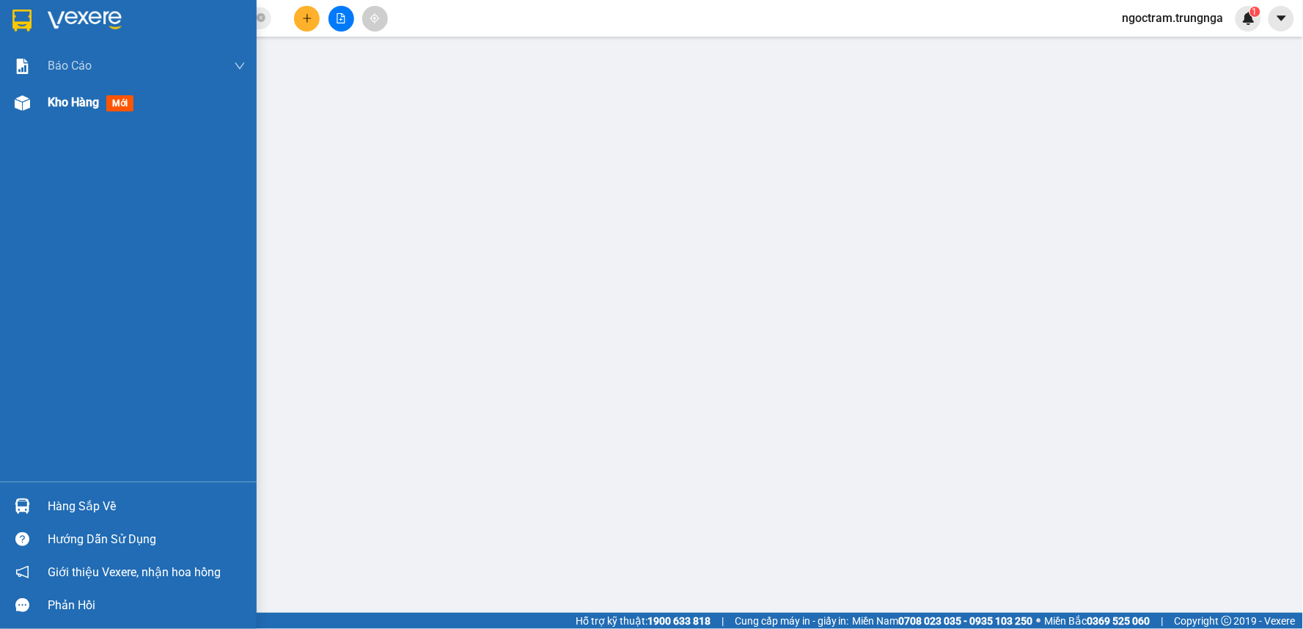
click at [48, 93] on div "Kho hàng mới" at bounding box center [94, 102] width 92 height 18
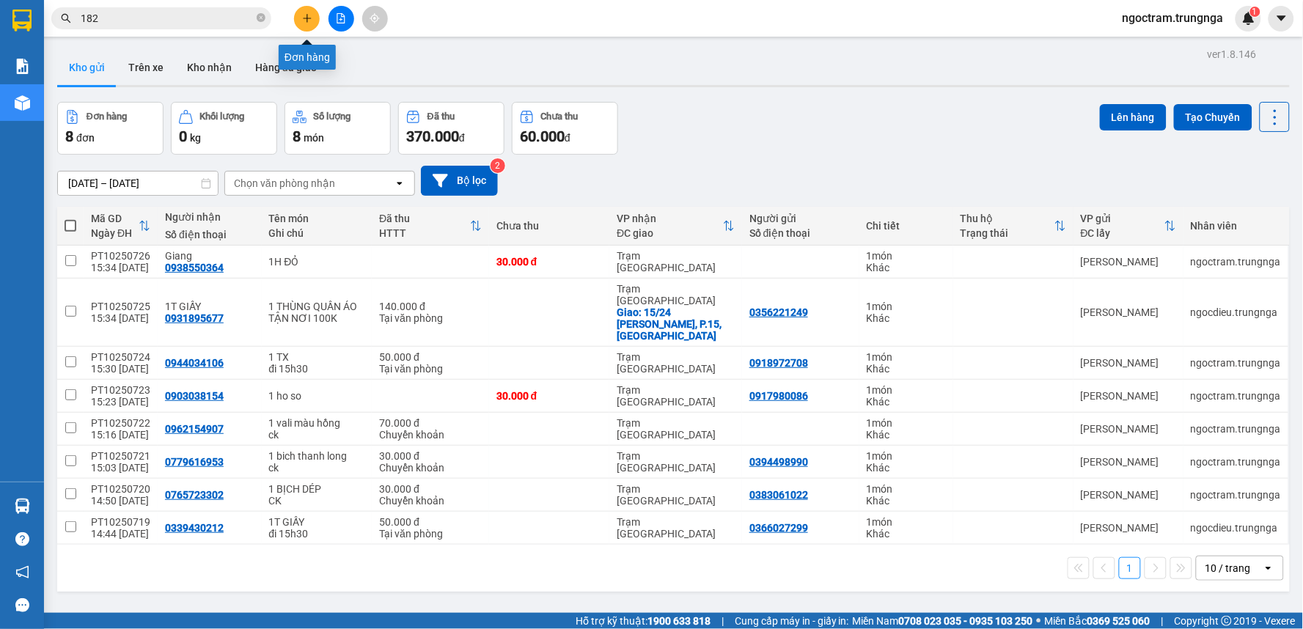
click at [302, 15] on icon "plus" at bounding box center [307, 18] width 10 height 10
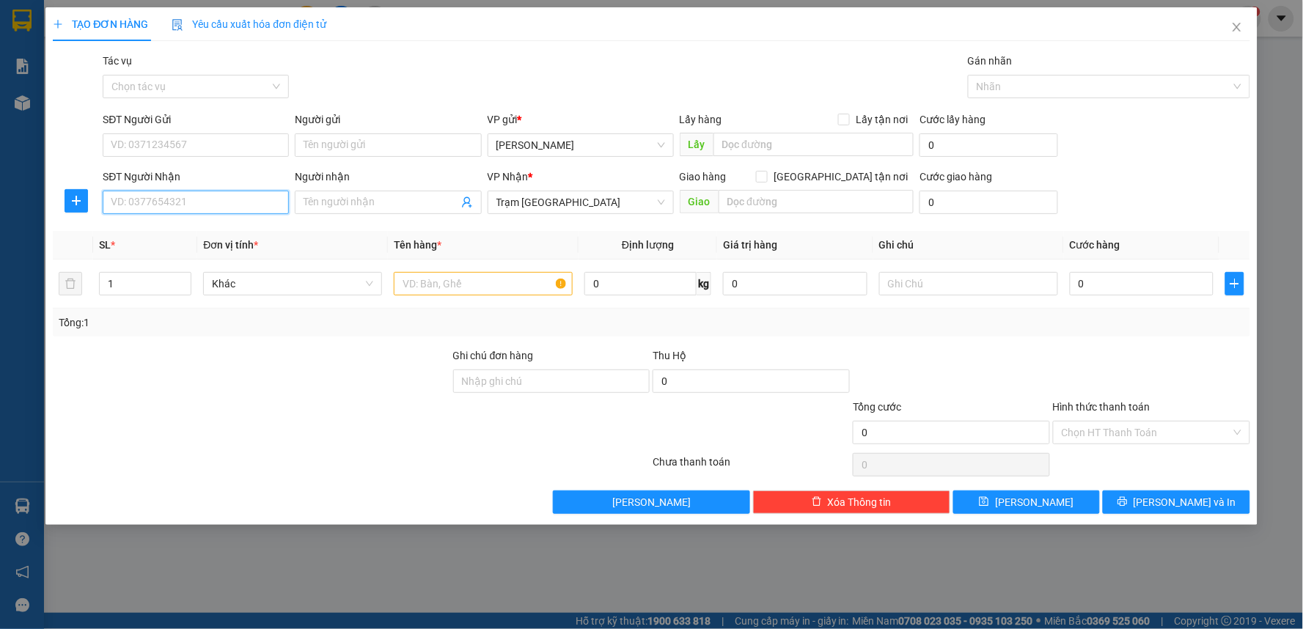
drag, startPoint x: 182, startPoint y: 144, endPoint x: 137, endPoint y: 198, distance: 69.8
click at [136, 199] on input "SĐT Người Nhận" at bounding box center [196, 202] width 186 height 23
paste input "0914495257"
type input "0914495257"
click at [1104, 294] on input "0" at bounding box center [1142, 283] width 144 height 23
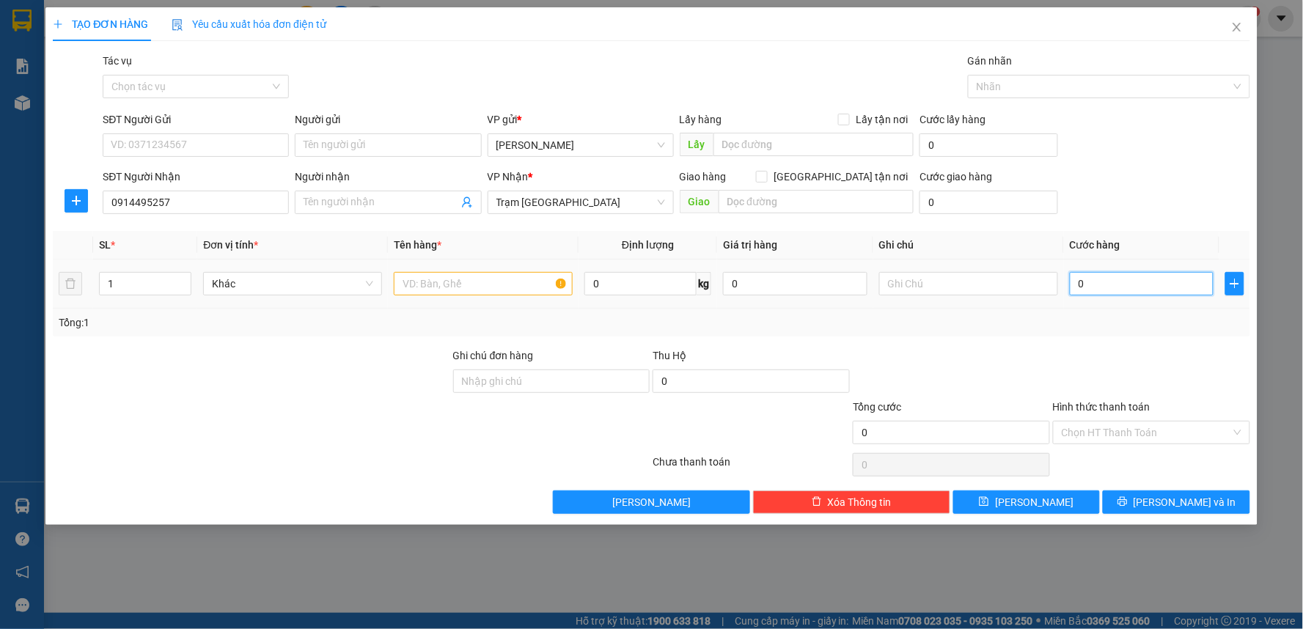
type input "3"
type input "30"
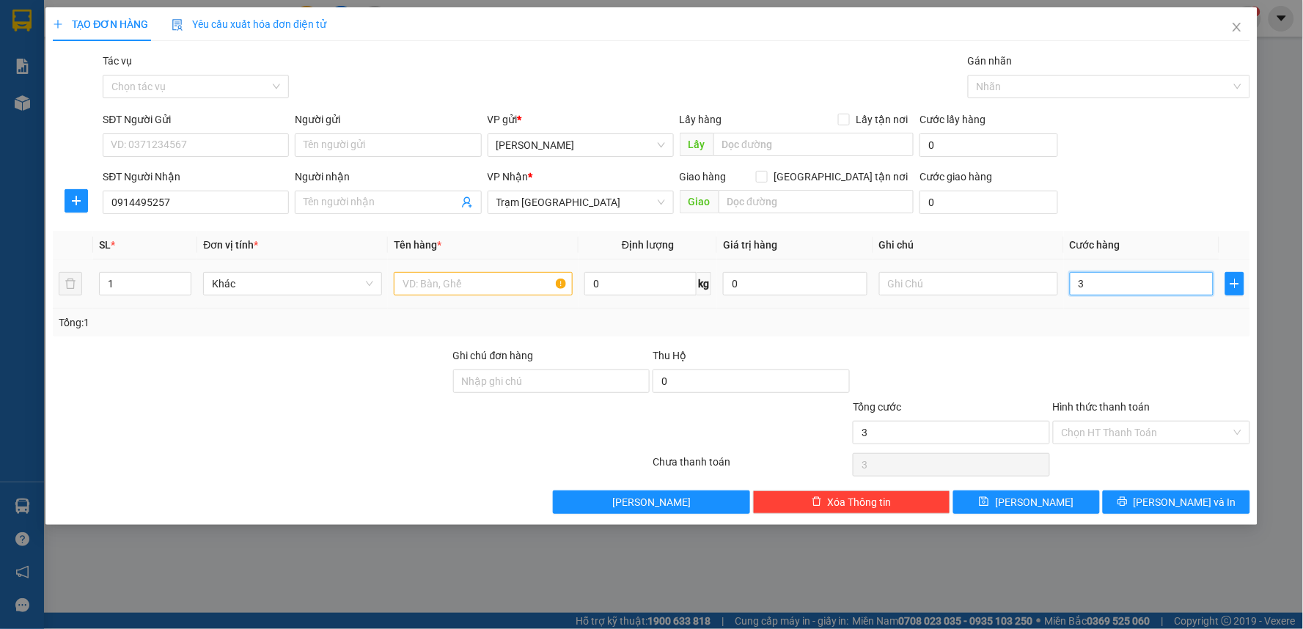
type input "30"
type input "300"
type input "300.000"
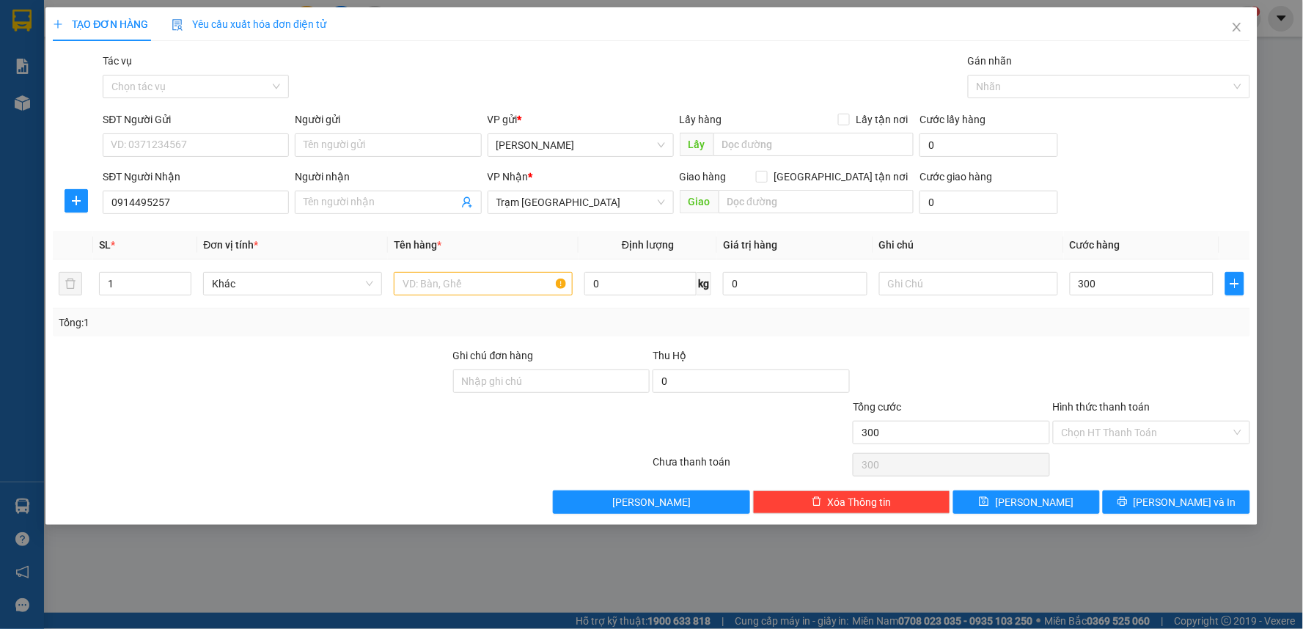
type input "300.000"
drag, startPoint x: 1080, startPoint y: 323, endPoint x: 1001, endPoint y: 309, distance: 79.8
click at [1079, 324] on div "Tổng: 1" at bounding box center [652, 323] width 1186 height 16
click at [978, 285] on input "text" at bounding box center [968, 283] width 179 height 23
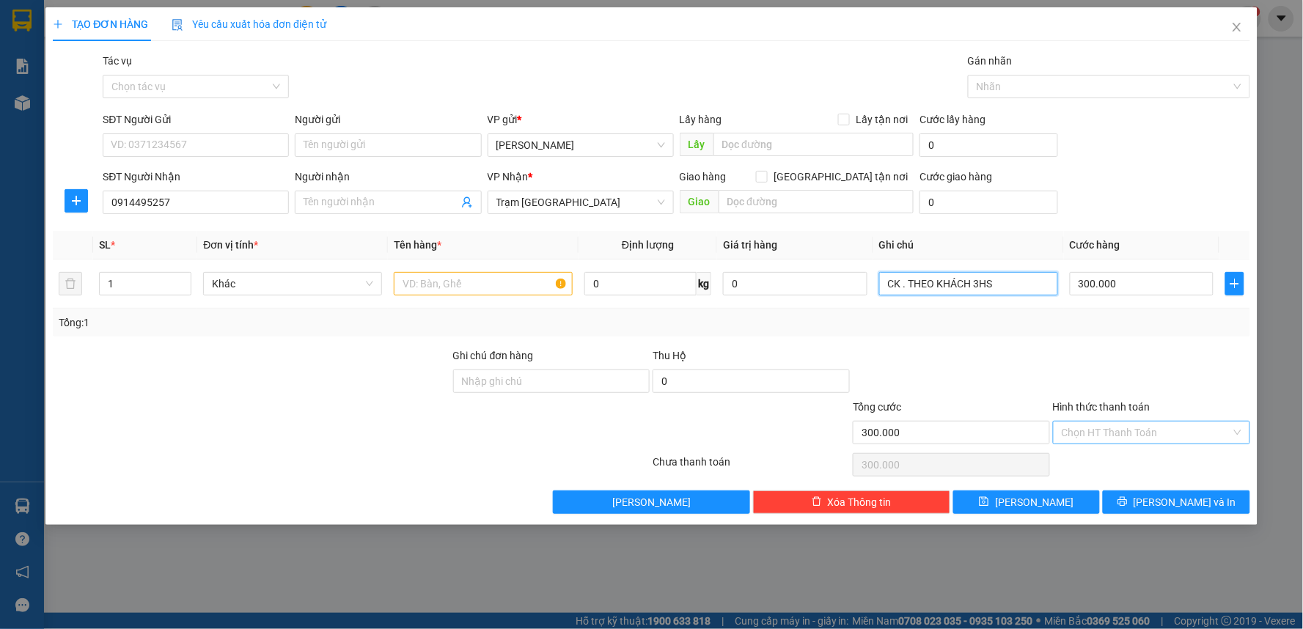
type input "CK . THEO KHÁCH 3HS"
click at [1094, 439] on input "Hình thức thanh toán" at bounding box center [1146, 433] width 169 height 22
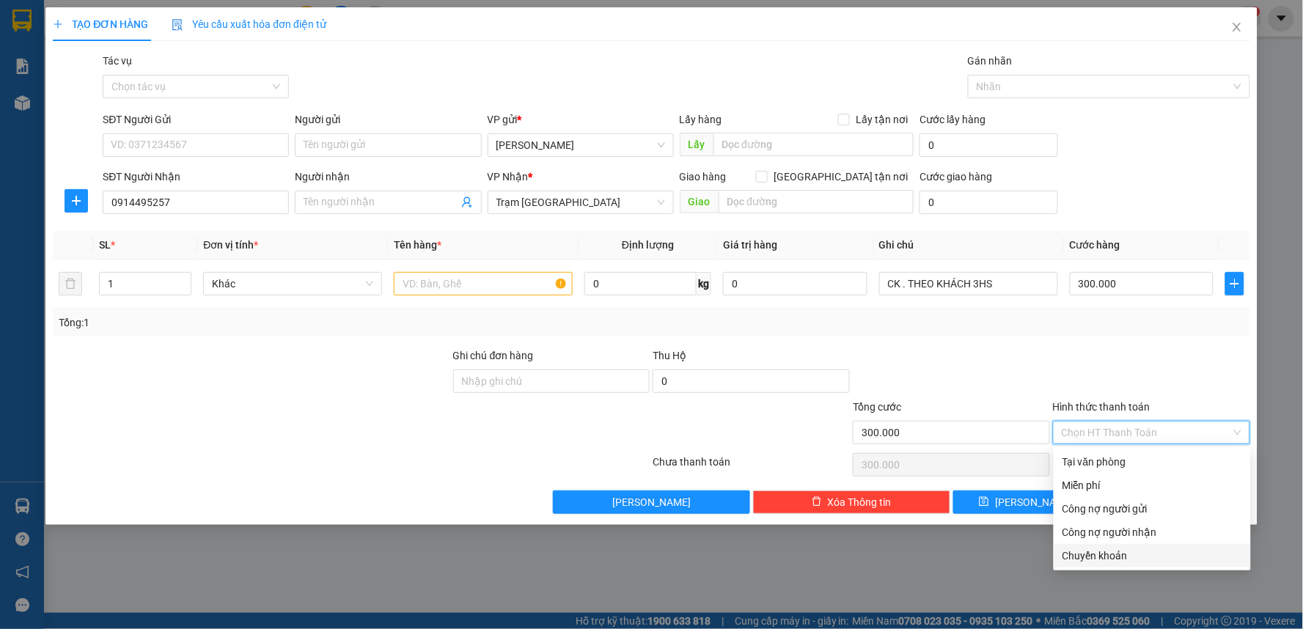
click at [1083, 554] on div "Chuyển khoản" at bounding box center [1153, 556] width 180 height 16
type input "0"
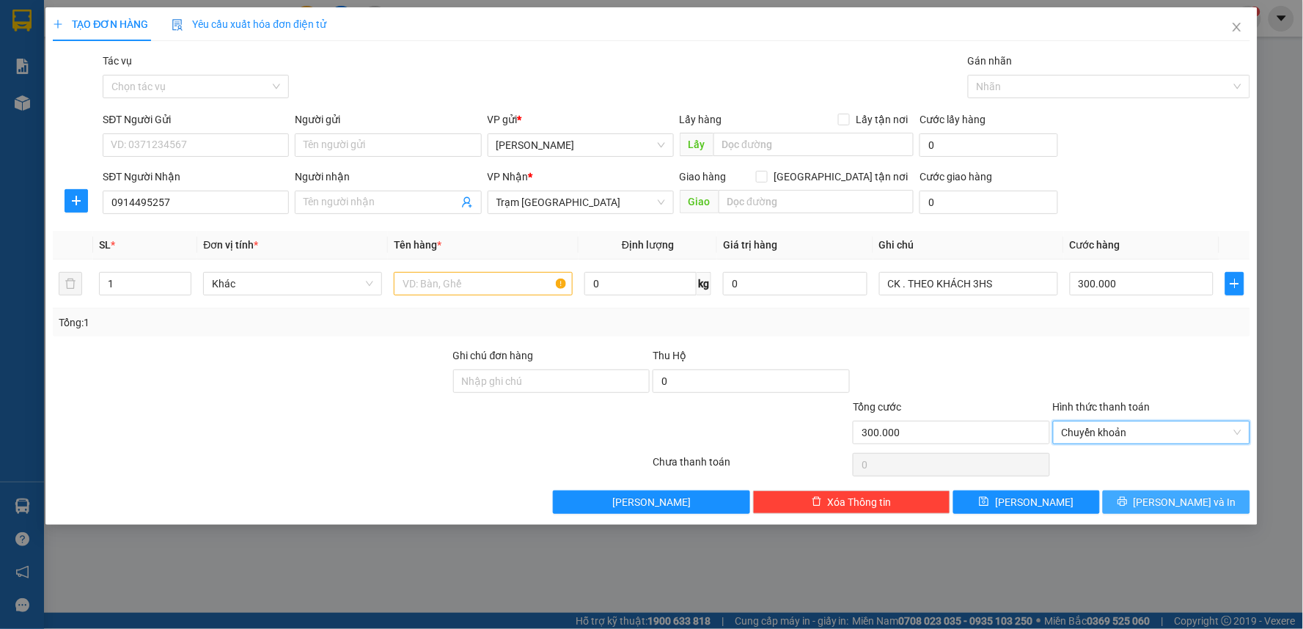
click at [1168, 499] on span "[PERSON_NAME] và In" at bounding box center [1185, 502] width 103 height 16
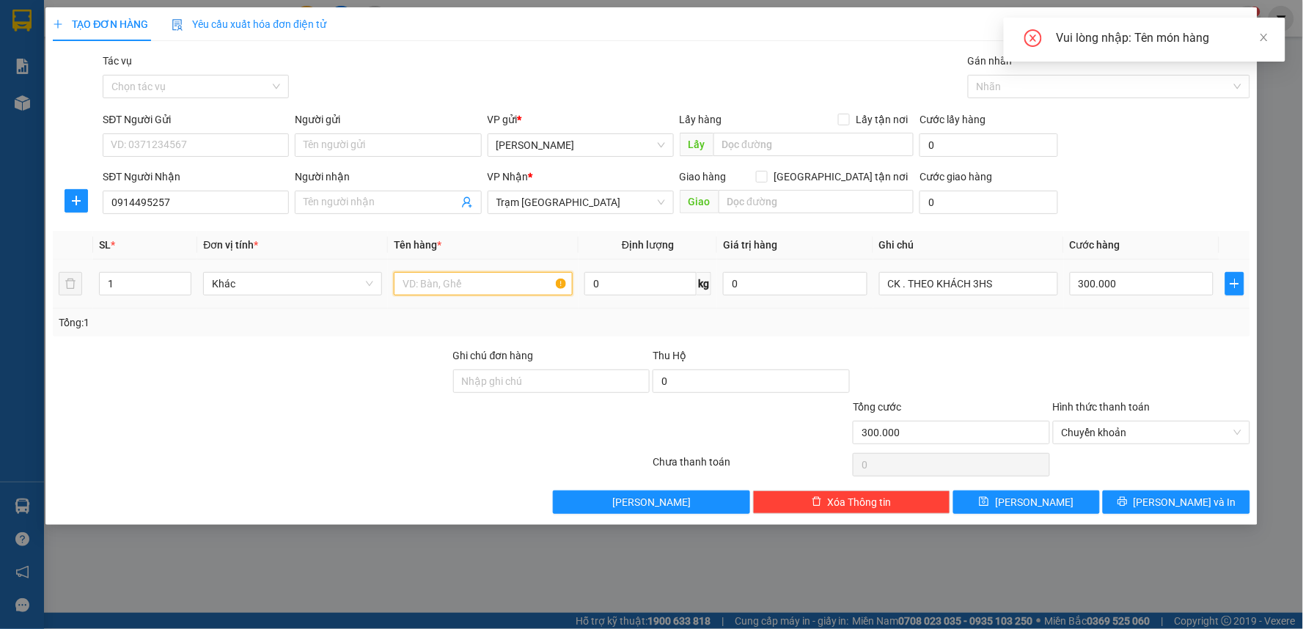
click at [428, 285] on input "text" at bounding box center [483, 283] width 179 height 23
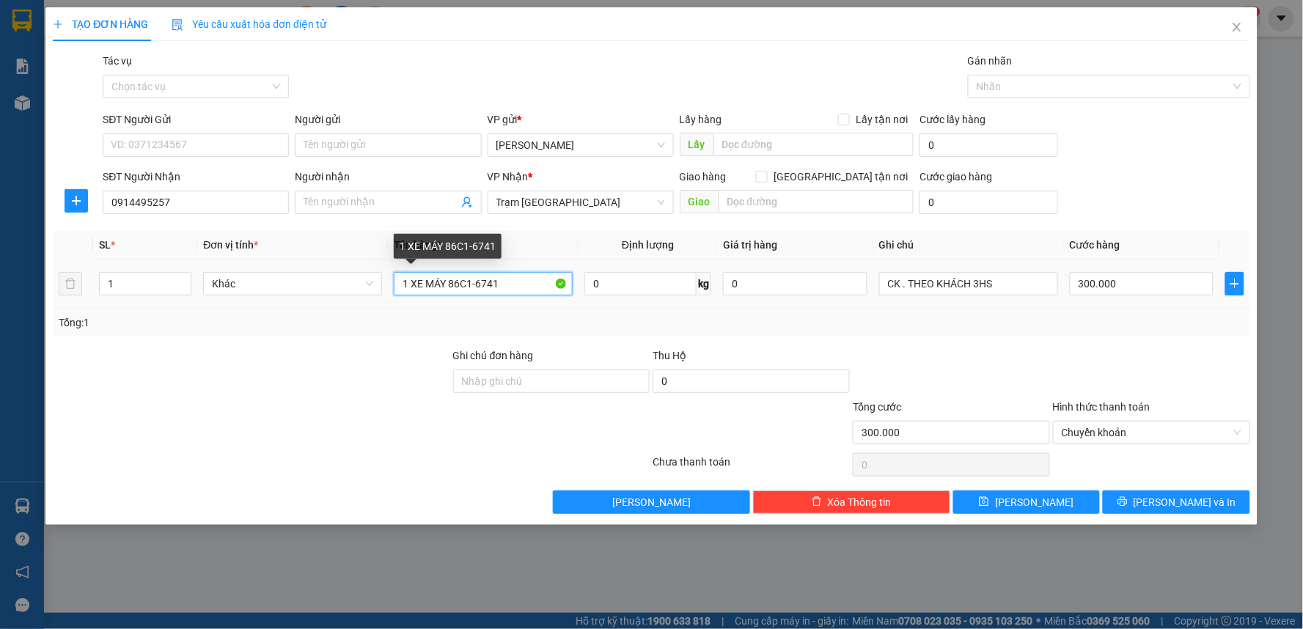
type input "1 XE MÁY 86C1-67413"
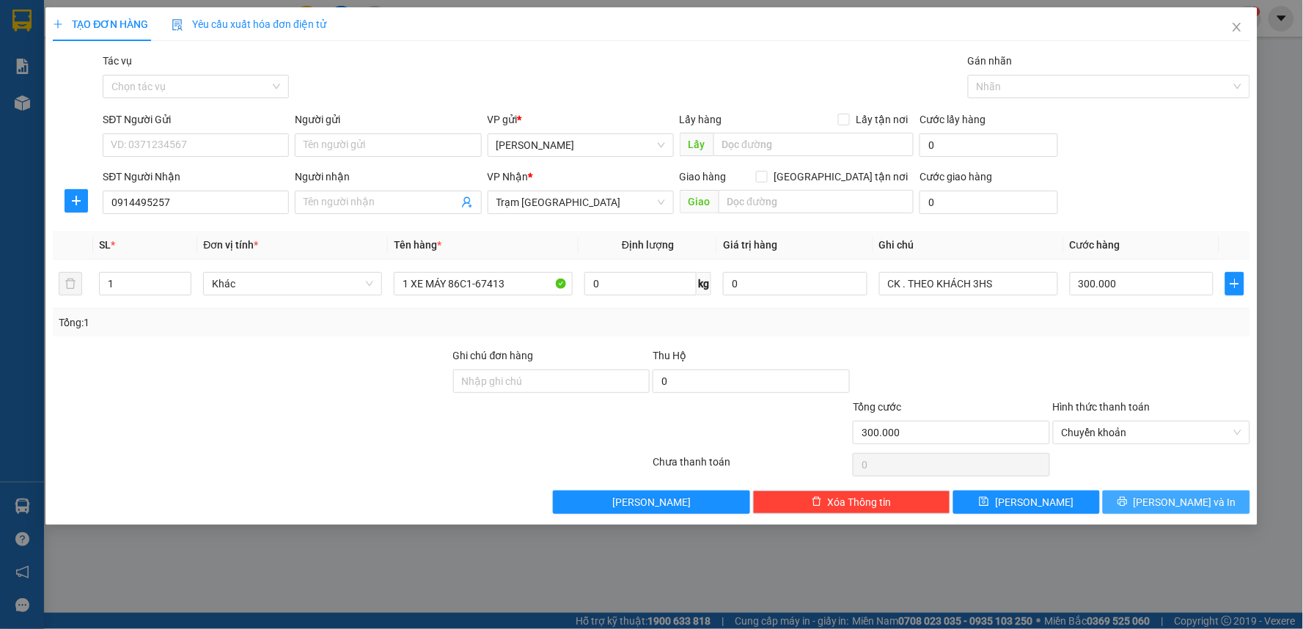
click at [1181, 506] on span "[PERSON_NAME] và In" at bounding box center [1185, 502] width 103 height 16
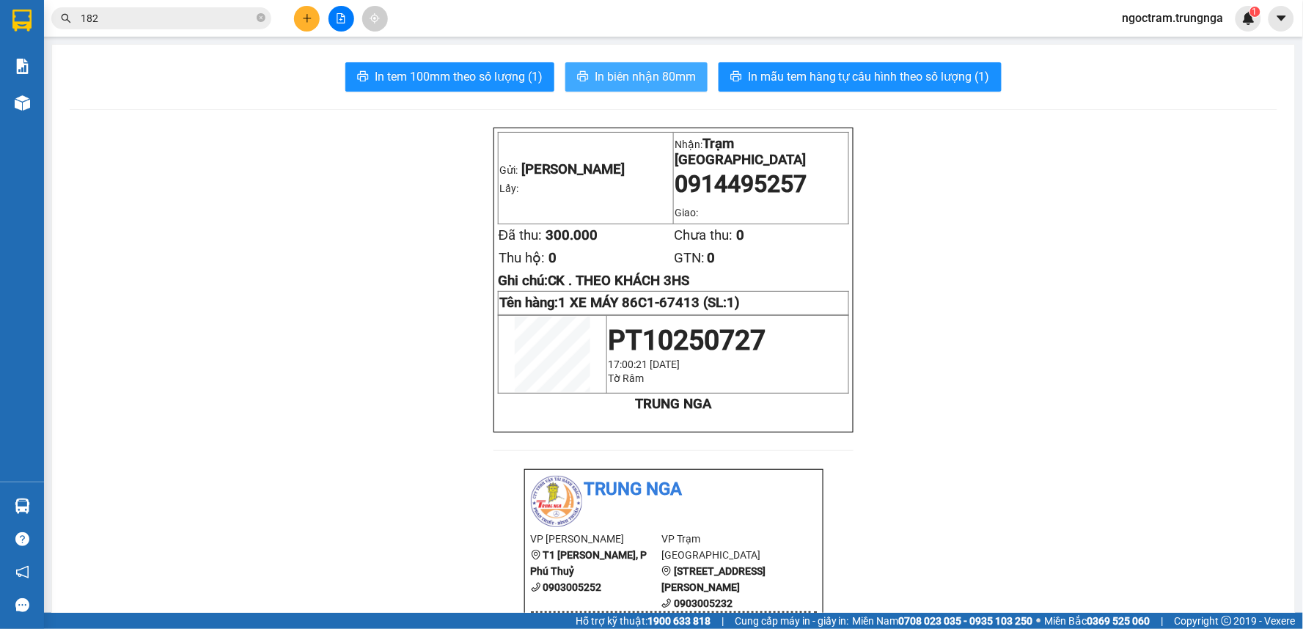
click at [647, 84] on span "In biên nhận 80mm" at bounding box center [645, 76] width 101 height 18
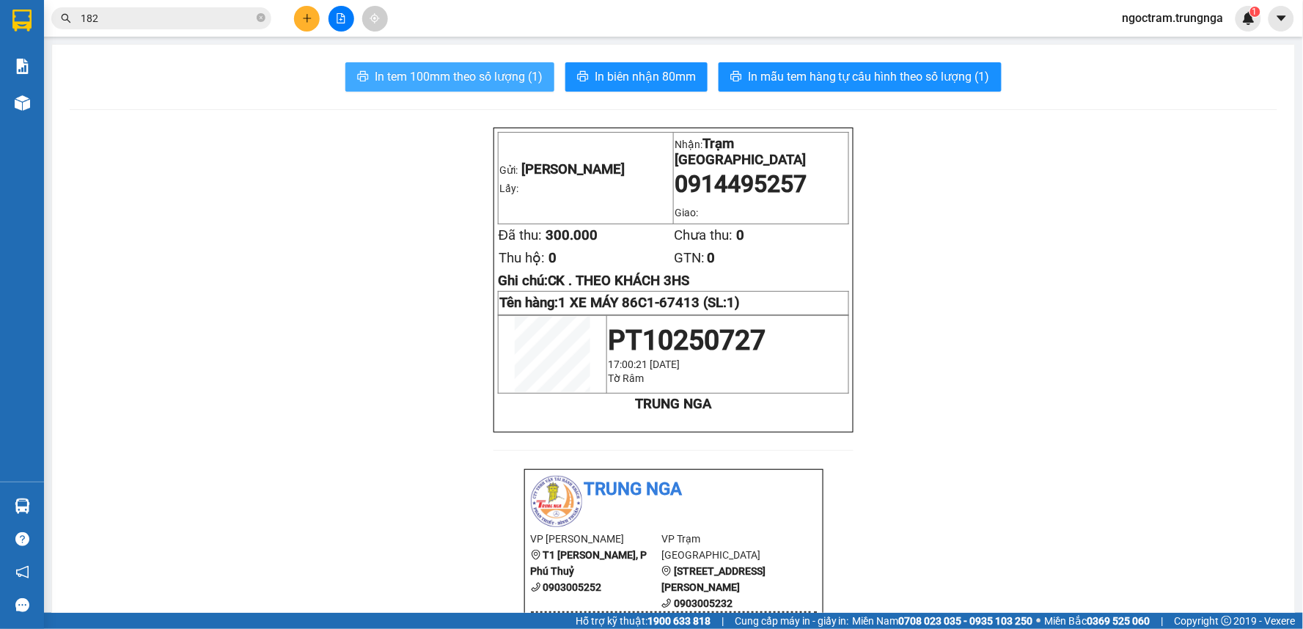
click at [458, 84] on span "In tem 100mm theo số lượng (1)" at bounding box center [459, 76] width 168 height 18
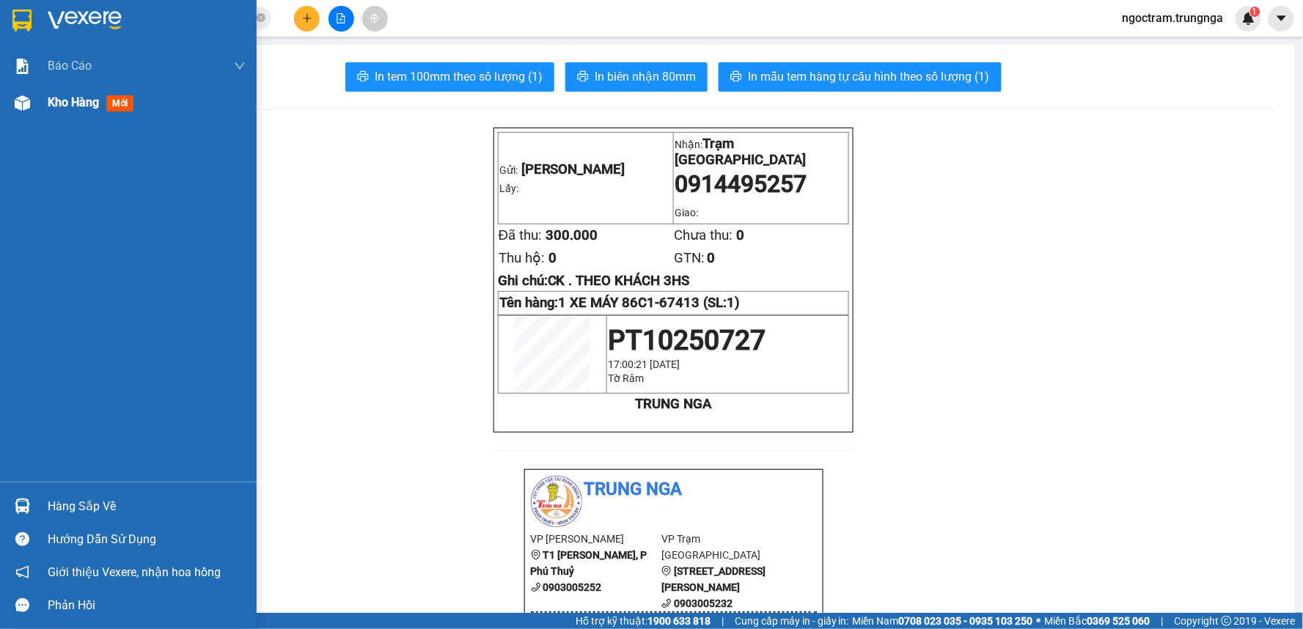
click at [29, 104] on img at bounding box center [22, 102] width 15 height 15
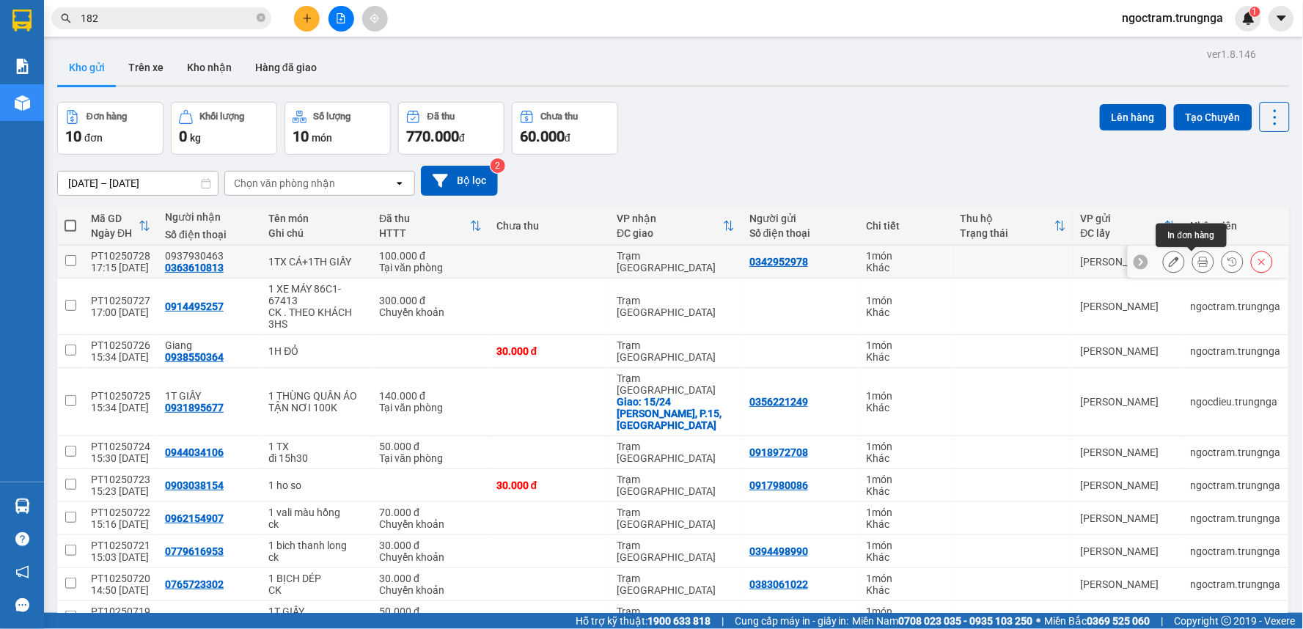
click at [1199, 266] on icon at bounding box center [1204, 262] width 10 height 10
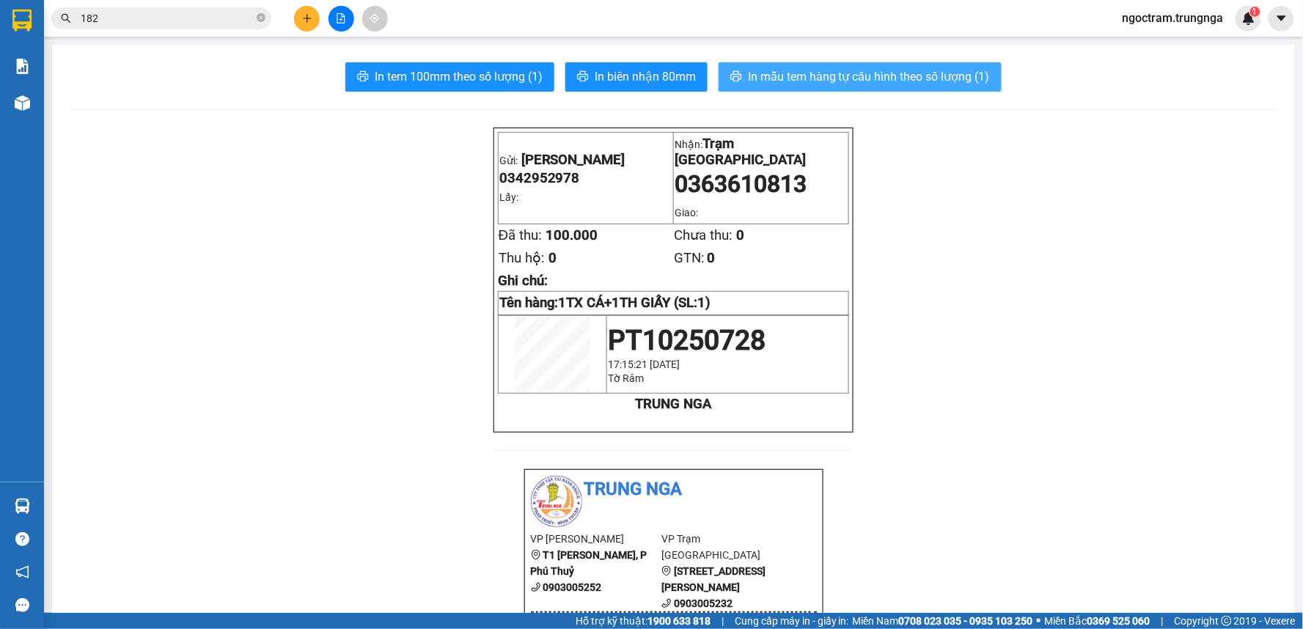
click at [885, 70] on span "In mẫu tem hàng tự cấu hình theo số lượng (1)" at bounding box center [869, 76] width 242 height 18
click at [885, 71] on span "In mẫu tem hàng tự cấu hình theo số lượng (1)" at bounding box center [869, 76] width 242 height 18
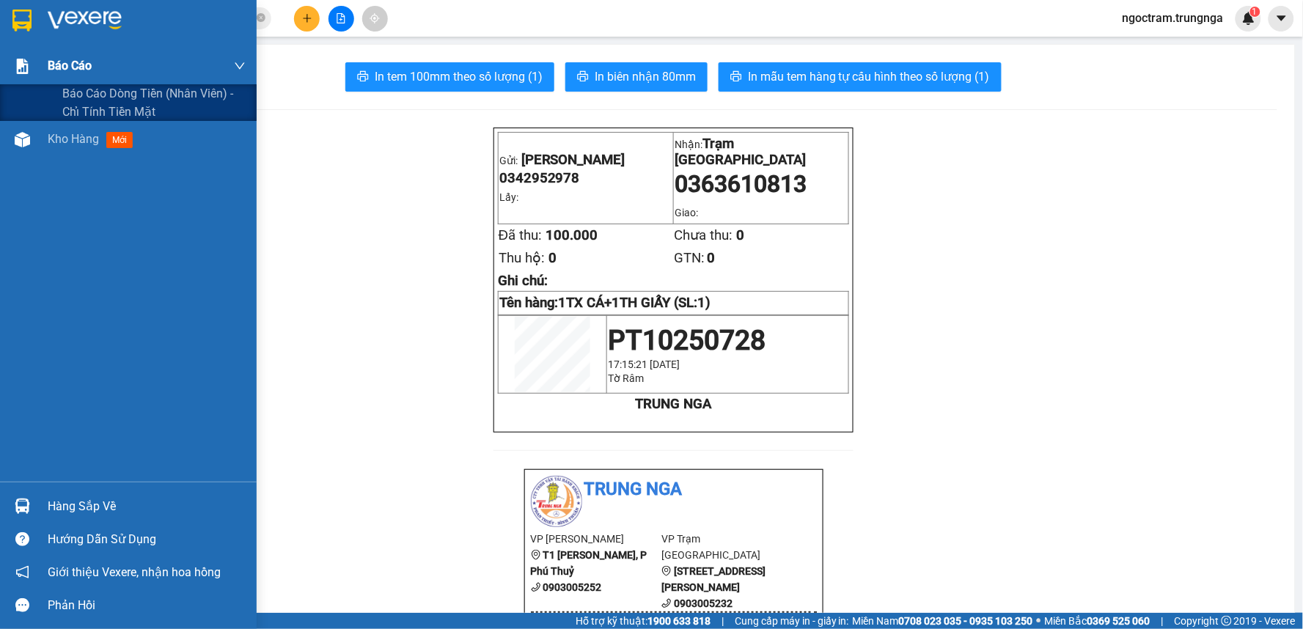
click at [22, 71] on img at bounding box center [22, 66] width 15 height 15
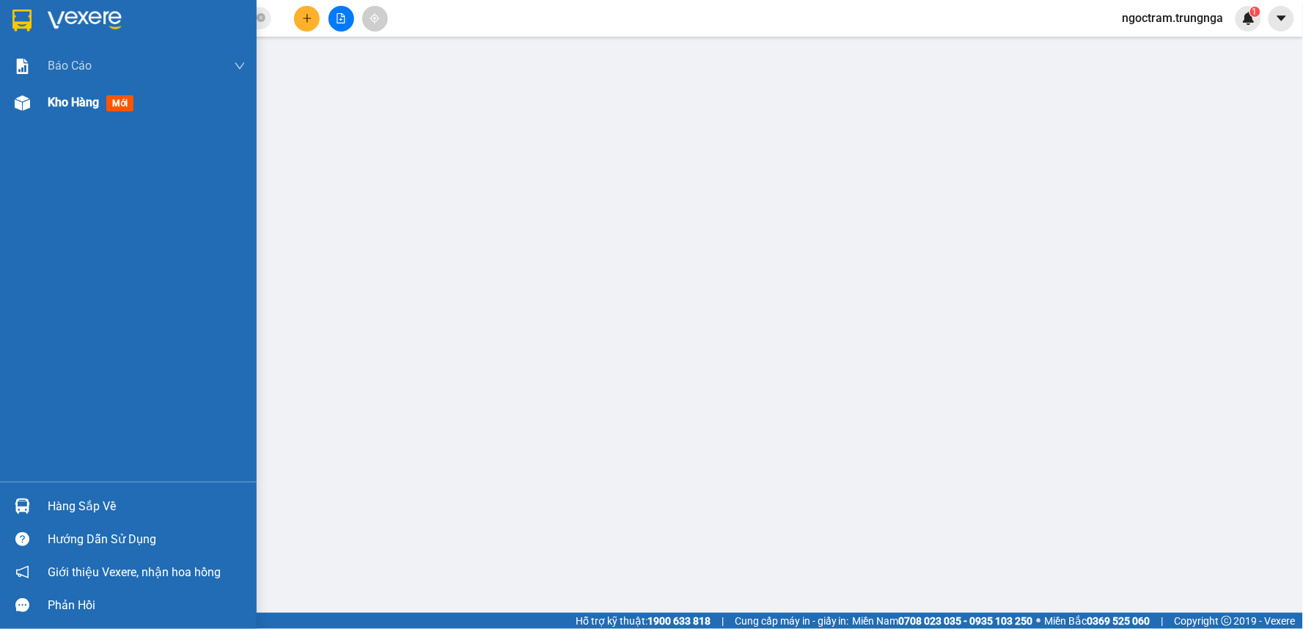
click at [55, 98] on span "Kho hàng" at bounding box center [73, 102] width 51 height 14
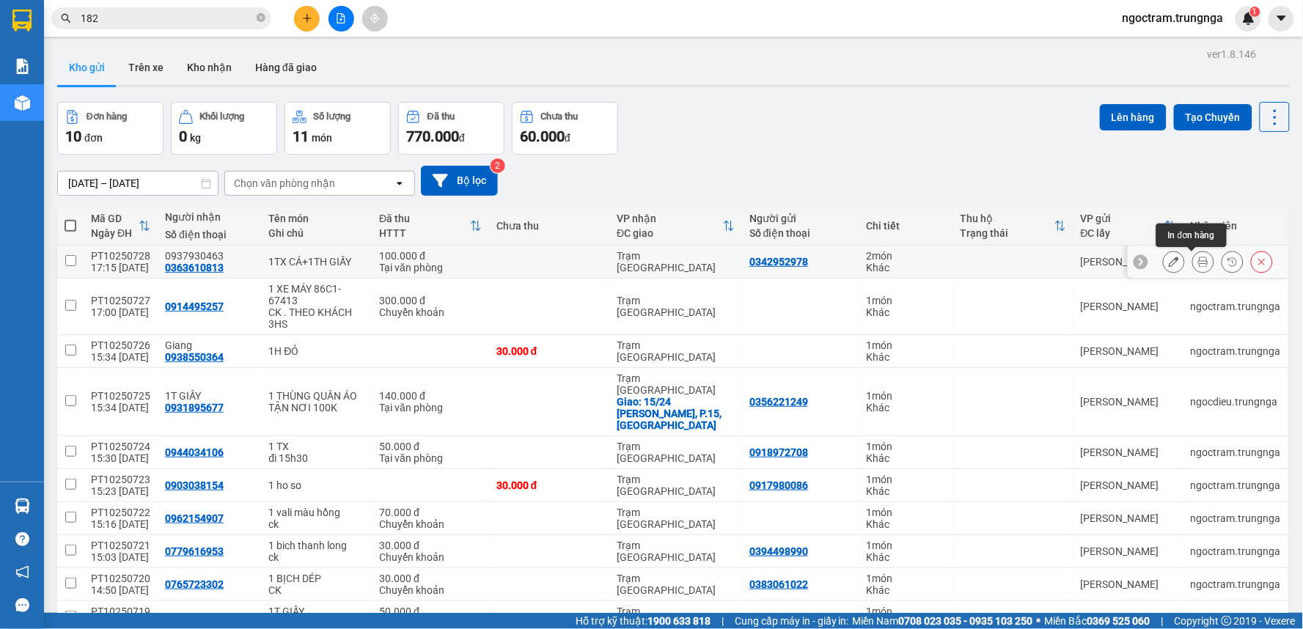
click at [1199, 261] on icon at bounding box center [1204, 262] width 10 height 10
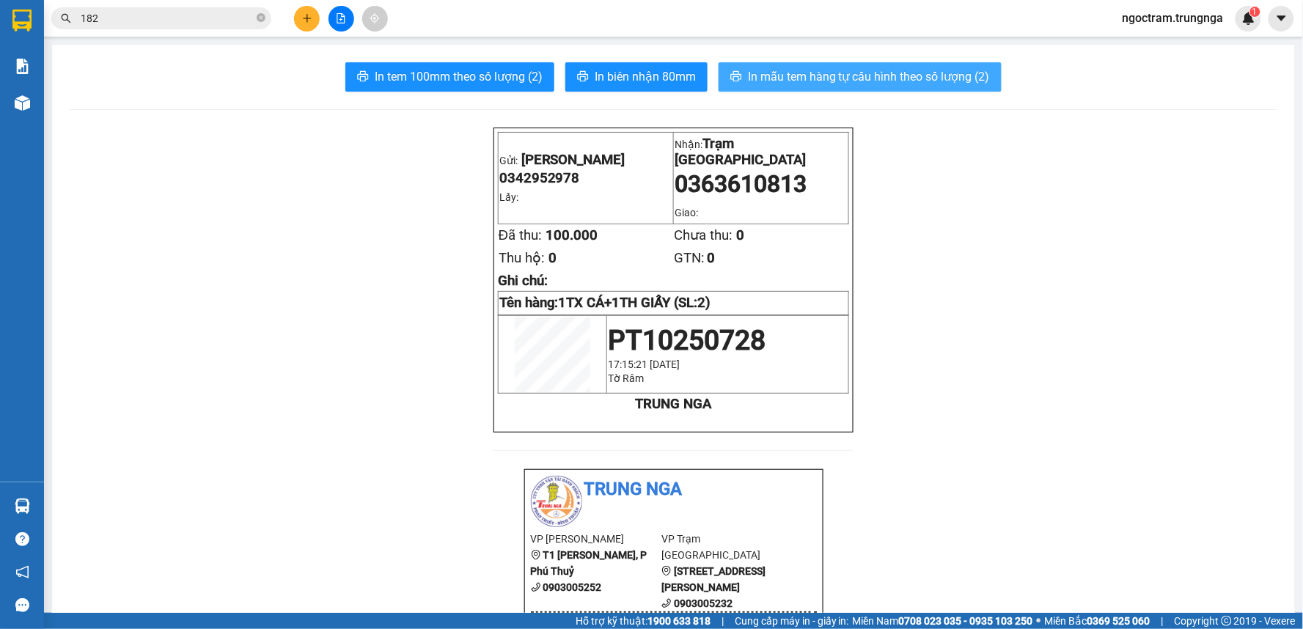
click at [808, 77] on span "In mẫu tem hàng tự cấu hình theo số lượng (2)" at bounding box center [869, 76] width 242 height 18
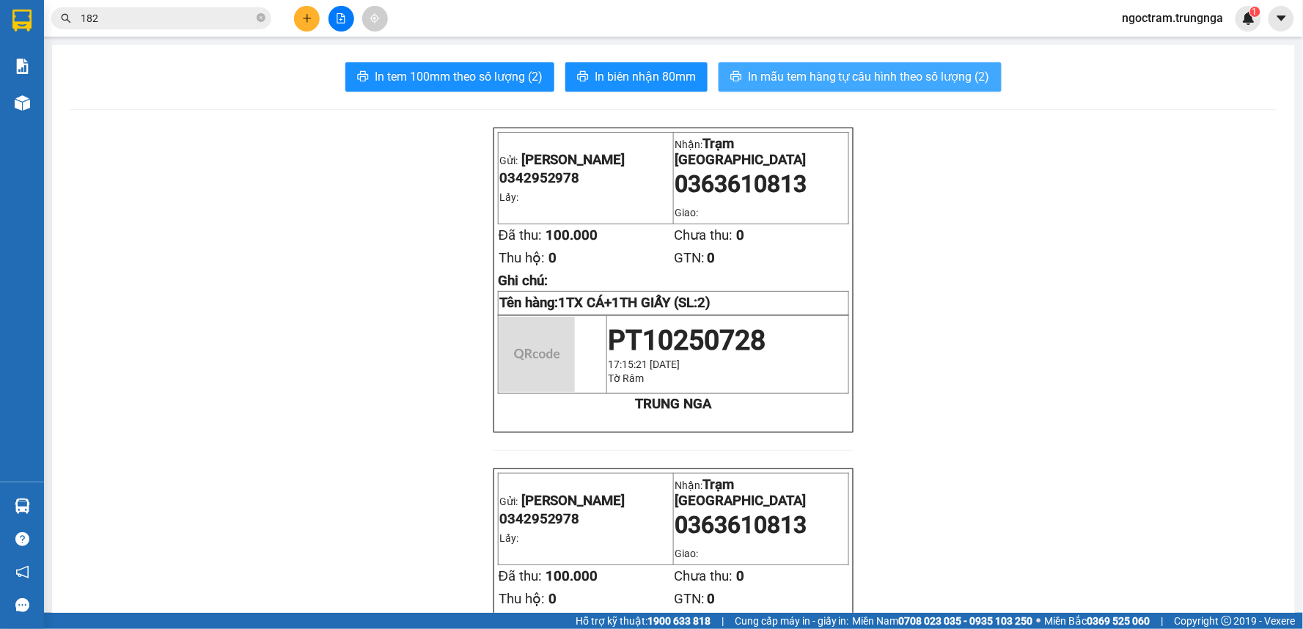
click at [808, 77] on span "In mẫu tem hàng tự cấu hình theo số lượng (2)" at bounding box center [869, 76] width 242 height 18
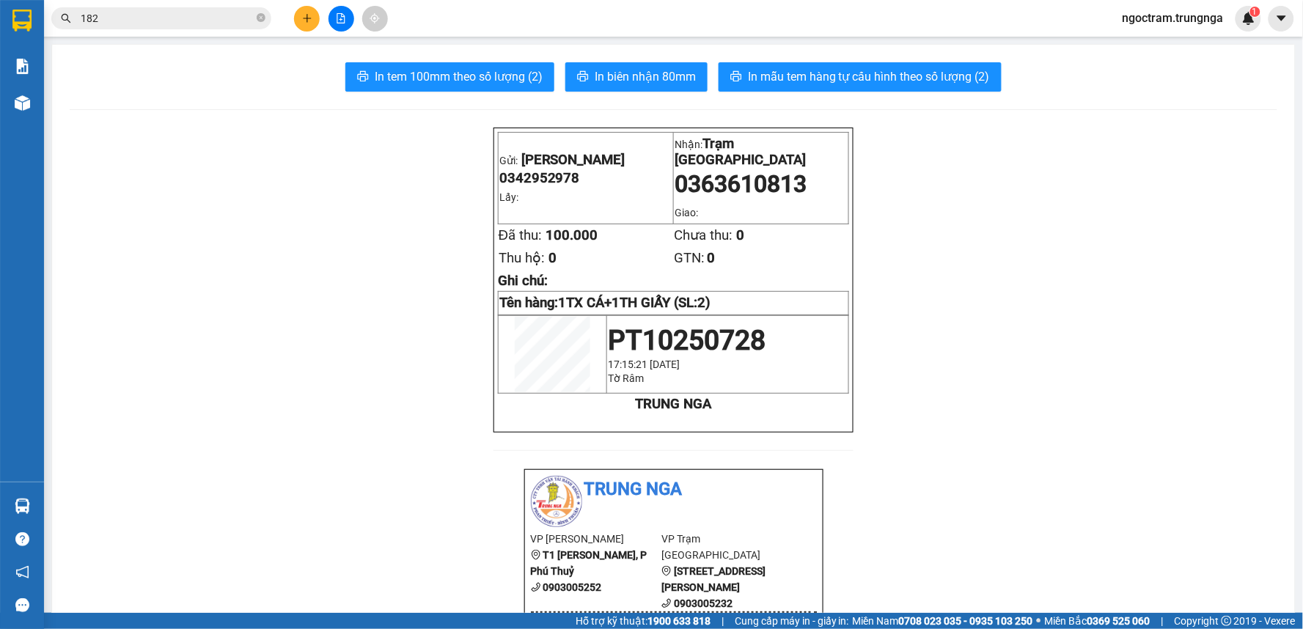
click at [310, 17] on icon "plus" at bounding box center [307, 18] width 10 height 10
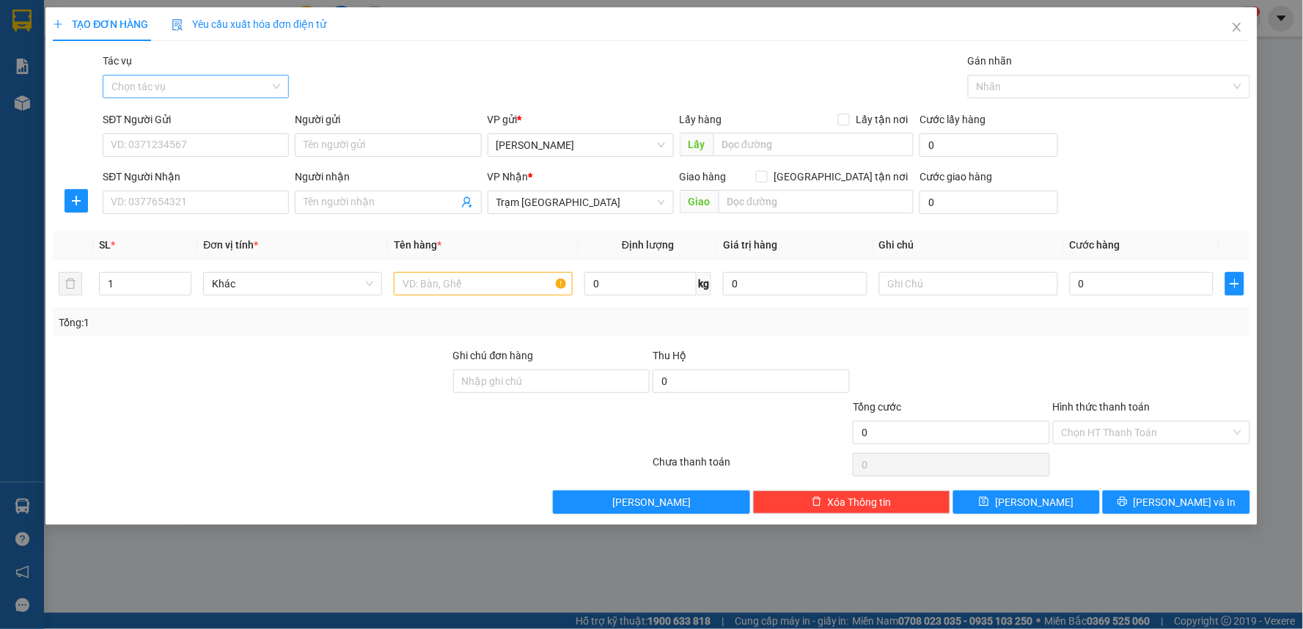
click at [228, 79] on input "Tác vụ" at bounding box center [190, 87] width 158 height 22
click at [194, 204] on input "SĐT Người Nhận" at bounding box center [196, 202] width 186 height 23
type input "0933553822"
click at [189, 148] on input "SĐT Người Gửi" at bounding box center [196, 144] width 186 height 23
click at [161, 180] on div "0948895295 - Oanh PT" at bounding box center [195, 174] width 169 height 16
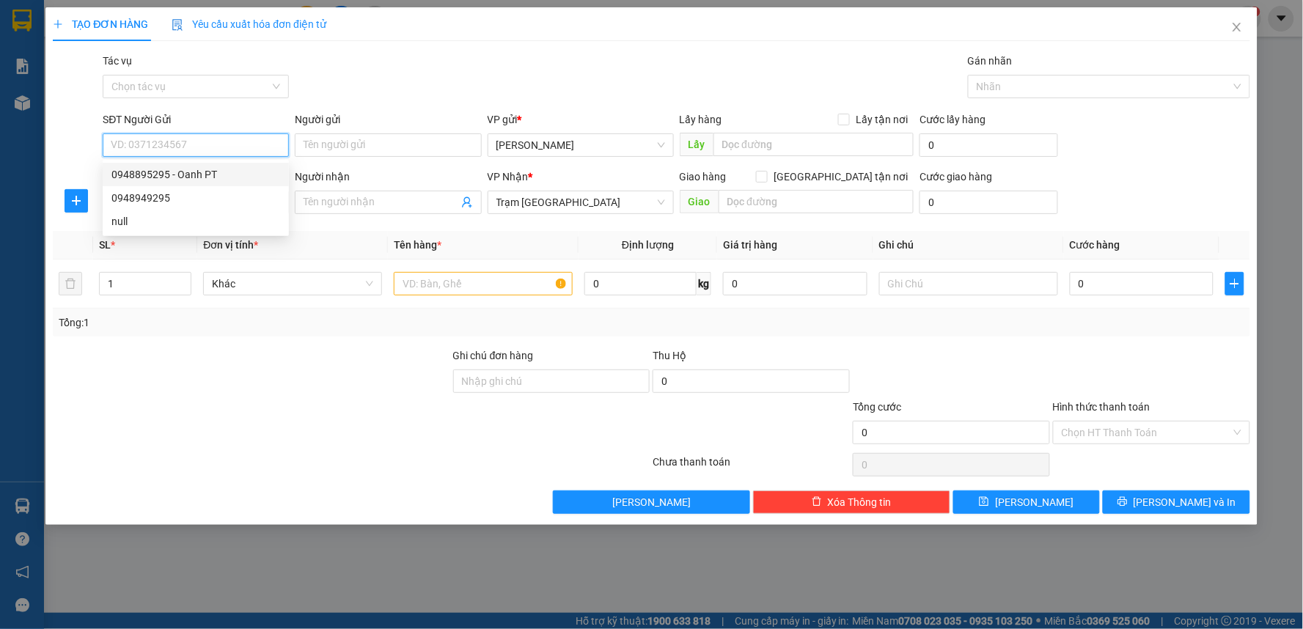
type input "0948895295"
type input "Oanh PT"
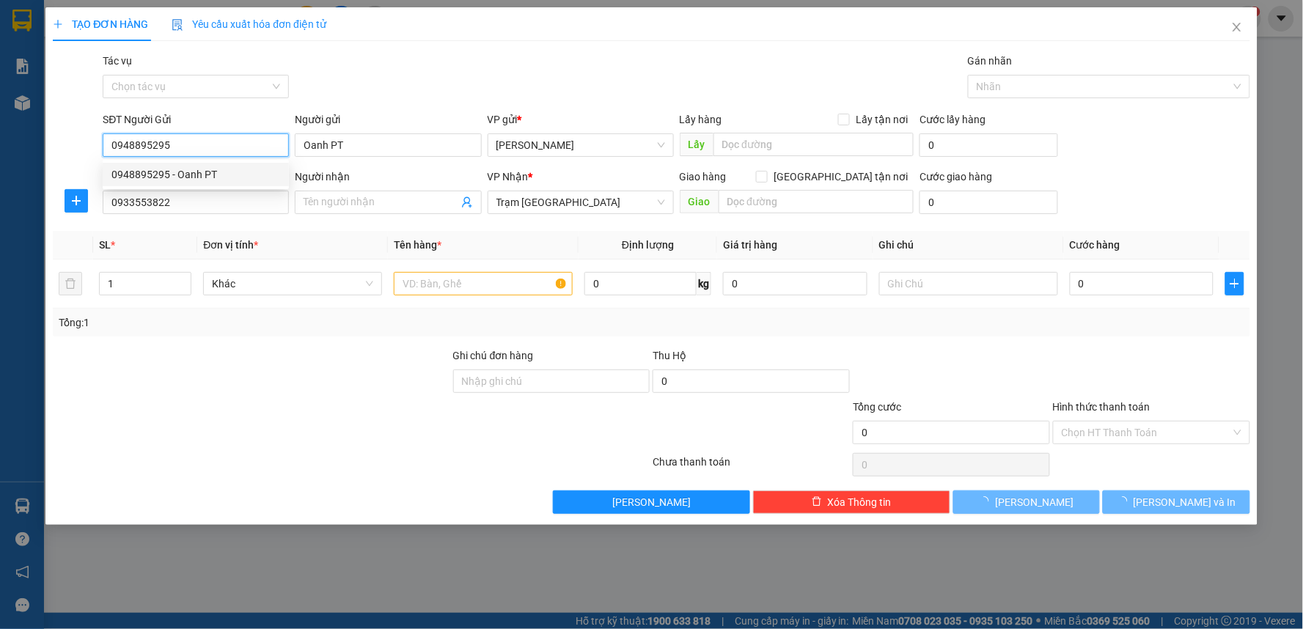
type input "30.000"
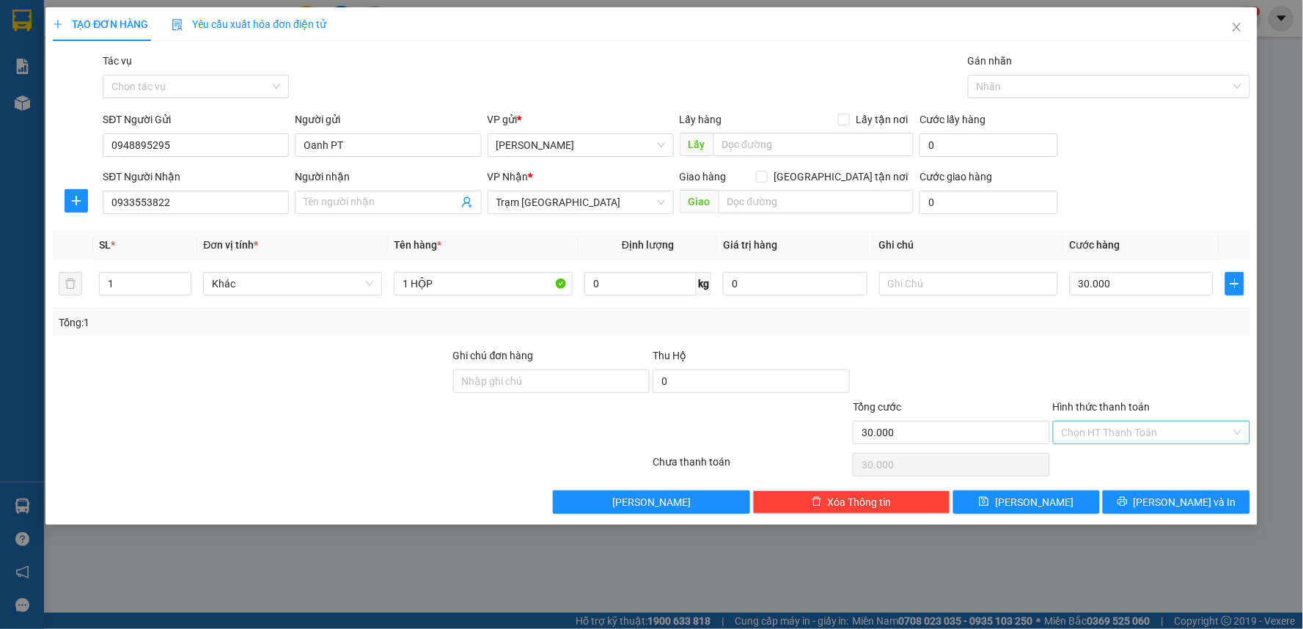
click at [1080, 422] on input "Hình thức thanh toán" at bounding box center [1146, 433] width 169 height 22
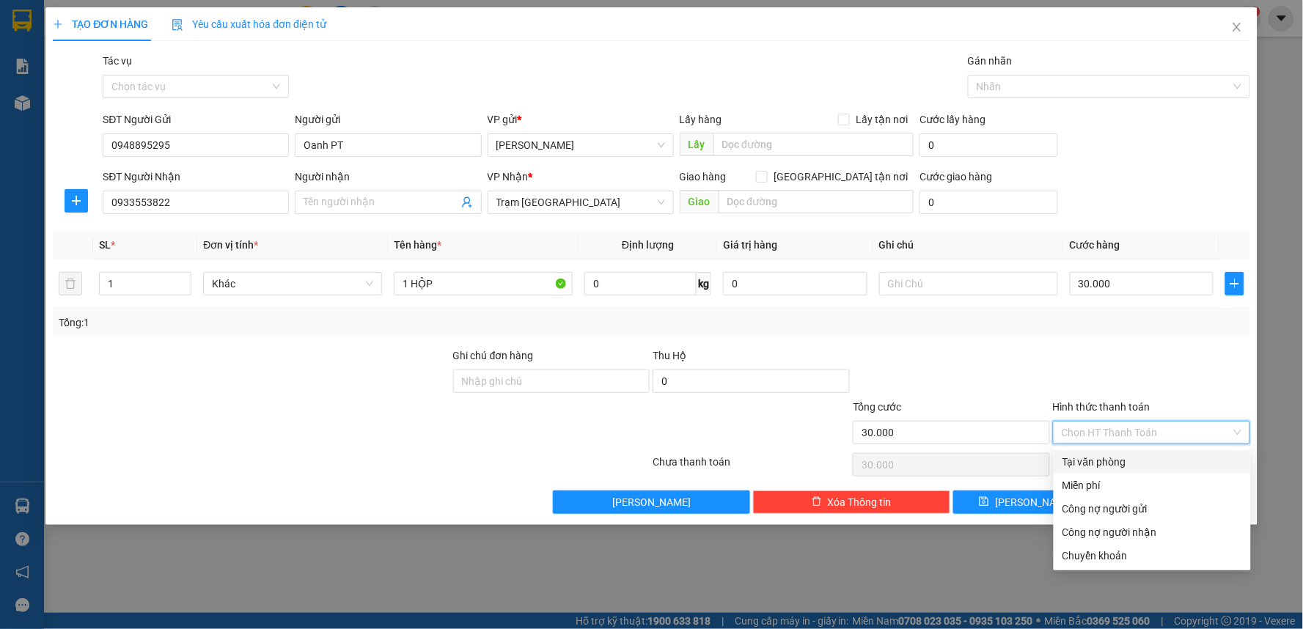
click at [1086, 463] on div "Tại văn phòng" at bounding box center [1153, 462] width 180 height 16
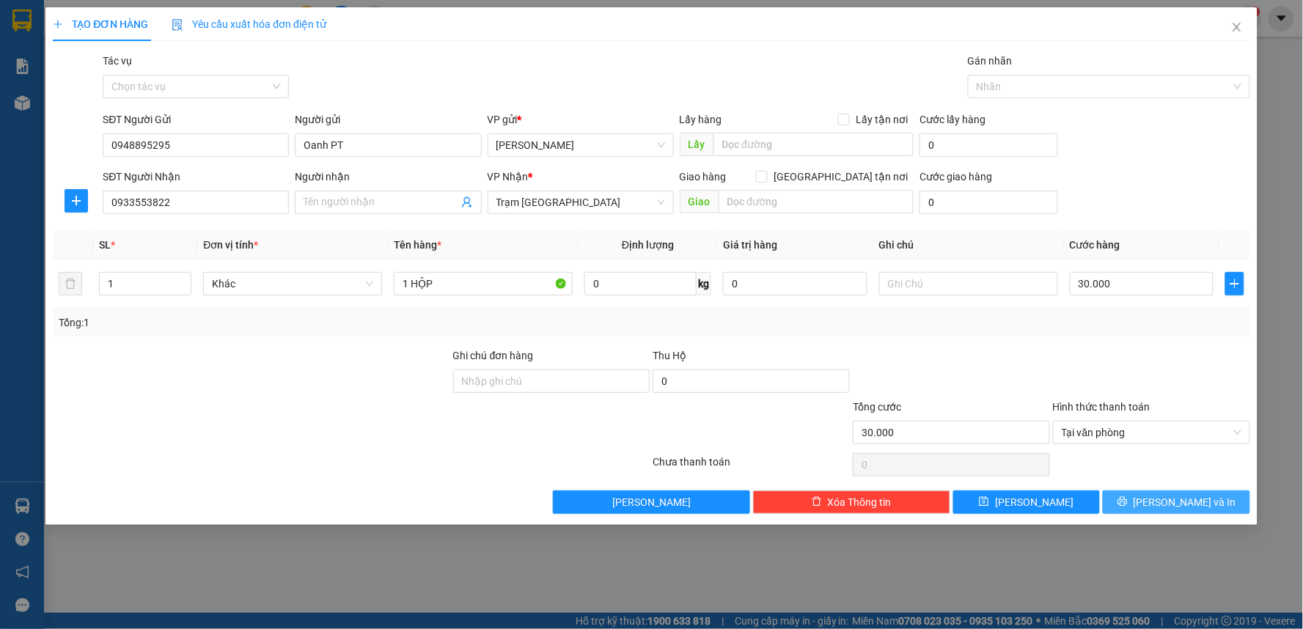
click at [1161, 497] on button "[PERSON_NAME] và In" at bounding box center [1176, 502] width 147 height 23
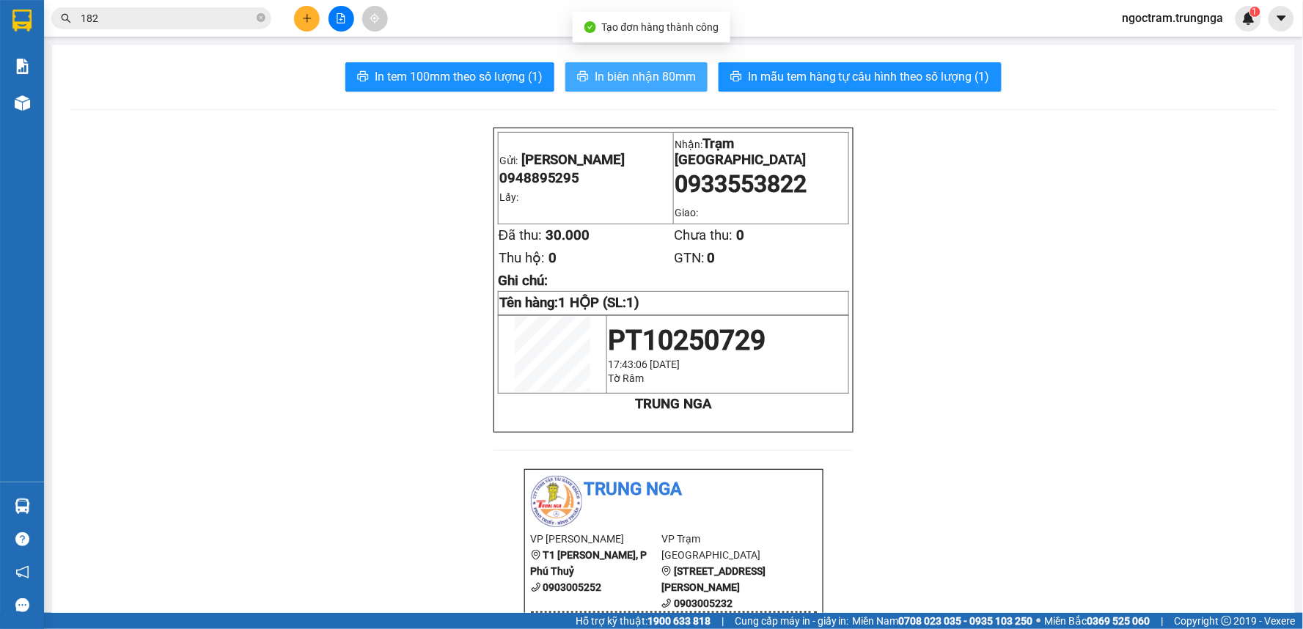
click at [616, 85] on span "In biên nhận 80mm" at bounding box center [645, 76] width 101 height 18
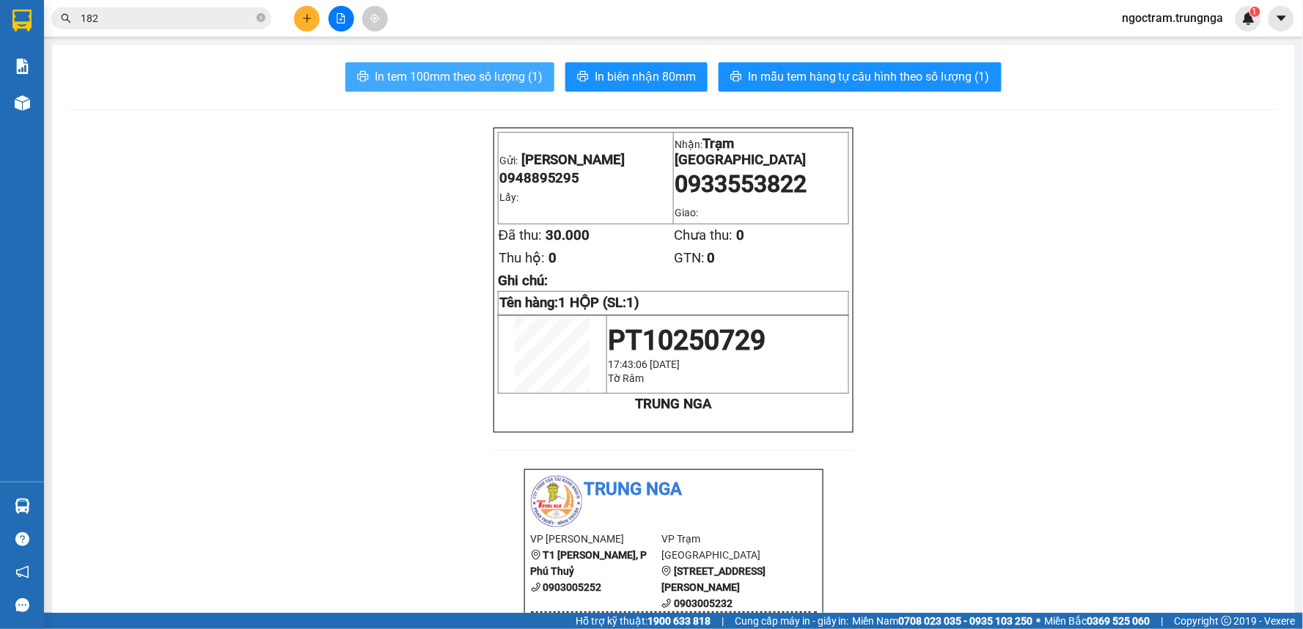
click at [414, 67] on button "In tem 100mm theo số lượng (1)" at bounding box center [449, 76] width 209 height 29
click at [304, 15] on icon "plus" at bounding box center [307, 18] width 10 height 10
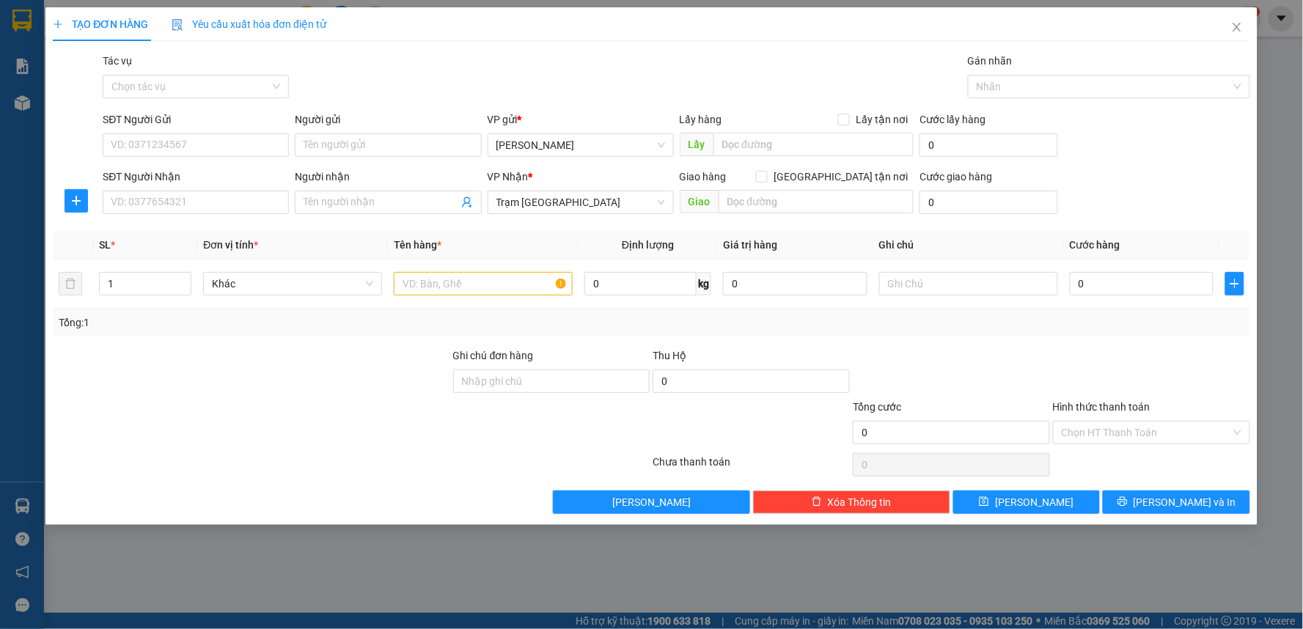
click at [442, 18] on div "TẠO ĐƠN HÀNG Yêu cầu xuất hóa đơn điện tử" at bounding box center [652, 24] width 1198 height 34
click at [178, 197] on input "SĐT Người Nhận" at bounding box center [196, 202] width 186 height 23
click at [182, 206] on input "SĐT Người Nhận" at bounding box center [196, 202] width 186 height 23
type input "0904188993"
click at [245, 143] on input "SĐT Người Gửi" at bounding box center [196, 144] width 186 height 23
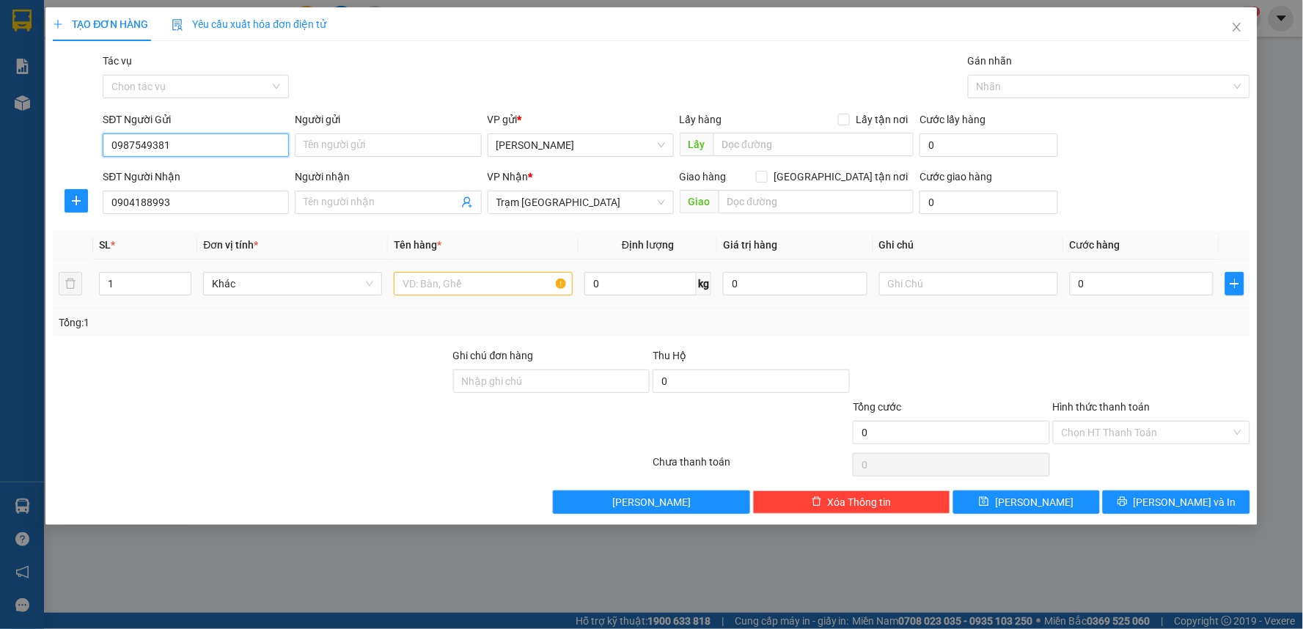
type input "0987549381"
click at [406, 282] on input "text" at bounding box center [483, 283] width 179 height 23
type input "1 KIỆN"
click at [766, 177] on input "[GEOGRAPHIC_DATA] tận nơi" at bounding box center [761, 176] width 10 height 10
checkbox input "true"
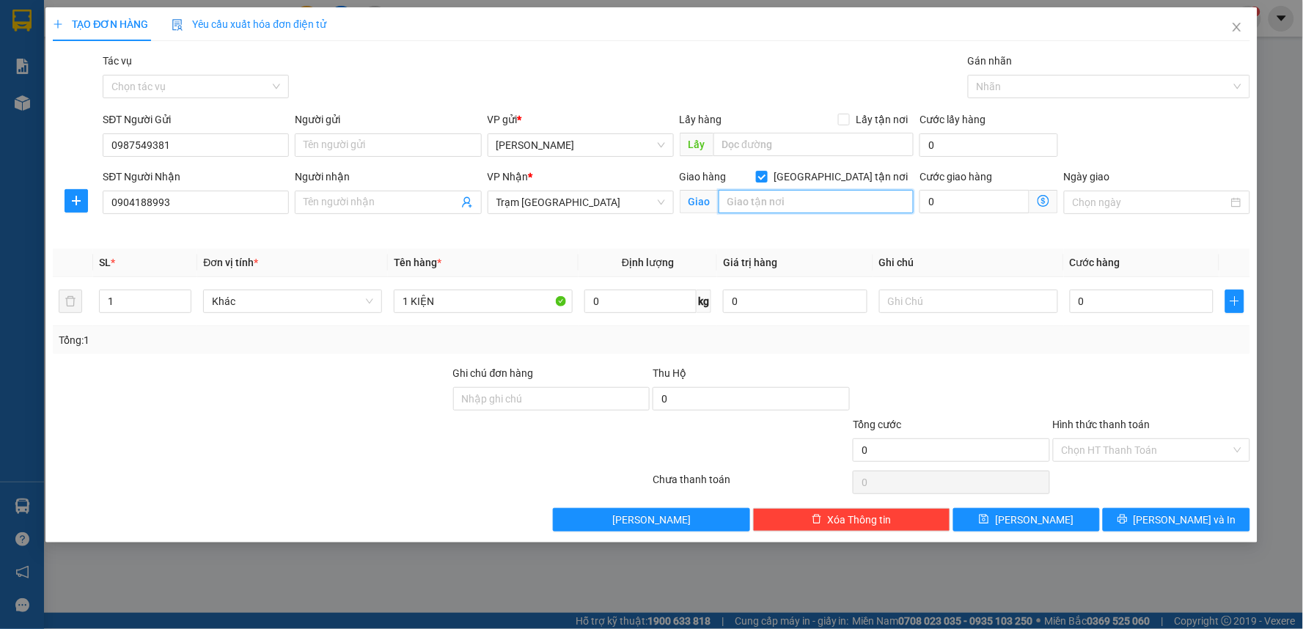
click at [816, 203] on input "text" at bounding box center [817, 201] width 196 height 23
click at [807, 208] on input "text" at bounding box center [817, 201] width 196 height 23
click at [797, 195] on input "text" at bounding box center [817, 201] width 196 height 23
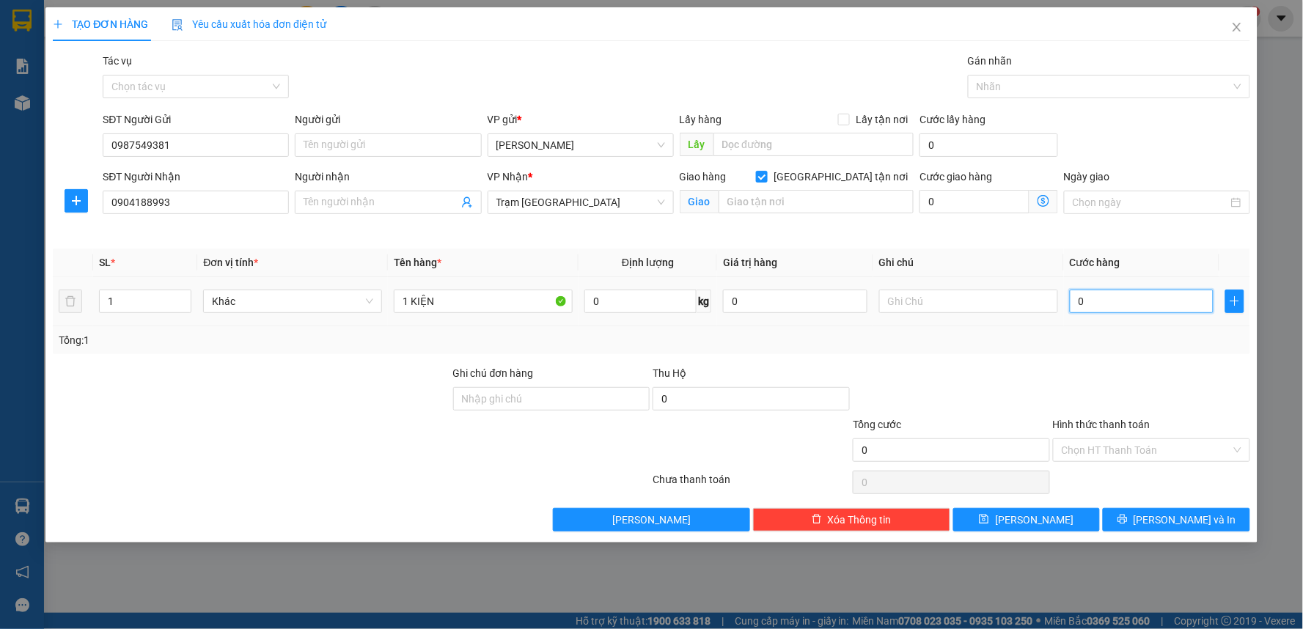
click at [1110, 303] on input "0" at bounding box center [1142, 301] width 144 height 23
type input "3"
type input "30"
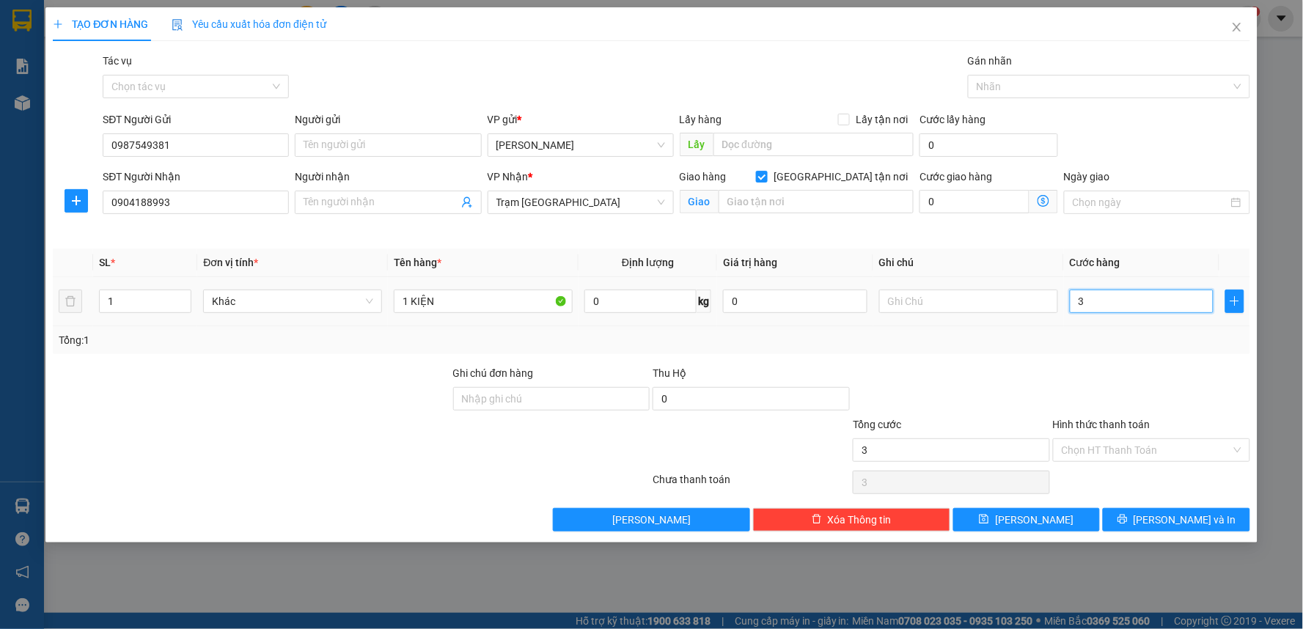
type input "30"
type input "30.000"
click at [1109, 365] on div at bounding box center [1152, 390] width 200 height 51
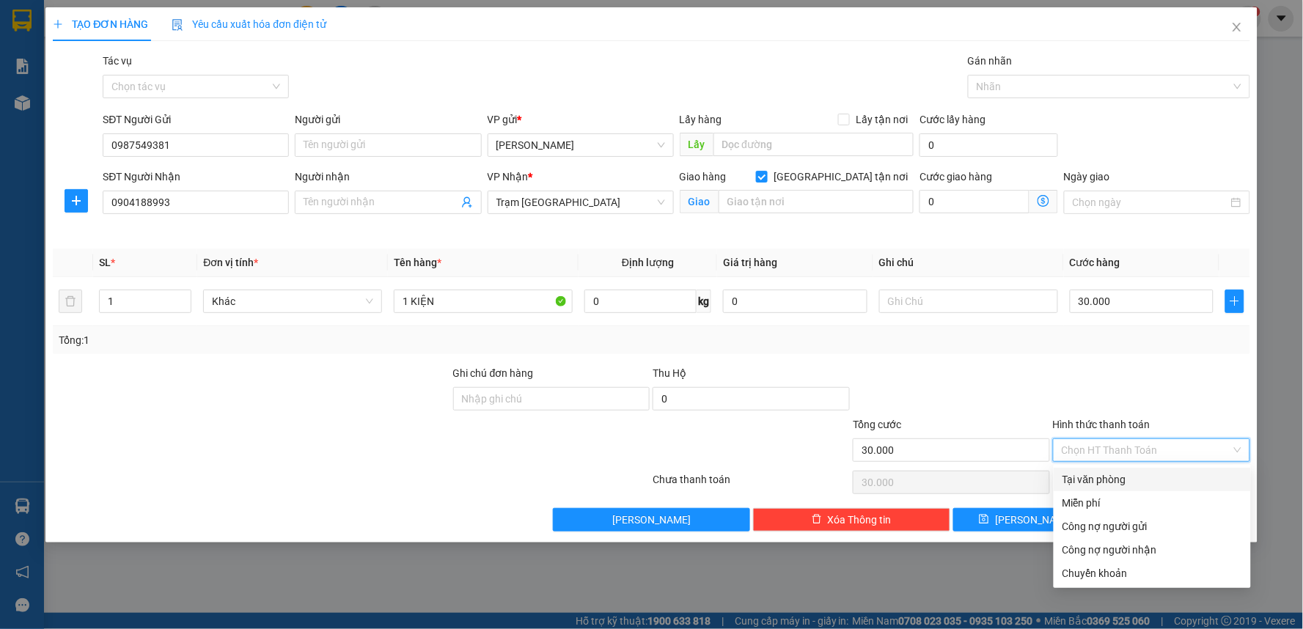
click at [1100, 446] on input "Hình thức thanh toán" at bounding box center [1146, 450] width 169 height 22
click at [1105, 478] on div "Tại văn phòng" at bounding box center [1153, 480] width 180 height 16
type input "0"
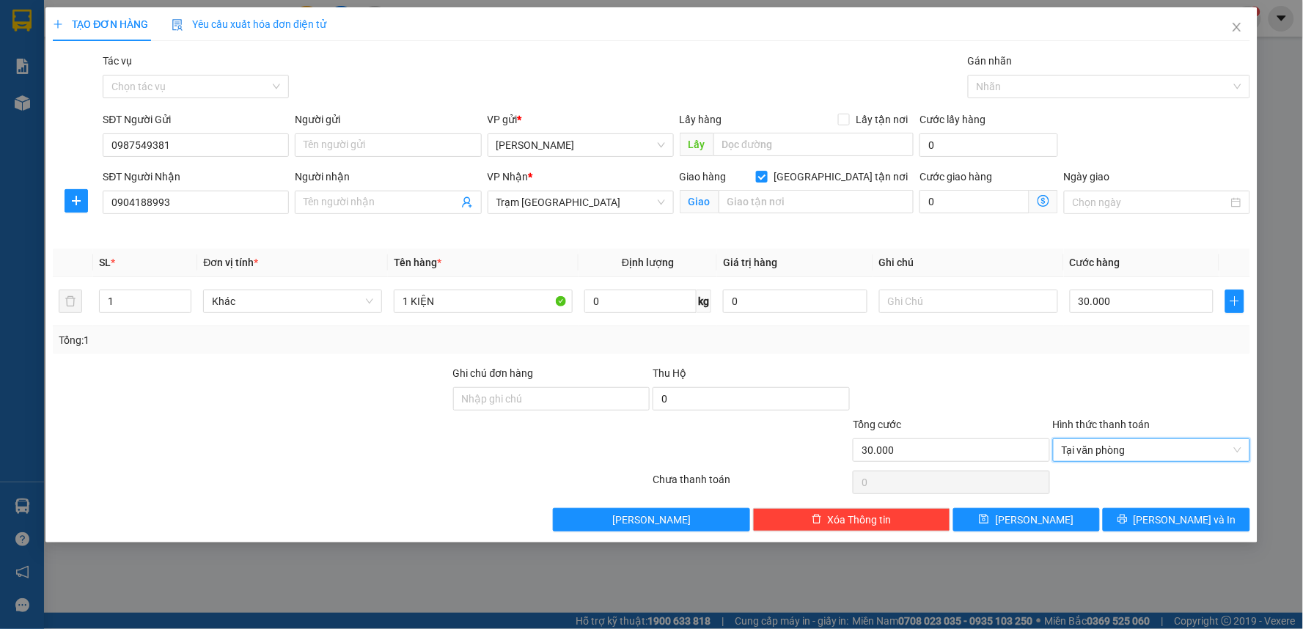
click at [1094, 380] on div at bounding box center [1152, 390] width 200 height 51
click at [766, 178] on input "[GEOGRAPHIC_DATA] tận nơi" at bounding box center [761, 176] width 10 height 10
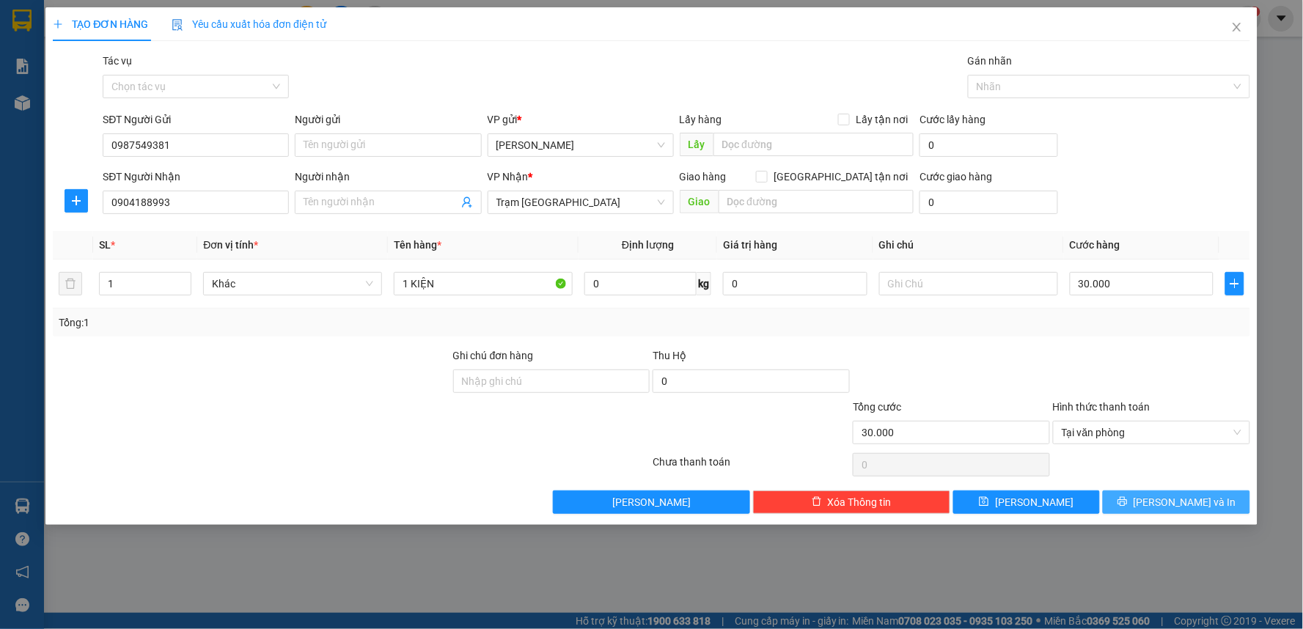
click at [1138, 502] on button "[PERSON_NAME] và In" at bounding box center [1176, 502] width 147 height 23
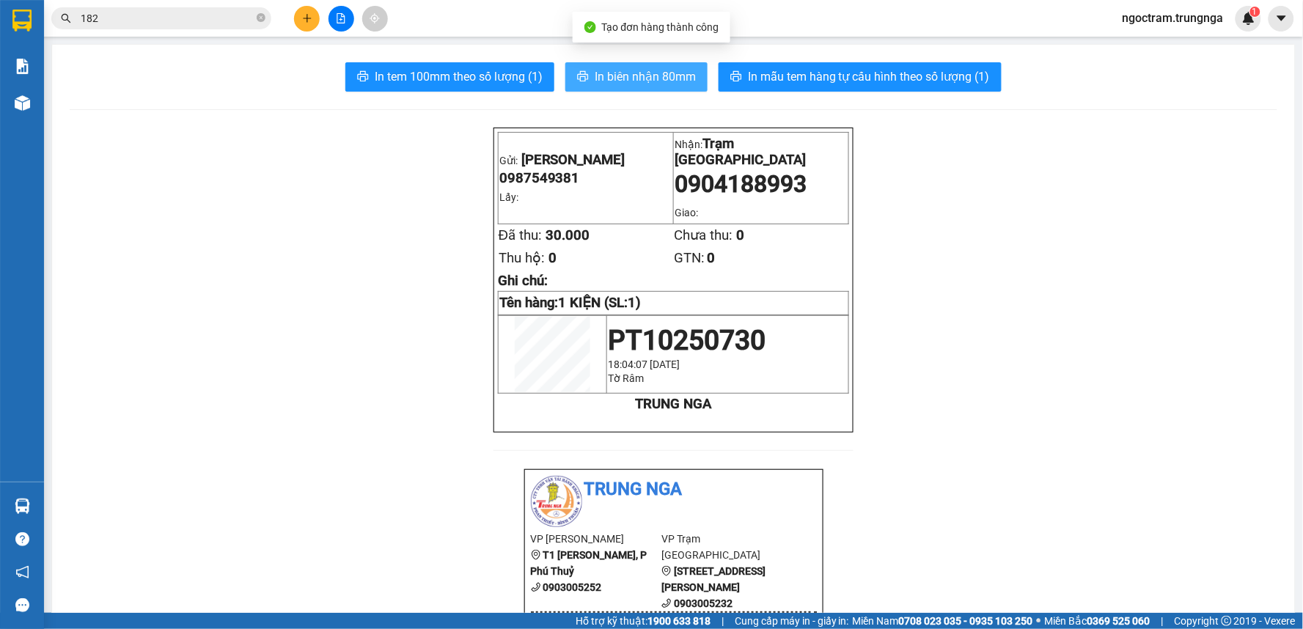
click at [642, 73] on span "In biên nhận 80mm" at bounding box center [645, 76] width 101 height 18
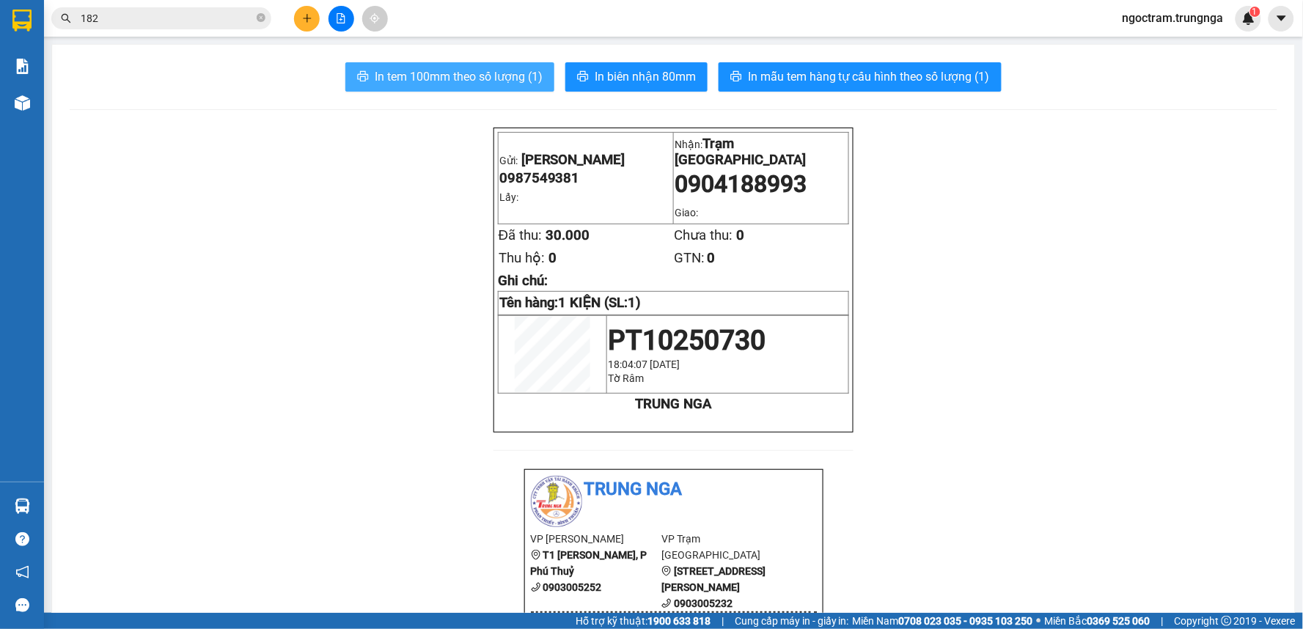
click at [440, 70] on span "In tem 100mm theo số lượng (1)" at bounding box center [459, 76] width 168 height 18
click at [499, 78] on span "In tem 100mm theo số lượng (1)" at bounding box center [459, 76] width 168 height 18
click at [299, 21] on button at bounding box center [307, 19] width 26 height 26
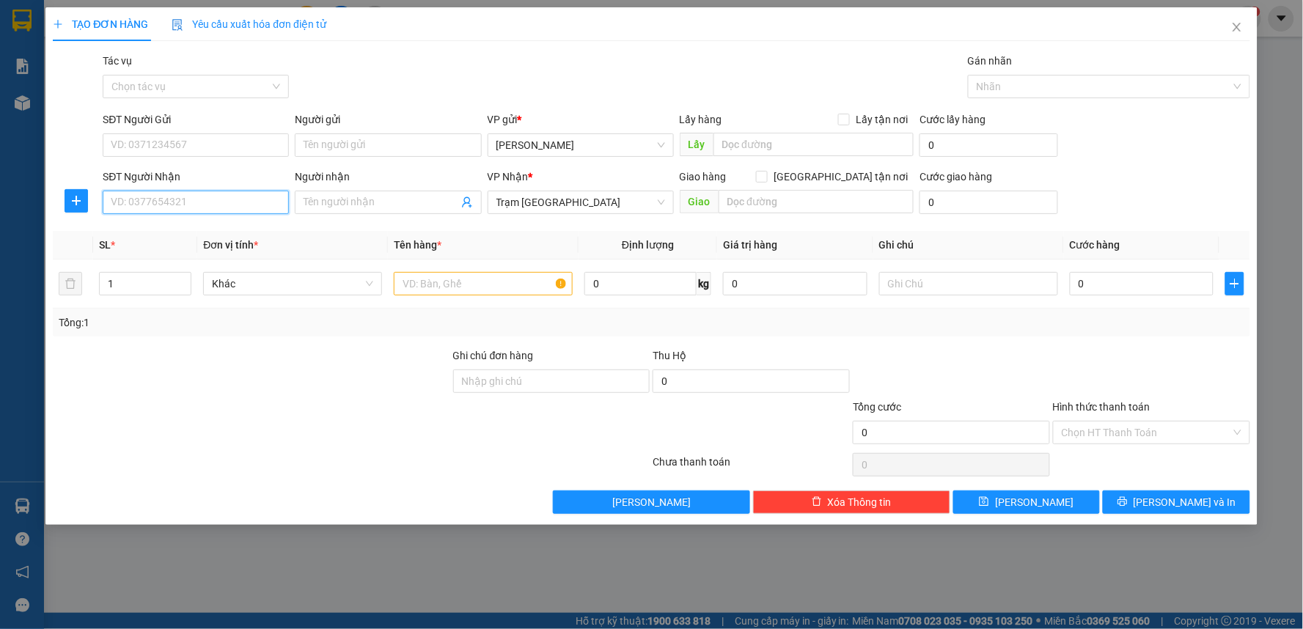
click at [155, 206] on input "SĐT Người Nhận" at bounding box center [196, 202] width 186 height 23
type input "0913987306"
click at [164, 142] on input "SĐT Người Gửi" at bounding box center [196, 144] width 186 height 23
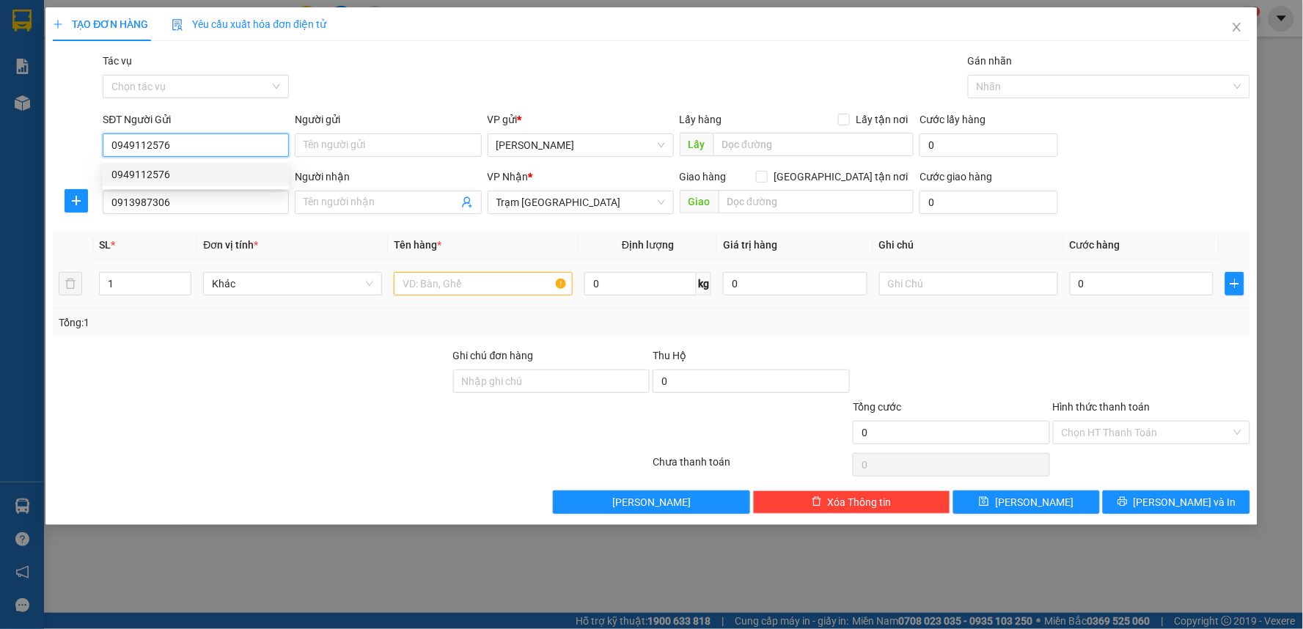
type input "0949112576"
click at [490, 277] on input "text" at bounding box center [483, 283] width 179 height 23
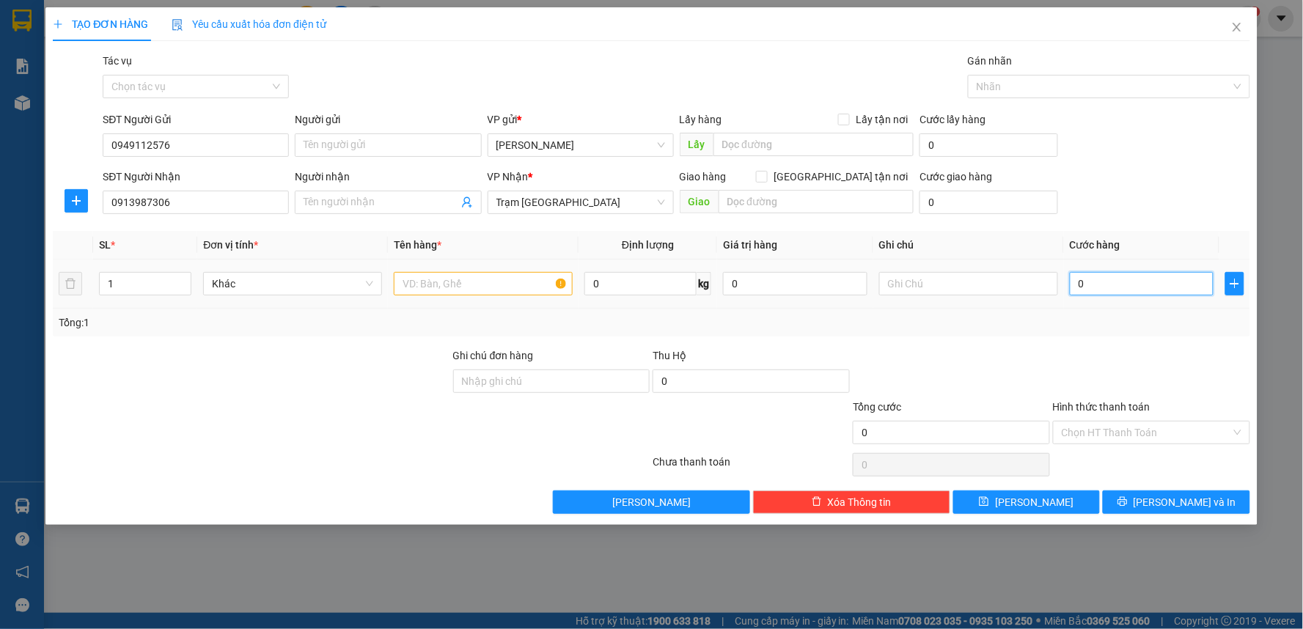
click at [1088, 287] on input "0" at bounding box center [1142, 283] width 144 height 23
type input "5"
type input "50"
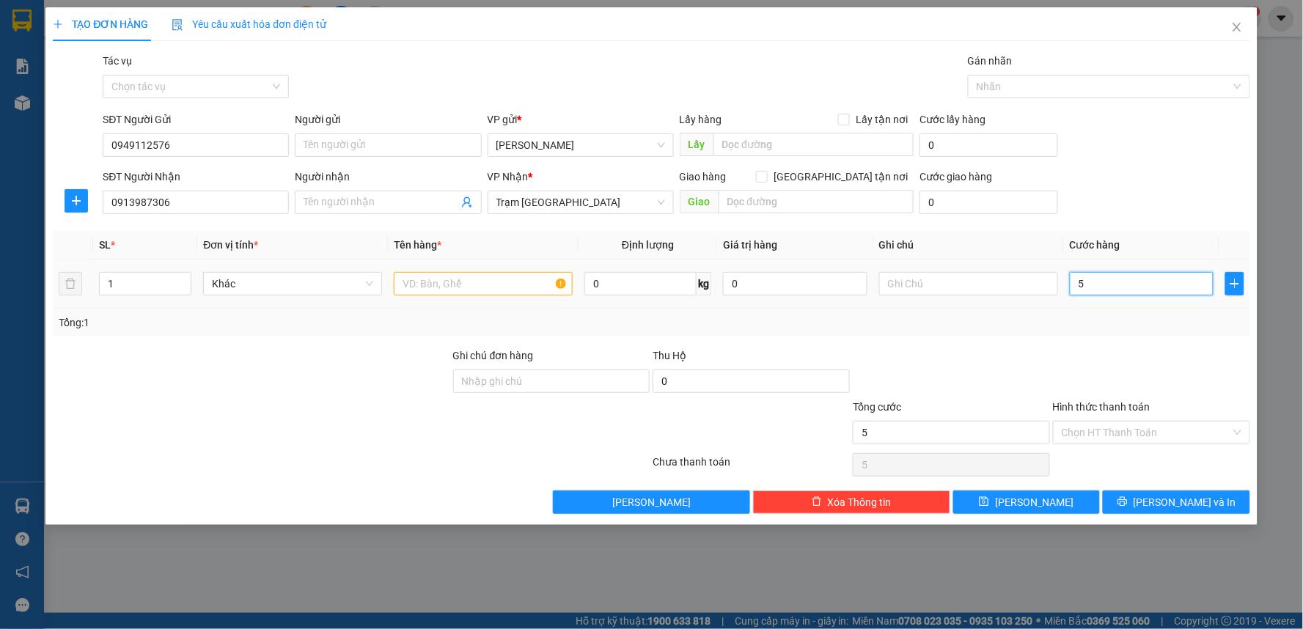
type input "50"
type input "50.000"
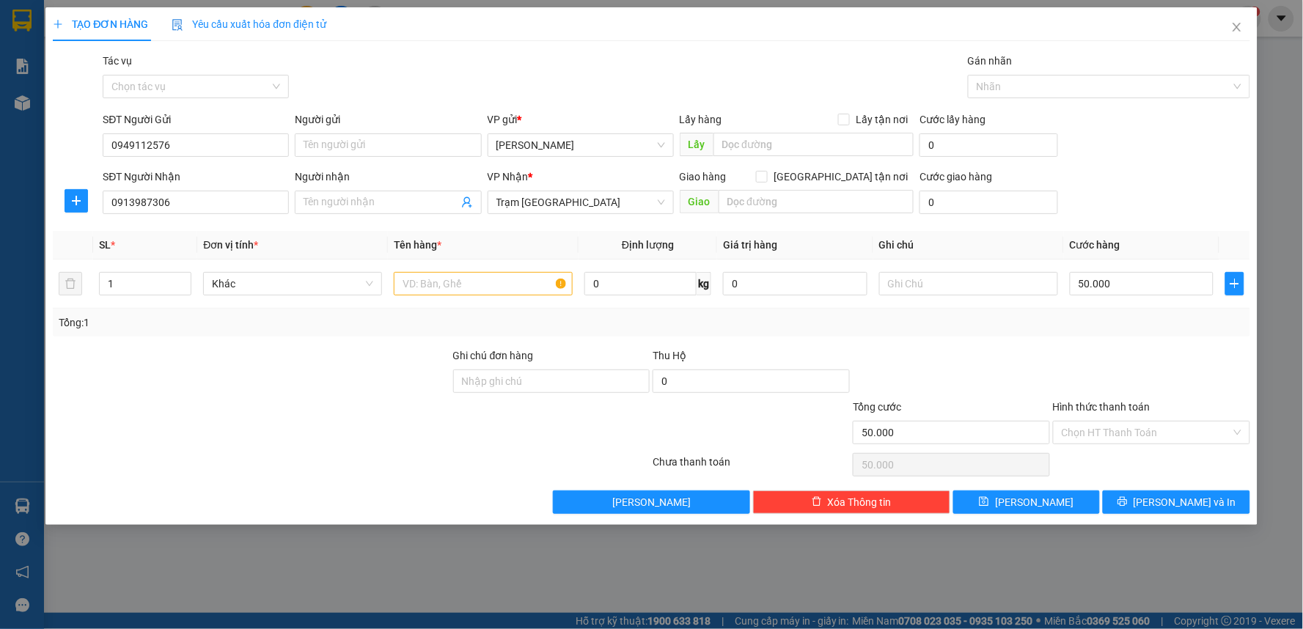
click at [1079, 315] on div "Tổng: 1" at bounding box center [652, 323] width 1186 height 16
click at [539, 274] on input "text" at bounding box center [483, 283] width 179 height 23
type input "1TH [PERSON_NAME]"
click at [1079, 284] on input "50.000" at bounding box center [1142, 283] width 144 height 23
type input "4"
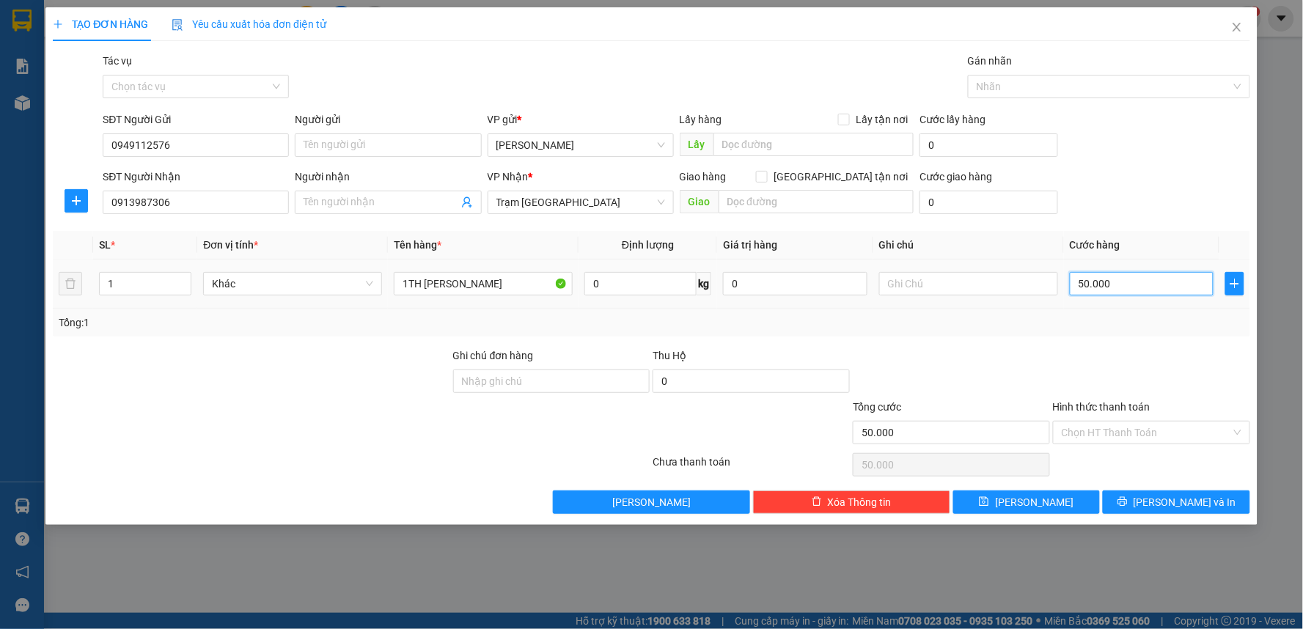
type input "4"
type input "40"
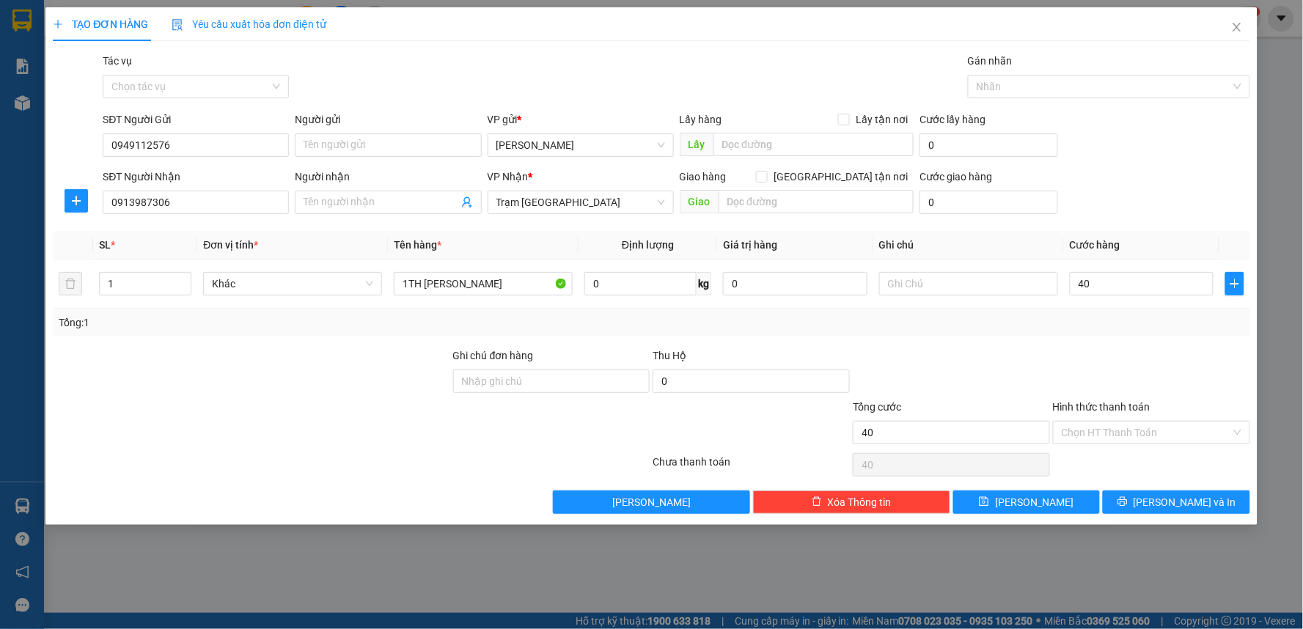
type input "40.000"
click at [1096, 332] on div "Tổng: 1" at bounding box center [652, 323] width 1198 height 28
click at [1149, 434] on input "Hình thức thanh toán" at bounding box center [1146, 433] width 169 height 22
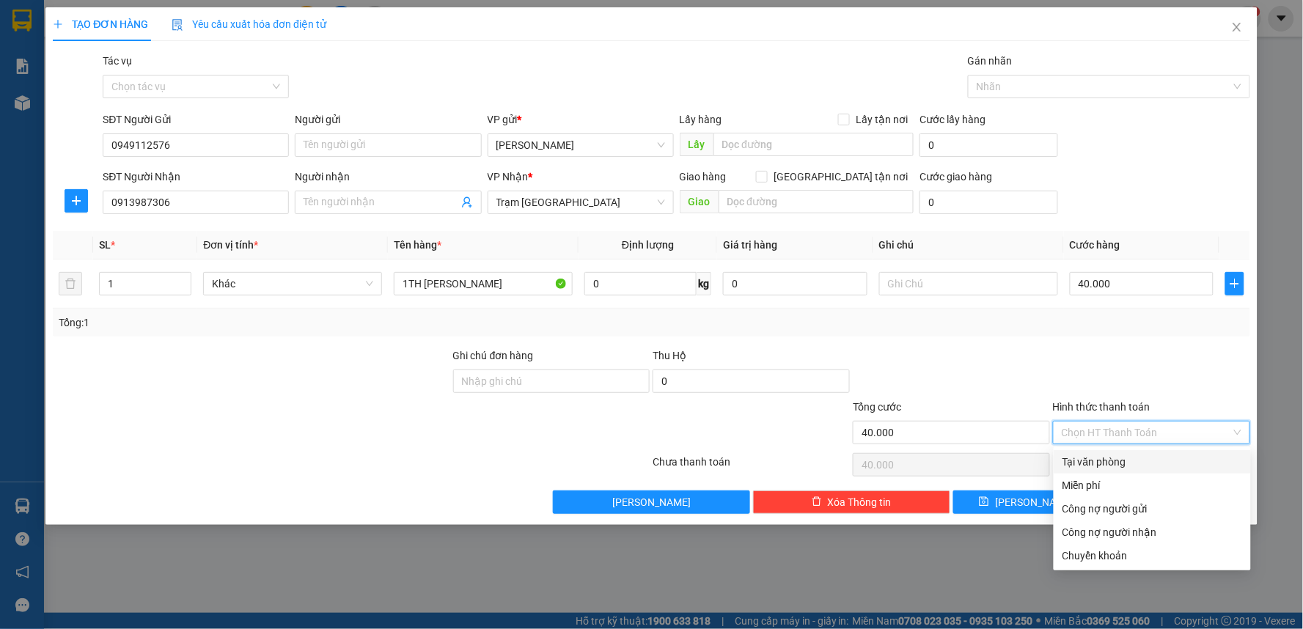
click at [1113, 459] on div "Tại văn phòng" at bounding box center [1153, 462] width 180 height 16
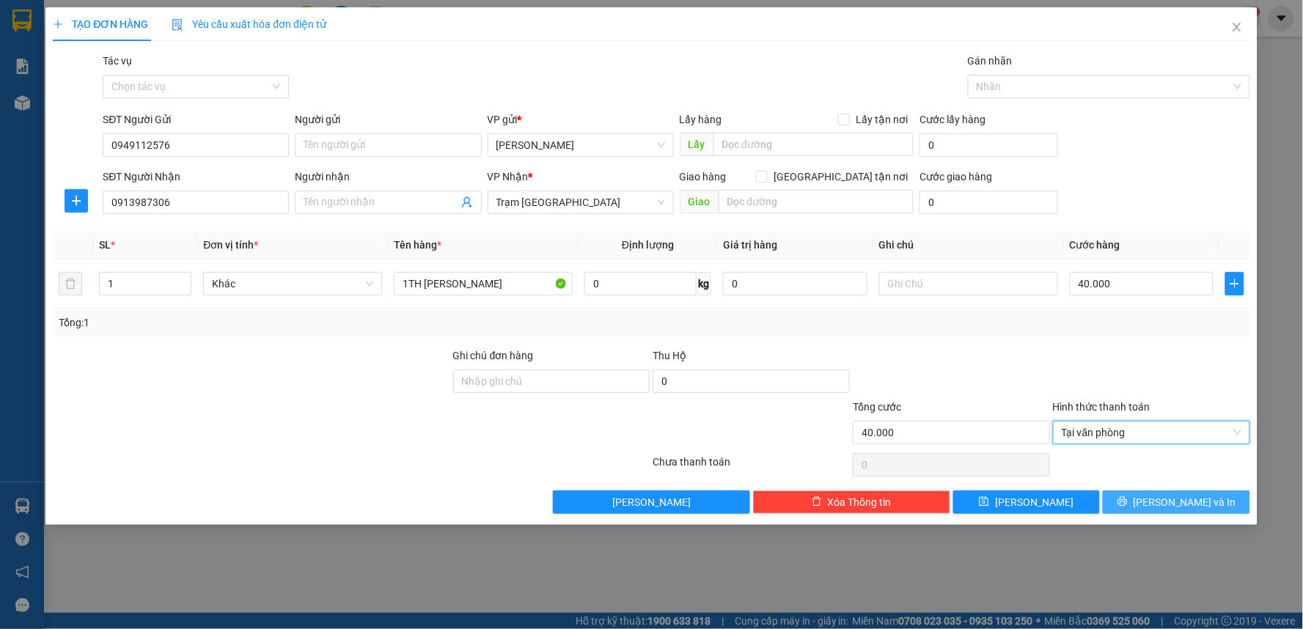
click at [1168, 509] on span "[PERSON_NAME] và In" at bounding box center [1185, 502] width 103 height 16
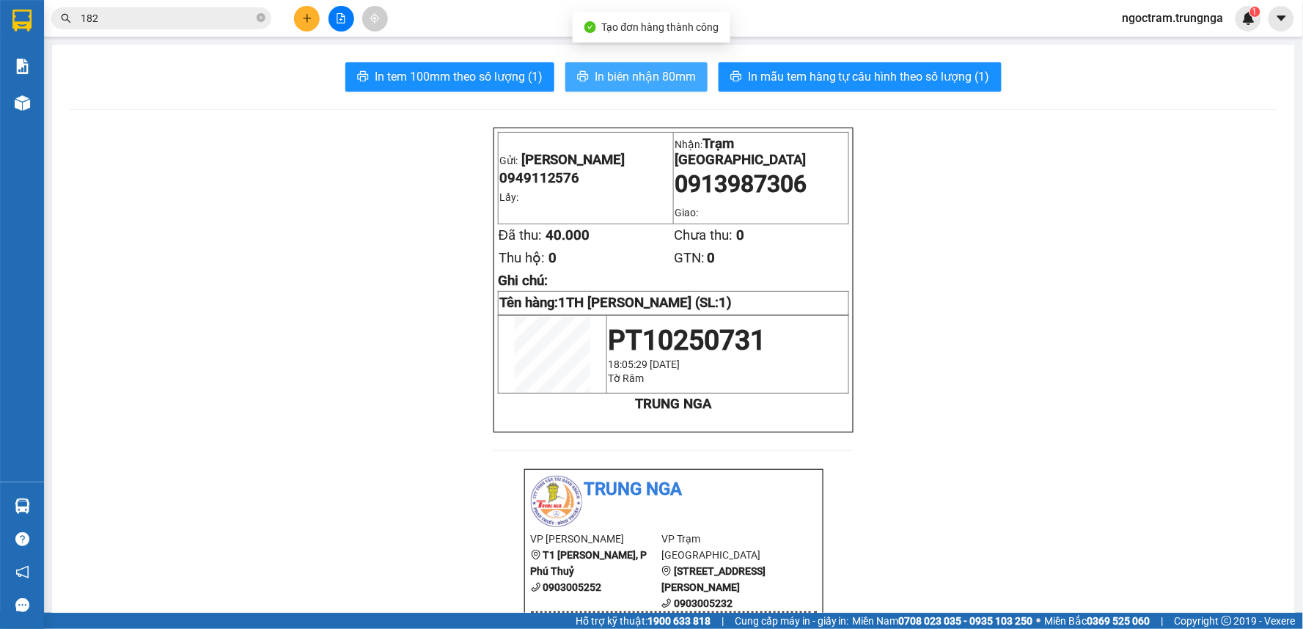
click at [607, 83] on span "In biên nhận 80mm" at bounding box center [645, 76] width 101 height 18
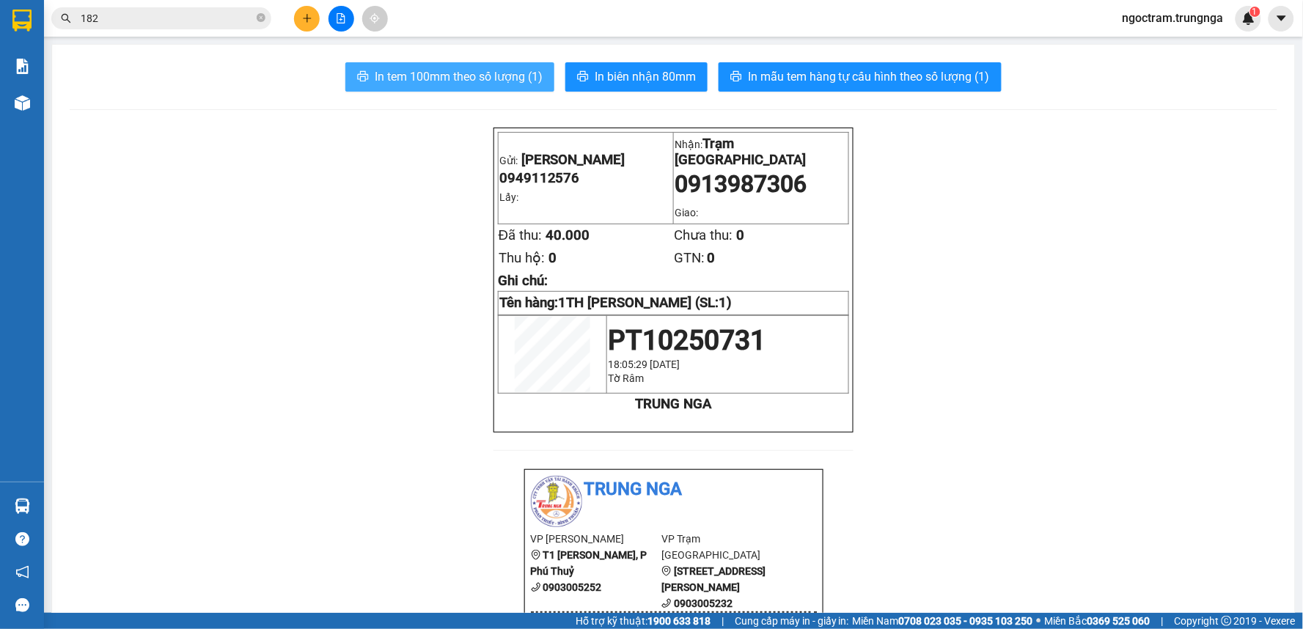
click at [477, 74] on span "In tem 100mm theo số lượng (1)" at bounding box center [459, 76] width 168 height 18
click at [517, 76] on span "In tem 100mm theo số lượng (1)" at bounding box center [459, 76] width 168 height 18
click at [523, 78] on span "In tem 100mm theo số lượng (1)" at bounding box center [459, 76] width 168 height 18
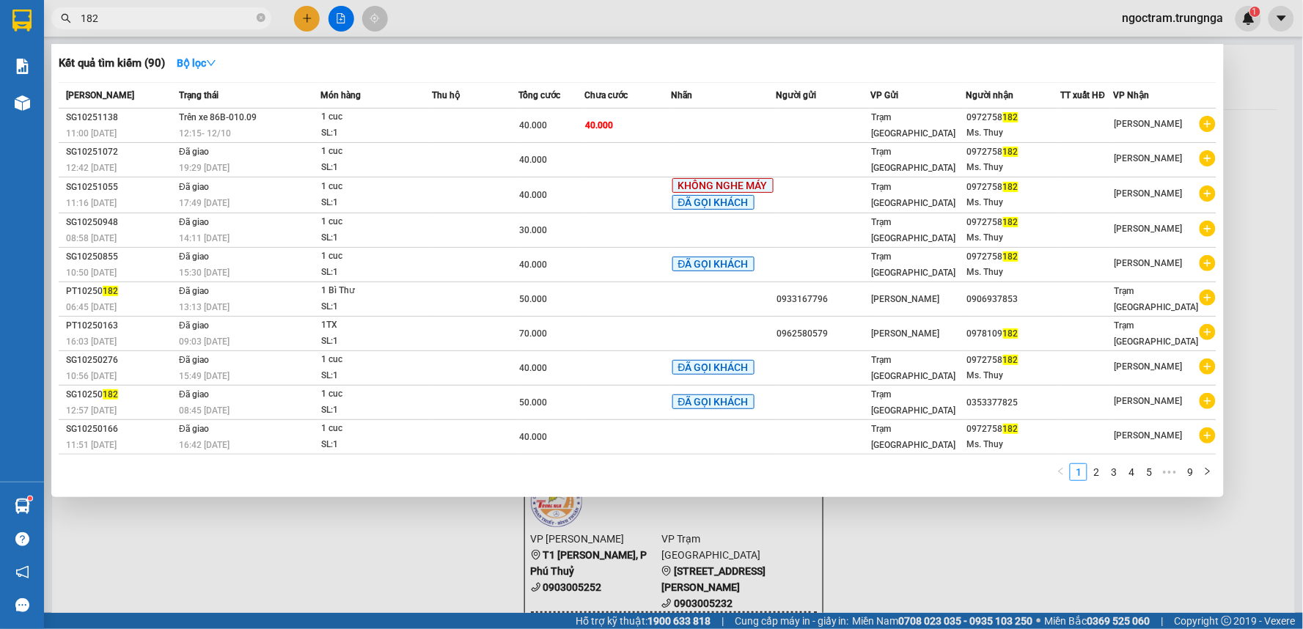
click at [160, 21] on input "182" at bounding box center [167, 18] width 173 height 16
click at [139, 16] on input "182" at bounding box center [167, 18] width 173 height 16
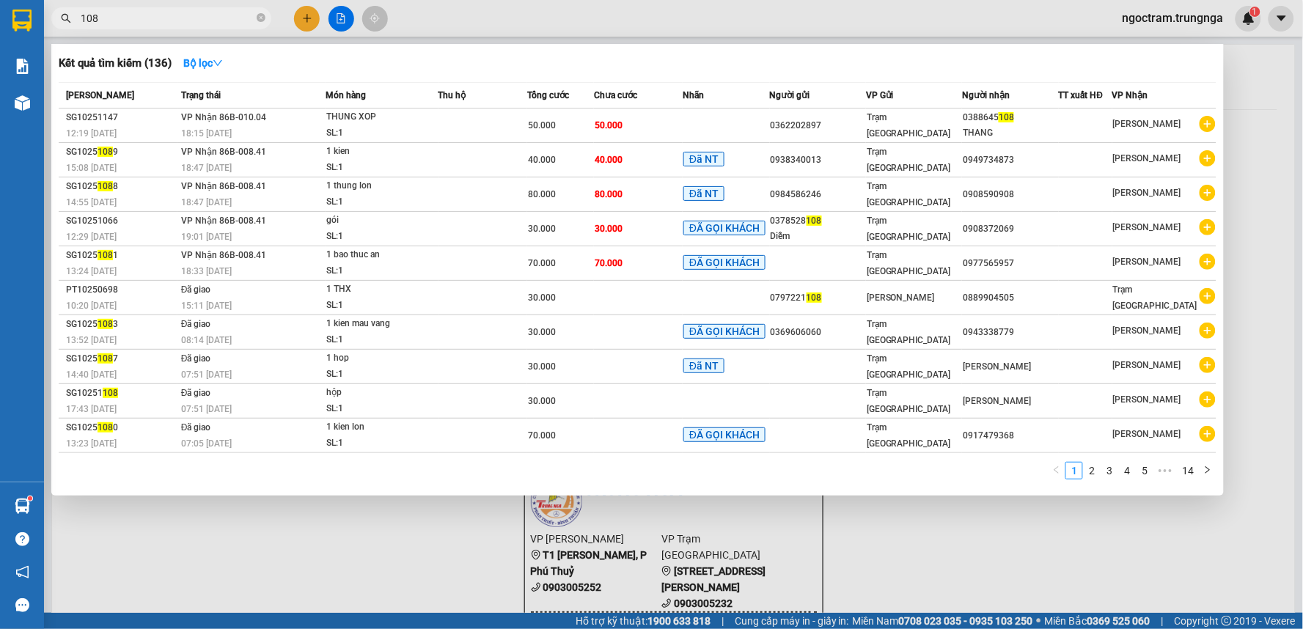
type input "108"
click at [314, 23] on div at bounding box center [651, 314] width 1303 height 629
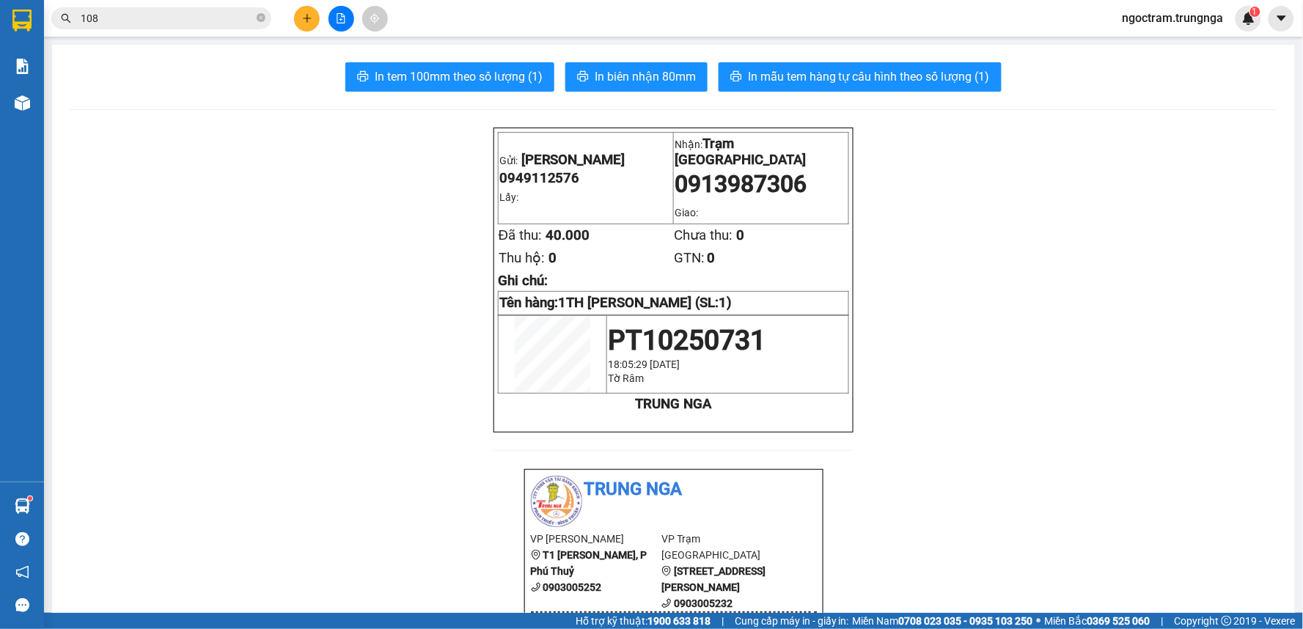
click at [290, 13] on div at bounding box center [341, 19] width 110 height 26
click at [303, 15] on icon "plus" at bounding box center [307, 18] width 10 height 10
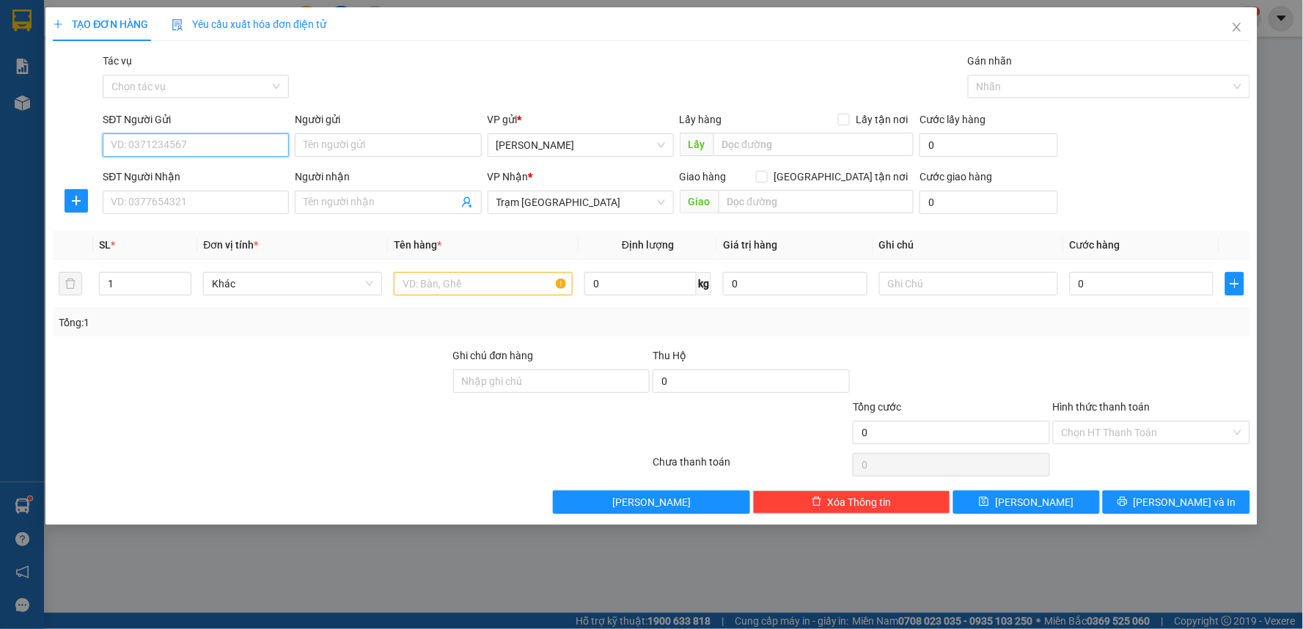
click at [224, 142] on input "SĐT Người Gửi" at bounding box center [196, 144] width 186 height 23
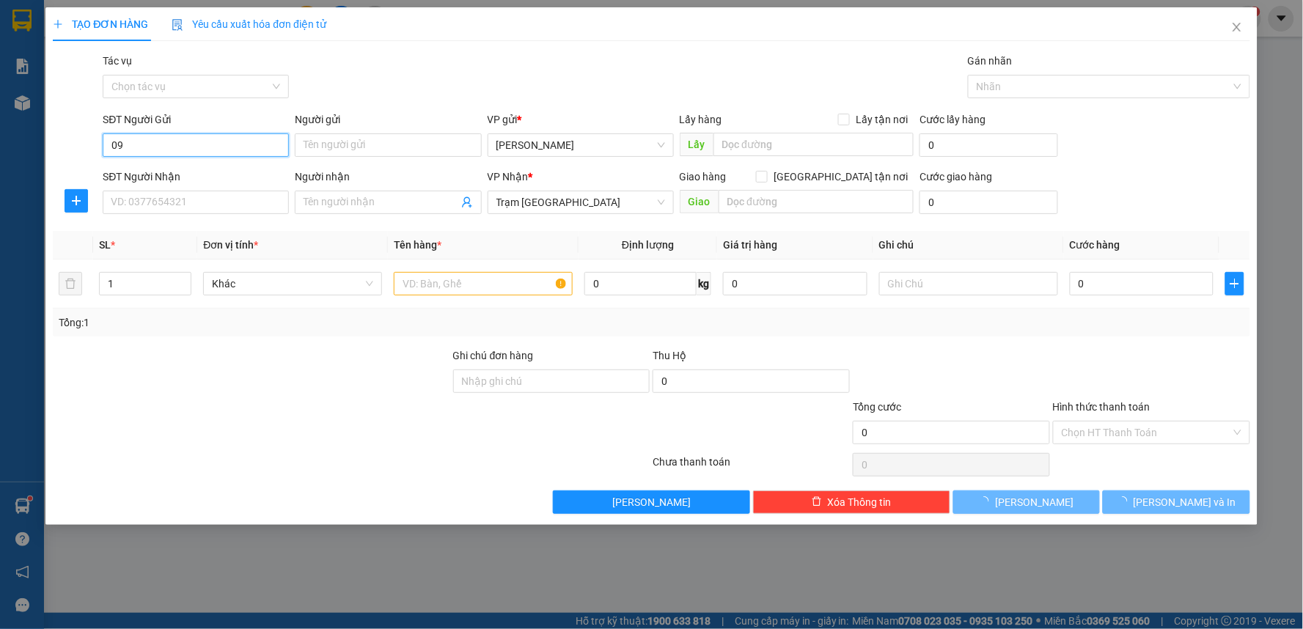
type input "0"
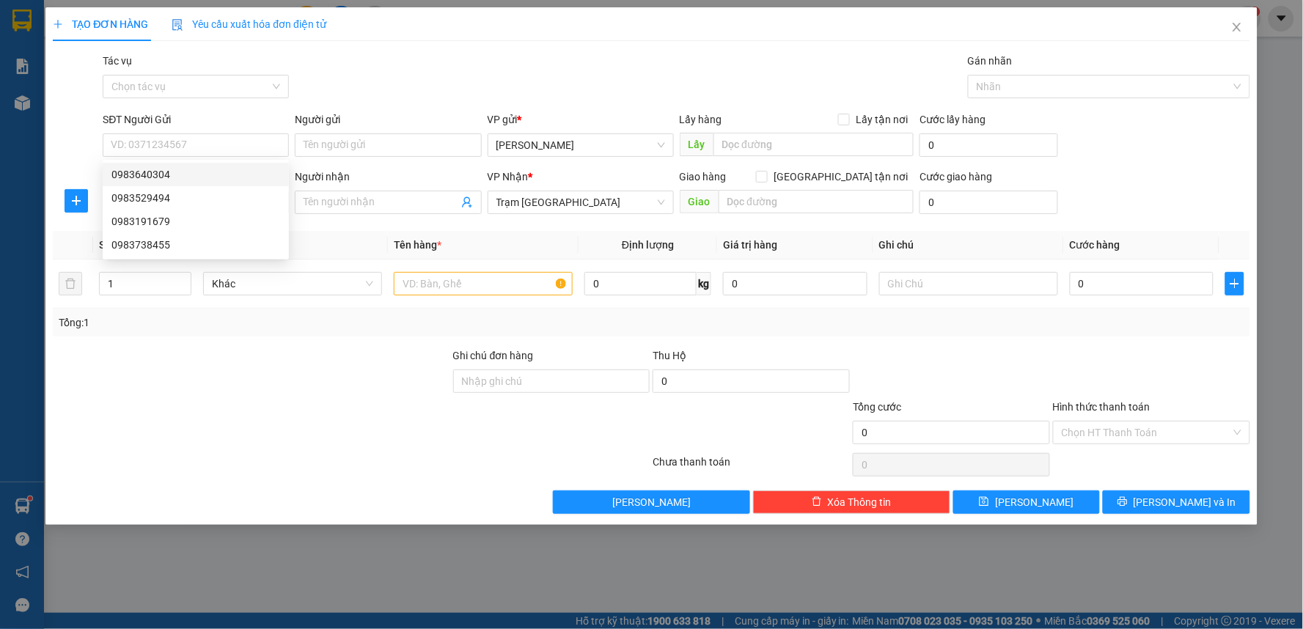
click at [54, 153] on div at bounding box center [76, 136] width 50 height 51
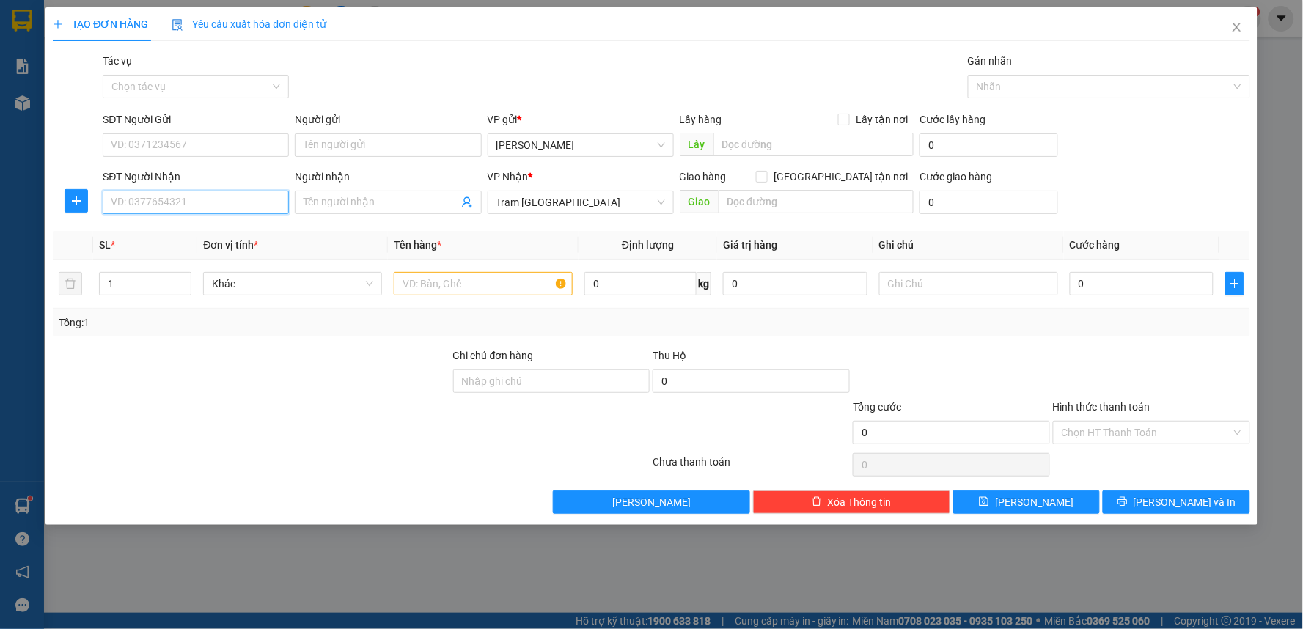
click at [118, 203] on input "SĐT Người Nhận" at bounding box center [196, 202] width 186 height 23
type input "0989674354"
click at [140, 140] on input "SĐT Người Gửi" at bounding box center [196, 144] width 186 height 23
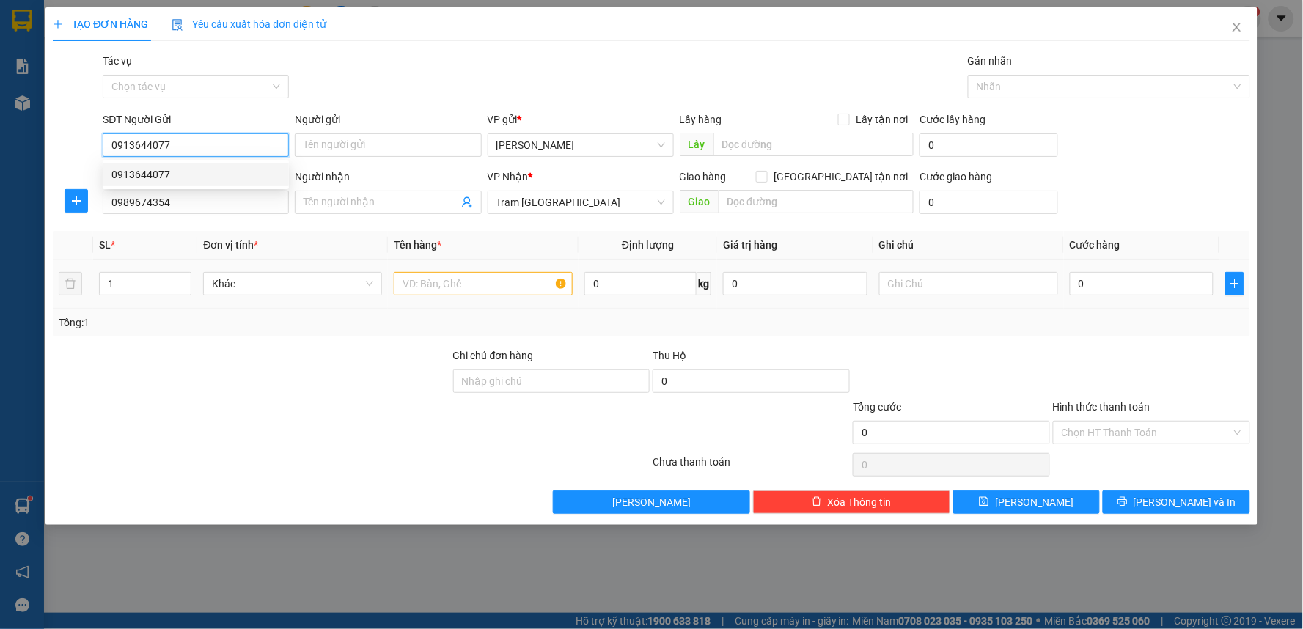
type input "0913644077"
click at [434, 289] on input "text" at bounding box center [483, 283] width 179 height 23
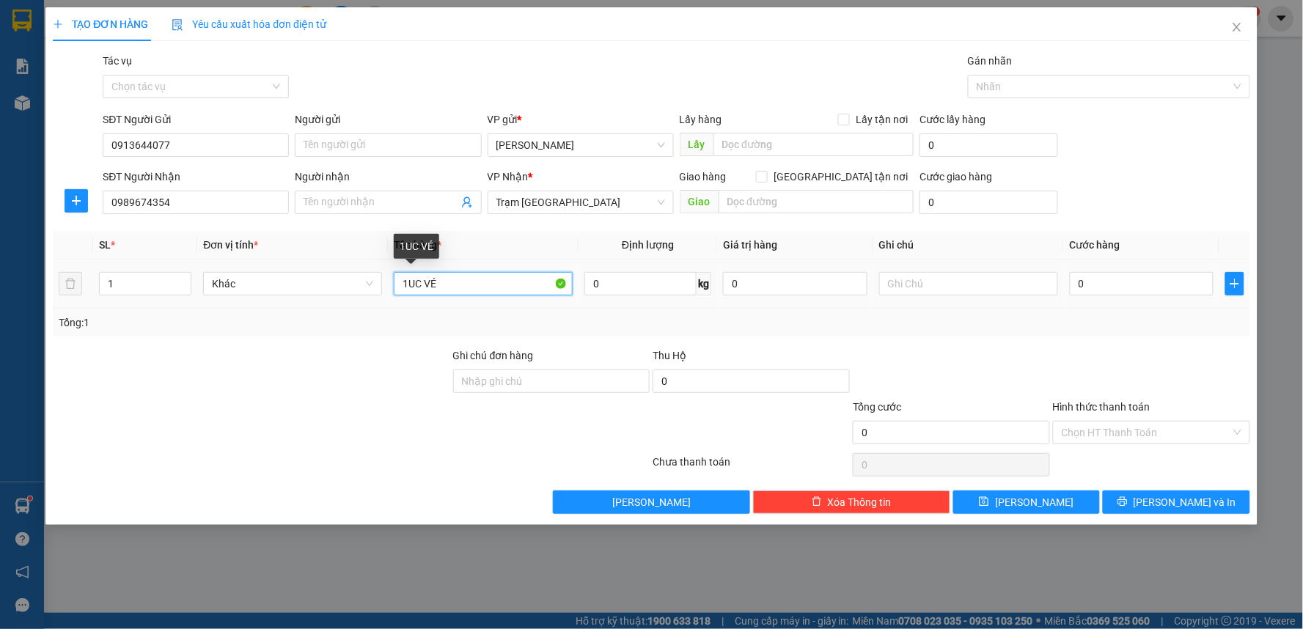
click at [411, 286] on input "1UC VÉ" at bounding box center [483, 283] width 179 height 23
click at [409, 286] on input "1CUC VÉ" at bounding box center [483, 283] width 179 height 23
click at [450, 283] on input "1 CUC VÉ" at bounding box center [483, 283] width 179 height 23
type input "1 CUC VÉ"
click at [1110, 288] on input "0" at bounding box center [1142, 283] width 144 height 23
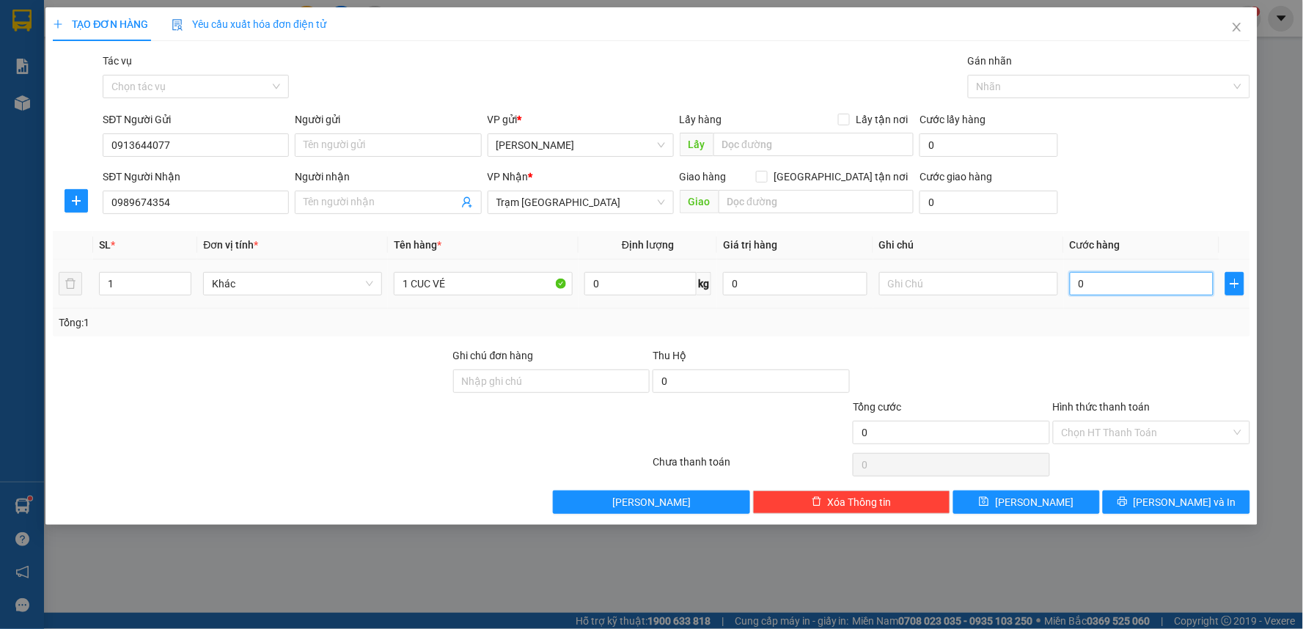
type input "3"
type input "30"
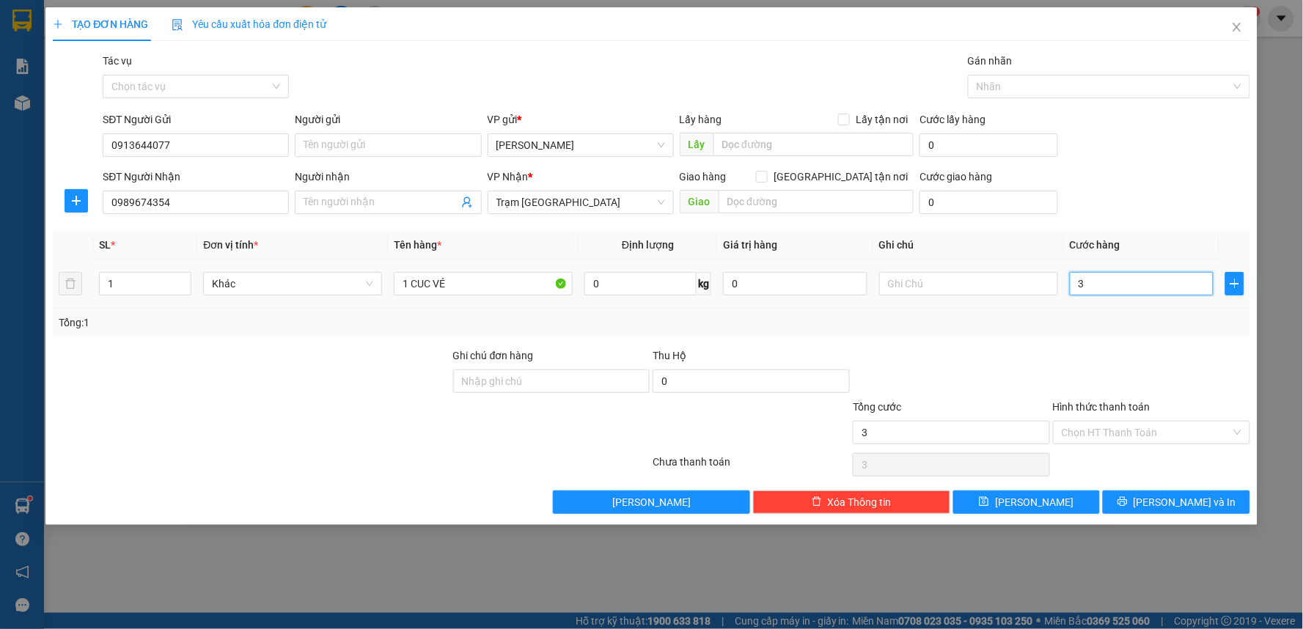
type input "30"
type input "30.000"
click at [1067, 349] on div at bounding box center [1152, 373] width 200 height 51
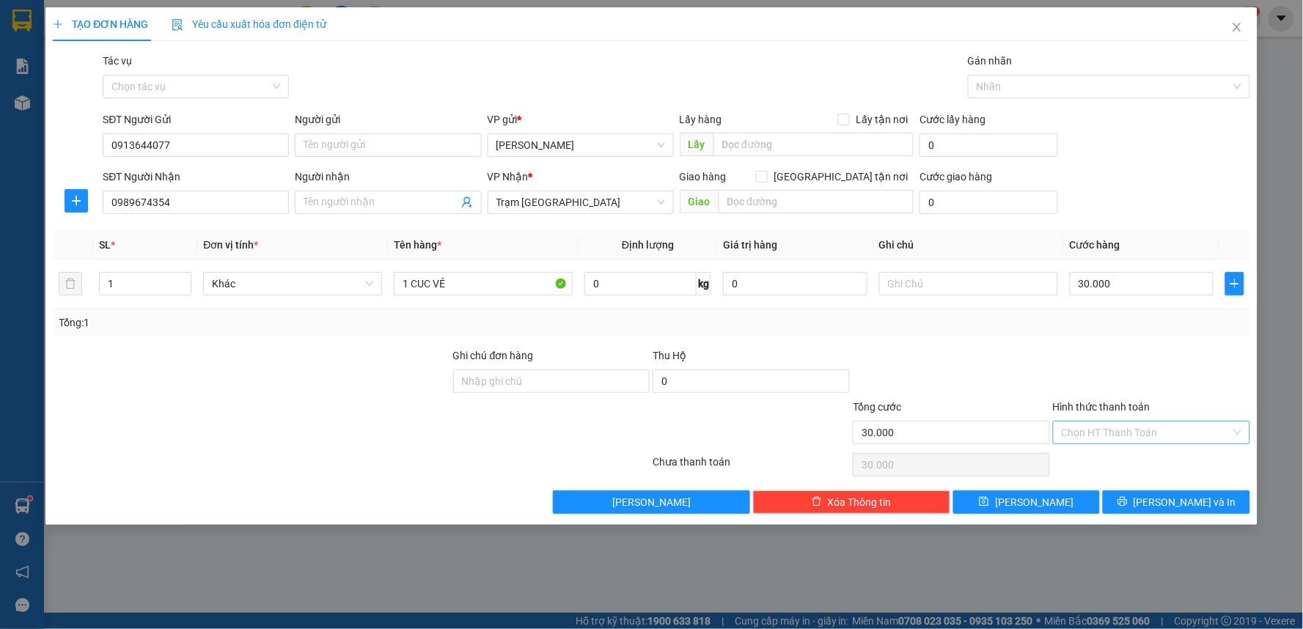
click at [1088, 431] on input "Hình thức thanh toán" at bounding box center [1146, 433] width 169 height 22
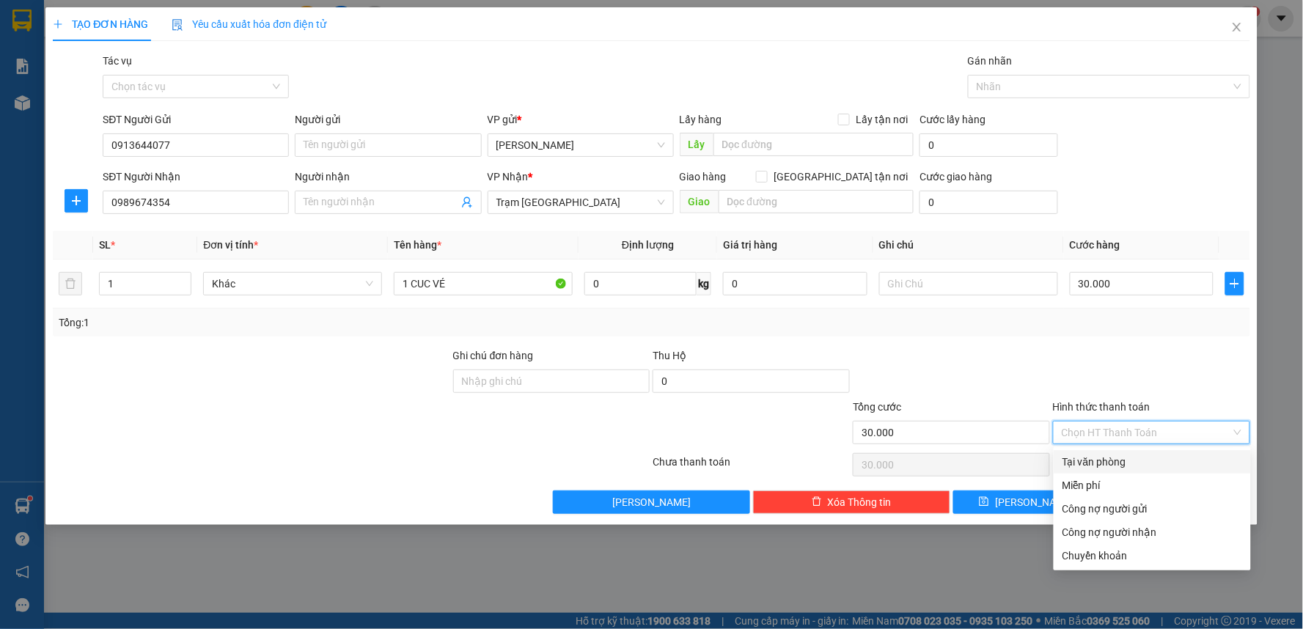
click at [1086, 463] on div "Tại văn phòng" at bounding box center [1153, 462] width 180 height 16
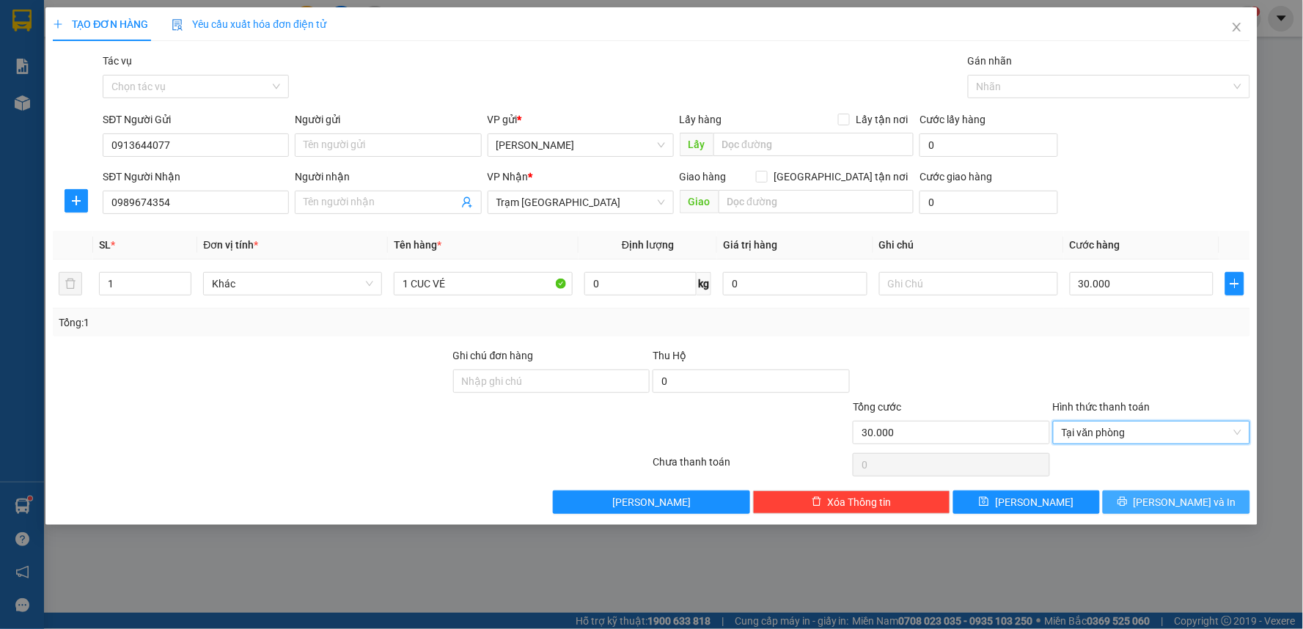
click at [1123, 497] on button "[PERSON_NAME] và In" at bounding box center [1176, 502] width 147 height 23
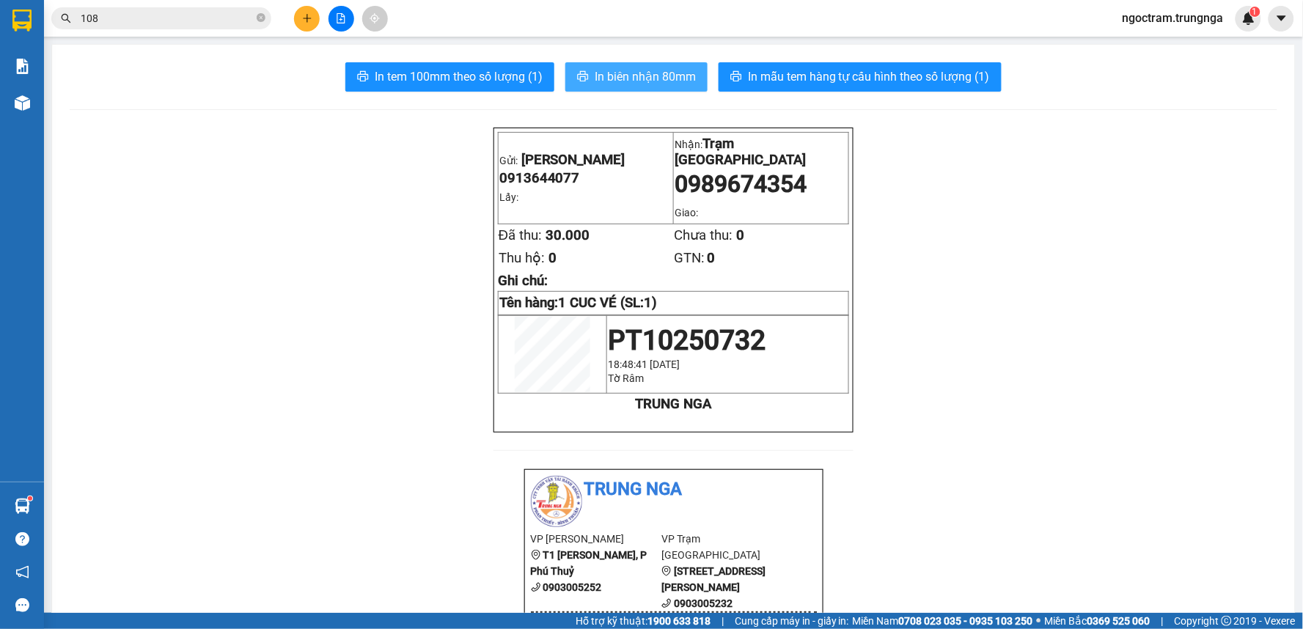
click at [610, 74] on span "In biên nhận 80mm" at bounding box center [645, 76] width 101 height 18
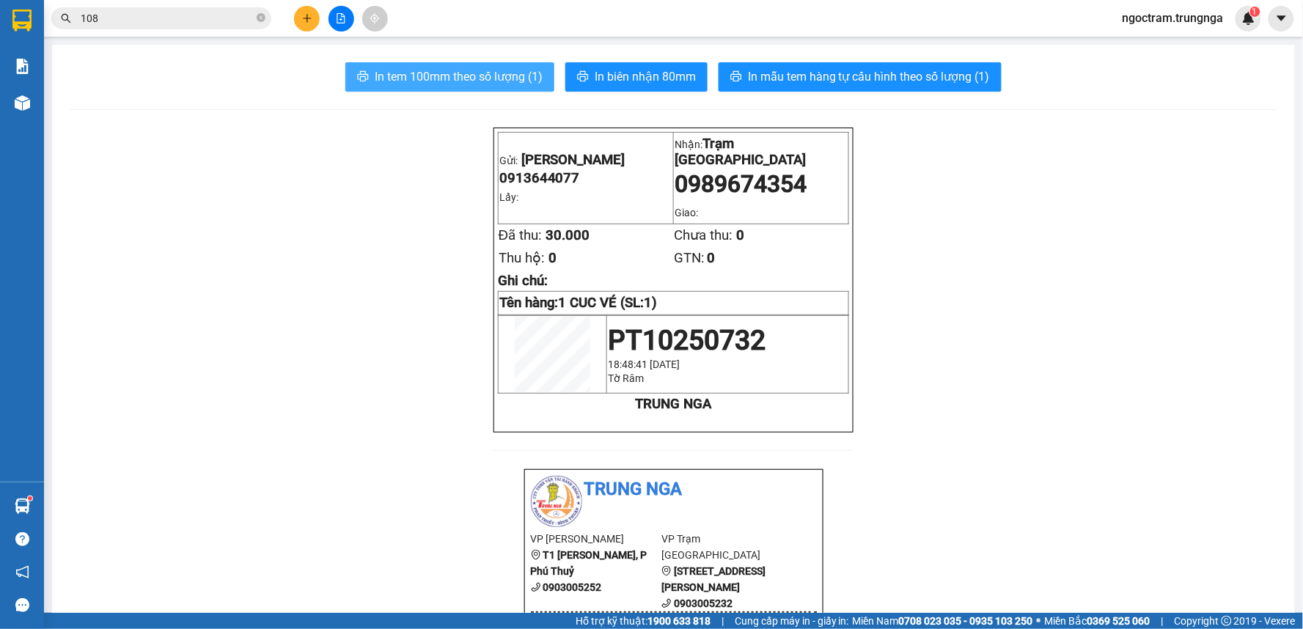
click at [502, 78] on span "In tem 100mm theo số lượng (1)" at bounding box center [459, 76] width 168 height 18
click at [378, 74] on span "In tem 100mm theo số lượng (1)" at bounding box center [459, 76] width 168 height 18
